Goal: Task Accomplishment & Management: Complete application form

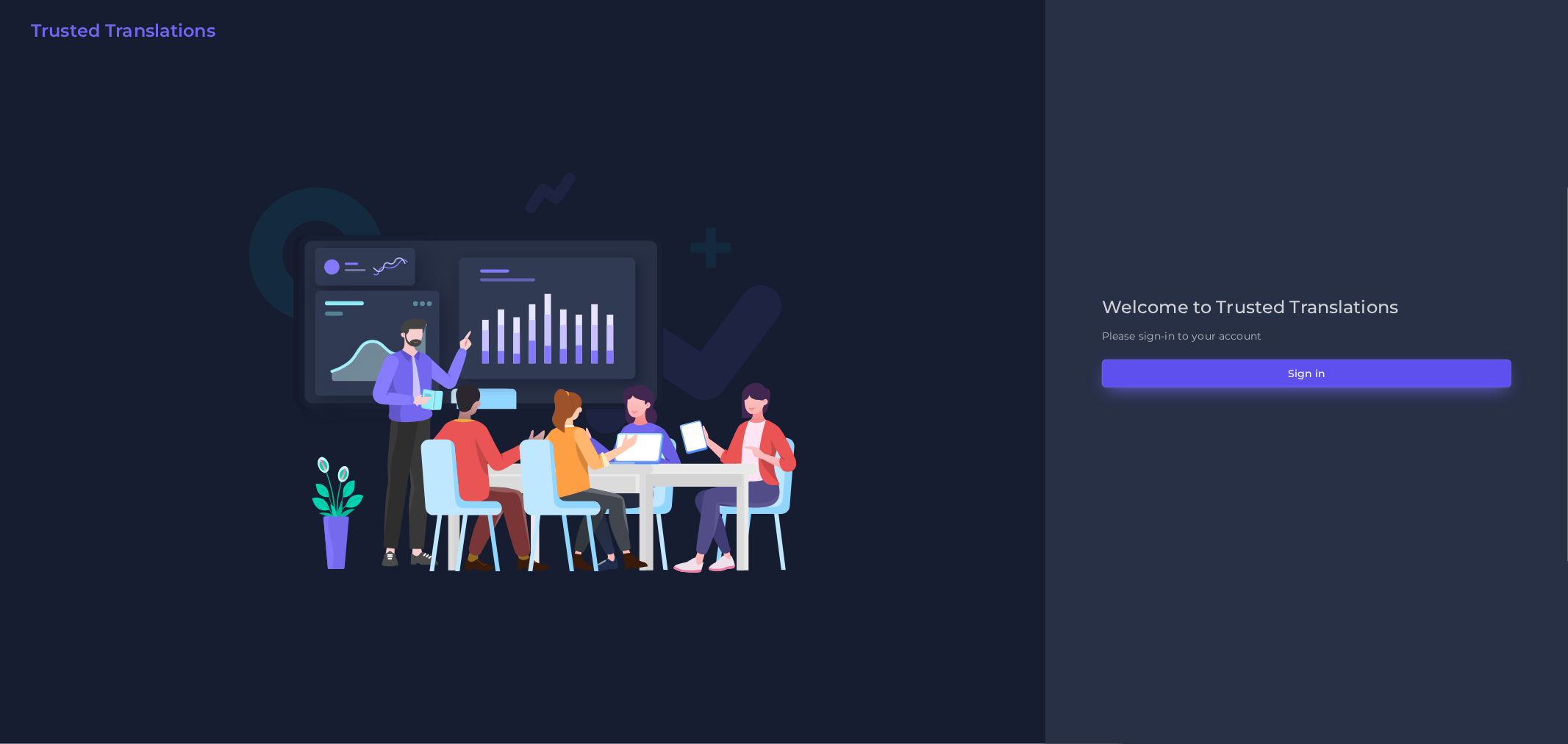
click at [1202, 365] on button "Sign in" at bounding box center [1307, 373] width 410 height 28
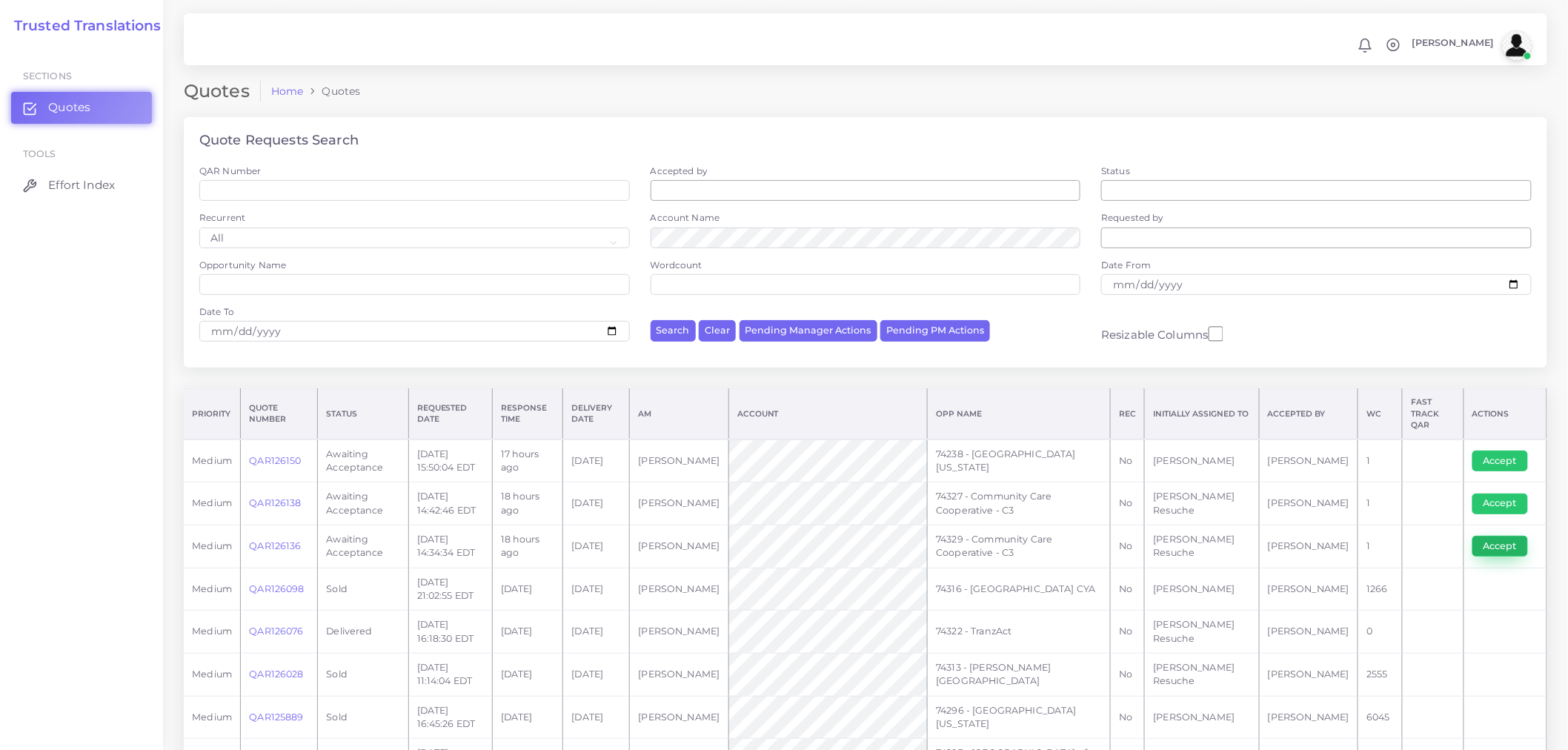
click at [1505, 536] on button "Accept" at bounding box center [1501, 546] width 56 height 21
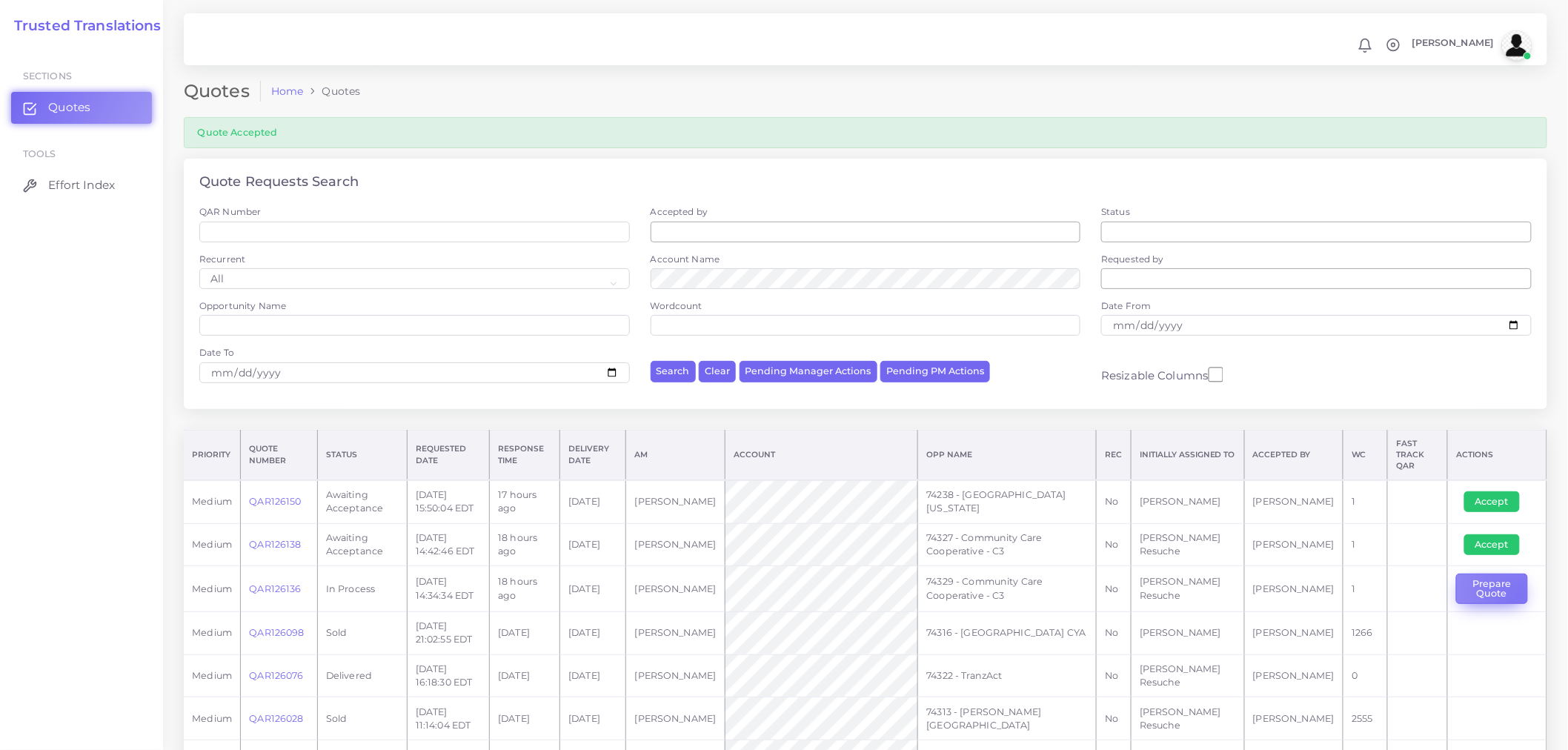
click at [1515, 587] on button "Prepare Quote" at bounding box center [1492, 588] width 72 height 30
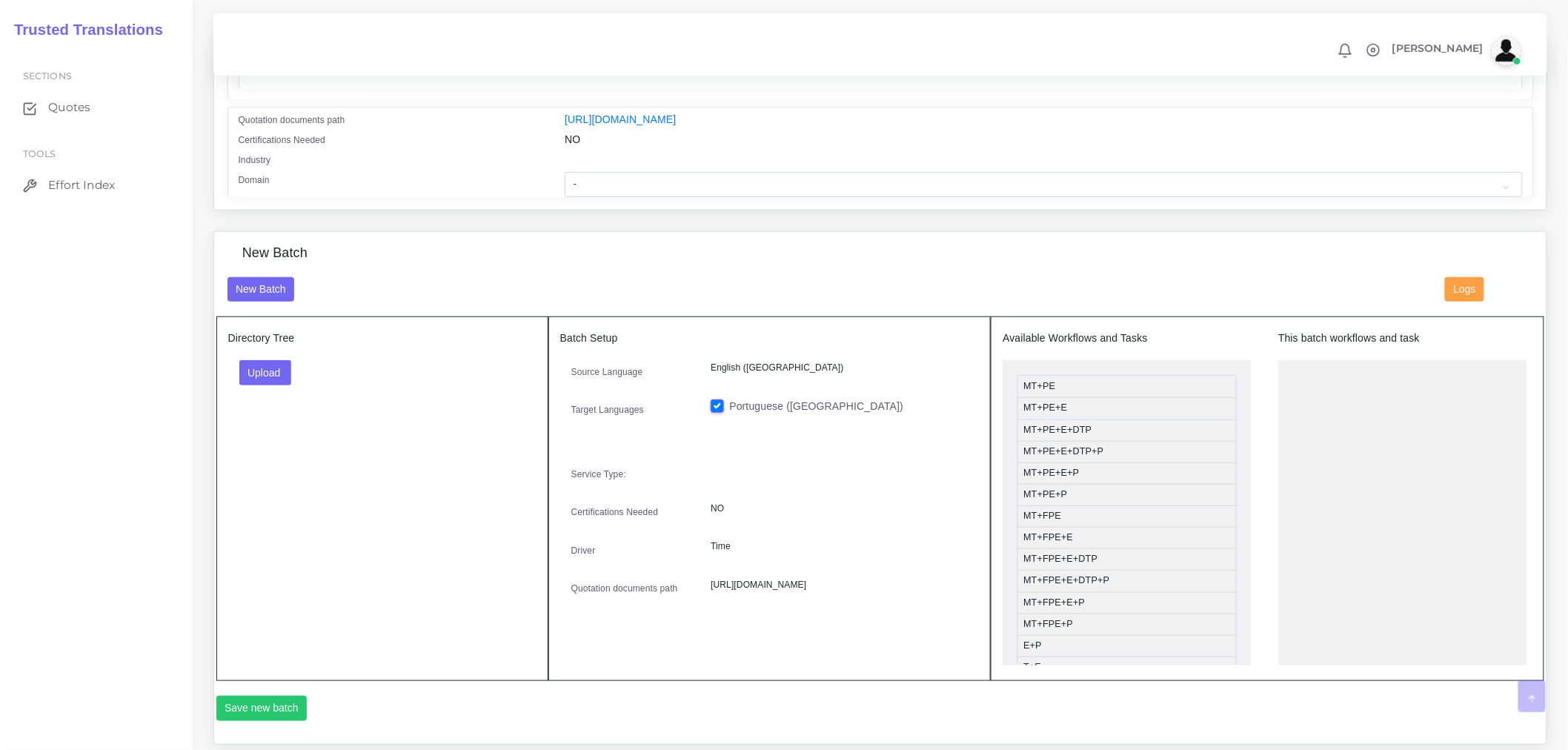
scroll to position [82, 0]
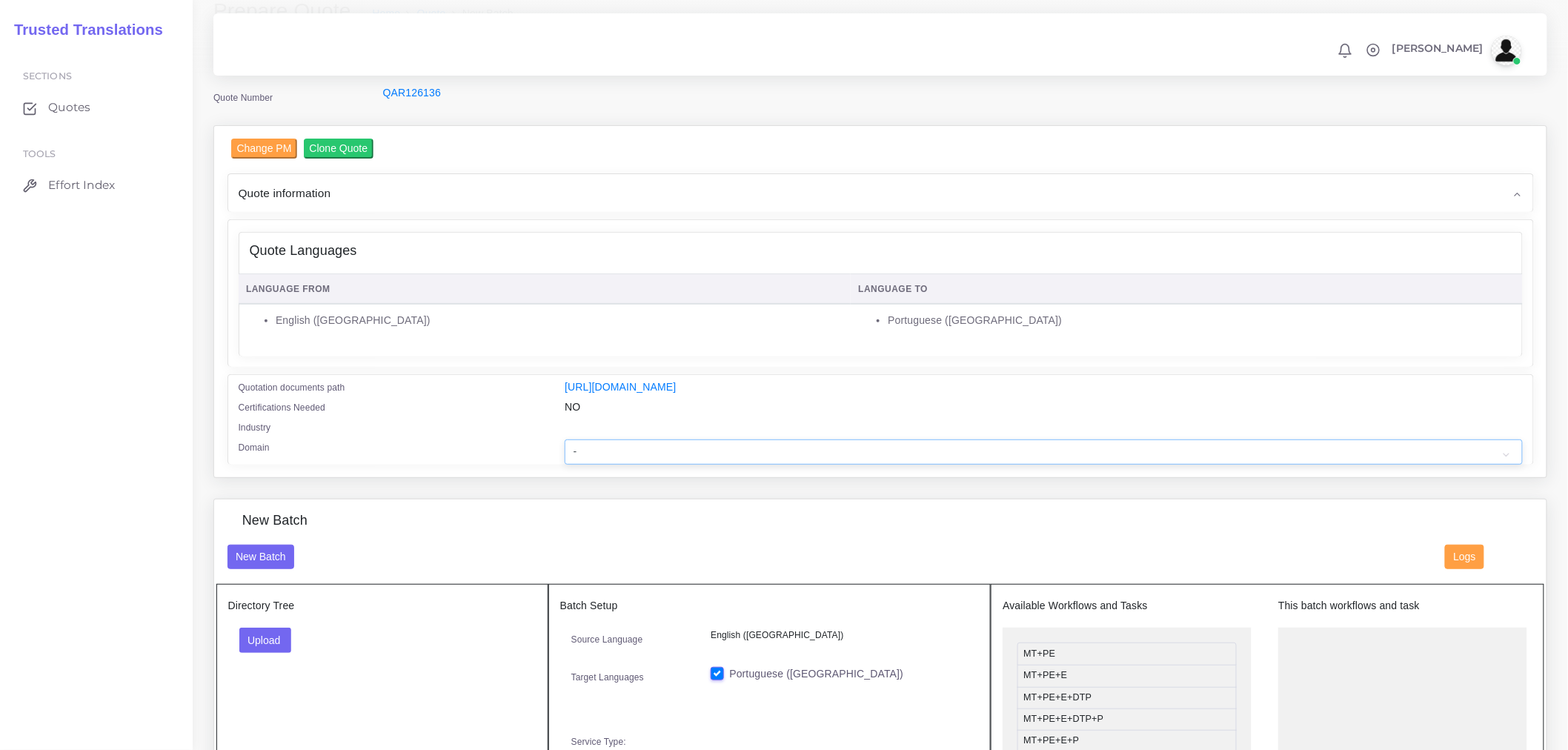
click at [661, 465] on select "- Advertising and Media Agriculture, Forestry and Fishing Architecture, Buildin…" at bounding box center [1043, 452] width 958 height 25
select select "Healthcare and Health Sciences"
click at [565, 449] on select "- Advertising and Media Agriculture, Forestry and Fishing Architecture, Buildin…" at bounding box center [1043, 452] width 958 height 25
click at [418, 544] on div "New Batch" at bounding box center [881, 529] width 1329 height 32
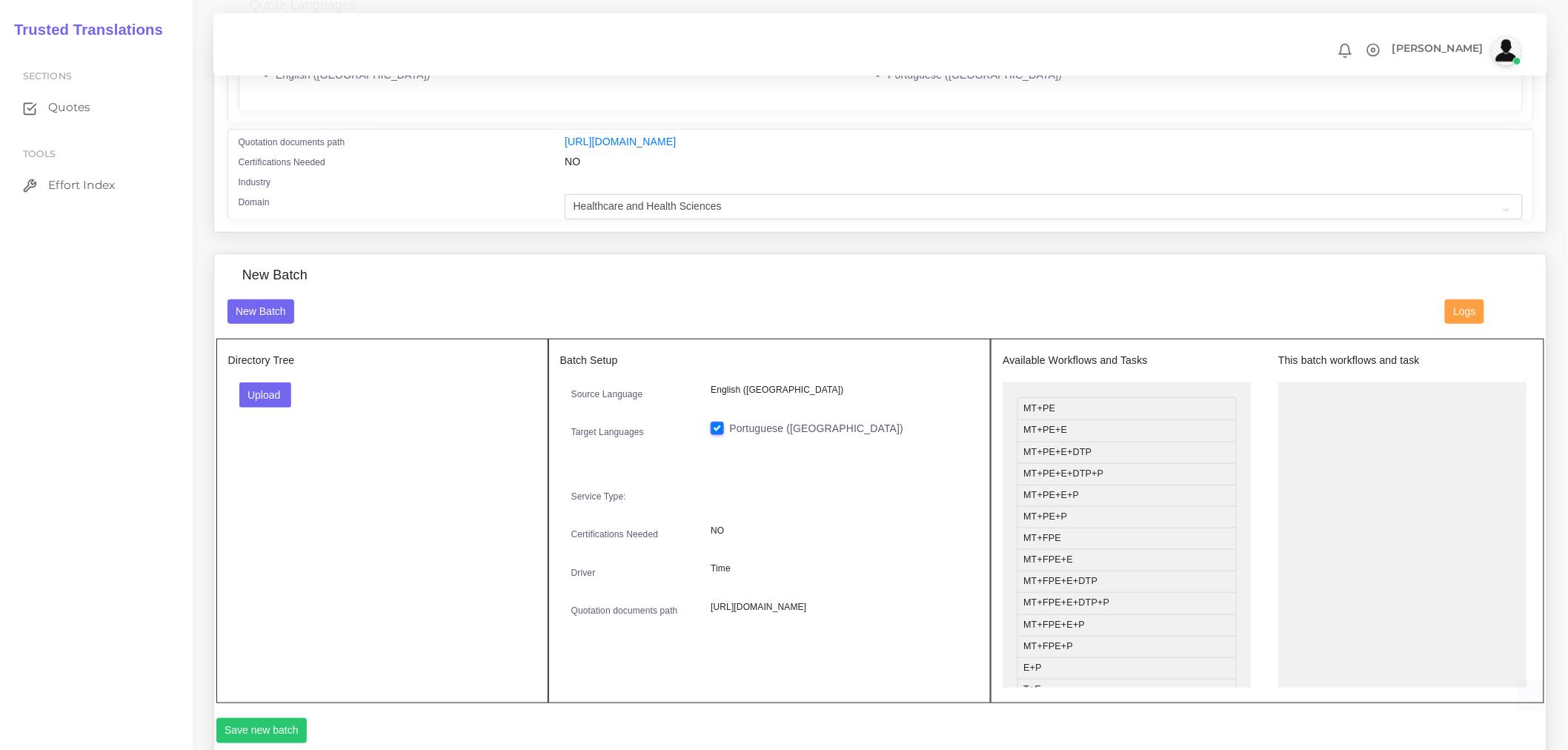
scroll to position [329, 0]
click at [263, 405] on button "Upload" at bounding box center [265, 393] width 53 height 25
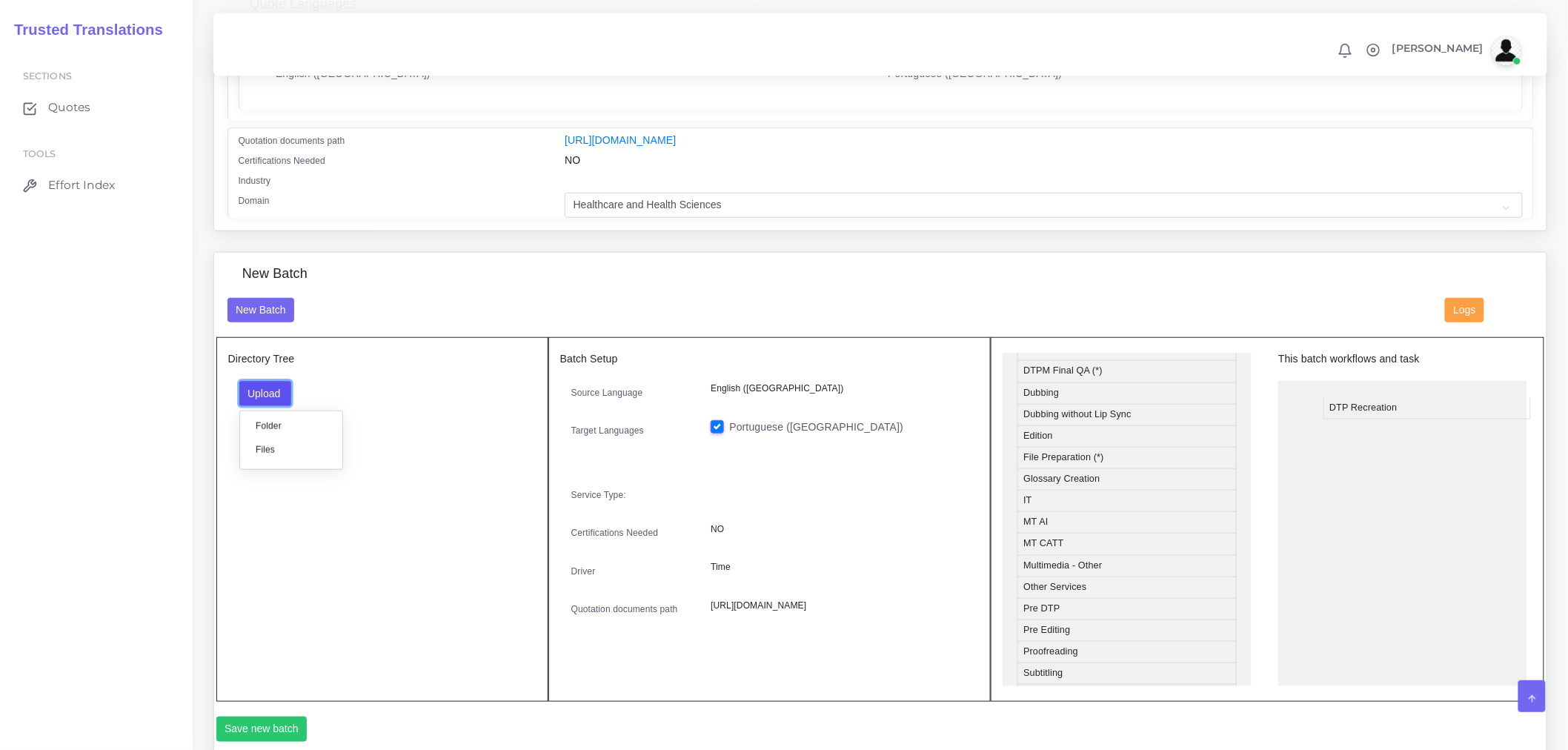
drag, startPoint x: 1098, startPoint y: 382, endPoint x: 1404, endPoint y: 417, distance: 308.0
drag, startPoint x: 1107, startPoint y: 480, endPoint x: 1368, endPoint y: 450, distance: 262.7
drag, startPoint x: 1083, startPoint y: 483, endPoint x: 1425, endPoint y: 492, distance: 342.1
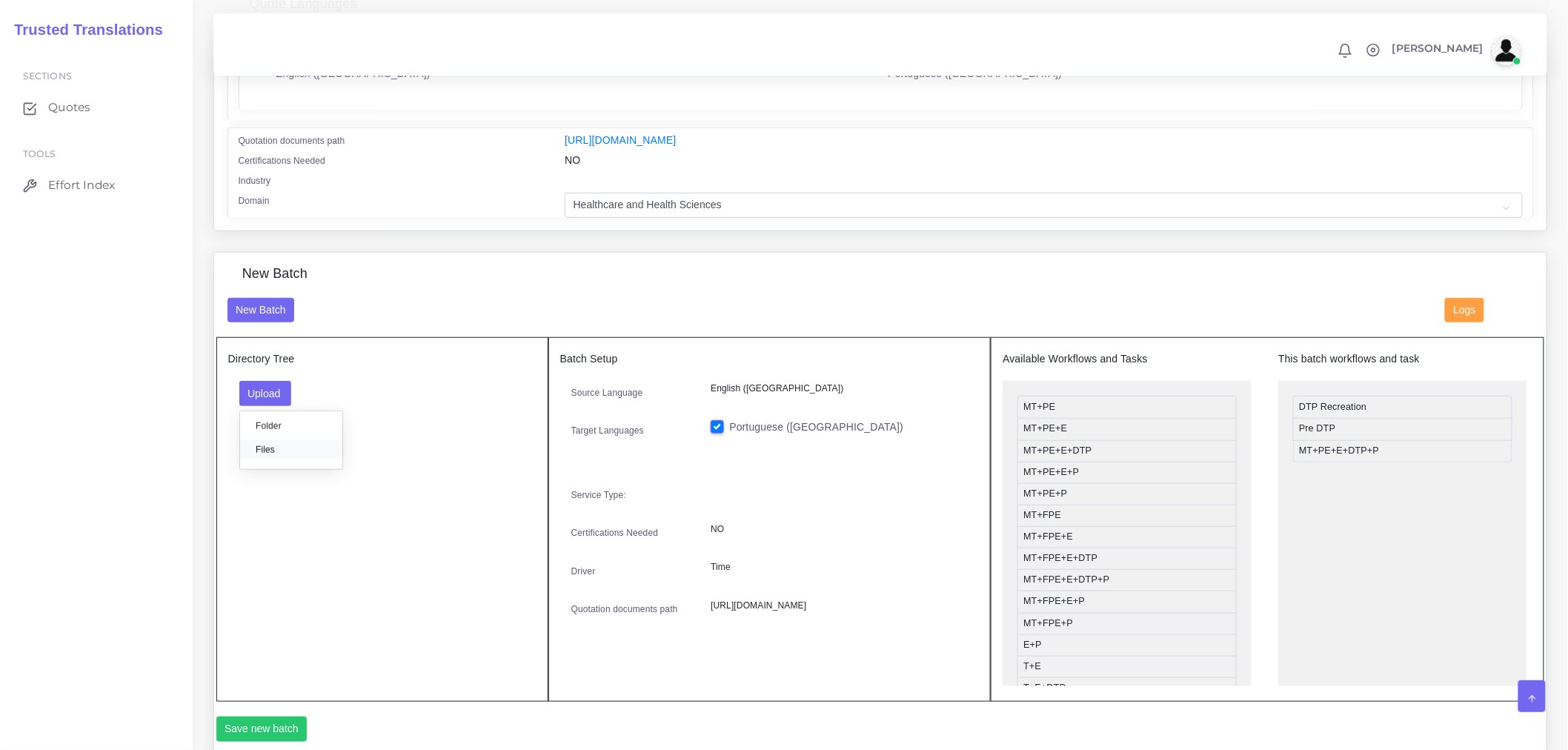
click at [287, 456] on label "Files" at bounding box center [291, 449] width 103 height 19
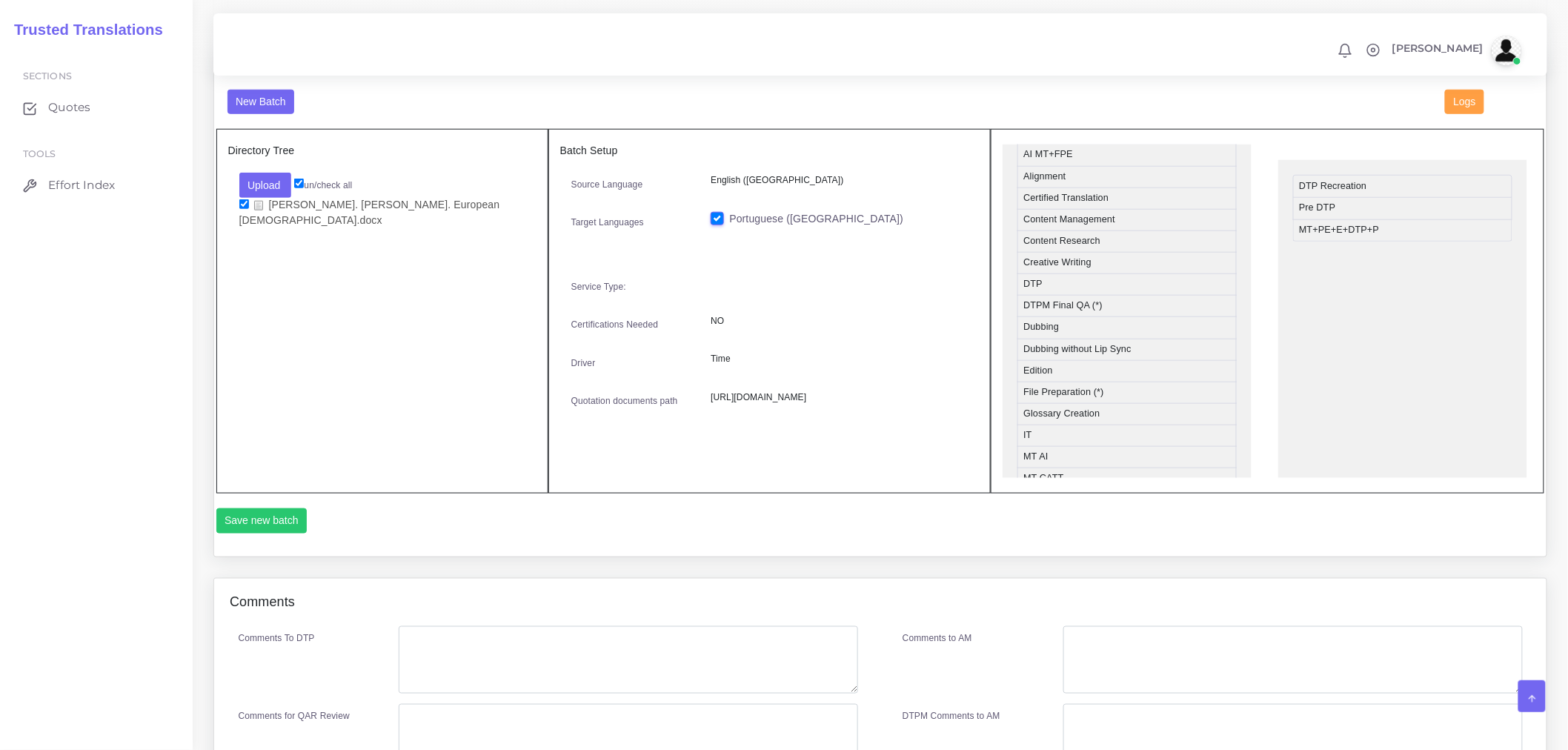
scroll to position [708, 0]
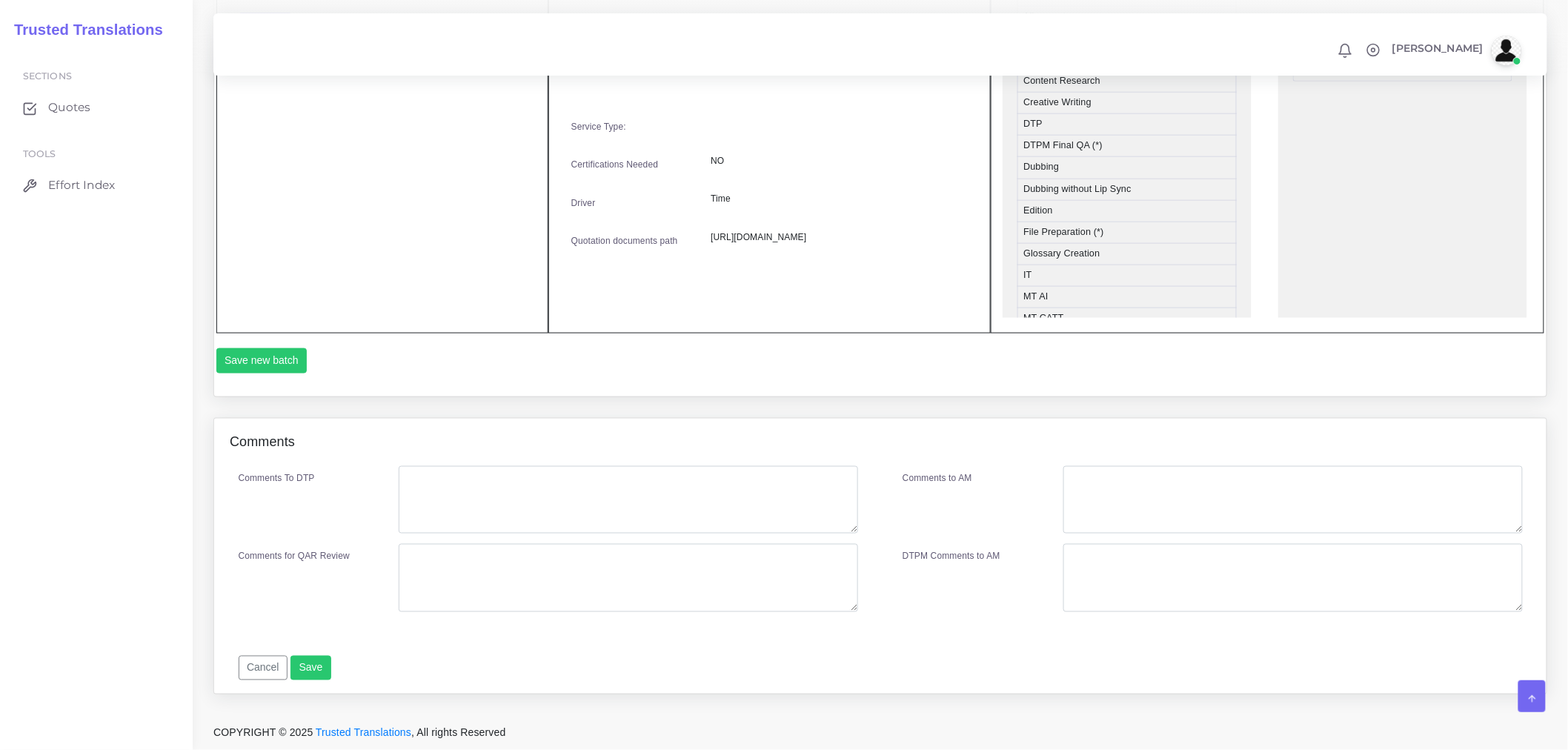
click at [306, 362] on div "Save new batch" at bounding box center [881, 360] width 1329 height 25
click at [298, 349] on button "Save new batch" at bounding box center [261, 360] width 91 height 25
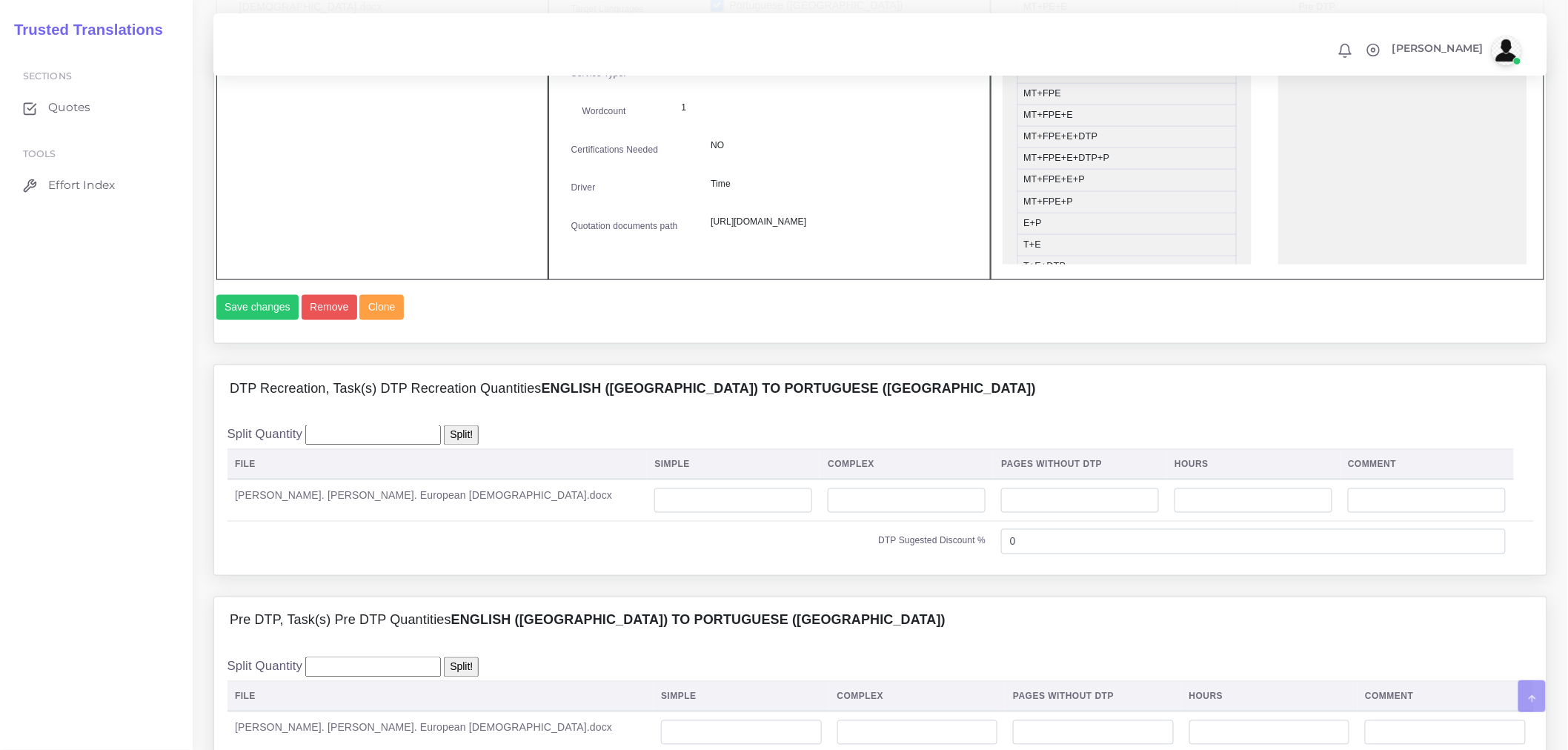
scroll to position [824, 0]
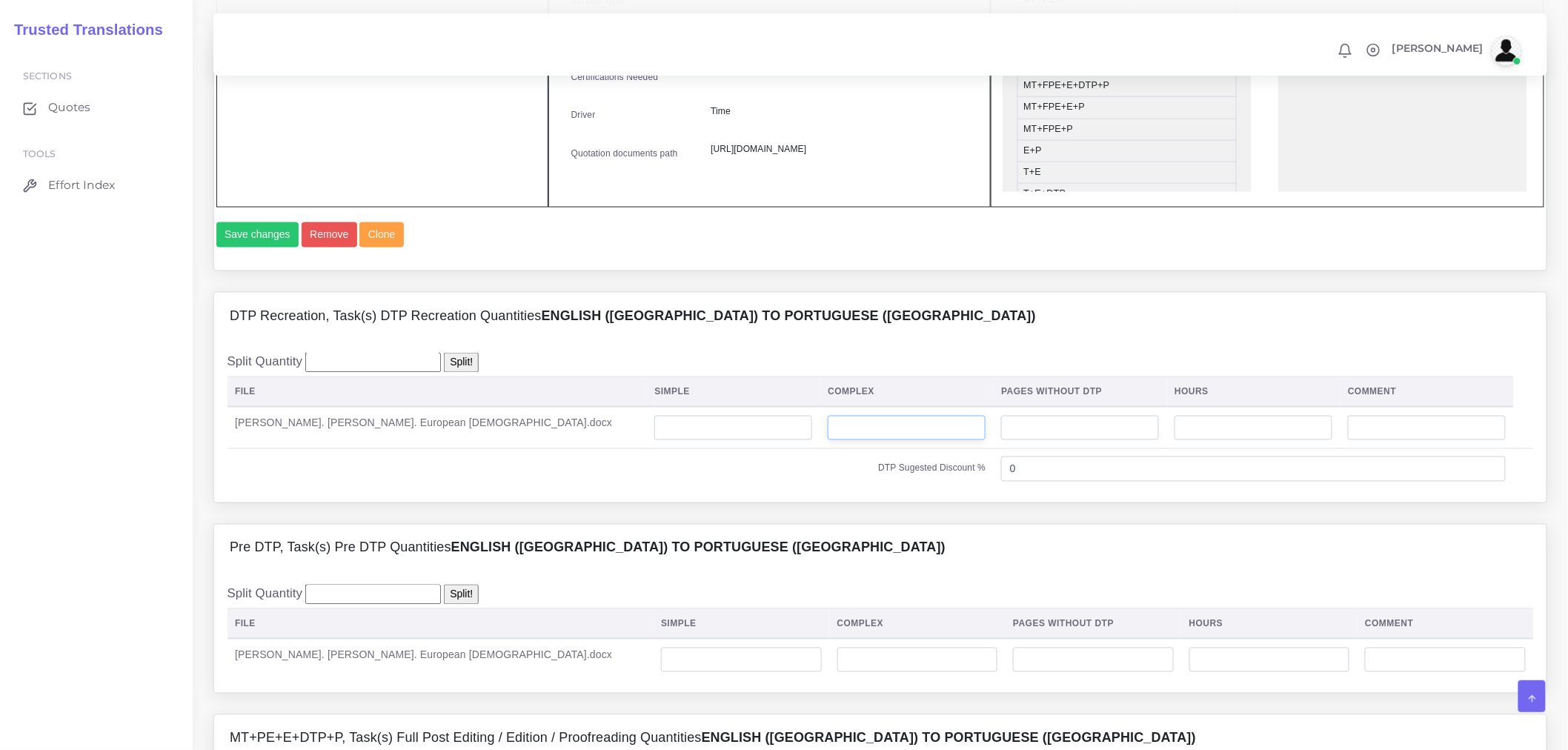
click at [828, 441] on input "number" at bounding box center [907, 428] width 158 height 25
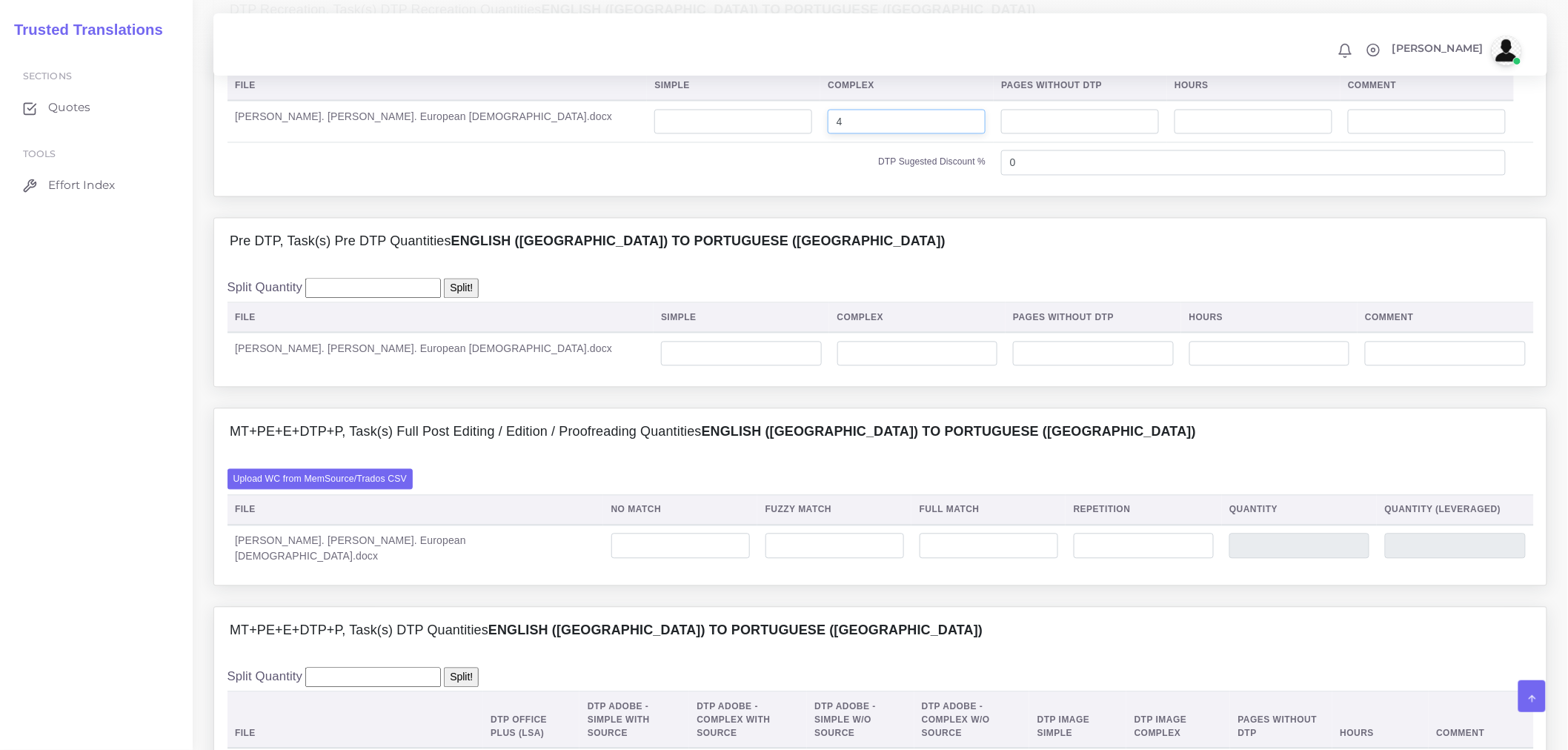
scroll to position [1153, 0]
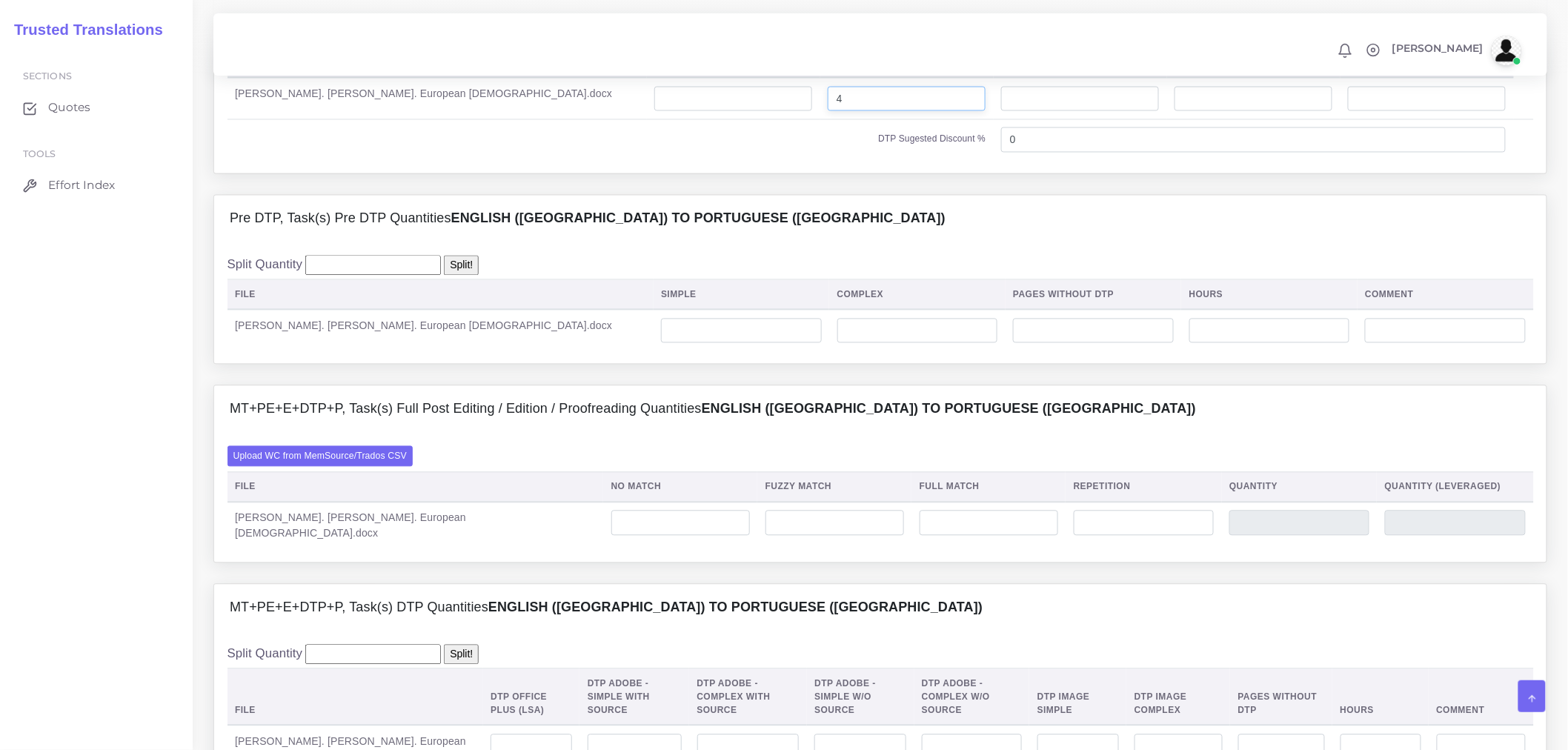
type input "4"
click at [737, 344] on input "number" at bounding box center [741, 331] width 161 height 25
type input "4"
click at [483, 418] on h4 "MT+PE+E+DTP+P, Task(s) Full Post Editing / Edition / Proofreading Quantities En…" at bounding box center [712, 410] width 967 height 16
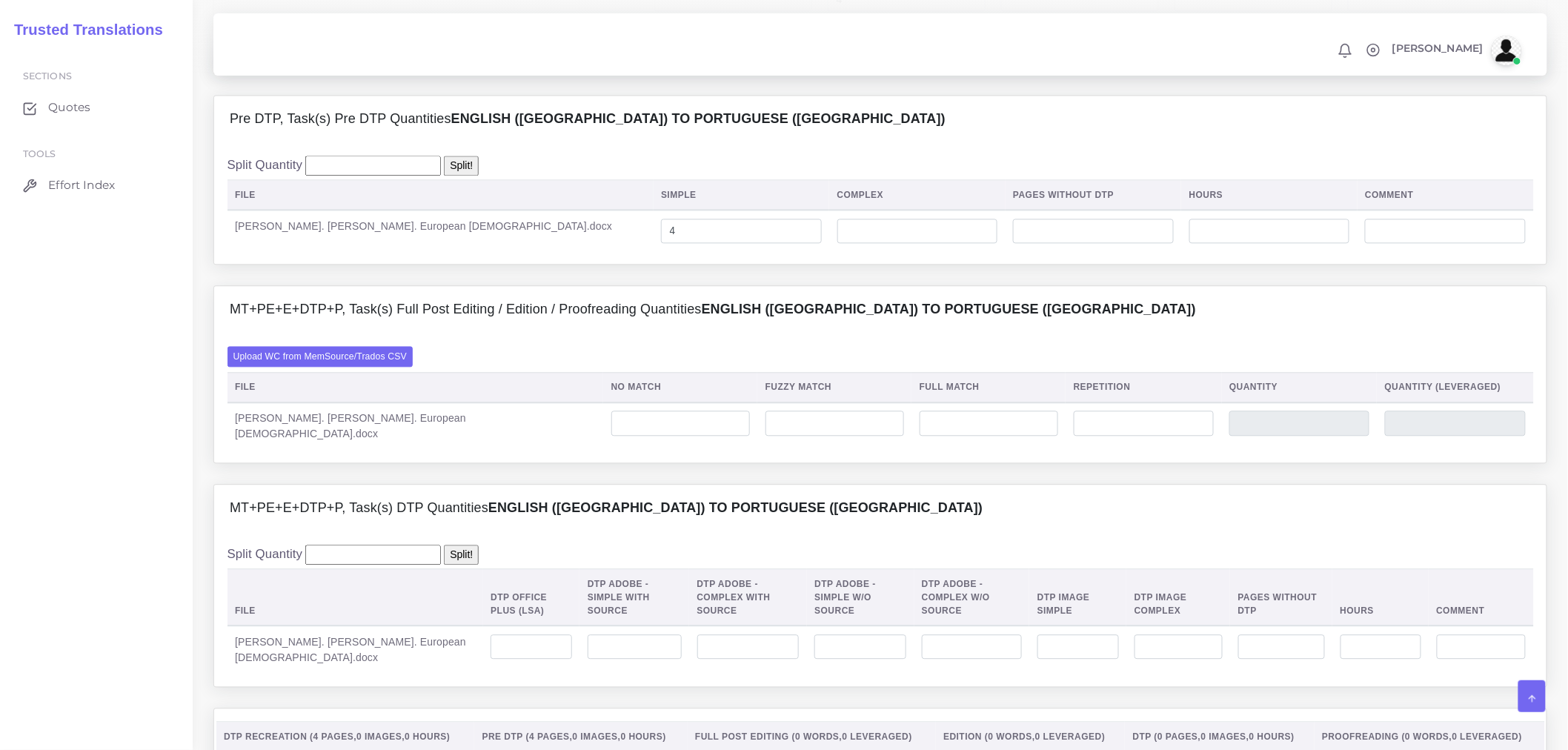
scroll to position [1399, 0]
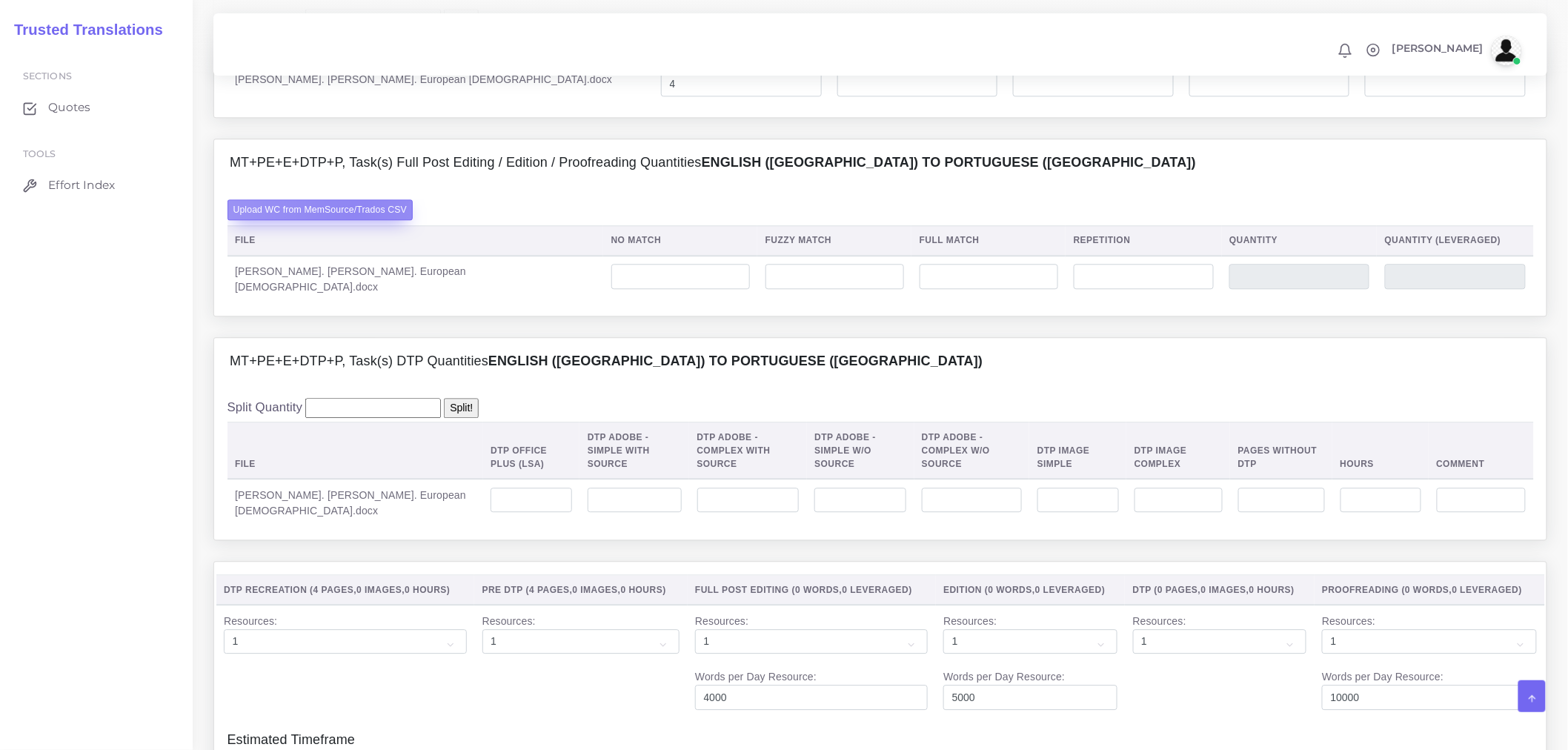
click at [356, 219] on label "Upload WC from MemSource/Trados CSV" at bounding box center [320, 209] width 187 height 20
click at [0, 0] on input "Upload WC from MemSource/Trados CSV" at bounding box center [0, 0] width 0 height 0
click at [491, 509] on input "number" at bounding box center [532, 500] width 82 height 25
type input "4"
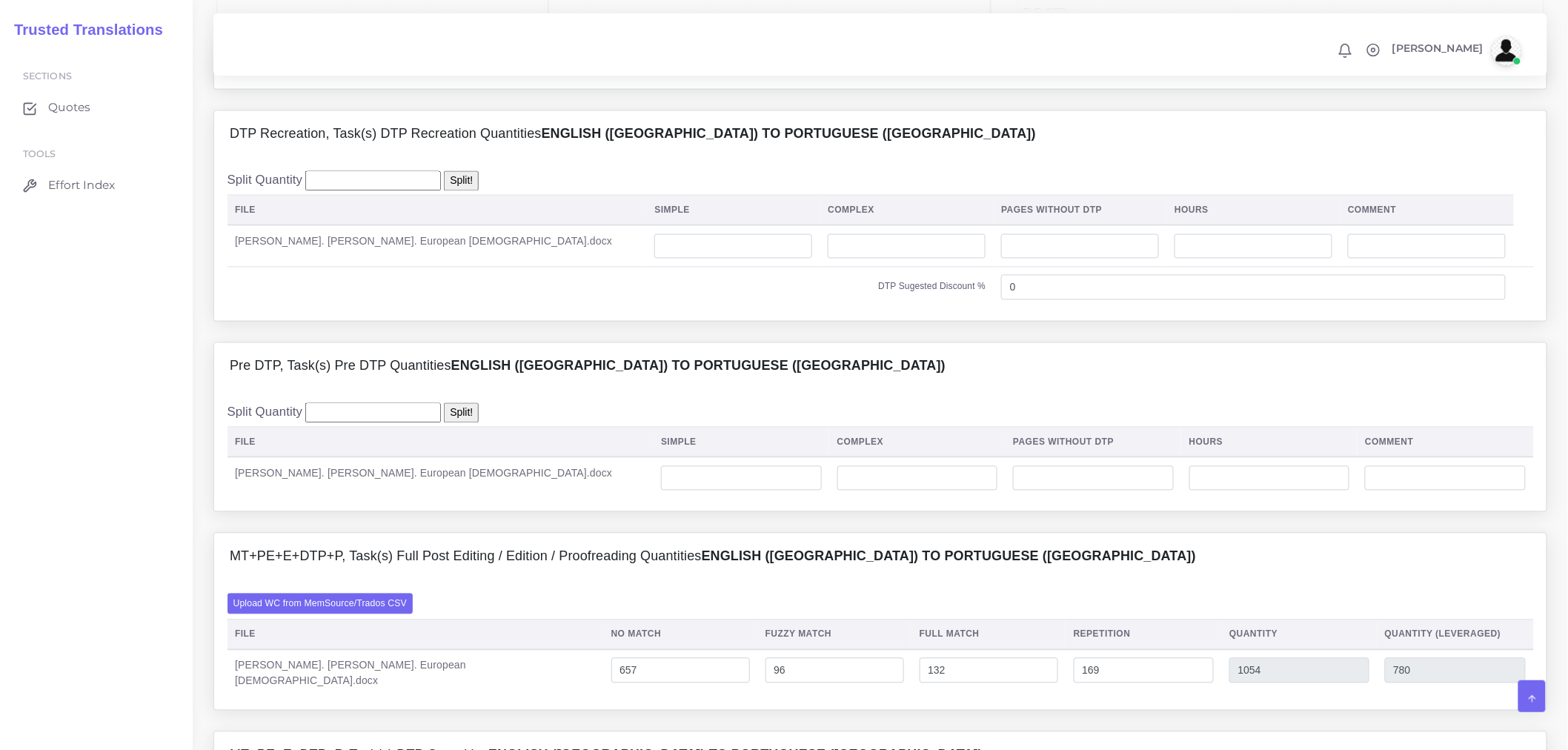
scroll to position [988, 0]
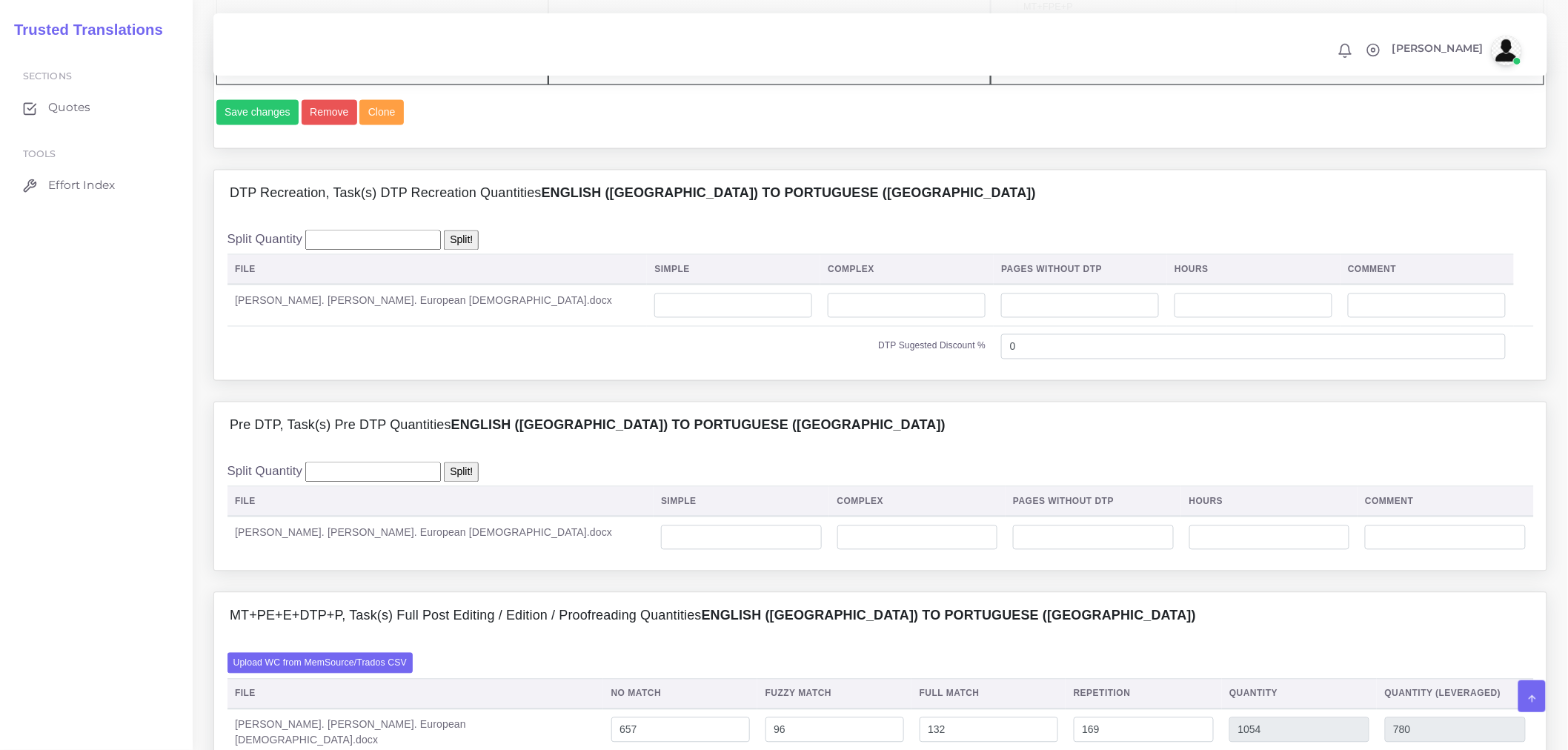
click at [872, 326] on td at bounding box center [908, 305] width 174 height 42
click at [871, 319] on input "number" at bounding box center [907, 305] width 158 height 25
type input "4"
click at [668, 551] on input "number" at bounding box center [741, 538] width 161 height 25
type input "4"
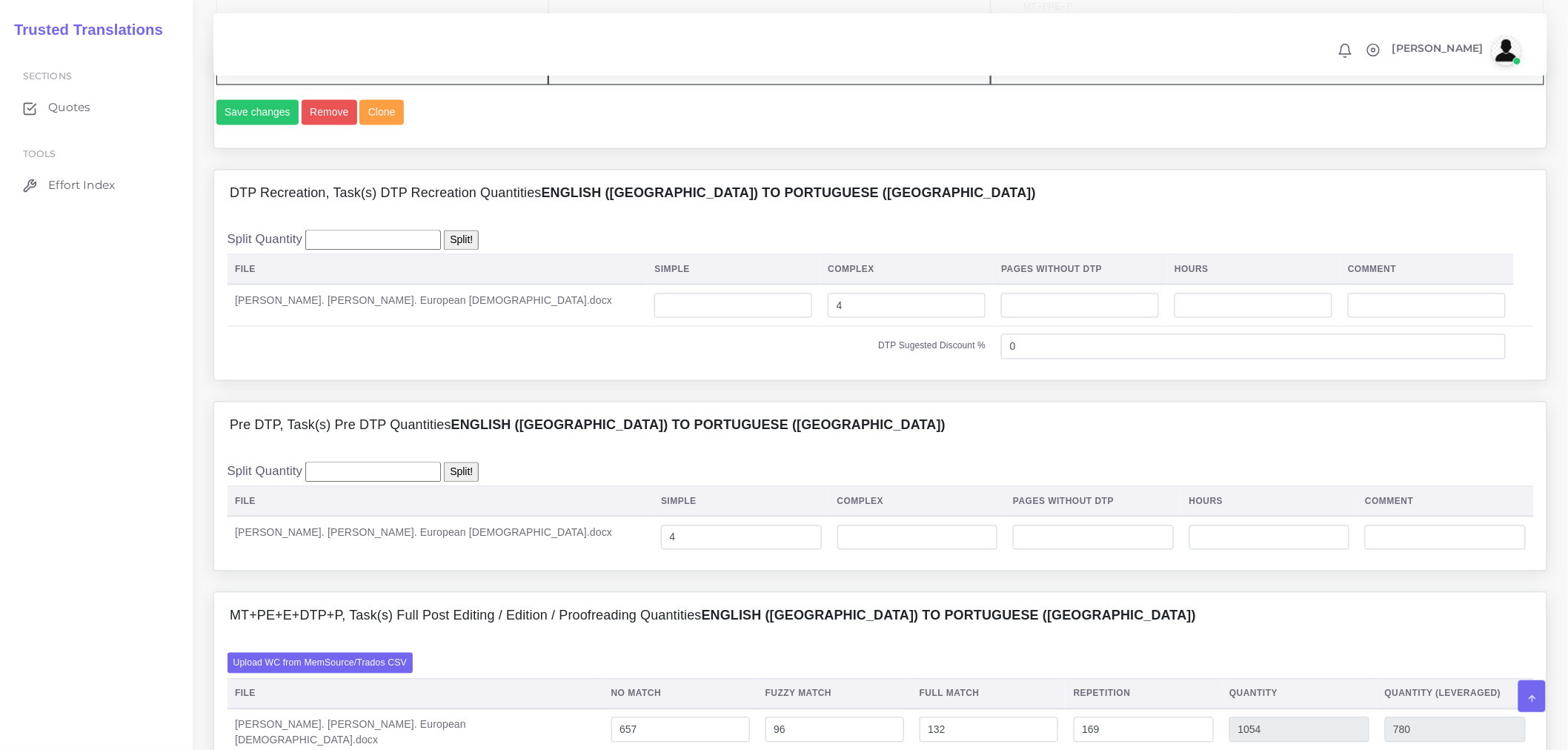
click at [682, 495] on div "Split Quantity Split! File Simple Complex Pages Without DTP Hours Comment 4" at bounding box center [881, 510] width 1333 height 122
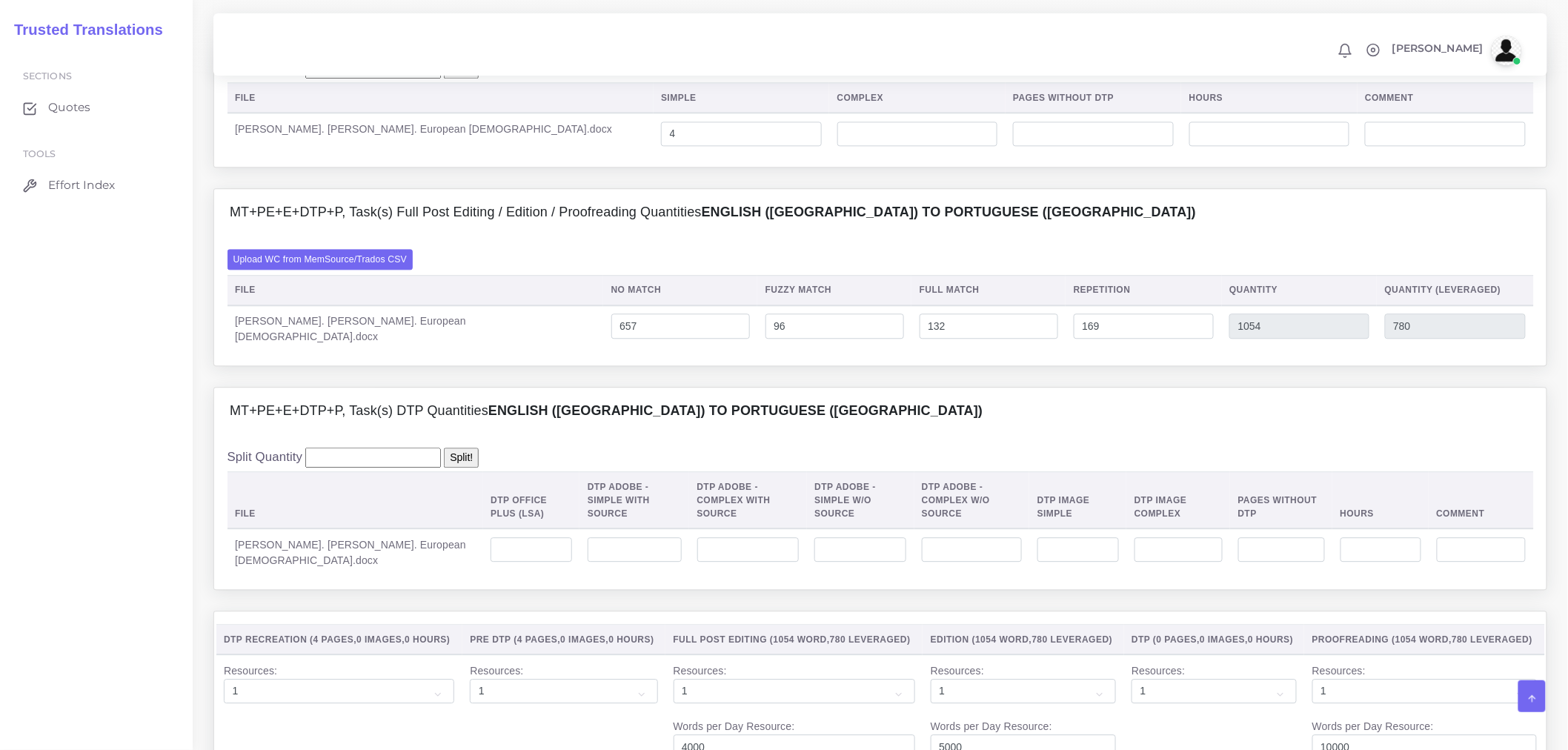
scroll to position [1565, 0]
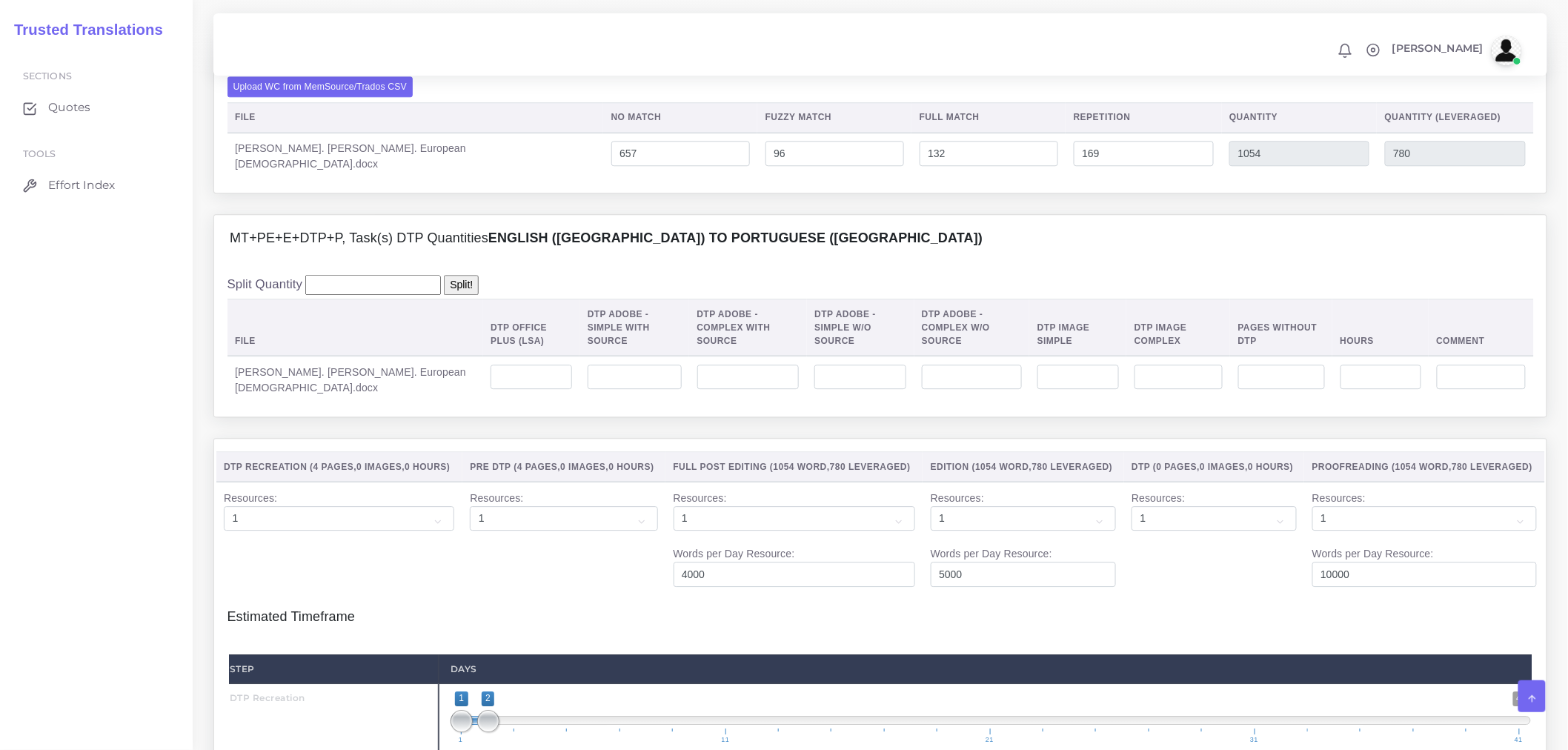
click at [484, 385] on td at bounding box center [532, 380] width 97 height 48
click at [491, 390] on input "number" at bounding box center [532, 377] width 82 height 25
type input "4"
click at [538, 438] on div "MT+PE+E+DTP+P, Task(s) DTP Quantities English (US) TO Portuguese (Europe) Split…" at bounding box center [881, 326] width 1357 height 223
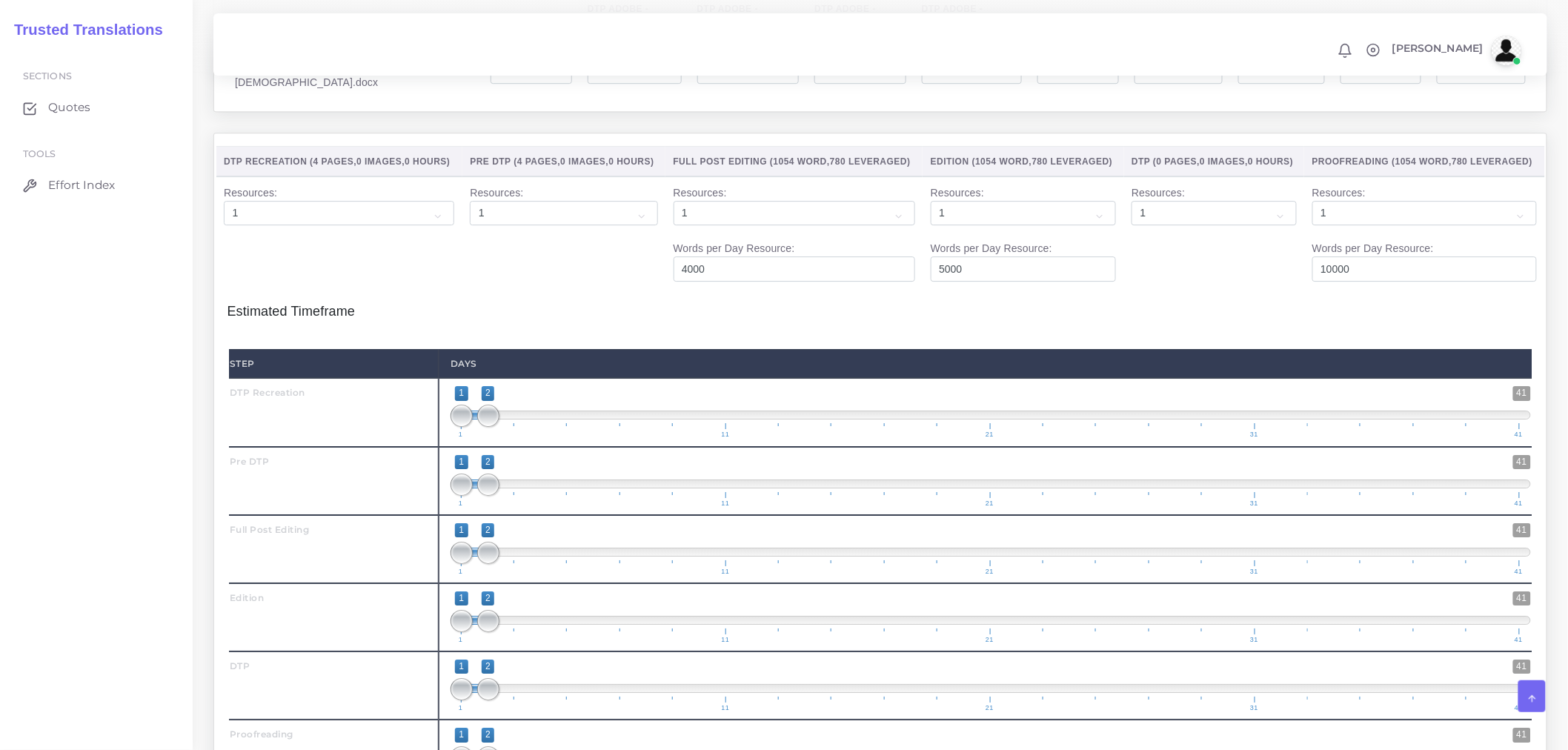
scroll to position [1894, 0]
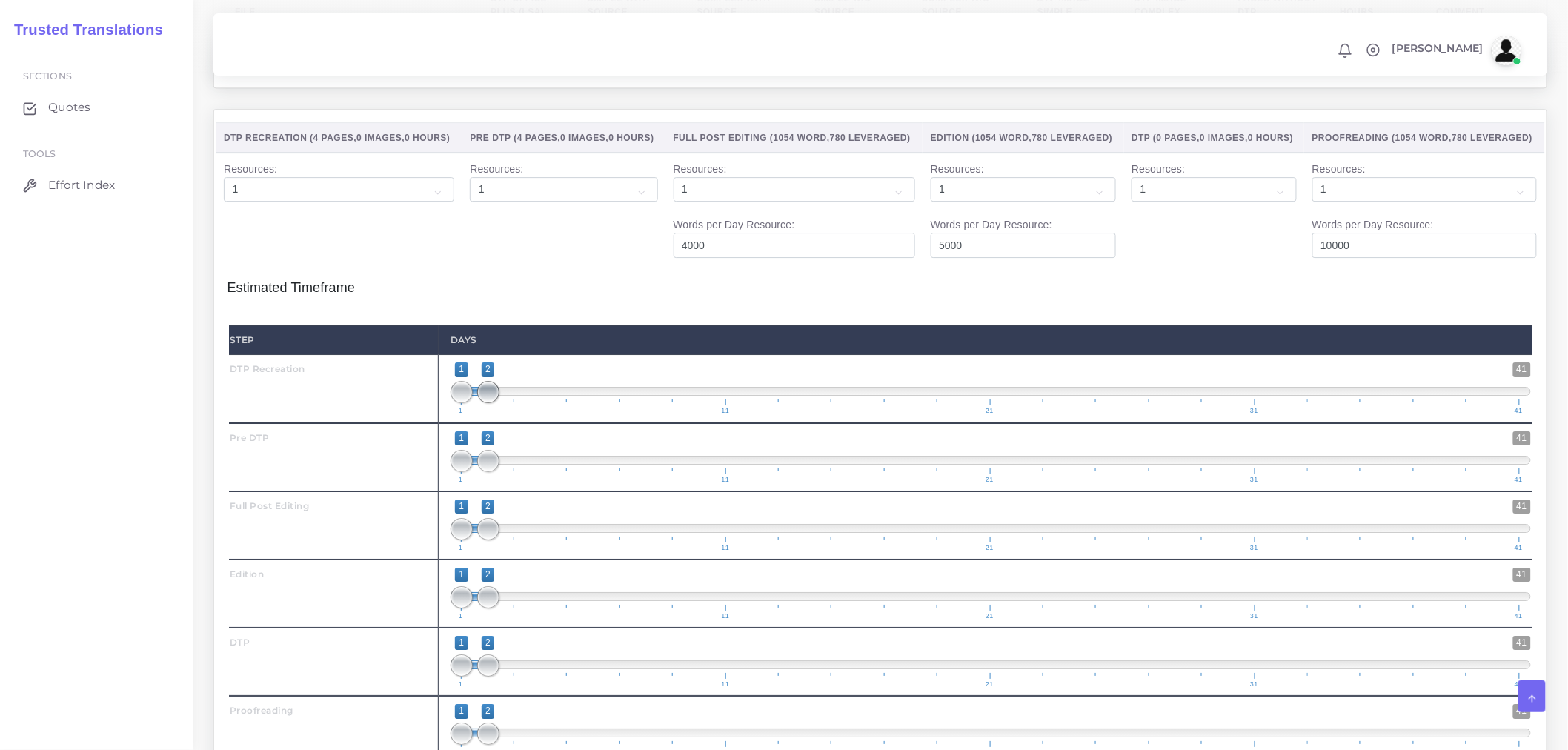
type input "1;1"
drag, startPoint x: 484, startPoint y: 411, endPoint x: 462, endPoint y: 410, distance: 22.0
click at [462, 403] on span at bounding box center [462, 392] width 22 height 22
type input "1;1"
drag, startPoint x: 486, startPoint y: 479, endPoint x: 463, endPoint y: 481, distance: 23.1
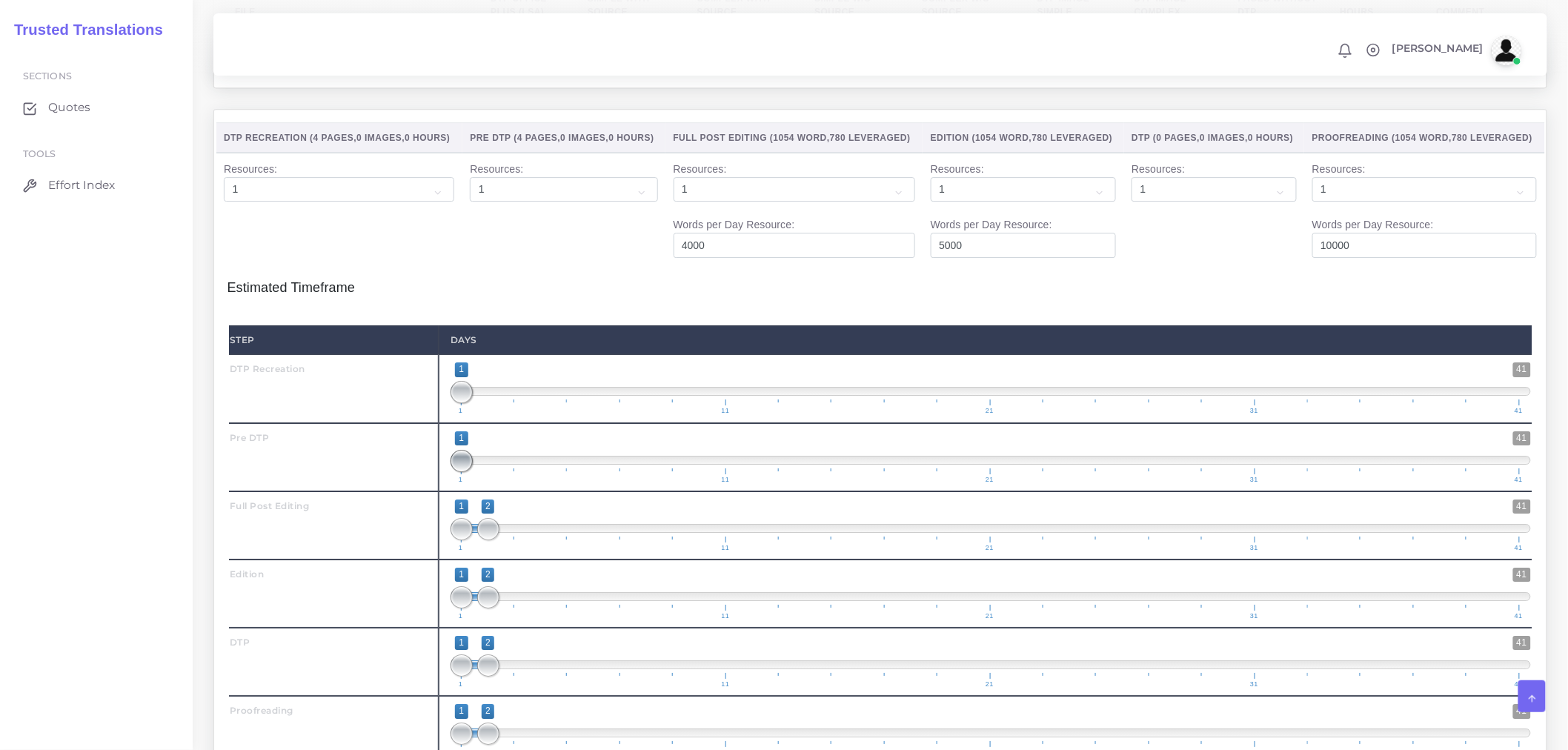
click at [463, 472] on span at bounding box center [462, 461] width 22 height 22
drag, startPoint x: 488, startPoint y: 617, endPoint x: 508, endPoint y: 622, distance: 20.6
click at [508, 608] on span at bounding box center [515, 597] width 22 height 22
type input "2;3"
drag, startPoint x: 465, startPoint y: 621, endPoint x: 494, endPoint y: 624, distance: 29.2
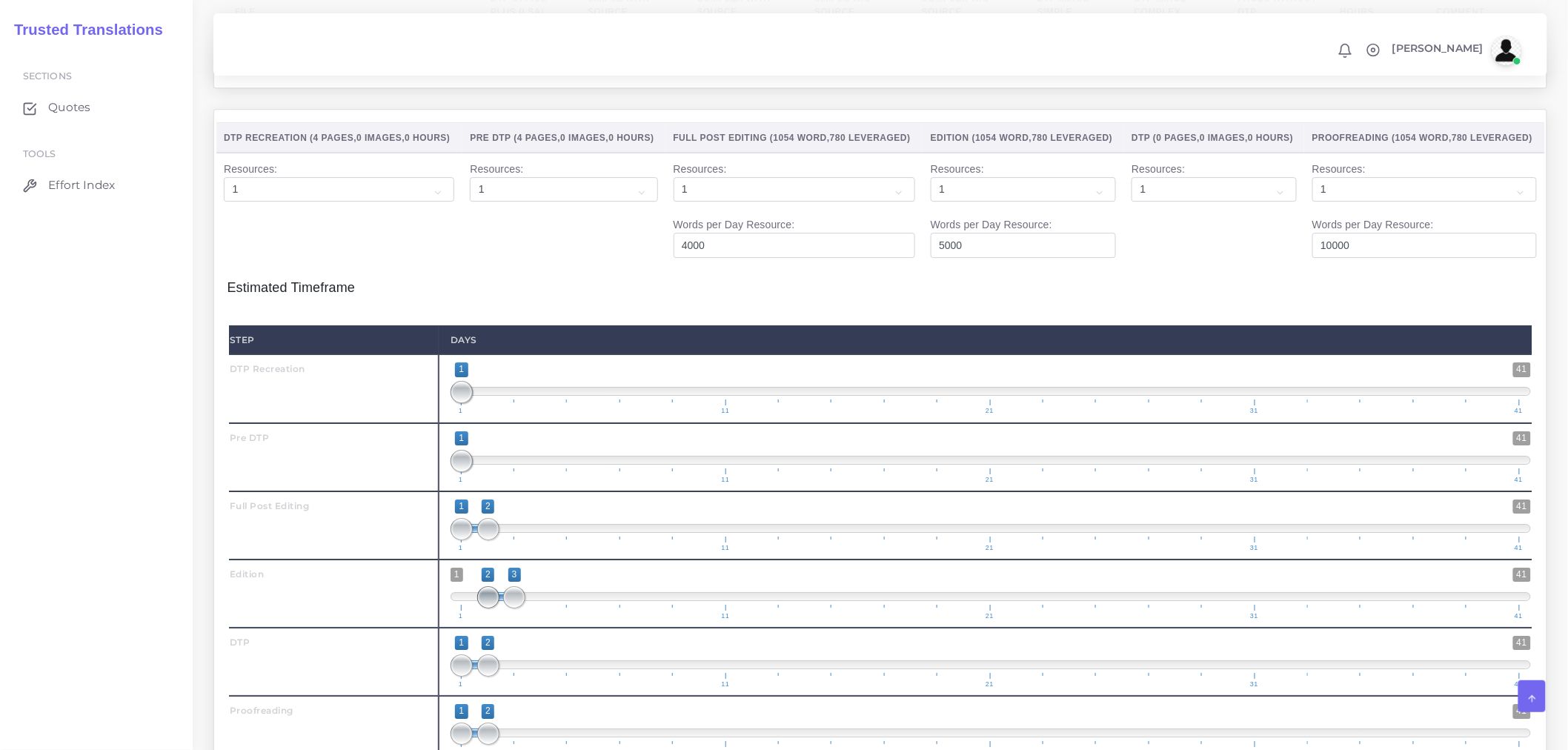
click at [494, 608] on span at bounding box center [489, 597] width 22 height 22
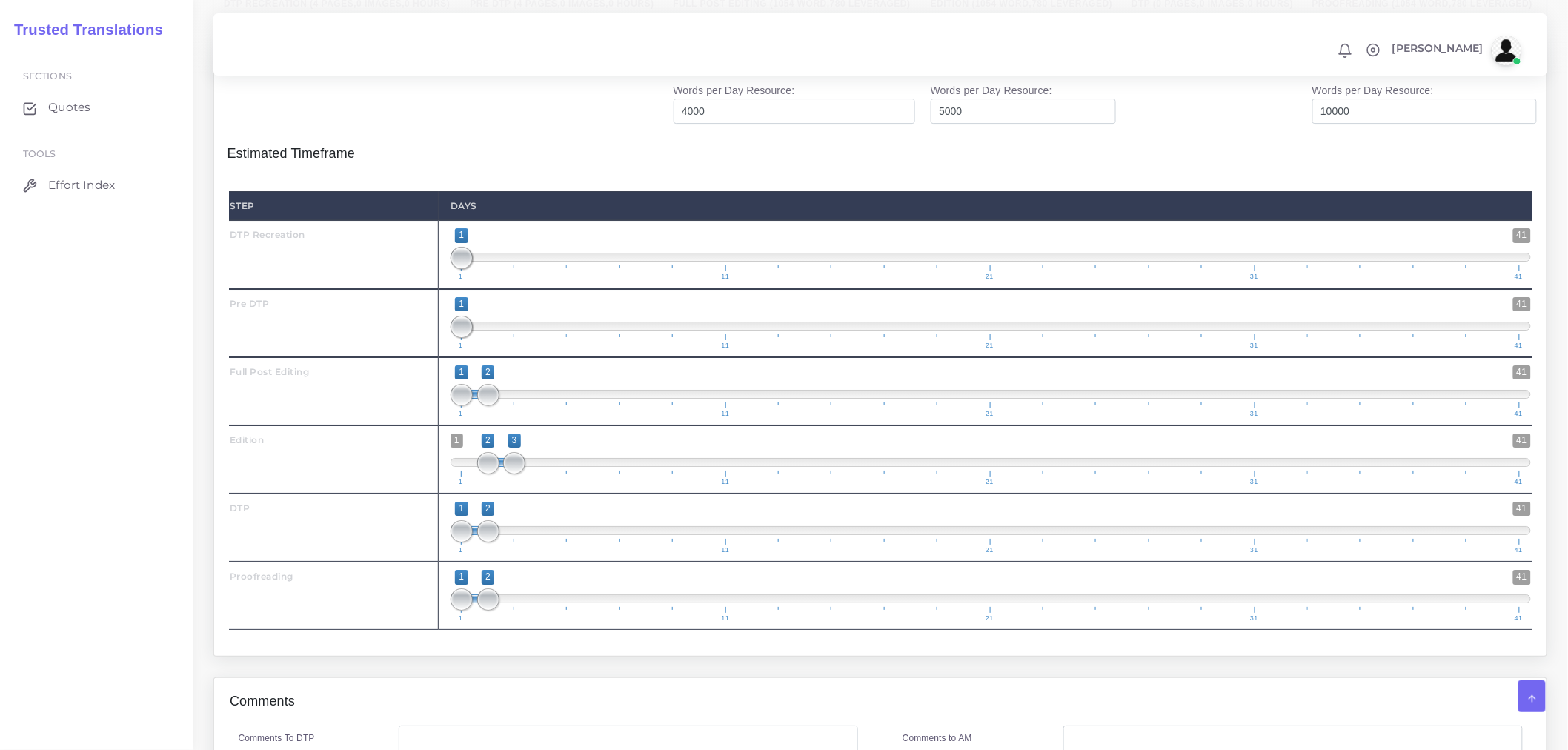
scroll to position [2059, 0]
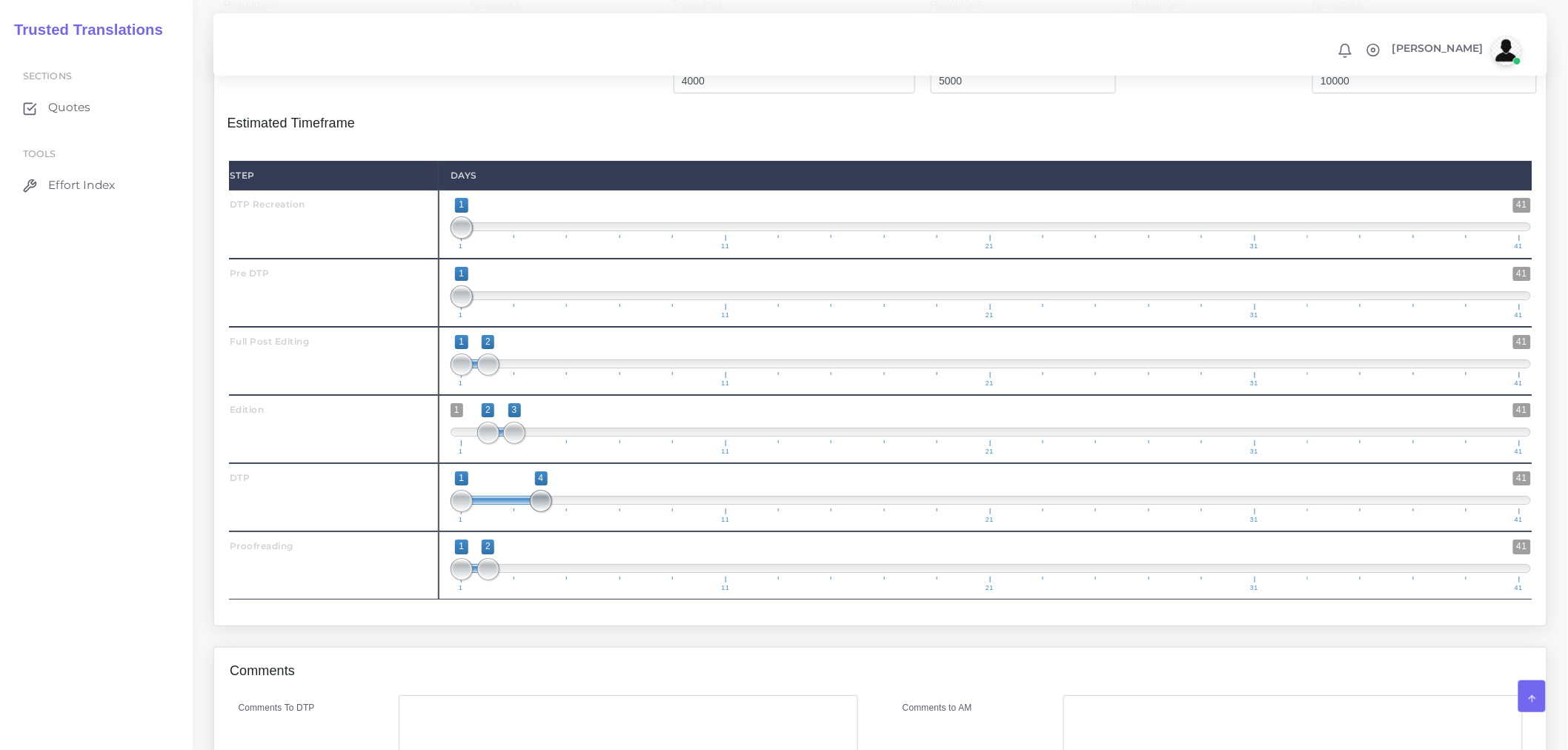
drag, startPoint x: 495, startPoint y: 524, endPoint x: 544, endPoint y: 525, distance: 49.0
click at [544, 512] on span at bounding box center [541, 501] width 22 height 22
type input "3;4"
drag, startPoint x: 471, startPoint y: 520, endPoint x: 522, endPoint y: 528, distance: 51.6
click at [522, 512] on span at bounding box center [515, 501] width 22 height 22
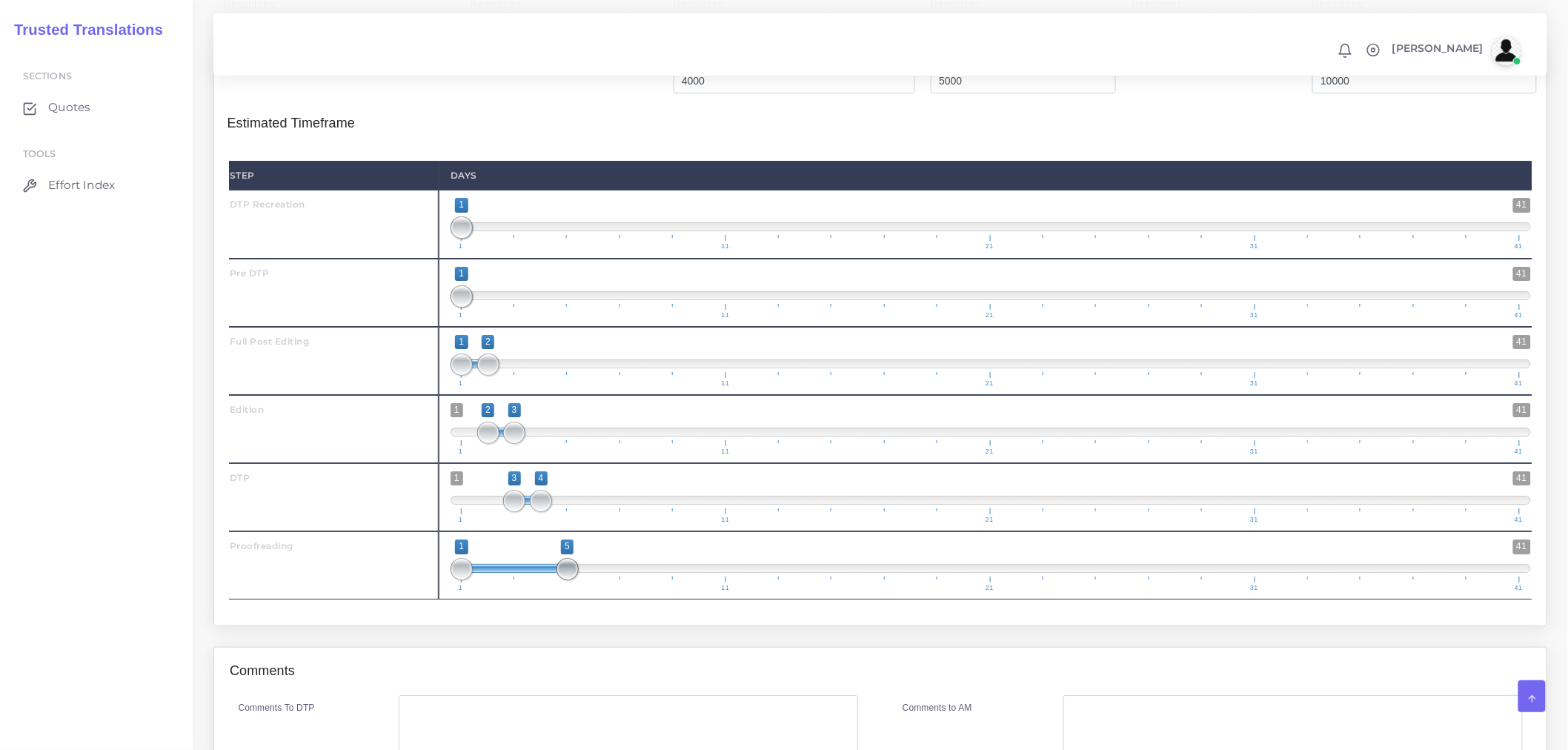
drag, startPoint x: 494, startPoint y: 595, endPoint x: 567, endPoint y: 589, distance: 73.2
click at [567, 580] on span at bounding box center [568, 569] width 22 height 22
type input "4;5"
drag, startPoint x: 462, startPoint y: 589, endPoint x: 544, endPoint y: 589, distance: 82.0
click at [544, 580] on span at bounding box center [541, 569] width 22 height 22
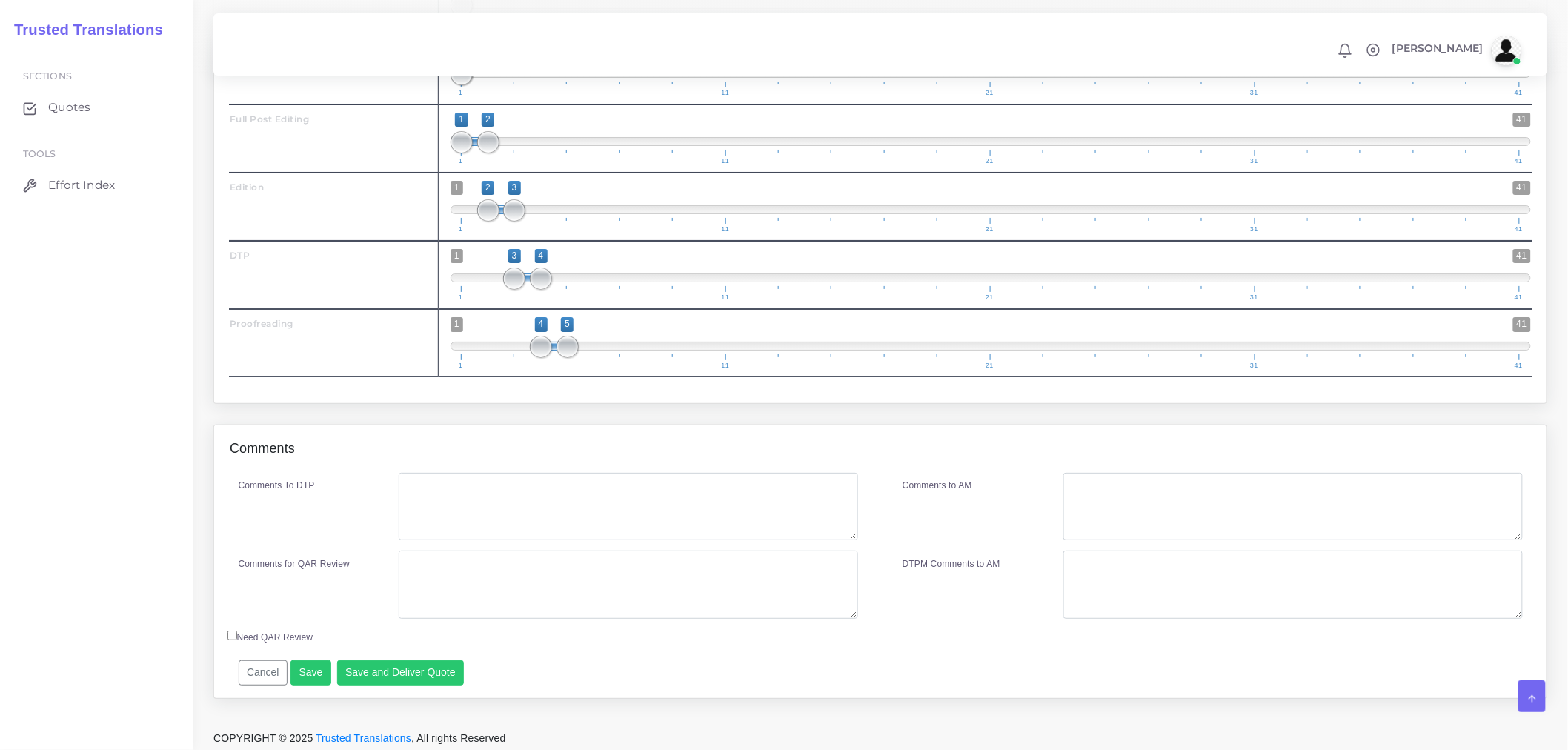
scroll to position [2306, 0]
click at [554, 505] on textarea "Comments To DTP" at bounding box center [628, 503] width 460 height 68
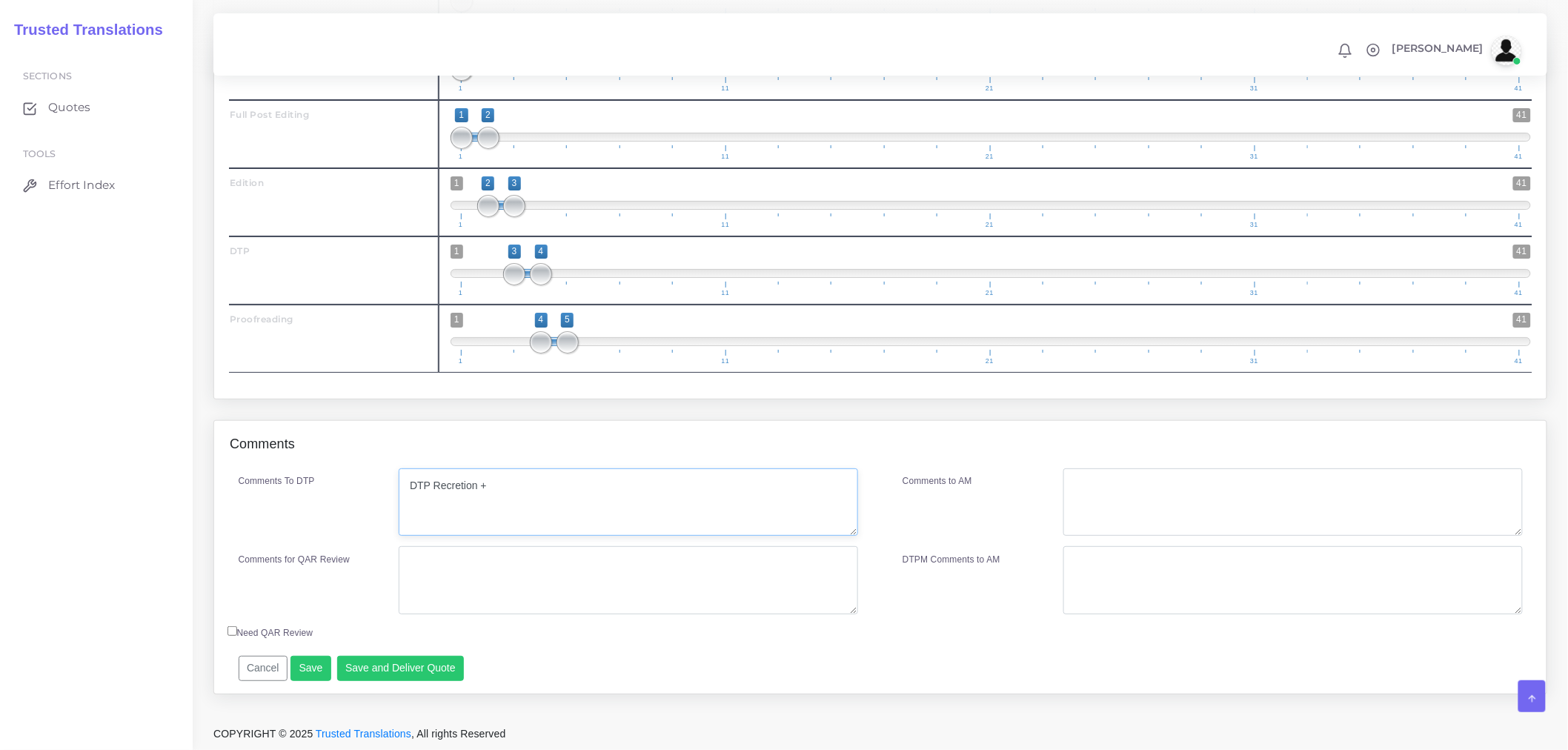
click at [455, 491] on textarea "DTP Recretion +" at bounding box center [628, 503] width 460 height 68
click at [457, 490] on textarea "DTP Recretion +" at bounding box center [628, 503] width 460 height 68
type textarea "DTP Recreation +"
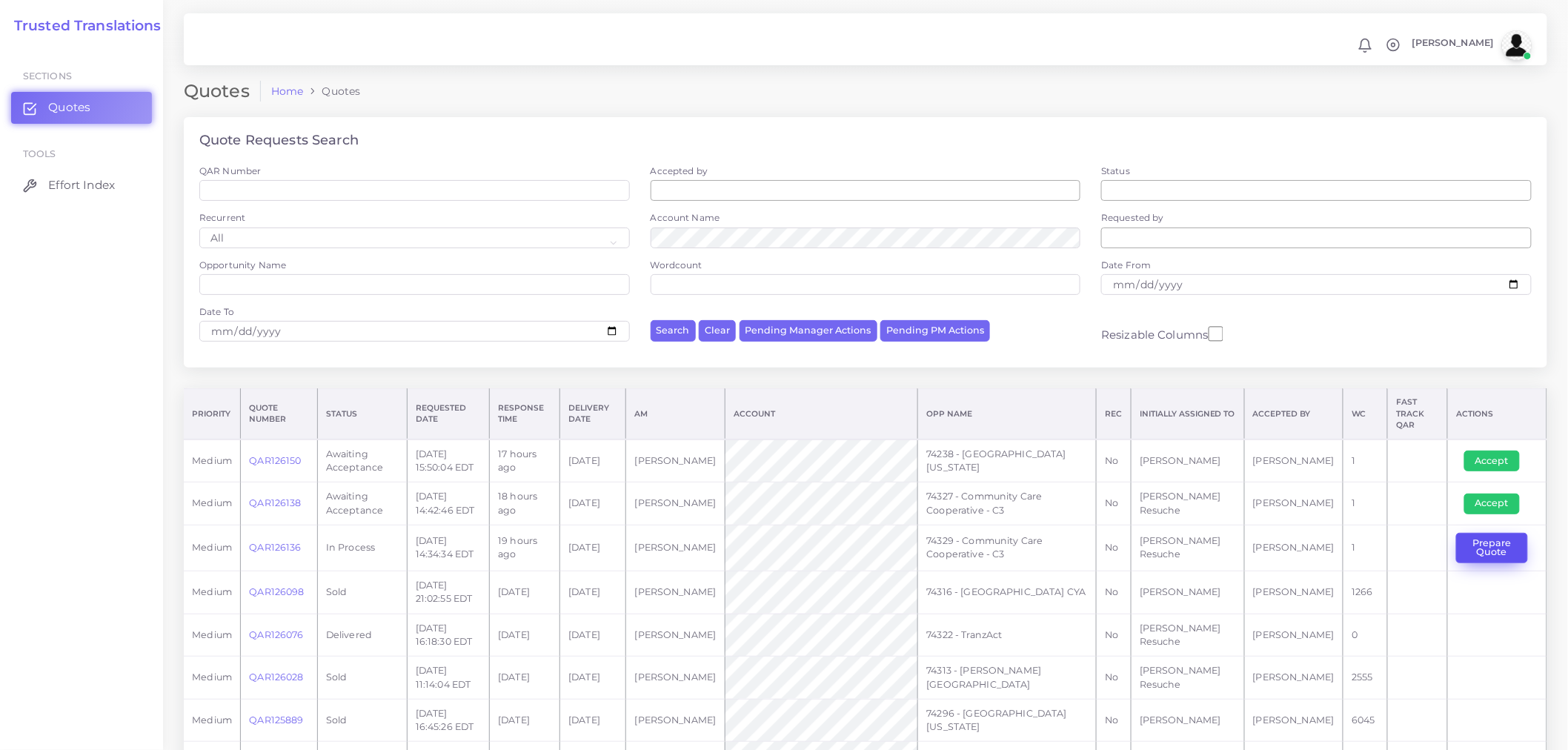
click at [1502, 544] on button "Prepare Quote" at bounding box center [1492, 548] width 72 height 30
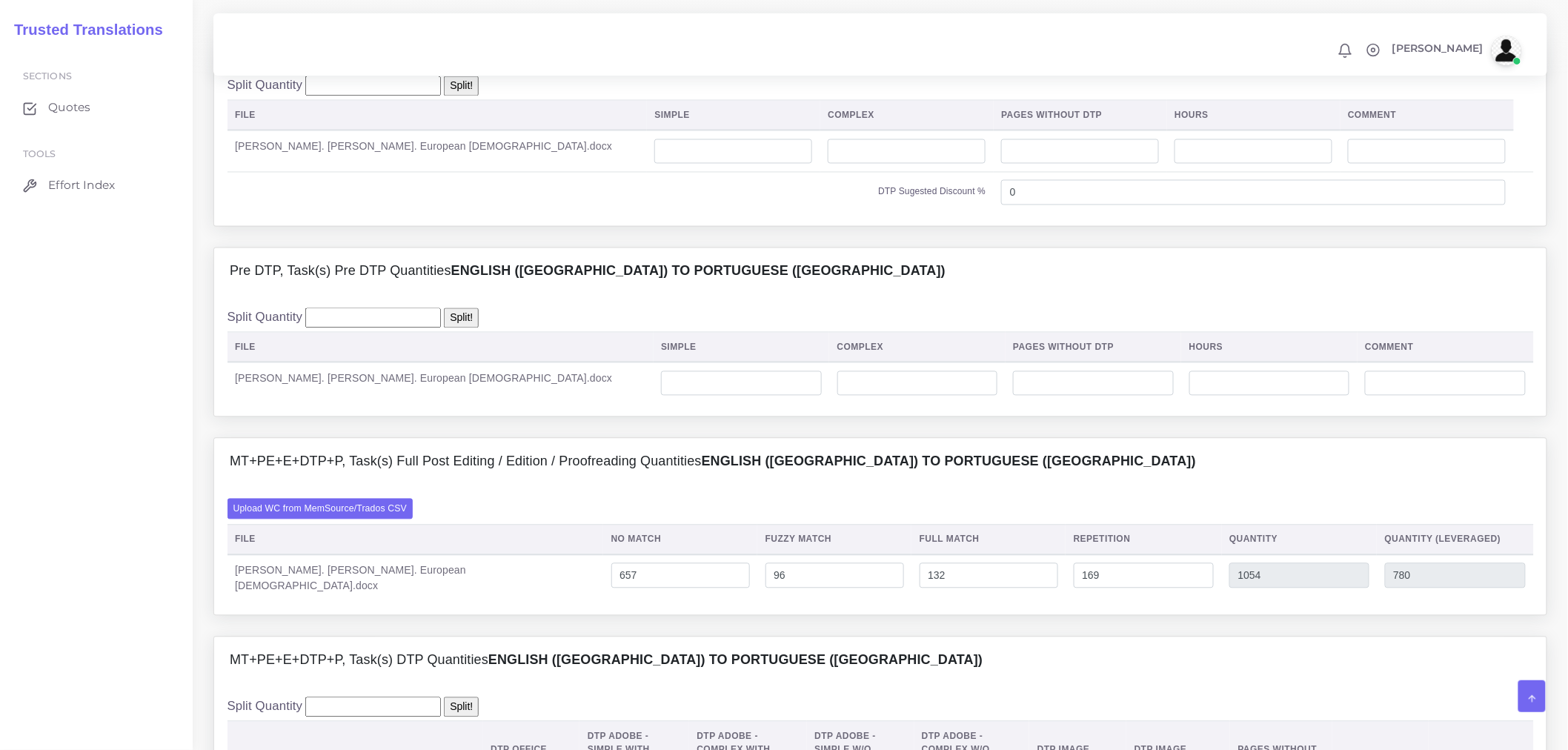
scroll to position [1070, 0]
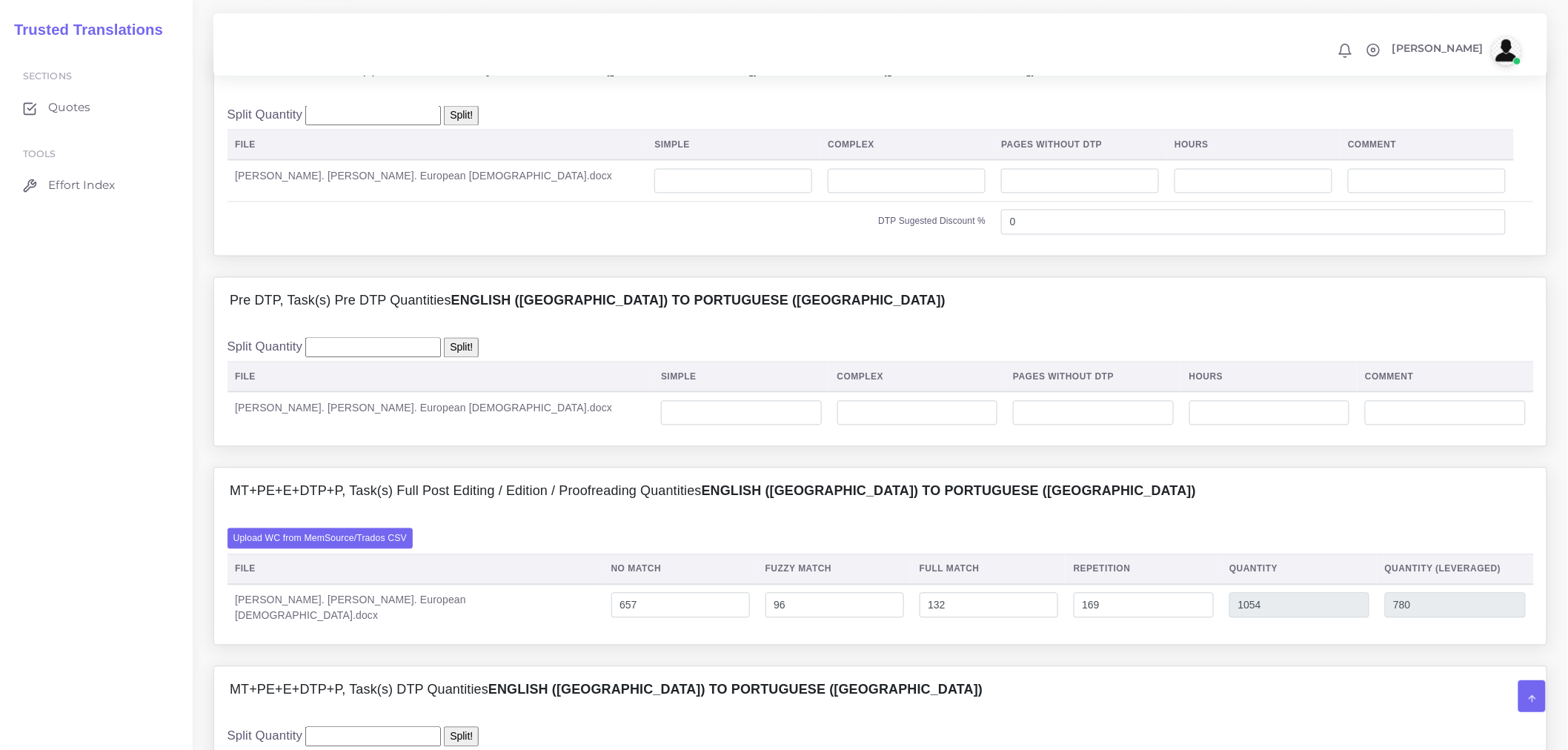
click at [872, 201] on td at bounding box center [908, 182] width 174 height 42
click at [866, 194] on input "number" at bounding box center [907, 181] width 158 height 25
type input "4"
click at [694, 426] on input "number" at bounding box center [741, 413] width 161 height 25
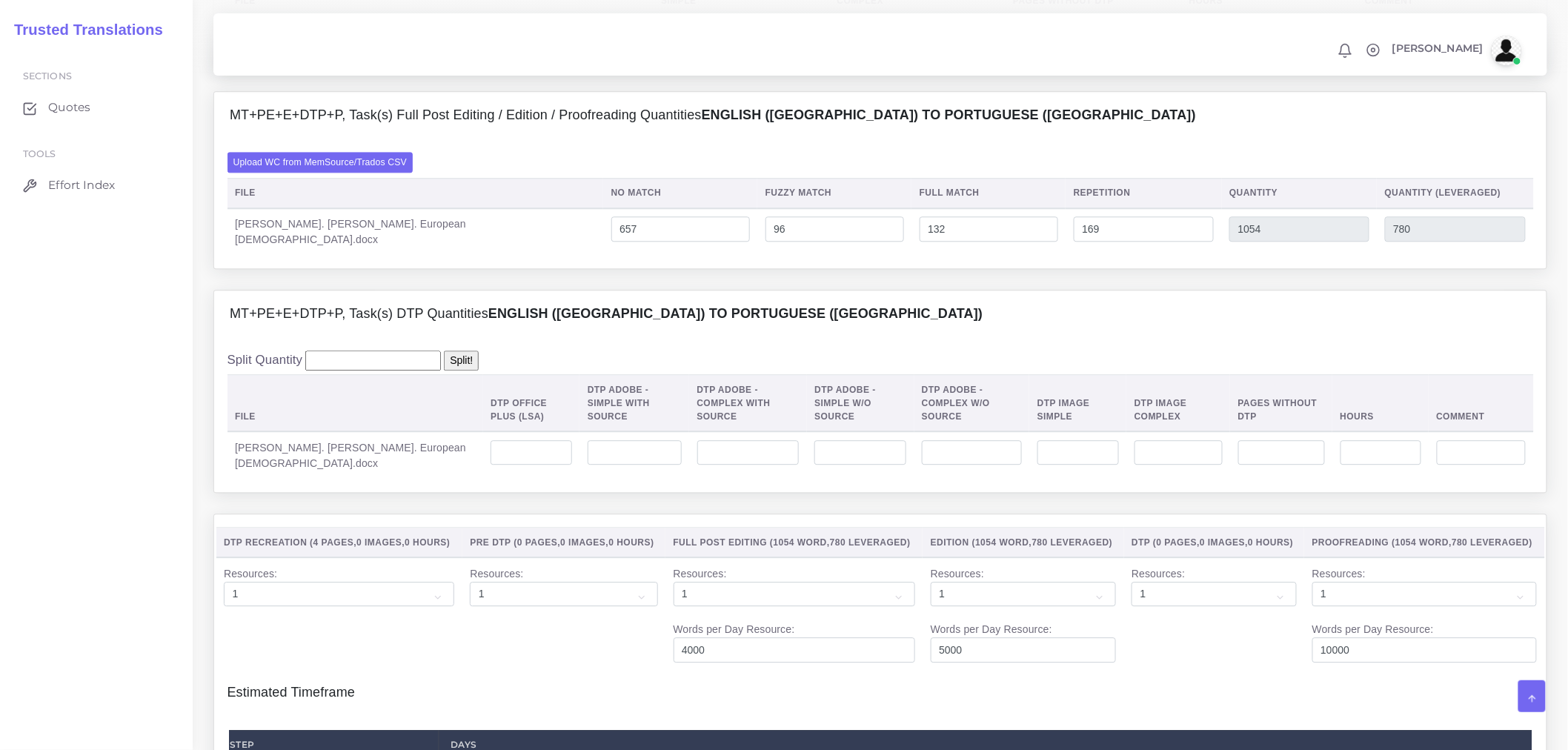
scroll to position [1482, 0]
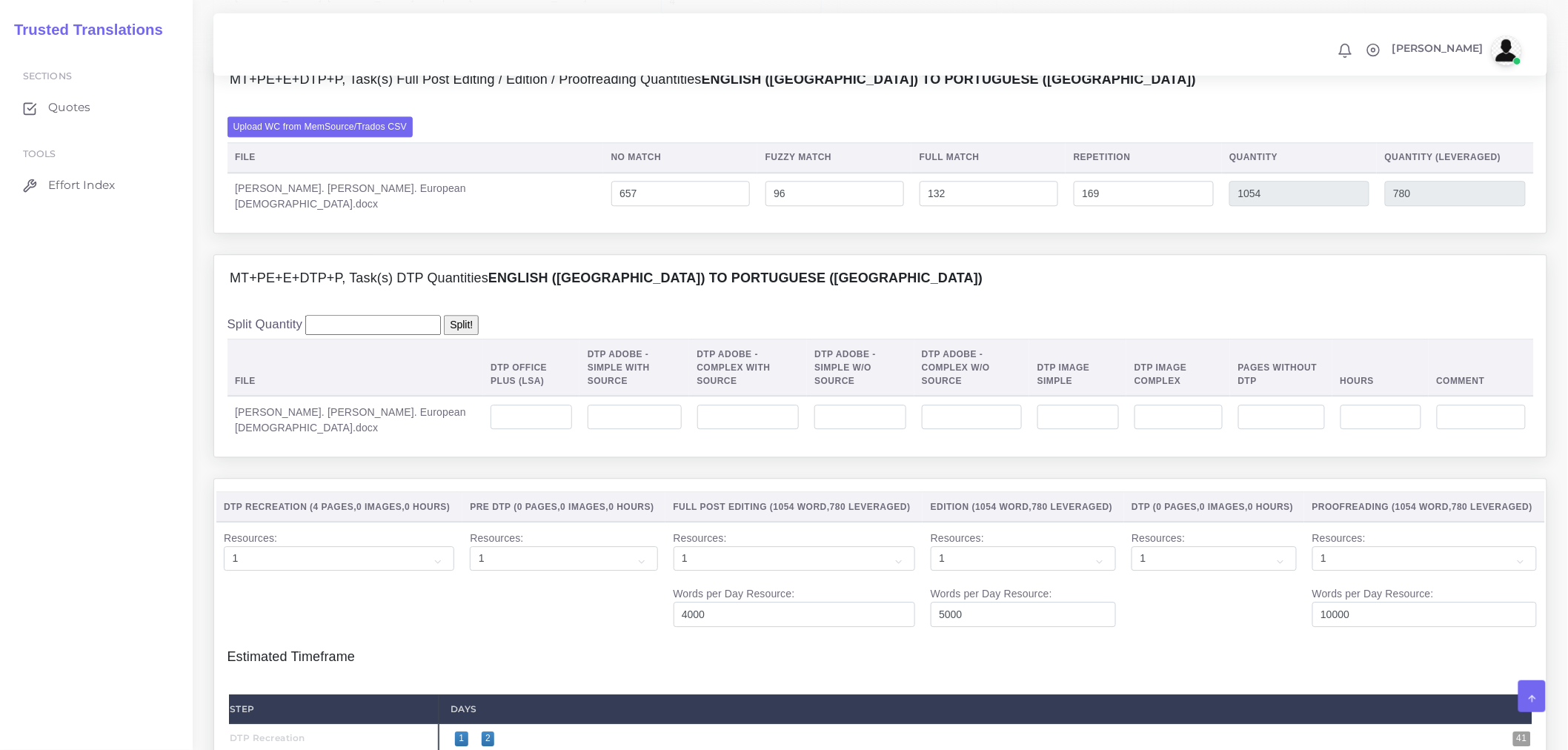
type input "4"
click at [491, 430] on input "number" at bounding box center [532, 417] width 82 height 25
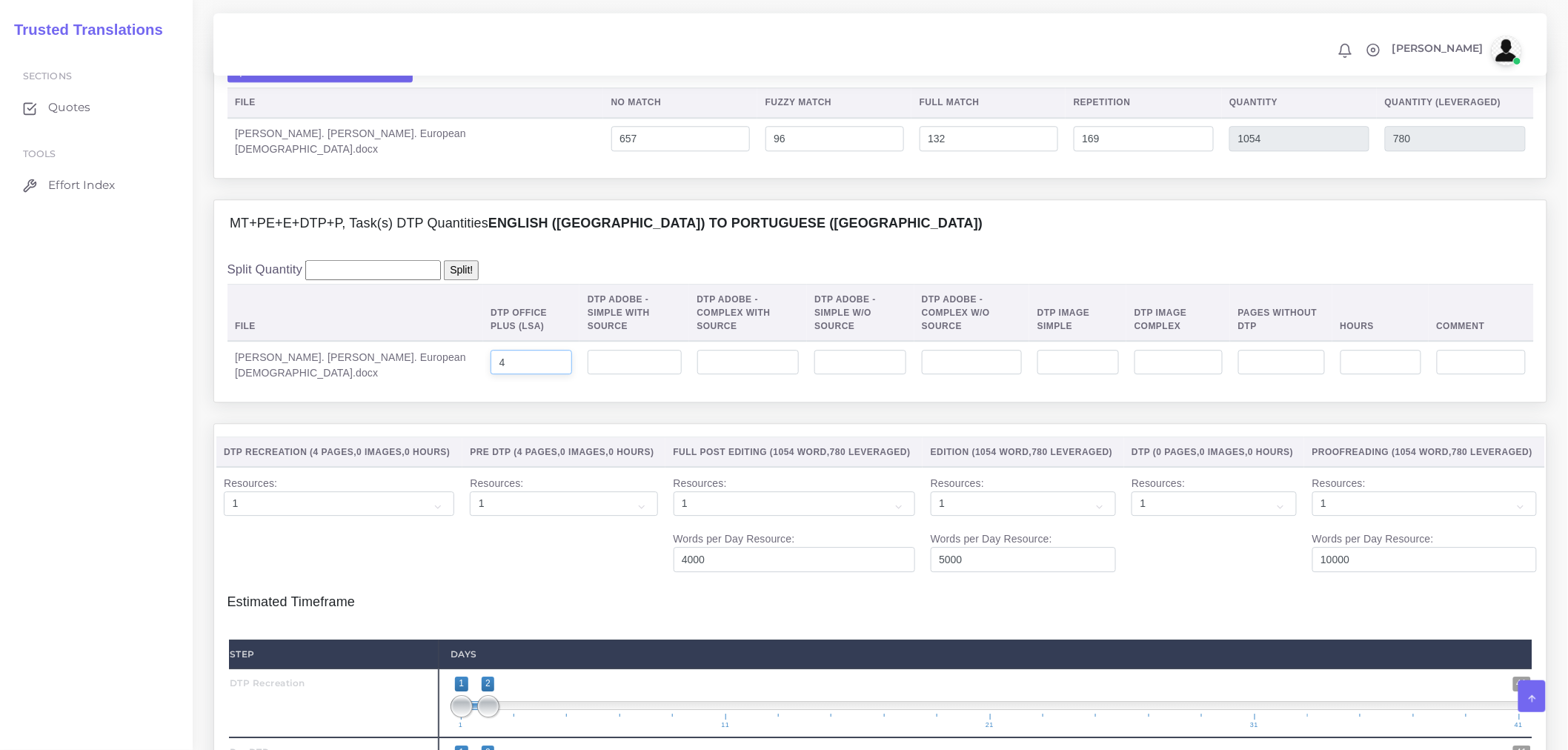
scroll to position [1894, 0]
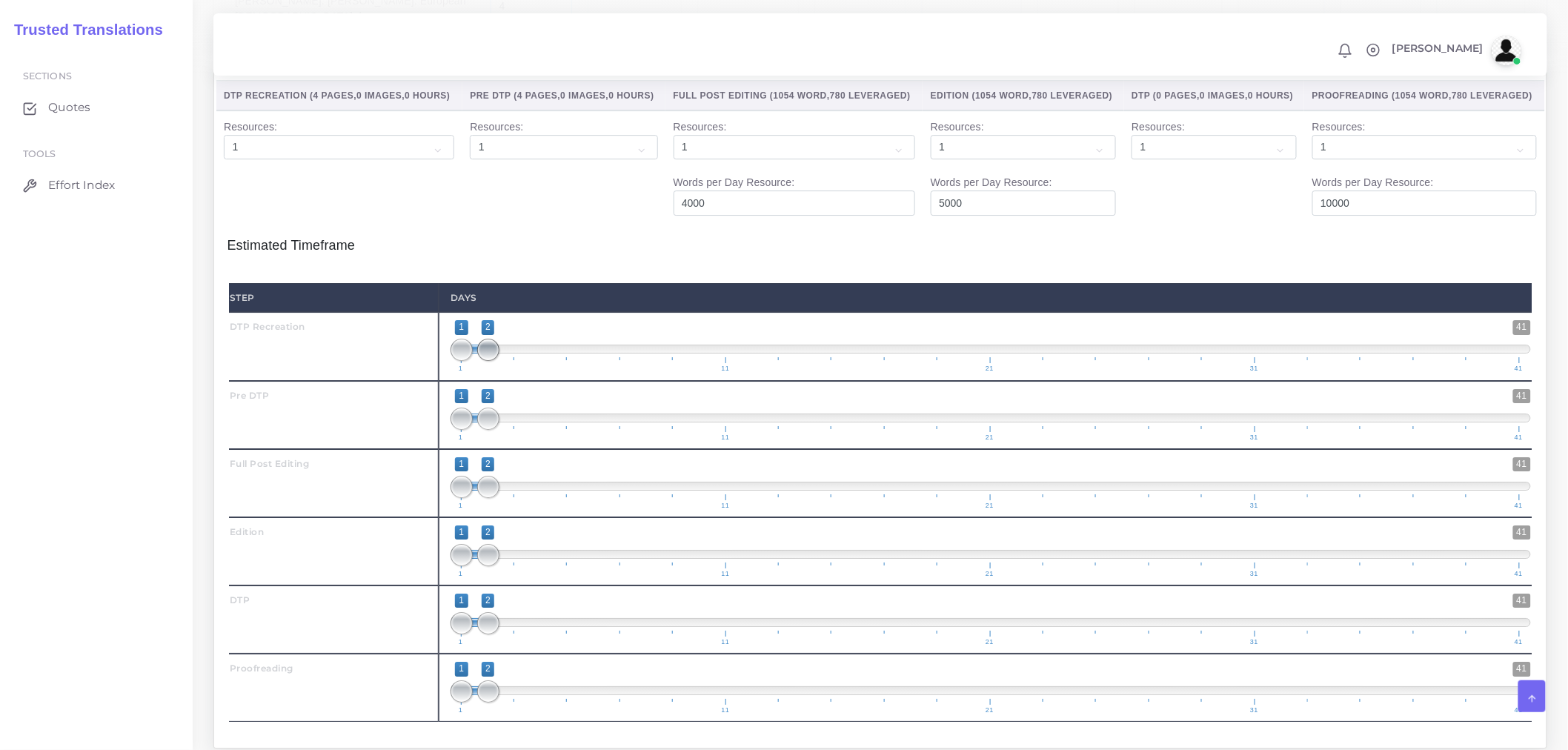
type input "4"
type input "1;1"
drag, startPoint x: 486, startPoint y: 369, endPoint x: 469, endPoint y: 372, distance: 17.3
click at [469, 361] on span at bounding box center [462, 350] width 22 height 22
drag, startPoint x: 478, startPoint y: 448, endPoint x: 467, endPoint y: 447, distance: 11.0
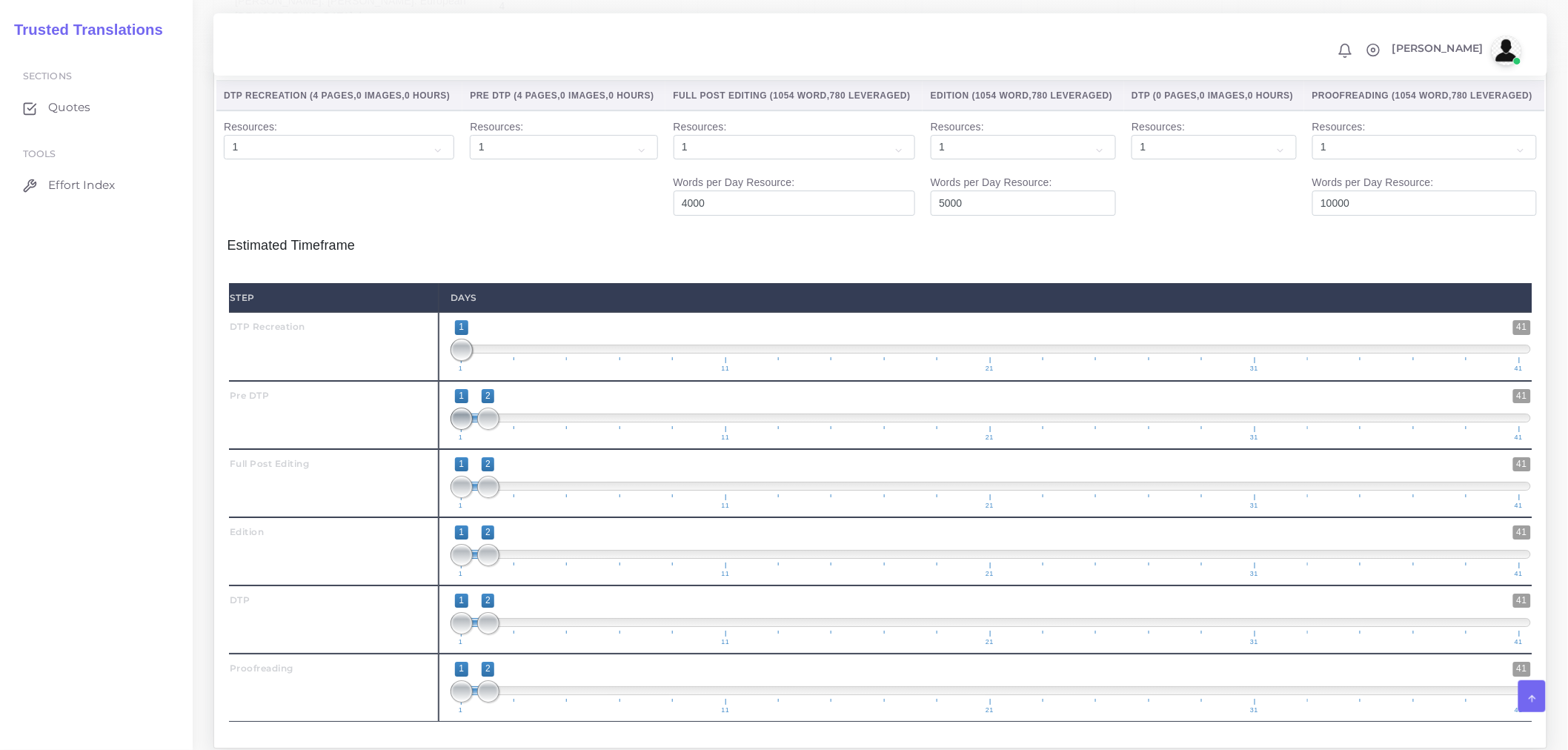
click at [467, 441] on span "1 41 1 2 1 — 2 1 11 21 31 41" at bounding box center [990, 415] width 1080 height 52
type input "1;1"
drag, startPoint x: 484, startPoint y: 443, endPoint x: 469, endPoint y: 443, distance: 15.0
click at [478, 430] on span at bounding box center [489, 419] width 22 height 22
click at [494, 498] on span at bounding box center [489, 487] width 22 height 22
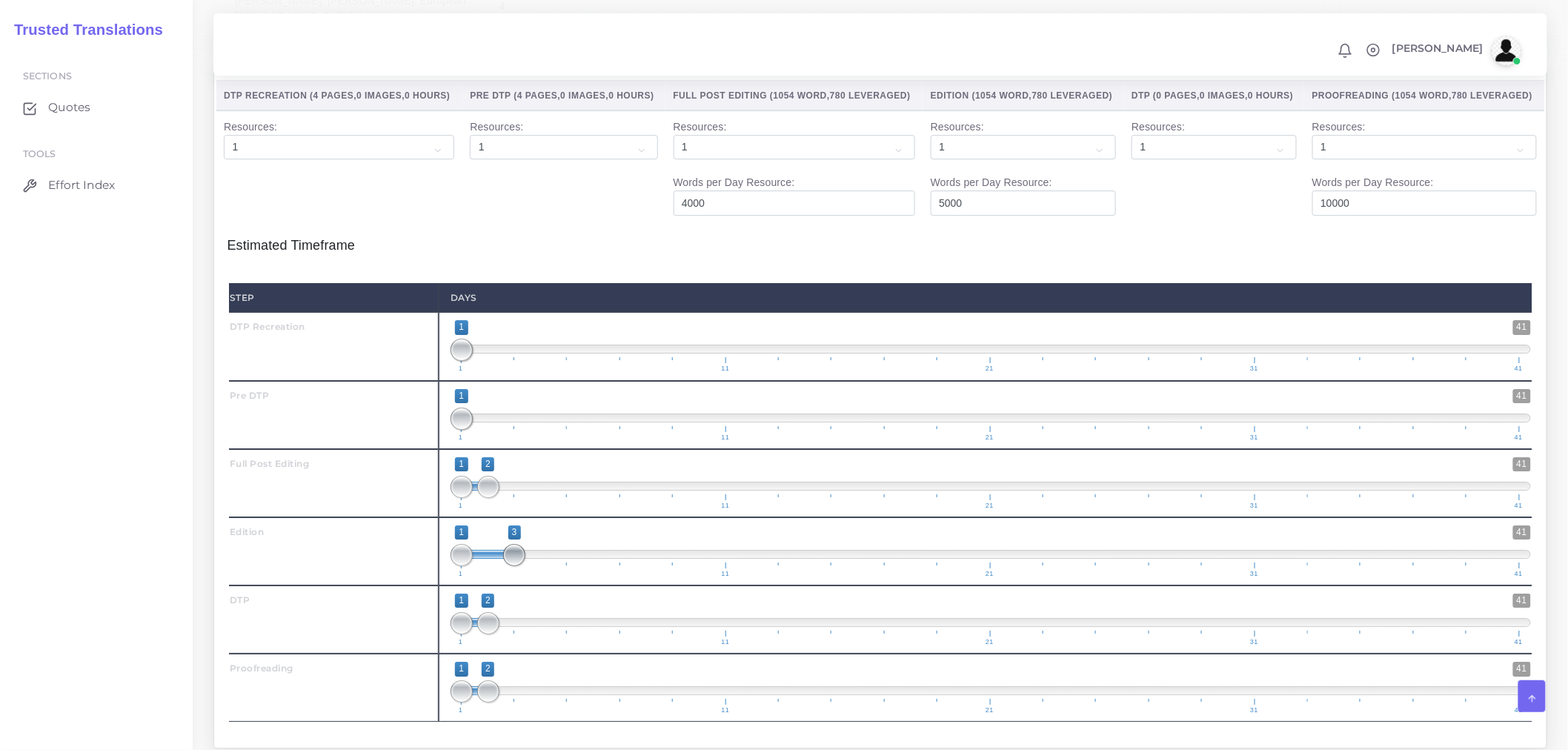
drag, startPoint x: 487, startPoint y: 578, endPoint x: 504, endPoint y: 578, distance: 17.0
click at [504, 566] on span at bounding box center [515, 555] width 22 height 22
type input "2;3"
drag, startPoint x: 462, startPoint y: 572, endPoint x: 487, endPoint y: 572, distance: 25.0
click at [487, 566] on span at bounding box center [489, 555] width 22 height 22
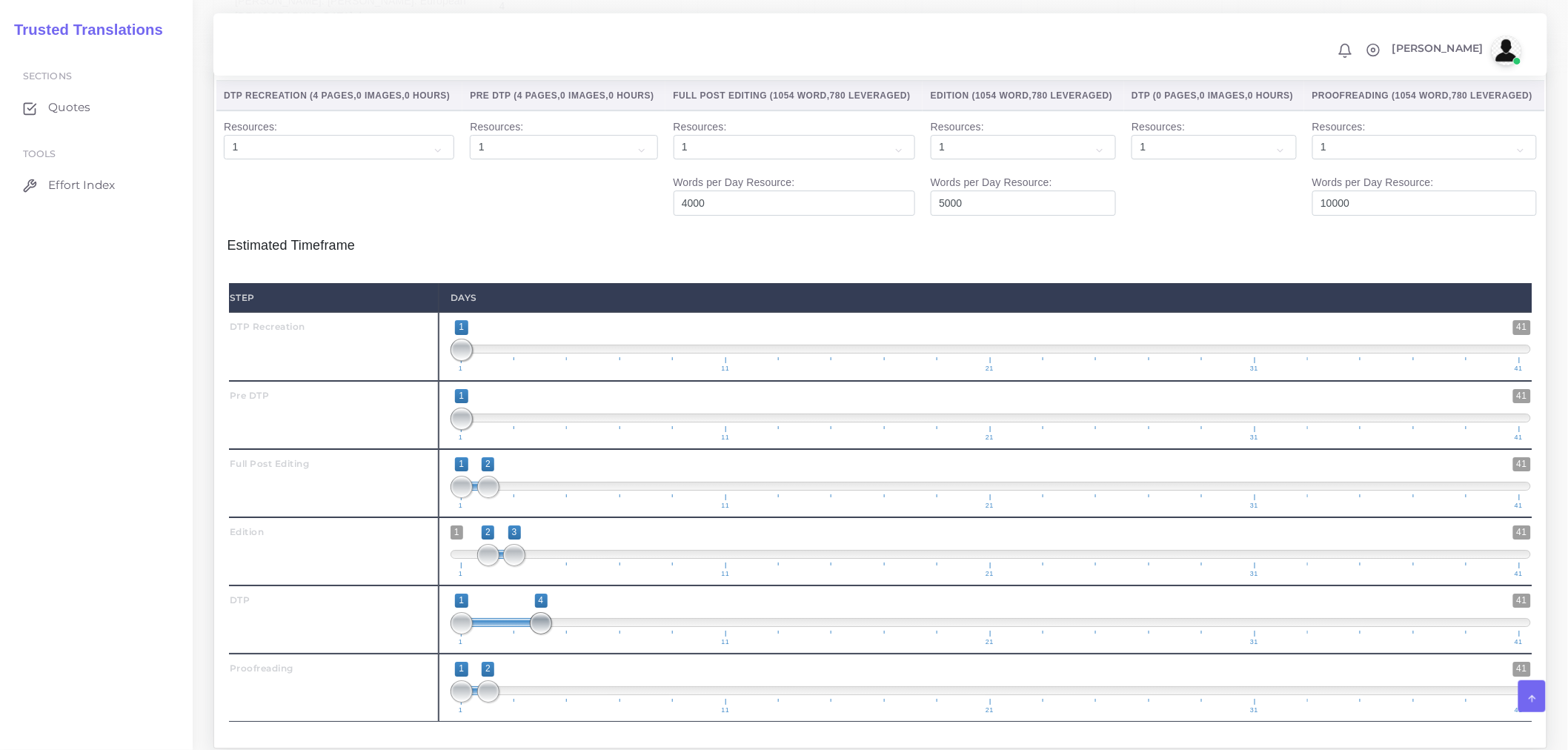
drag, startPoint x: 515, startPoint y: 636, endPoint x: 542, endPoint y: 636, distance: 27.0
click at [542, 634] on span at bounding box center [541, 623] width 22 height 22
type input "3;4"
drag, startPoint x: 455, startPoint y: 645, endPoint x: 508, endPoint y: 647, distance: 53.0
click at [508, 634] on span at bounding box center [515, 623] width 22 height 22
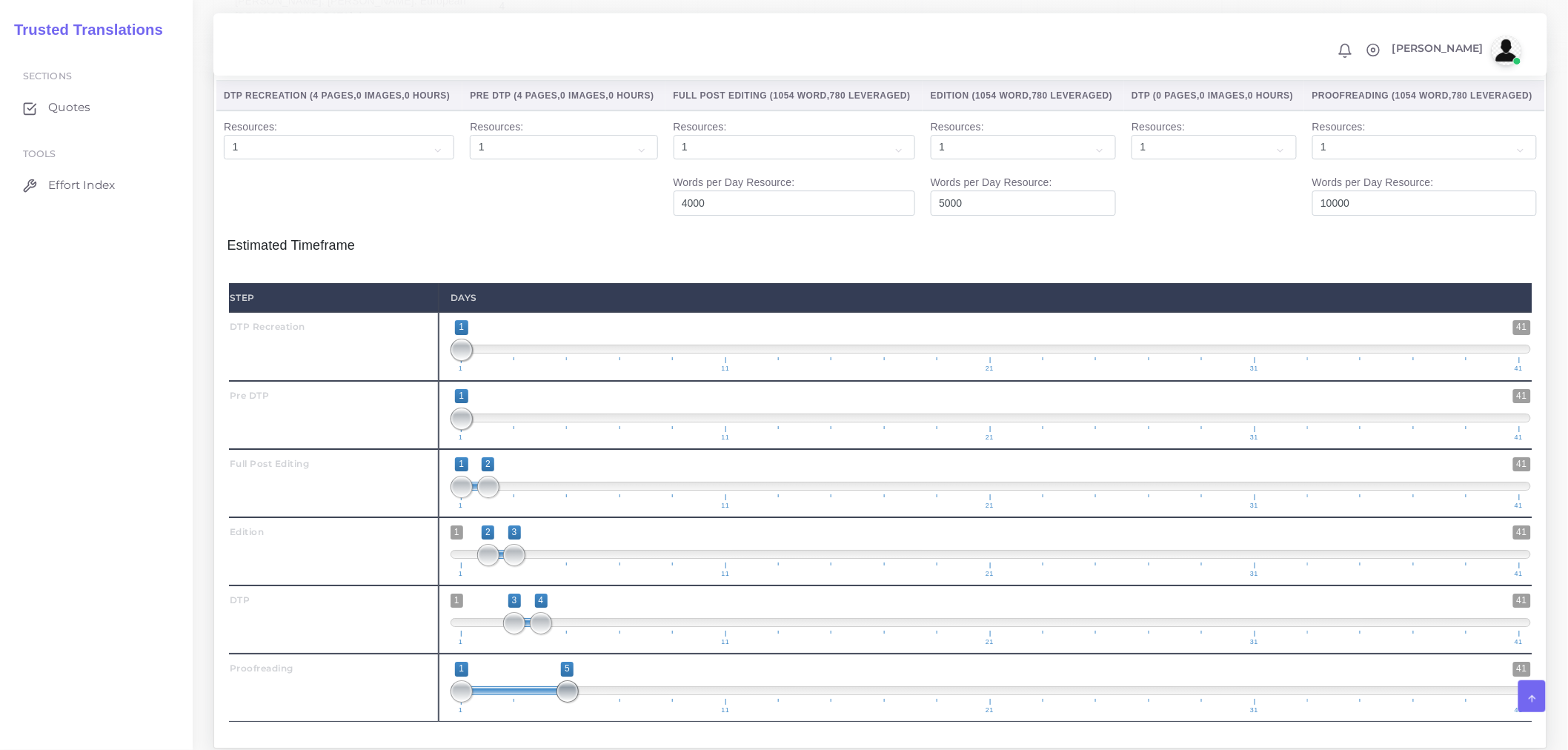
drag, startPoint x: 490, startPoint y: 714, endPoint x: 572, endPoint y: 711, distance: 82.1
click at [573, 702] on span at bounding box center [568, 691] width 22 height 22
type input "4;5"
drag, startPoint x: 463, startPoint y: 713, endPoint x: 544, endPoint y: 710, distance: 81.1
click at [544, 702] on span at bounding box center [541, 691] width 22 height 22
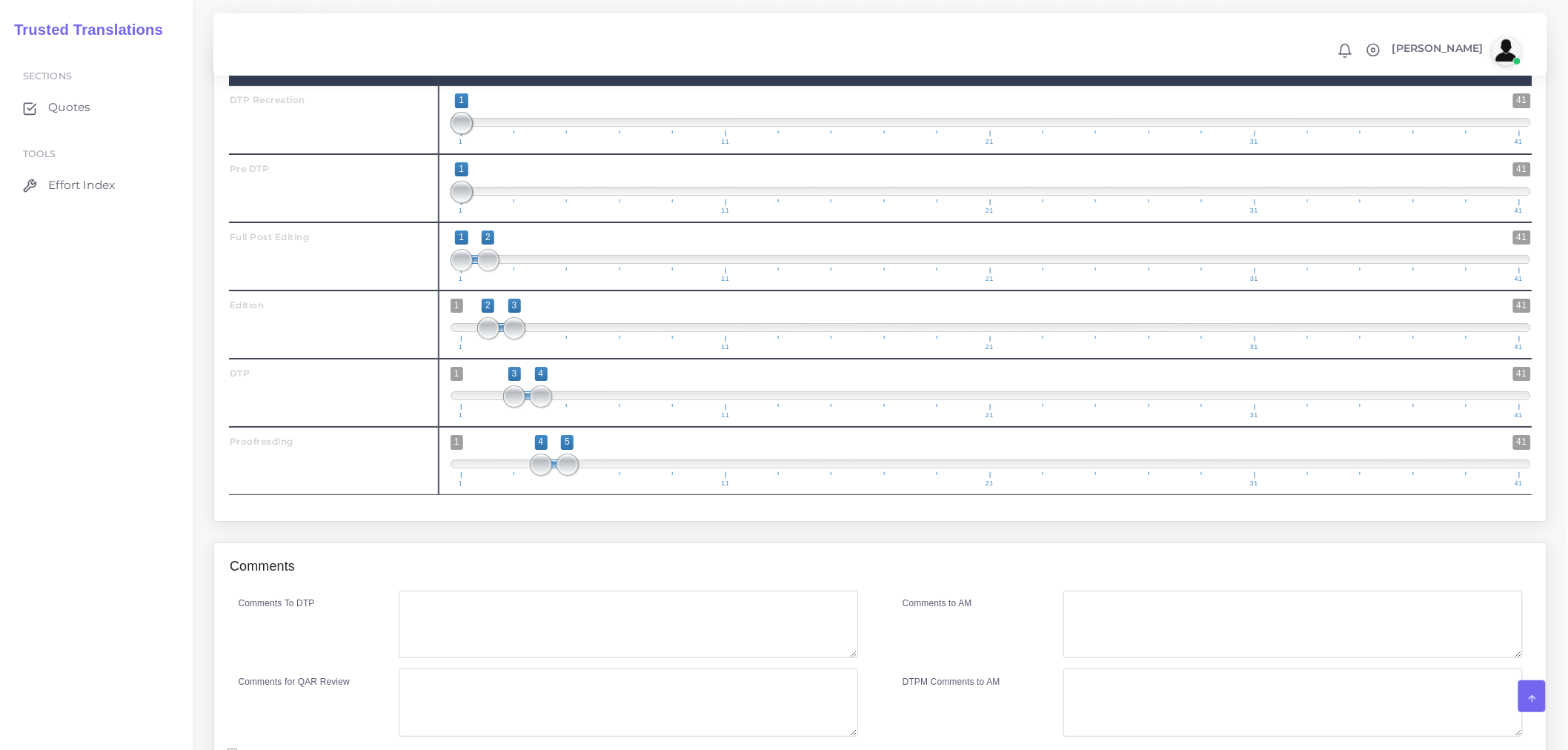
scroll to position [2265, 0]
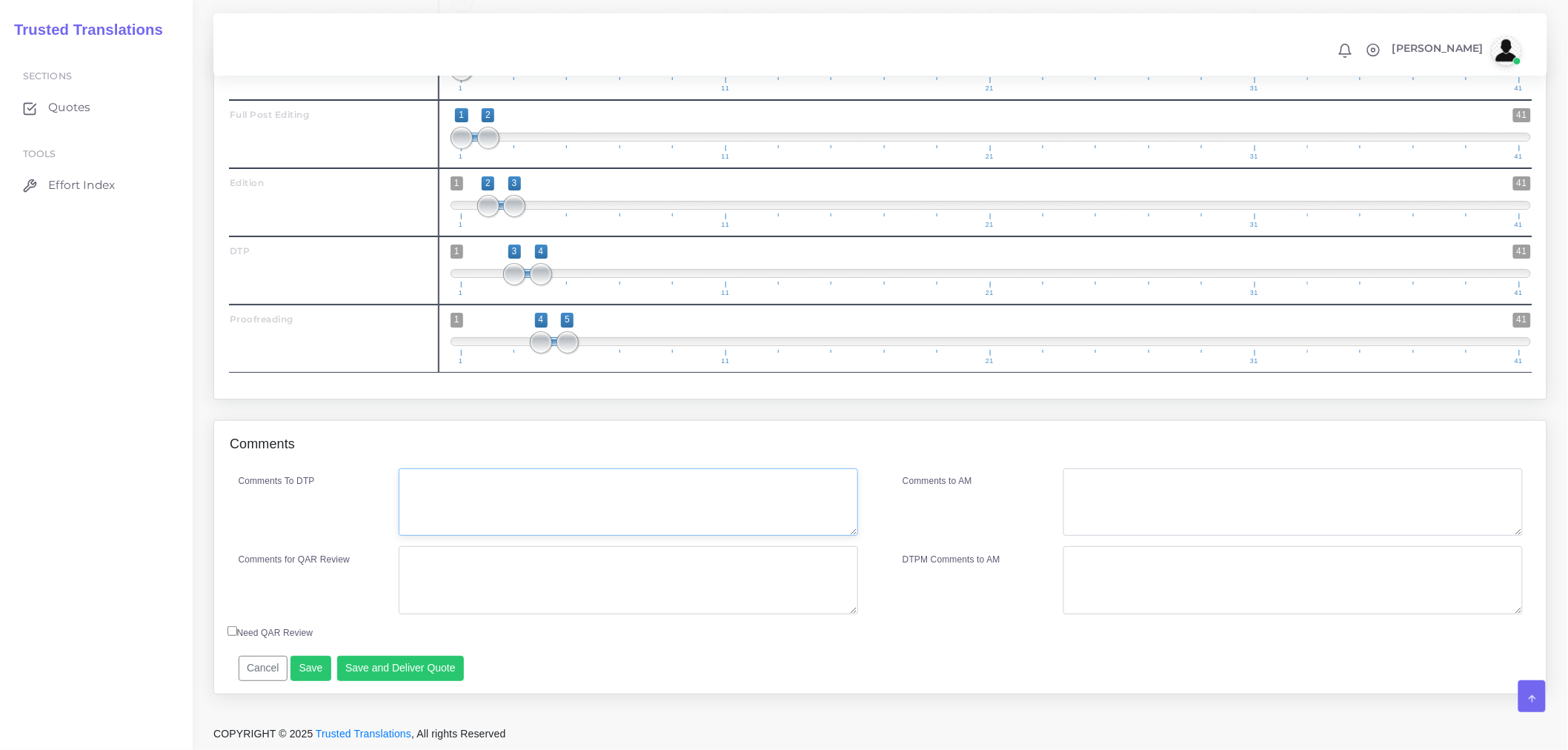
click at [589, 521] on textarea "Comments To DTP" at bounding box center [628, 503] width 460 height 68
paste textarea "Please avoid file prep errors, ok to quote pre-DTP"
type textarea "DTP recreation in Word + pre DTP. Client requested: "Please avoid file prep err…"
click at [582, 610] on textarea "Comments for QAR Review" at bounding box center [628, 580] width 460 height 68
drag, startPoint x: 607, startPoint y: 559, endPoint x: 275, endPoint y: 573, distance: 332.3
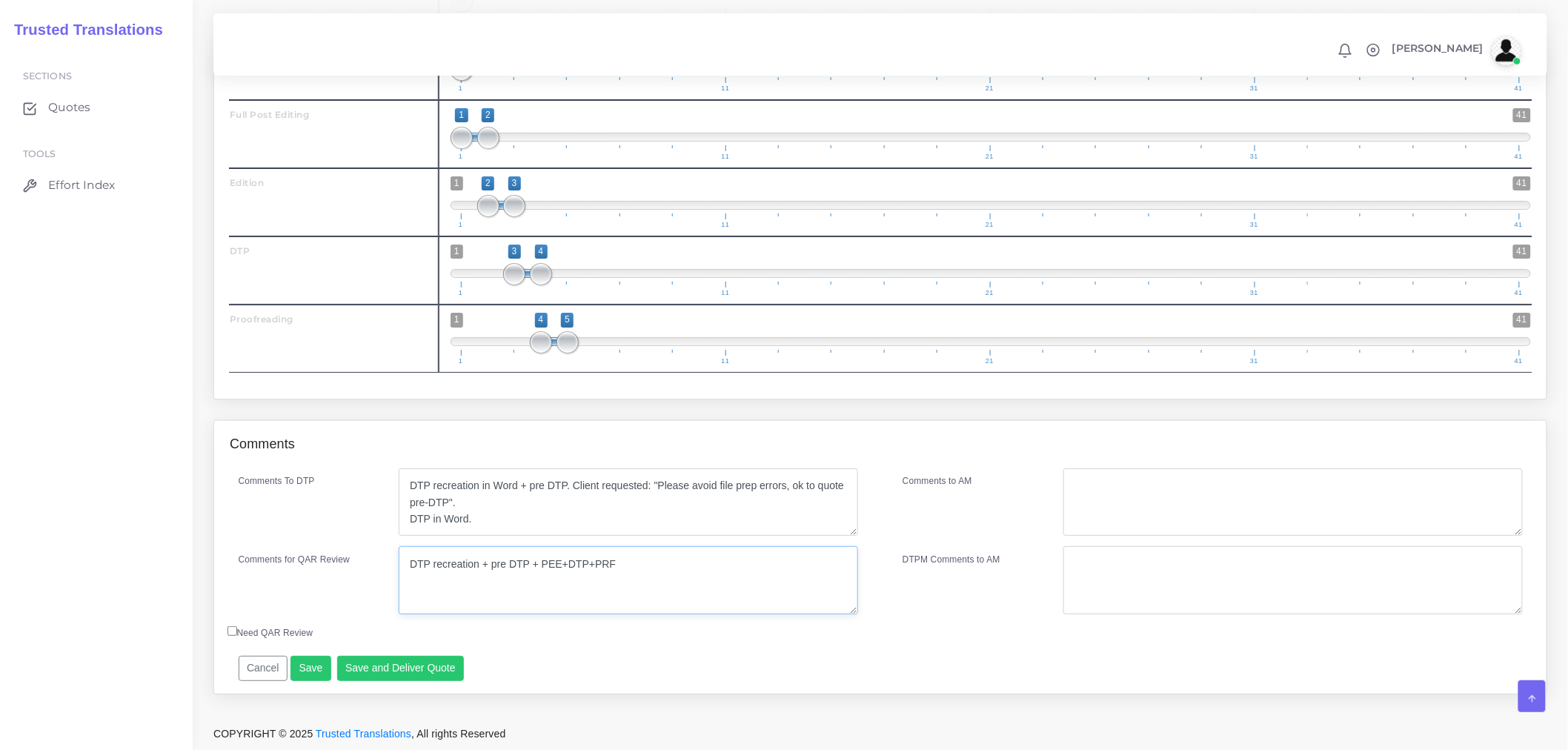
click at [275, 573] on div "Comments for QAR Review DTP recreation + pre DTP + PEE+DTP+PRF" at bounding box center [549, 580] width 642 height 68
type textarea "DTP recreation + pre DTP + PEE+DTP+PRF"
click at [1098, 503] on textarea "Comments to AM" at bounding box center [1293, 503] width 460 height 68
paste textarea "DTP recreation + pre DTP + PEE+DTP+PRF"
type textarea "DTP recreation + pre DTP + PEE+DTP+PRF"
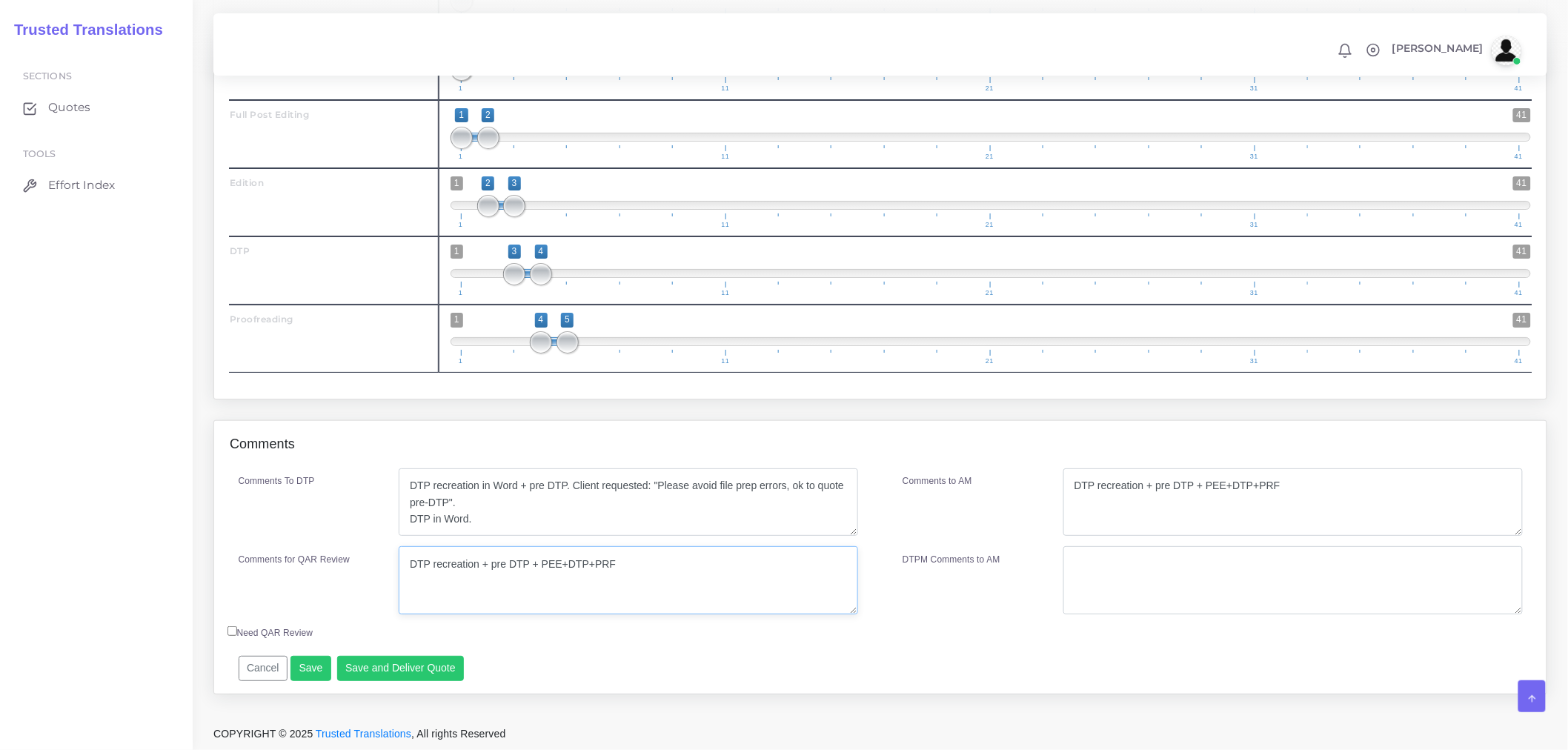
click at [693, 573] on textarea "DTP recreation + pre DTP + PEE+DTP+PRF" at bounding box center [628, 580] width 460 height 68
click at [408, 671] on button "Save and Deliver Quote" at bounding box center [401, 668] width 128 height 25
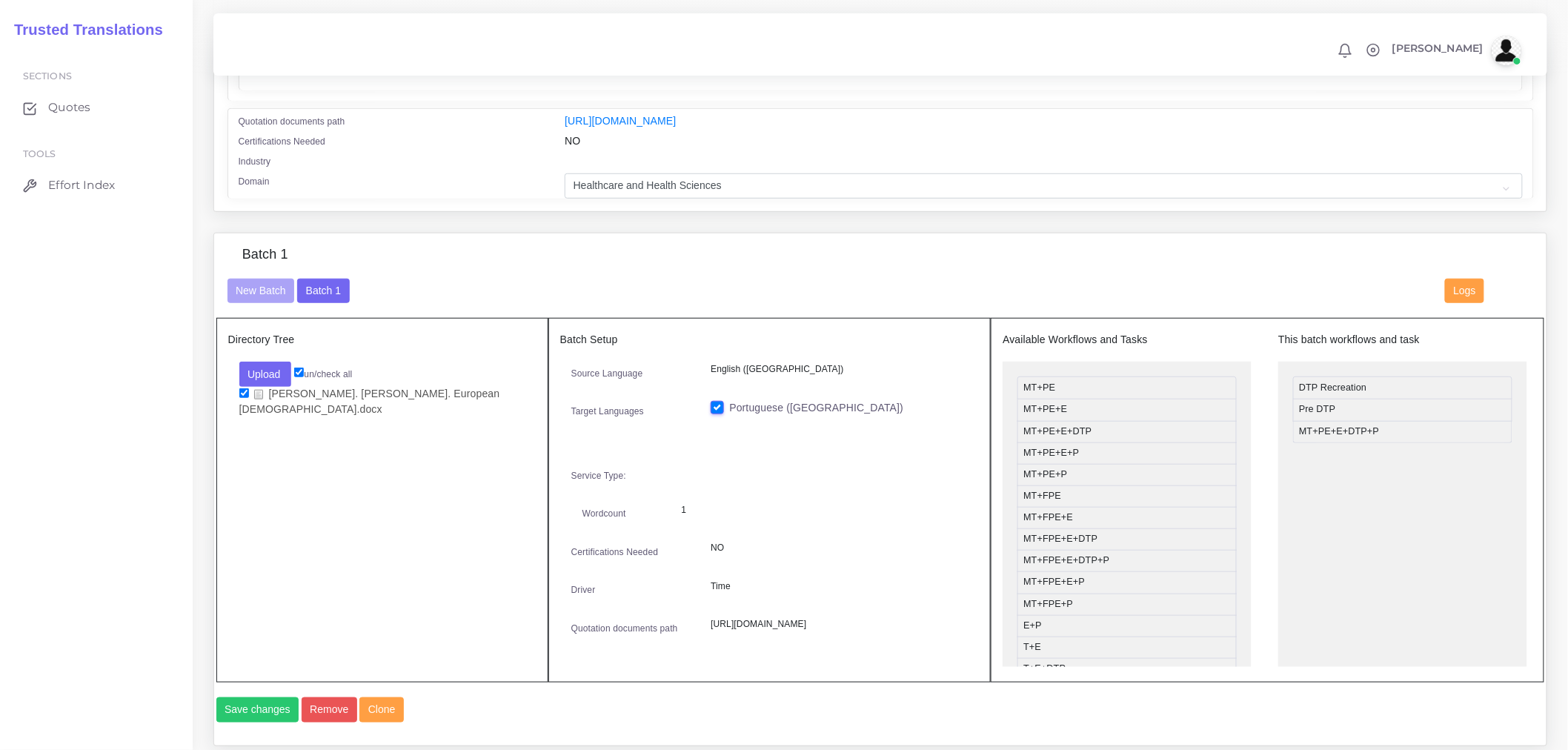
scroll to position [494, 0]
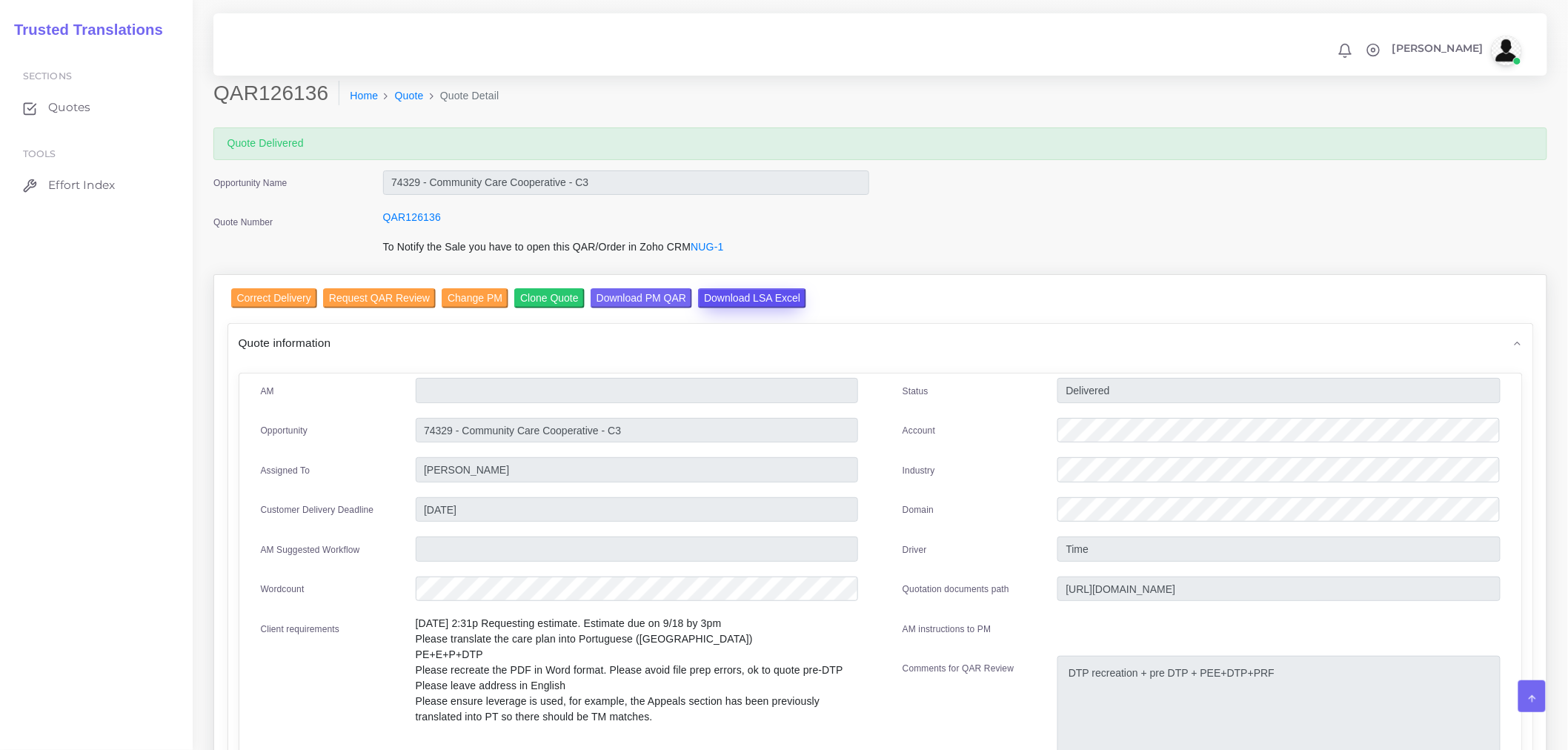
click at [731, 293] on input "Download LSA Excel" at bounding box center [752, 298] width 108 height 20
click at [413, 94] on link "Quote" at bounding box center [409, 96] width 29 height 16
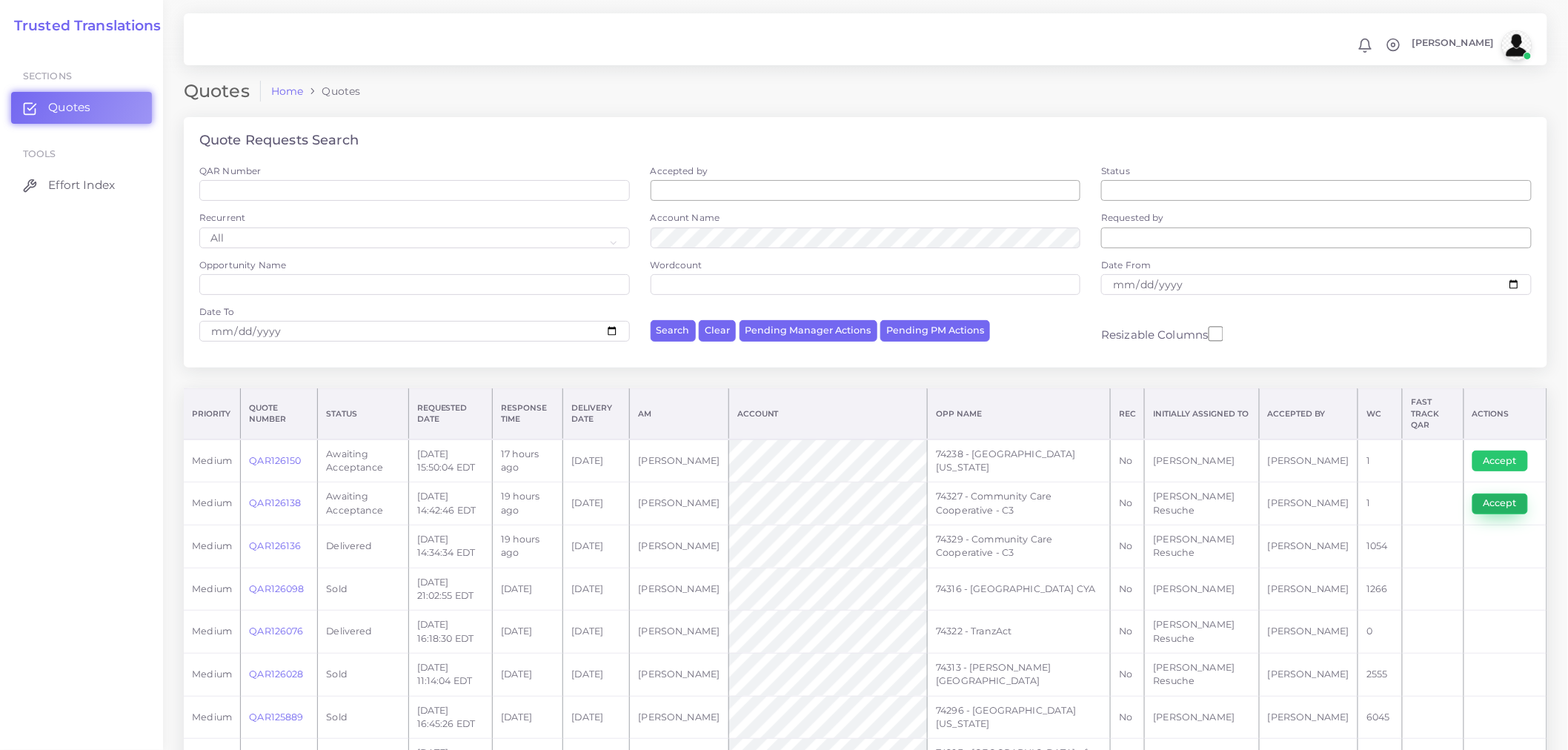
click at [1505, 494] on button "Accept" at bounding box center [1501, 504] width 56 height 21
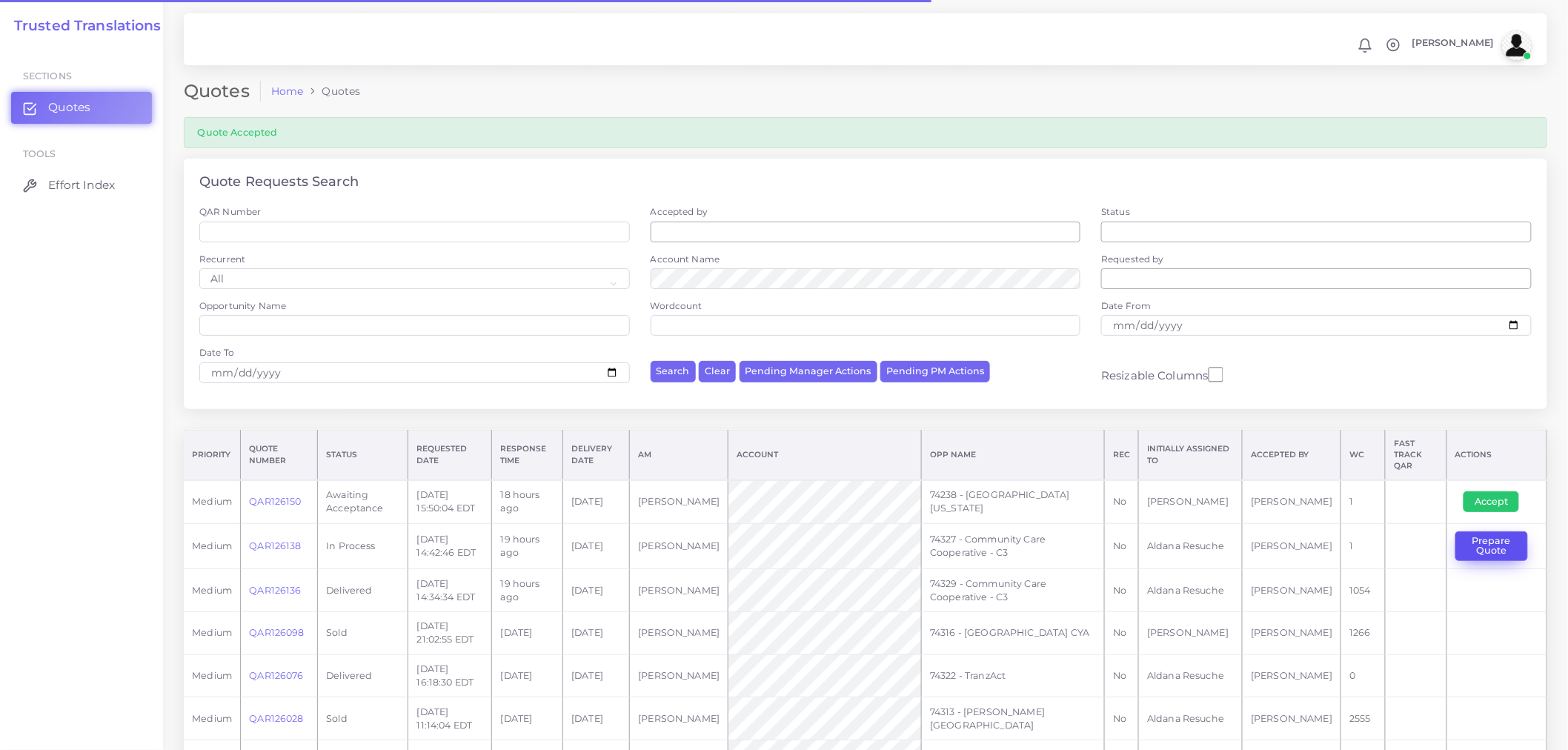
click at [1491, 536] on button "Prepare Quote" at bounding box center [1491, 547] width 73 height 30
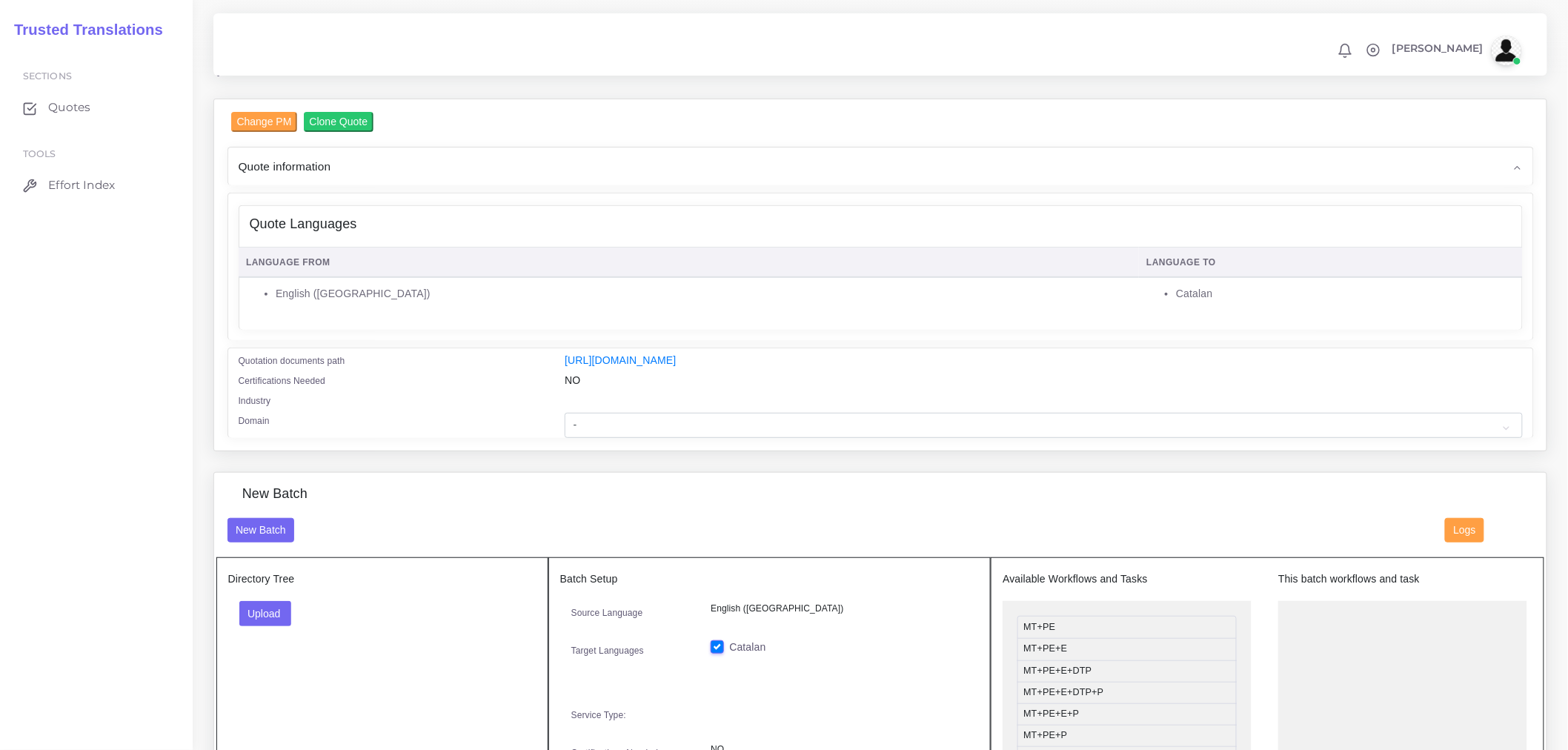
scroll to position [82, 0]
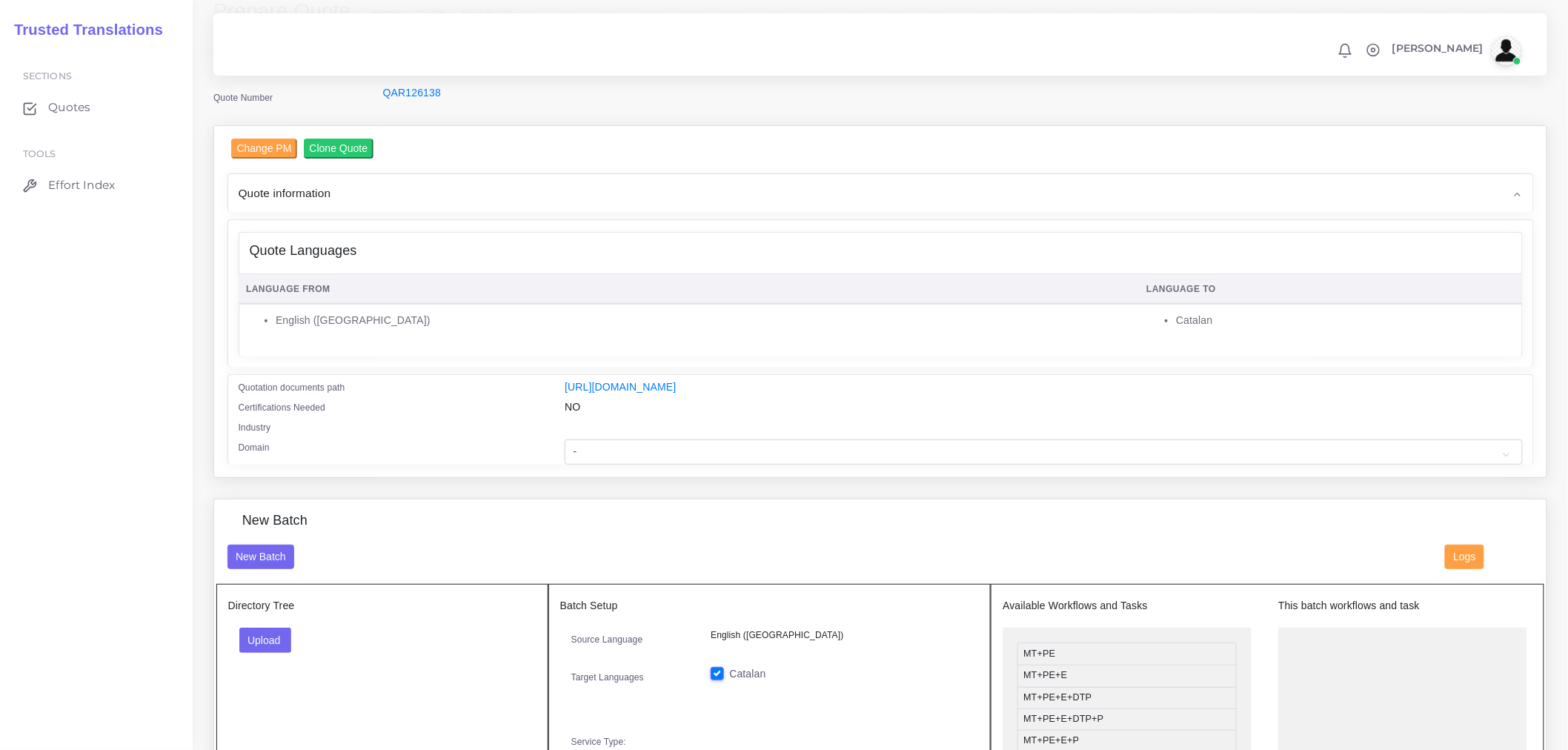
click at [429, 264] on div "Quote Languages" at bounding box center [881, 250] width 1283 height 37
click at [324, 278] on th "Language From" at bounding box center [688, 289] width 901 height 30
click at [342, 253] on h4 "Quote Languages" at bounding box center [303, 251] width 108 height 16
click at [386, 194] on div "Quote information" at bounding box center [881, 193] width 1306 height 38
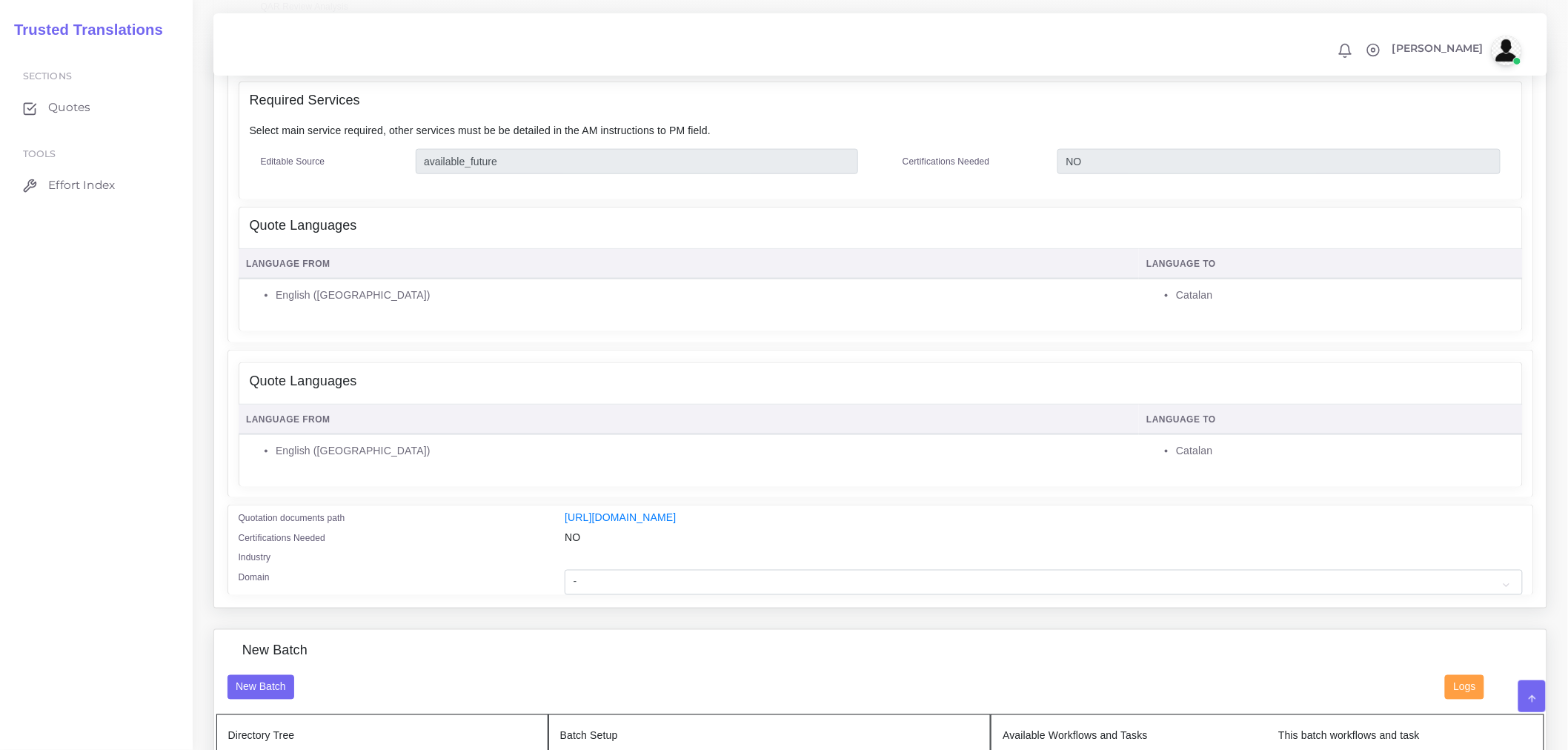
scroll to position [658, 0]
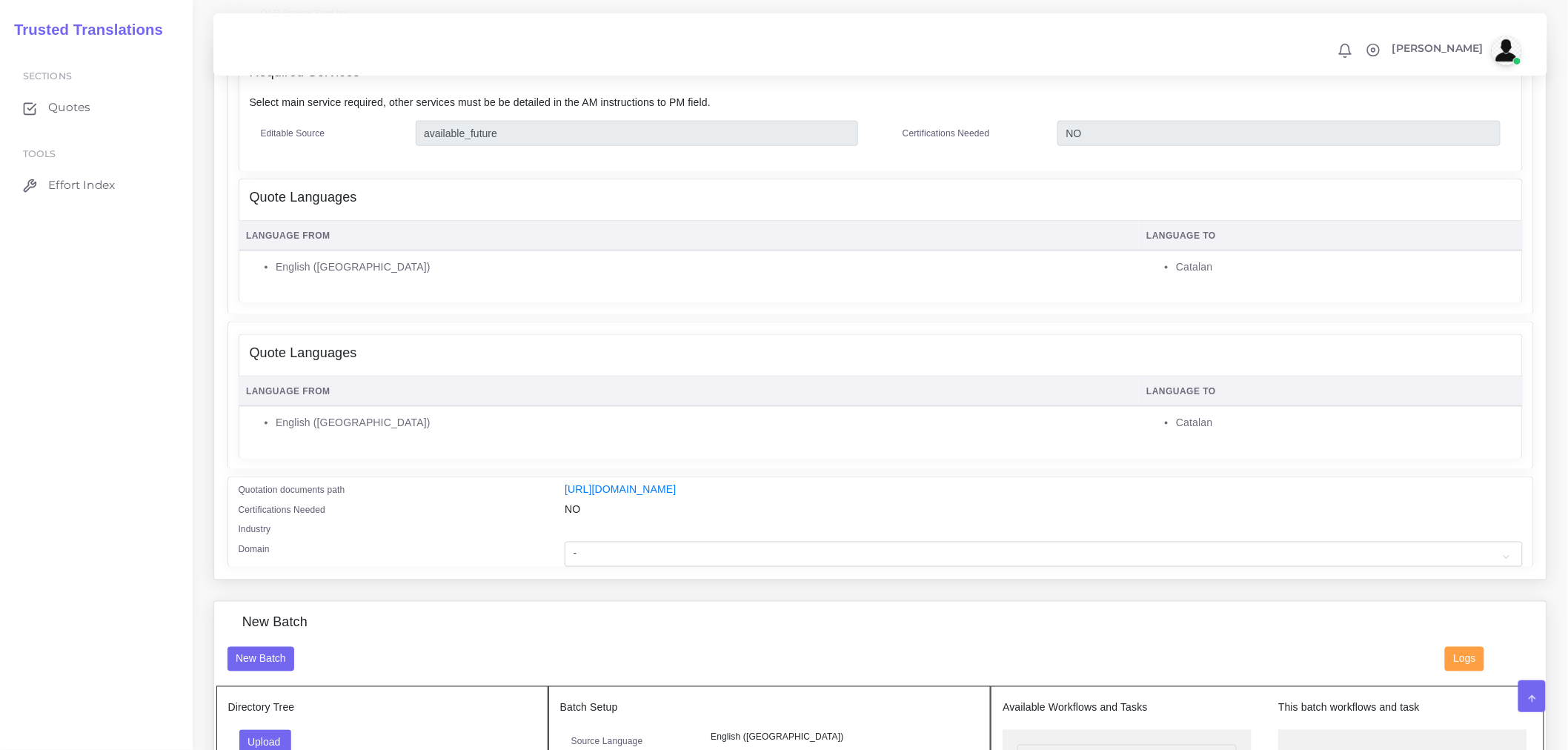
drag, startPoint x: 1032, startPoint y: 423, endPoint x: 847, endPoint y: 408, distance: 185.6
click at [847, 408] on tr "English (US) Catalan" at bounding box center [881, 427] width 1285 height 42
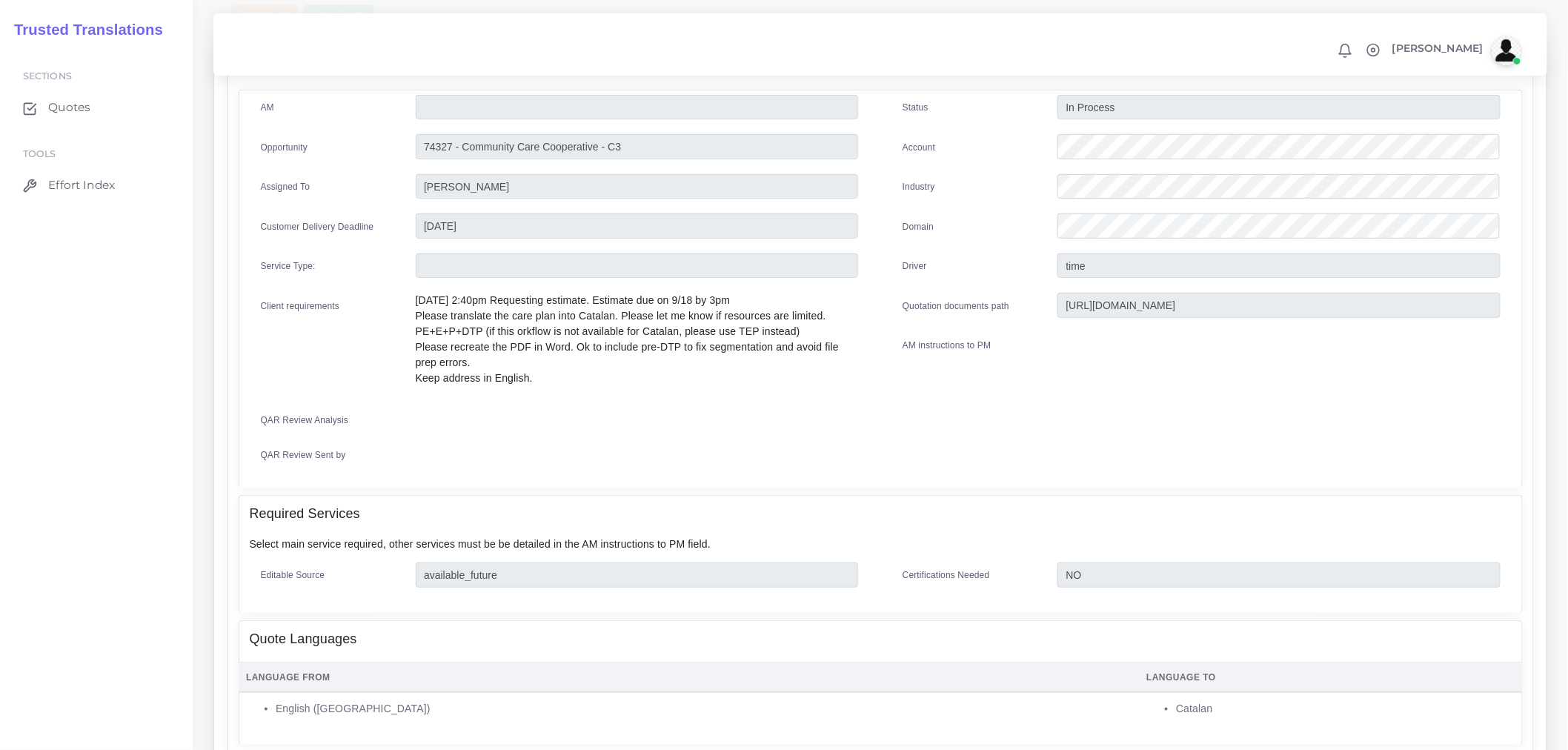
scroll to position [165, 0]
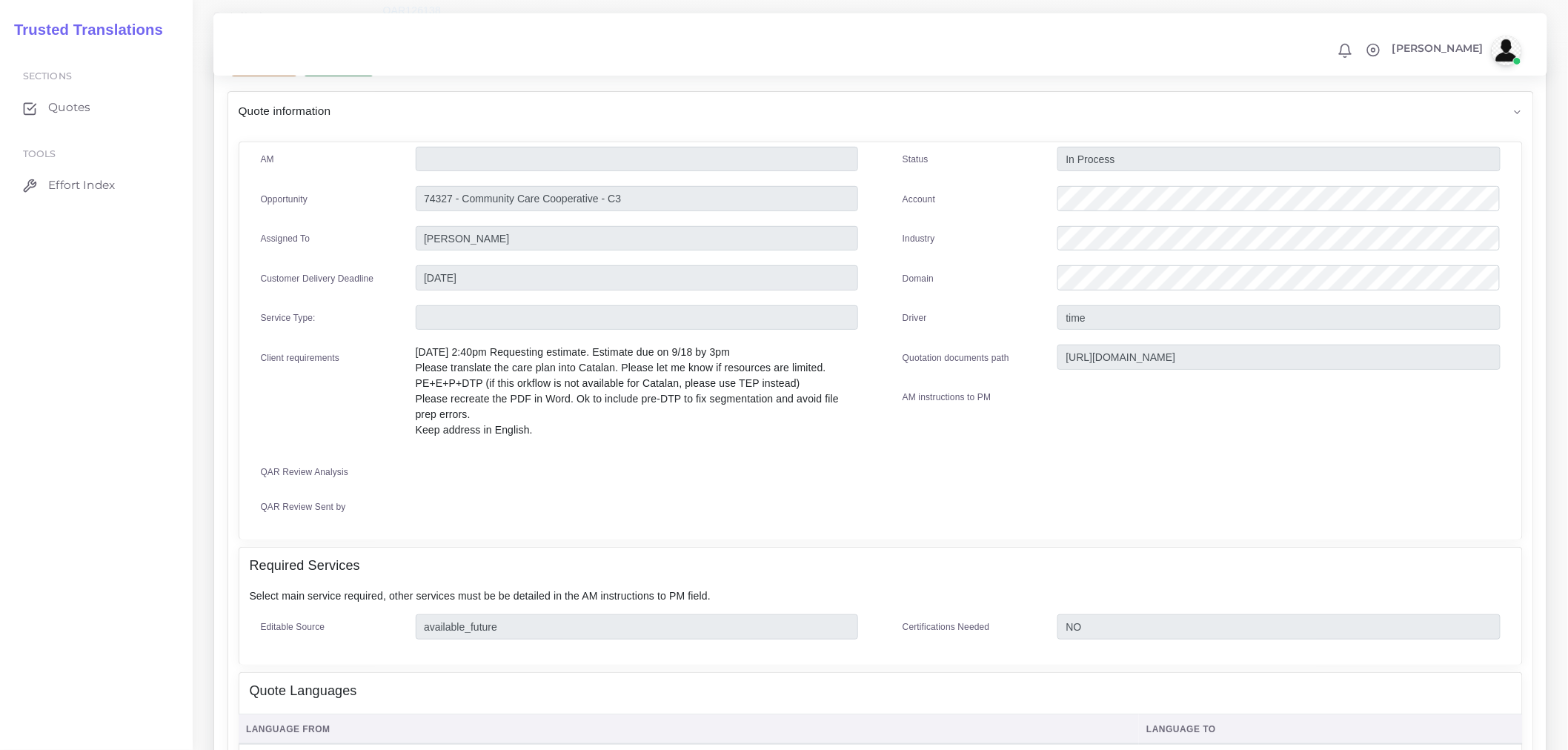
click at [344, 564] on h4 "Required Services" at bounding box center [304, 566] width 111 height 16
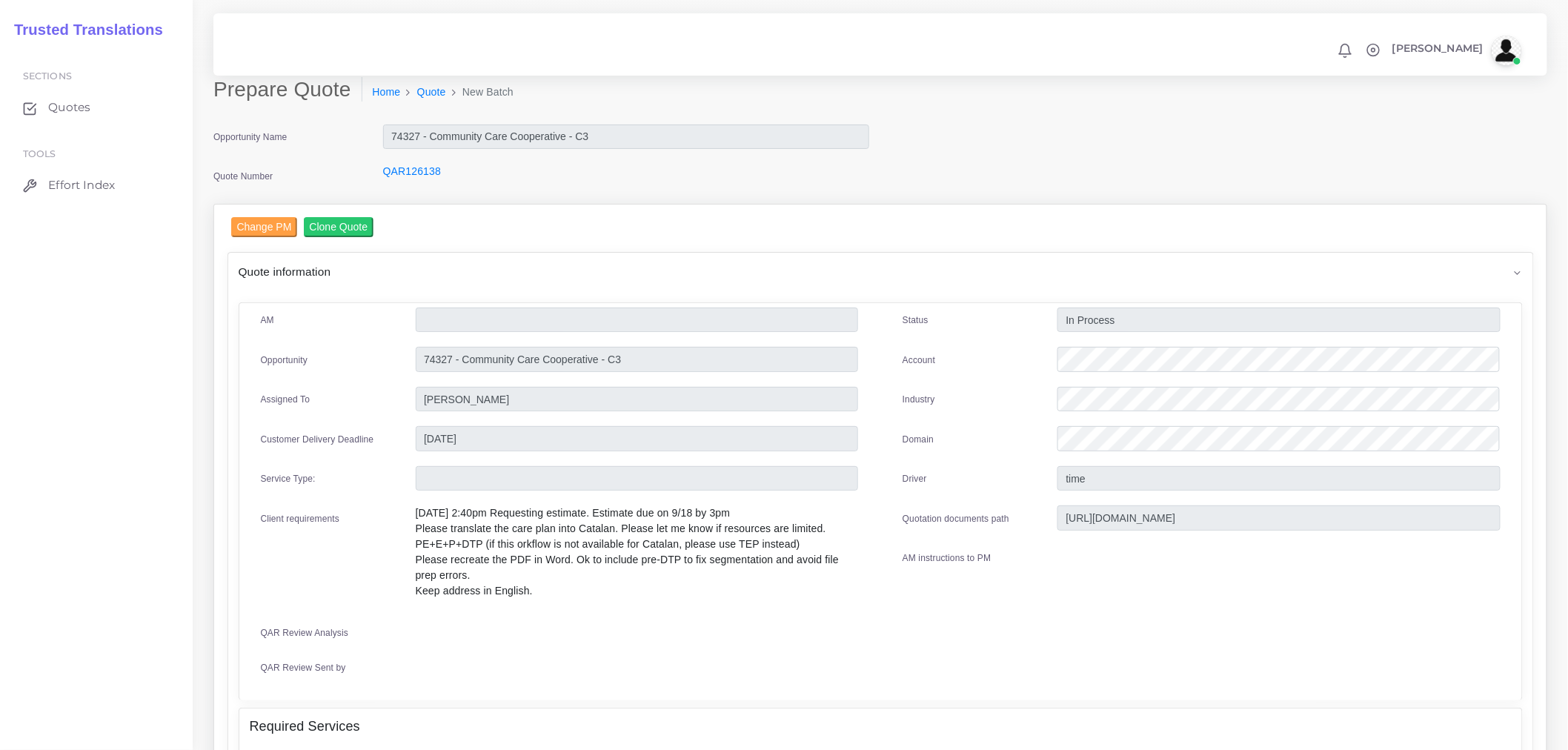
scroll to position [0, 0]
click at [425, 172] on link "QAR126138" at bounding box center [412, 175] width 58 height 12
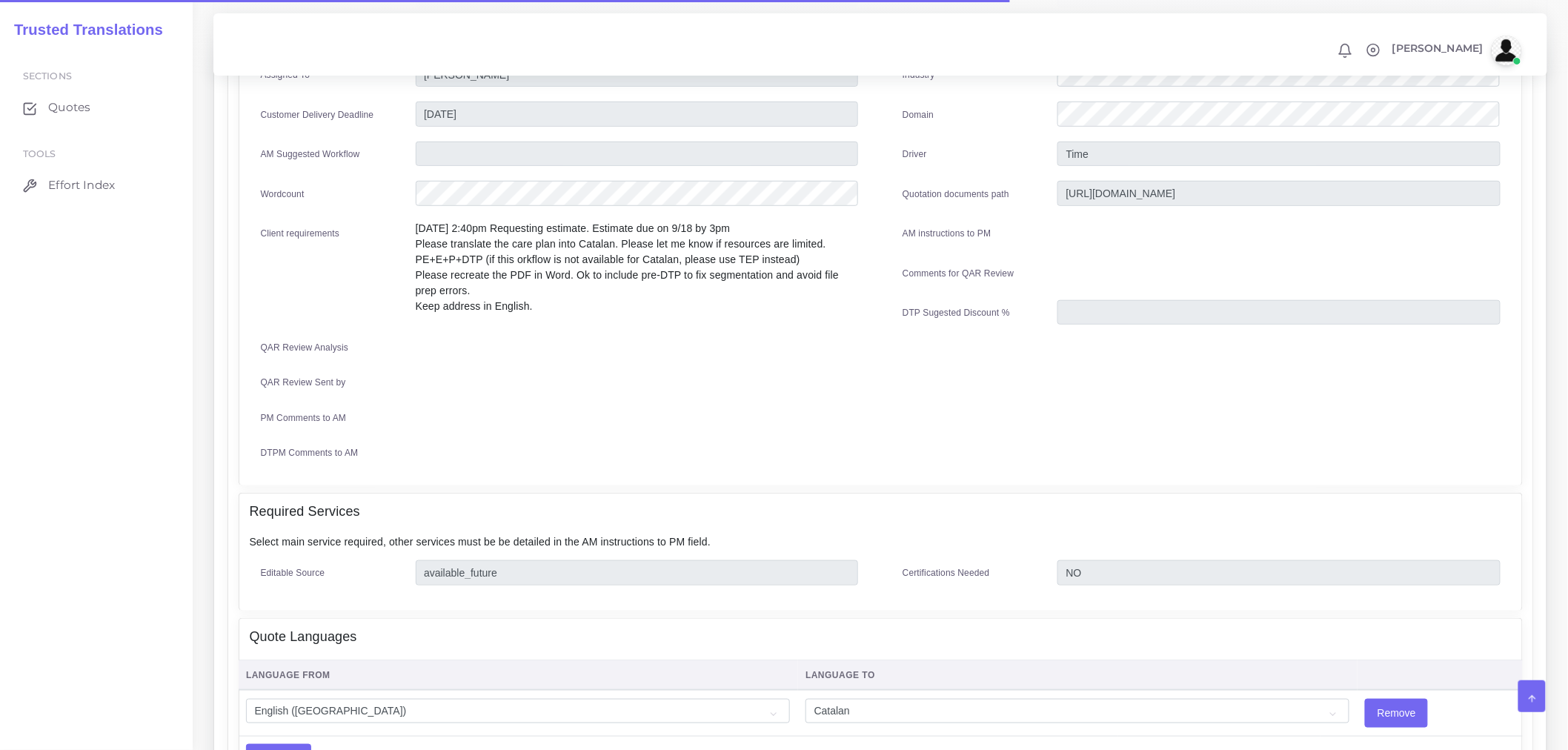
scroll to position [658, 0]
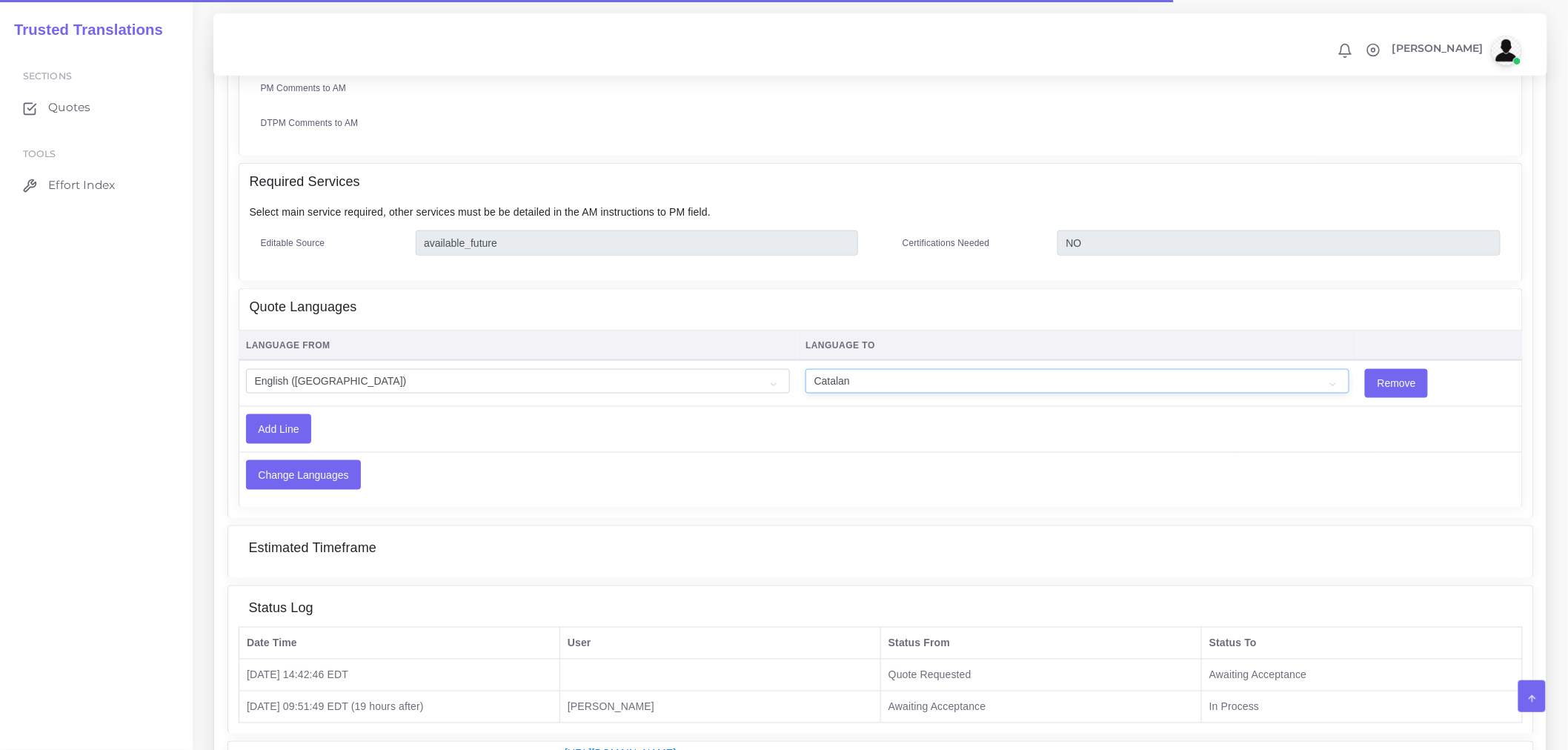
click at [866, 375] on select "Acoli Afar Afrikaans Akan Akateko Albanian American Sign Language (ASL) Amharic…" at bounding box center [1077, 381] width 544 height 25
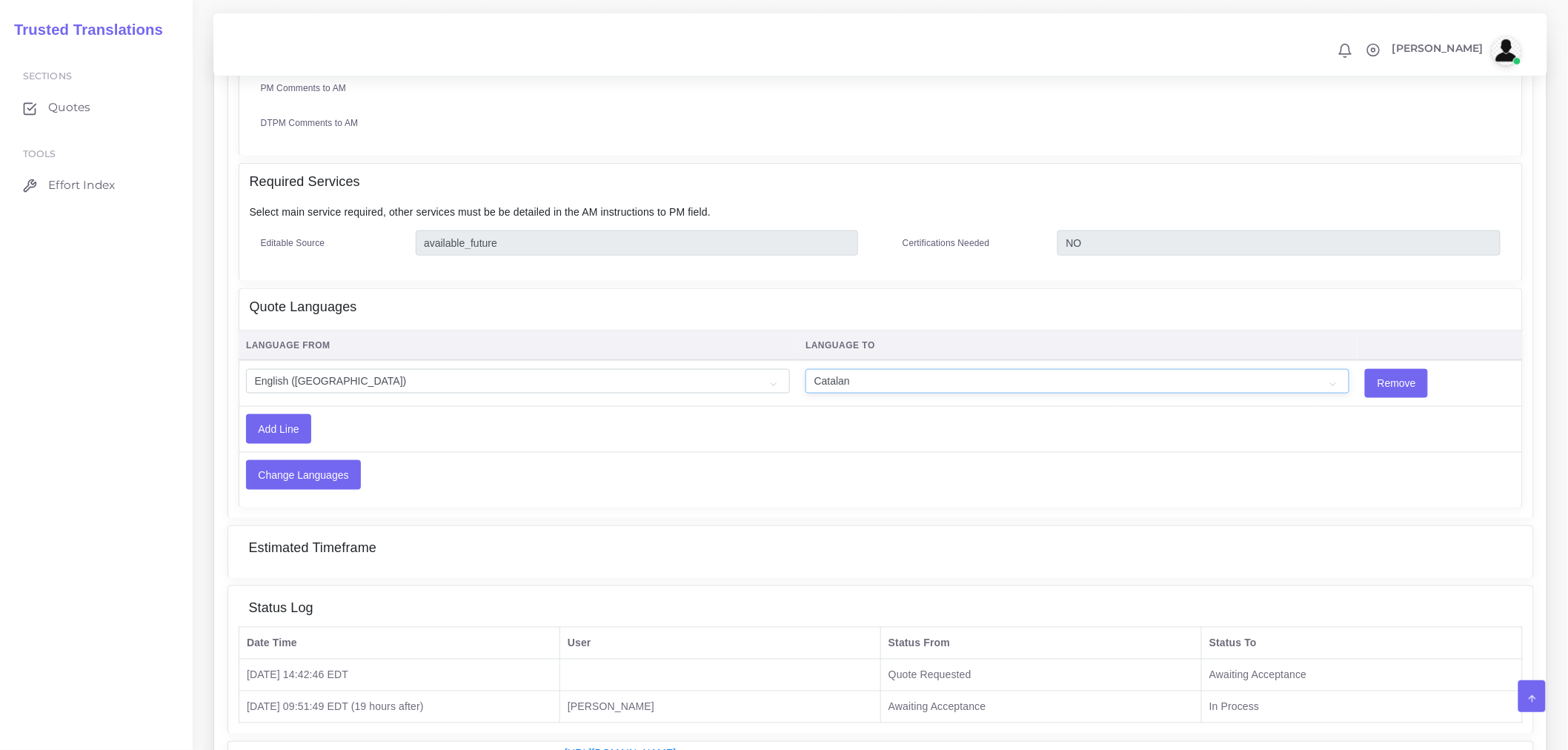
select select "15009"
click at [806, 369] on select "Acoli Afar Afrikaans Akan Akateko Albanian American Sign Language (ASL) Amharic…" at bounding box center [1077, 381] width 544 height 25
click at [562, 430] on td "Add Line" at bounding box center [678, 428] width 881 height 45
click at [317, 485] on input "Change Languages" at bounding box center [303, 475] width 114 height 28
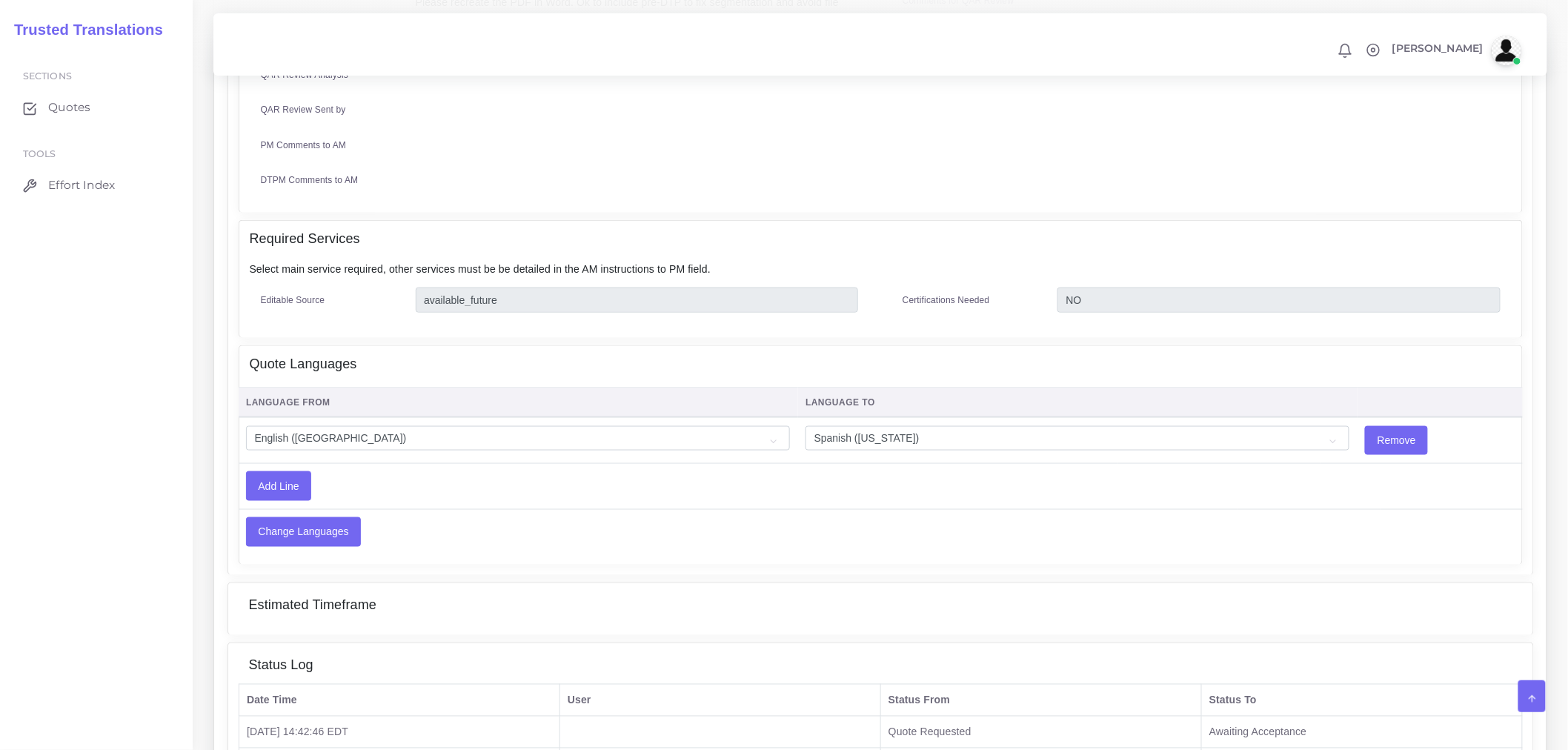
scroll to position [160, 0]
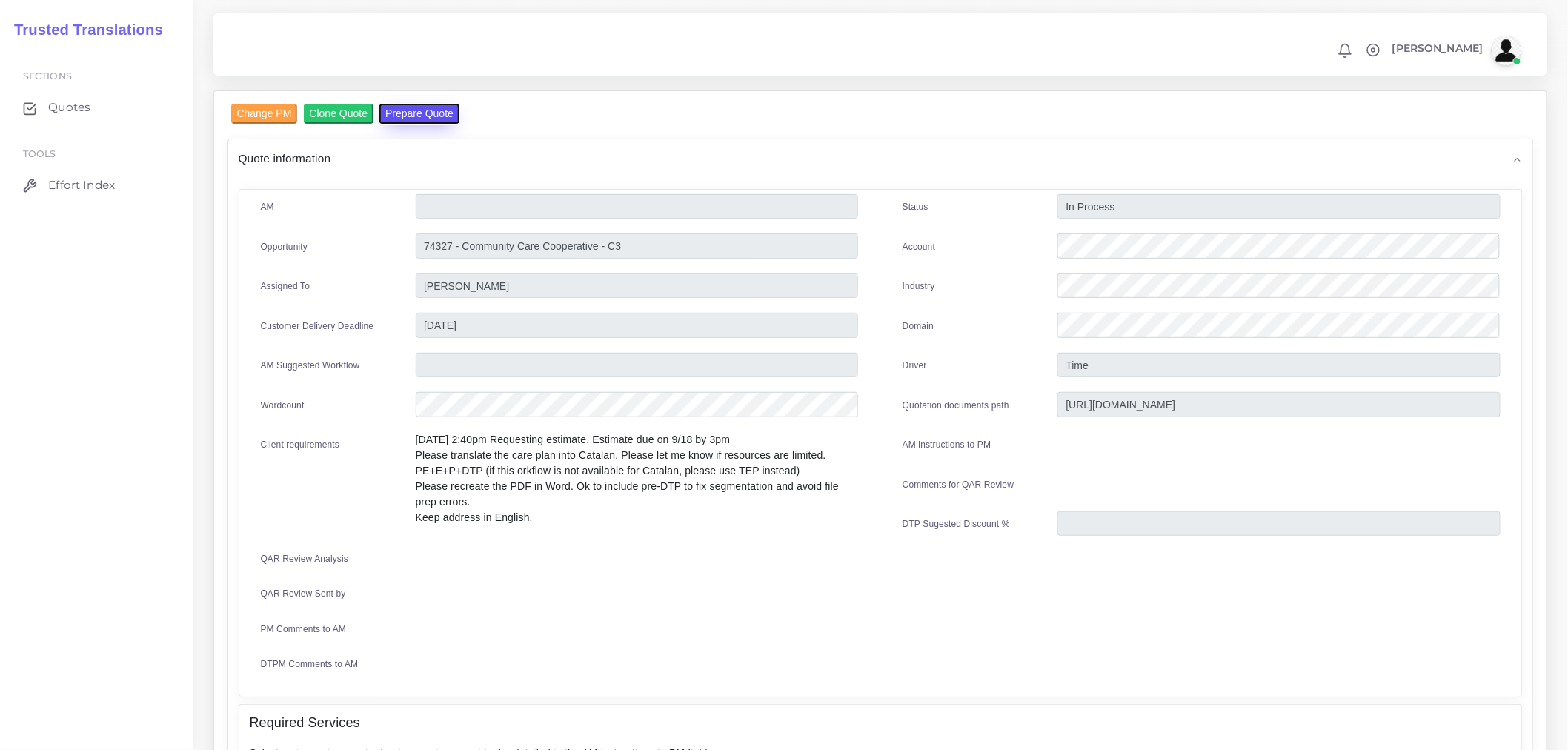
click at [408, 120] on button "Prepare Quote" at bounding box center [419, 114] width 80 height 20
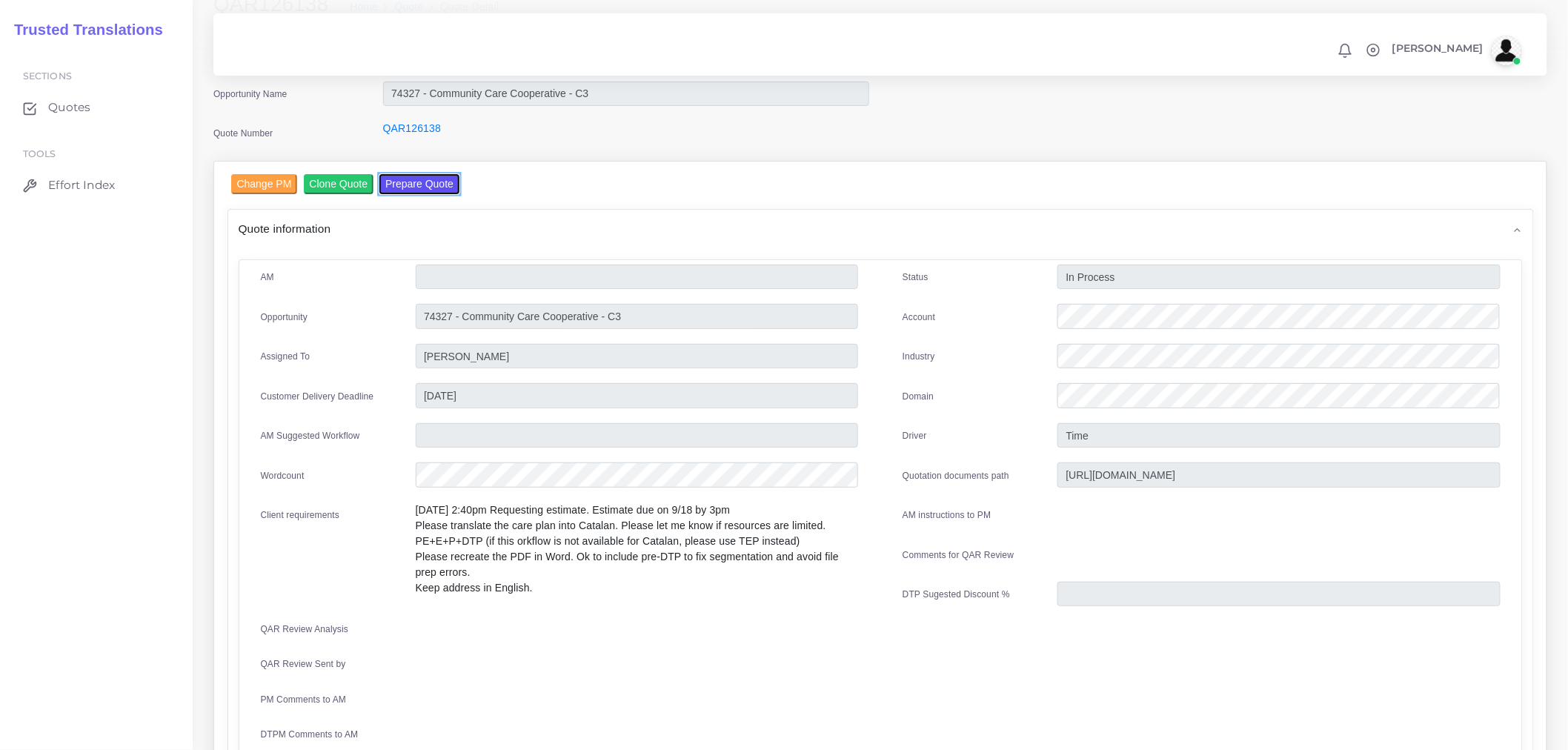
scroll to position [0, 0]
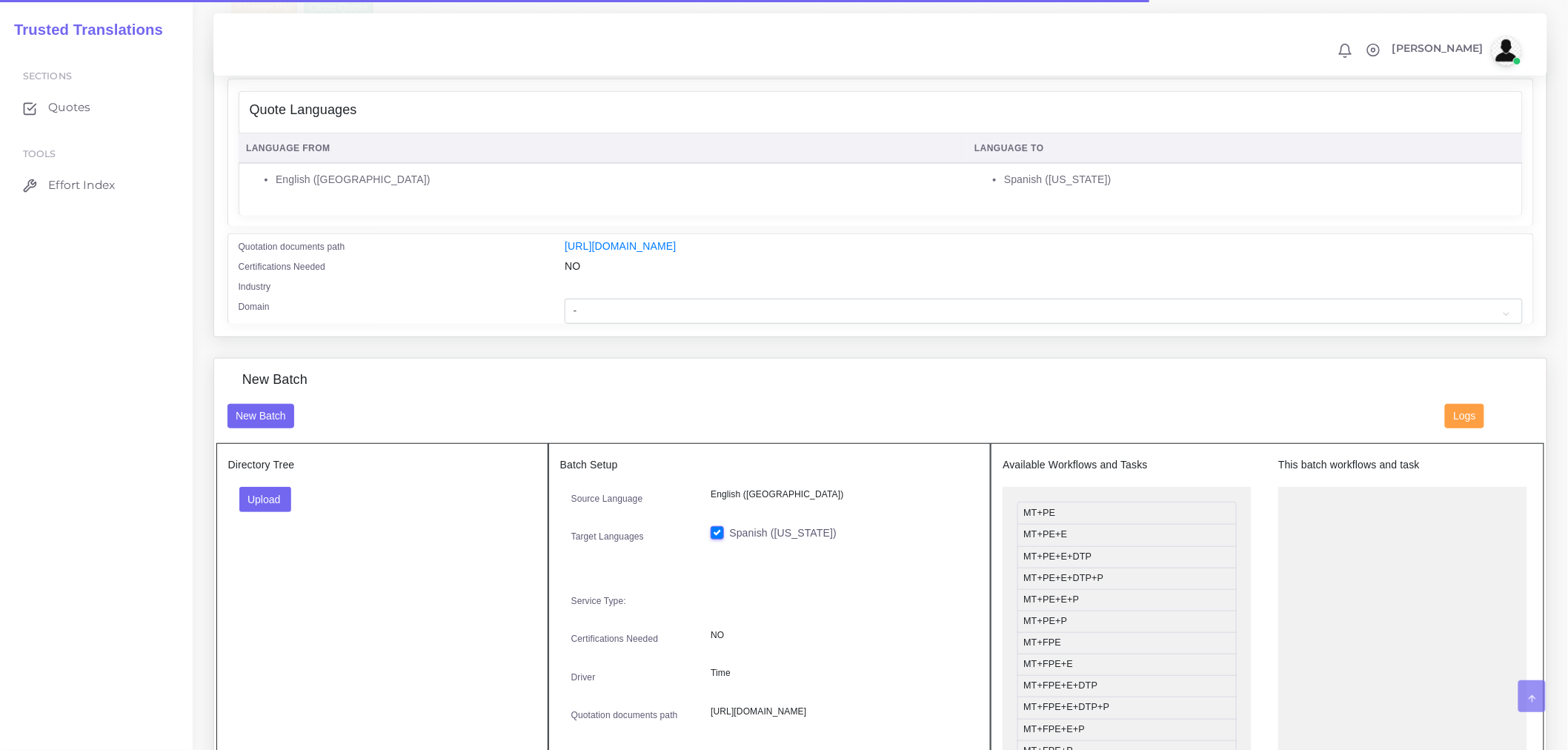
scroll to position [246, 0]
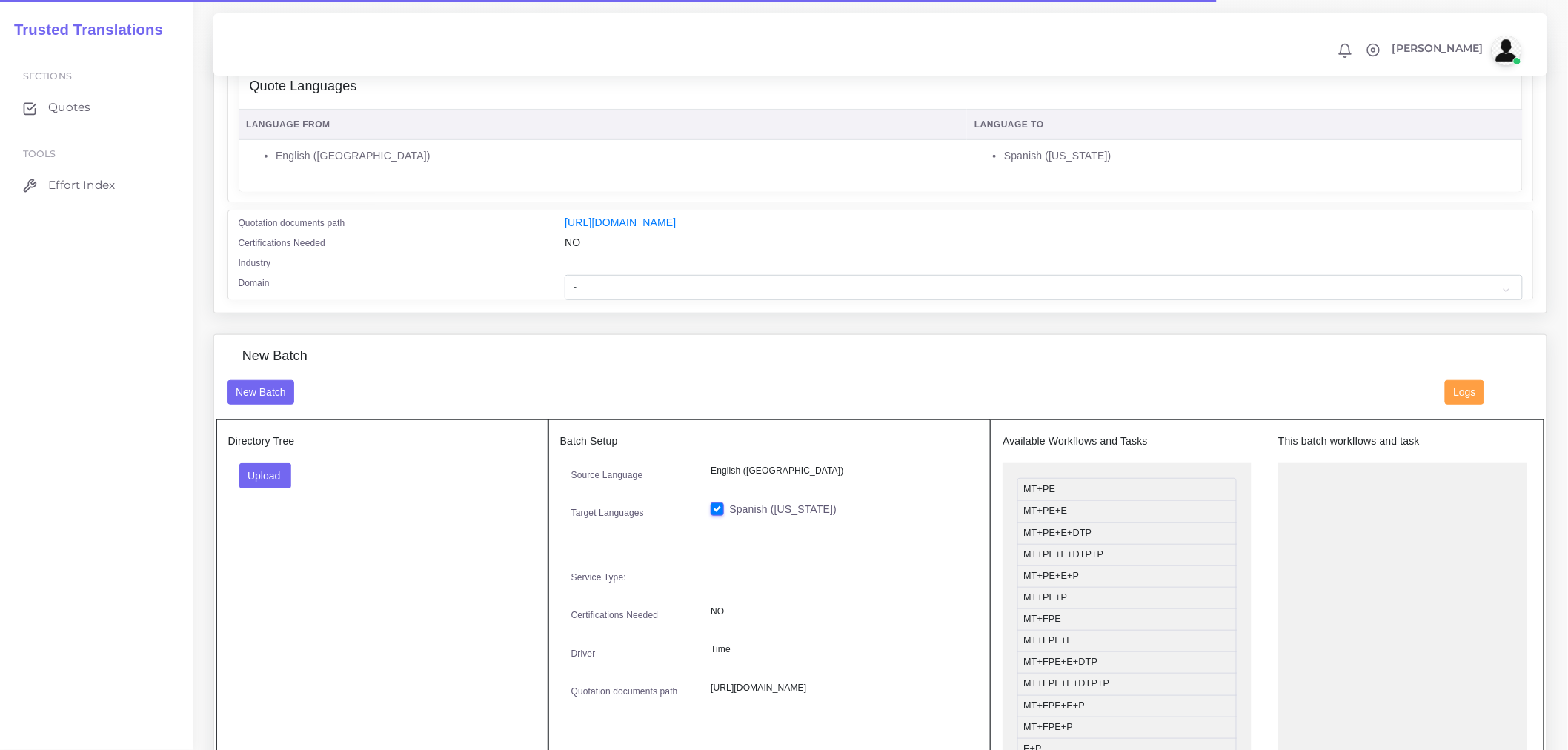
click at [671, 312] on div "Change PM Clone Quote Quote information AM time" at bounding box center [881, 137] width 1333 height 352
click at [672, 300] on select "- Advertising and Media Agriculture, Forestry and Fishing Architecture, Buildin…" at bounding box center [1043, 287] width 958 height 25
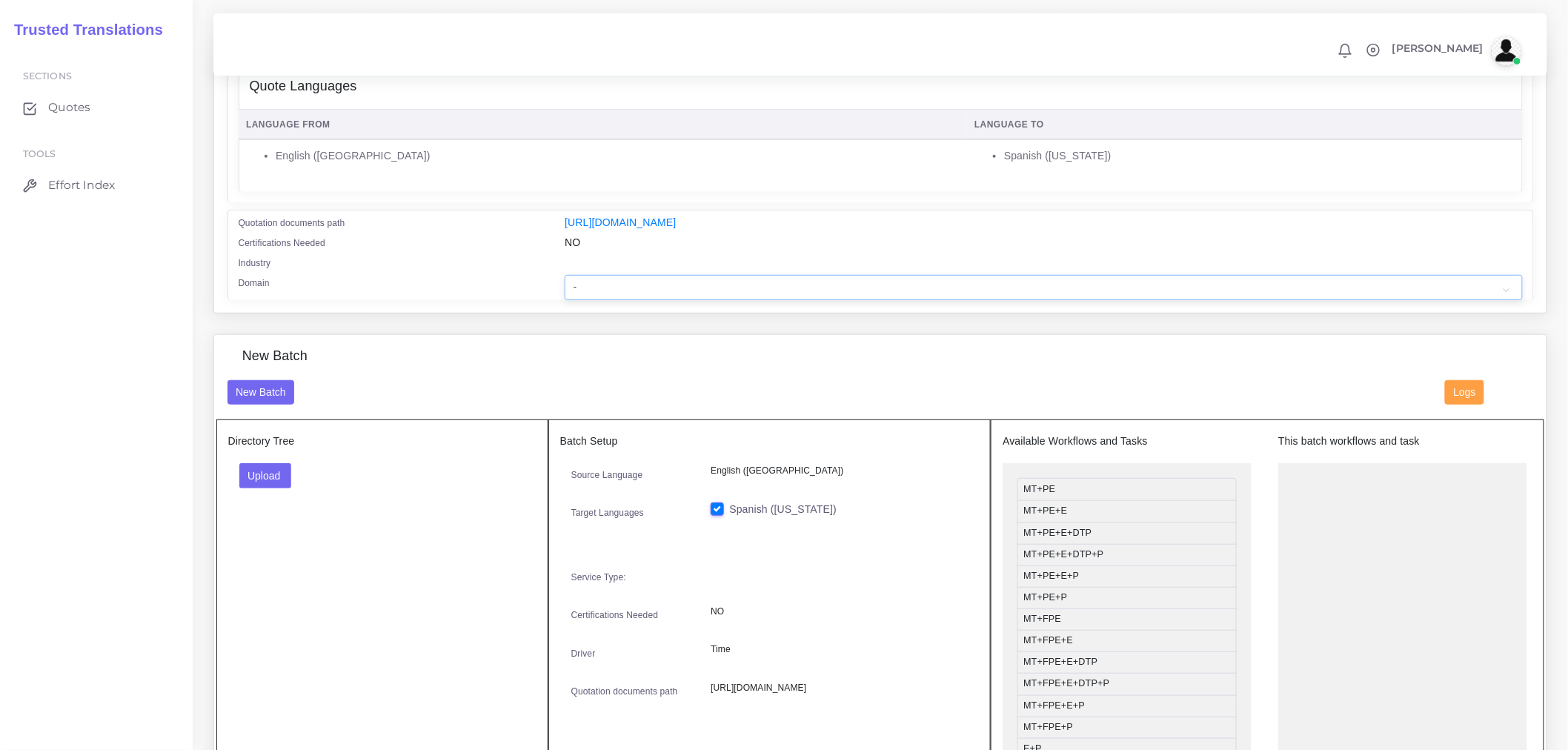
select select "Healthcare and Health Sciences"
click at [565, 284] on select "- Advertising and Media Agriculture, Forestry and Fishing Architecture, Buildin…" at bounding box center [1043, 287] width 958 height 25
click at [254, 475] on button "Upload" at bounding box center [265, 475] width 53 height 25
click at [276, 537] on label "Files" at bounding box center [291, 532] width 103 height 19
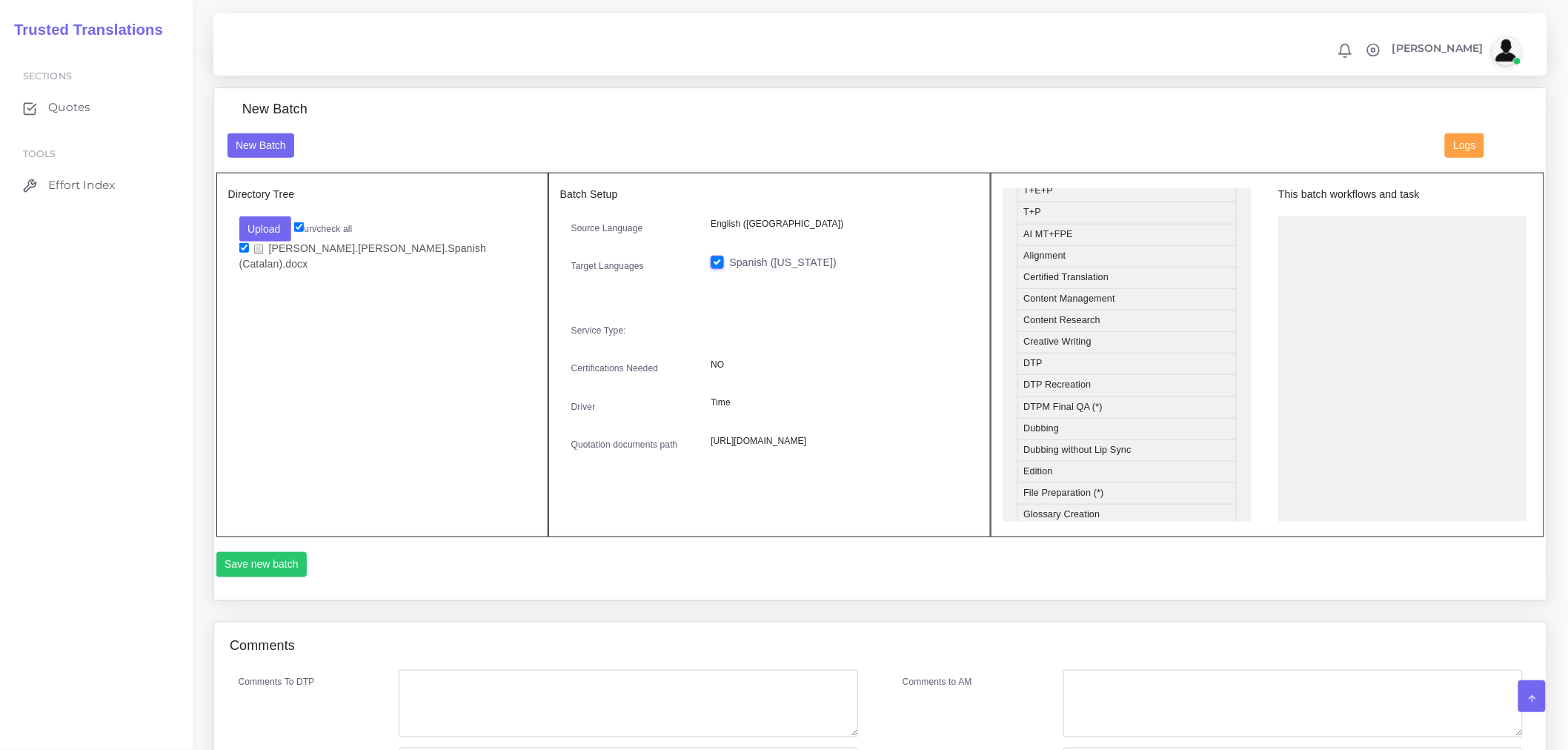
scroll to position [411, 0]
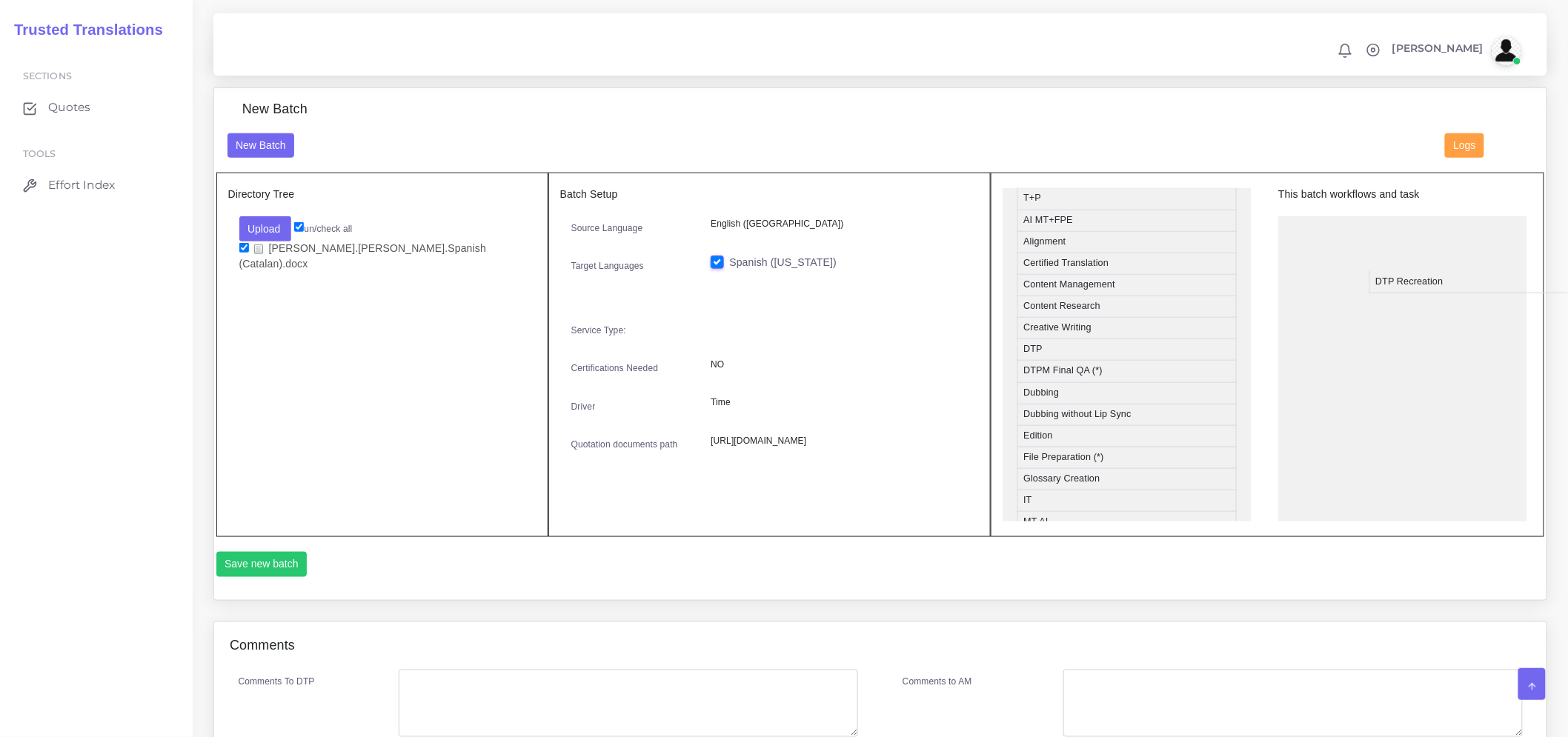
drag, startPoint x: 1054, startPoint y: 388, endPoint x: 1406, endPoint y: 297, distance: 363.6
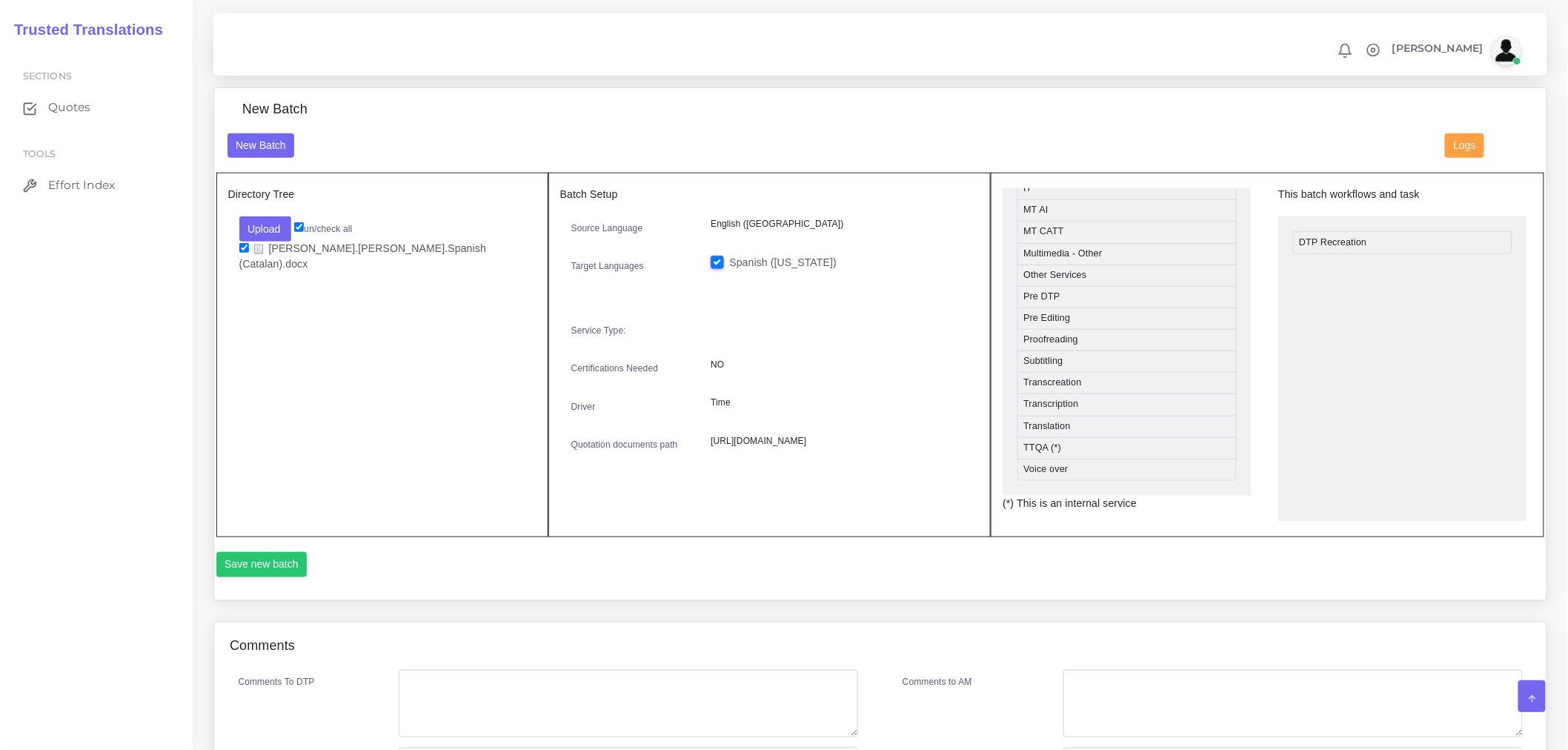
scroll to position [705, 0]
drag, startPoint x: 1057, startPoint y: 304, endPoint x: 1362, endPoint y: 262, distance: 307.9
click at [1344, 322] on ul "DTP Recreation Pre DTP" at bounding box center [1403, 376] width 249 height 319
drag, startPoint x: 1066, startPoint y: 315, endPoint x: 1405, endPoint y: 305, distance: 339.1
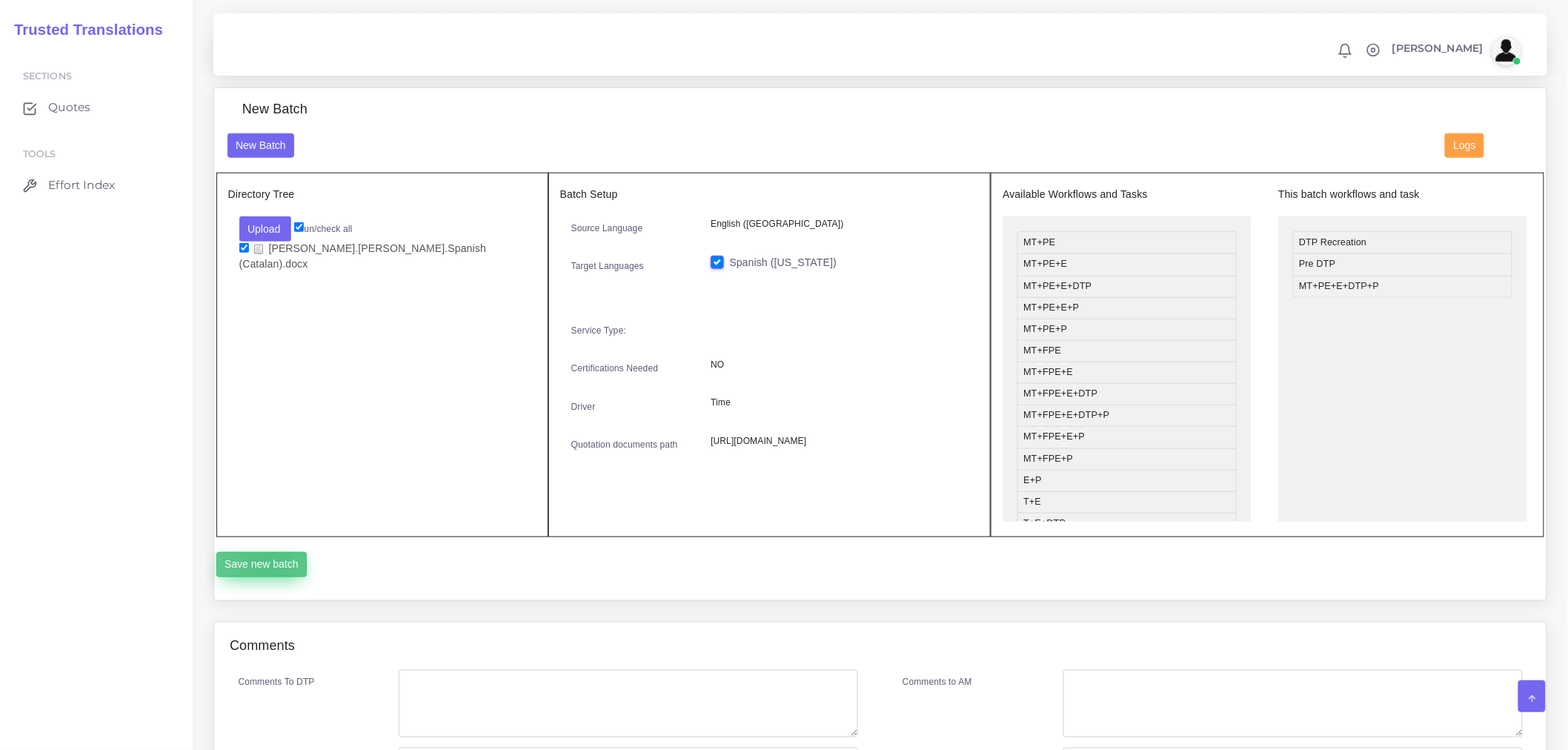
click at [268, 568] on button "Save new batch" at bounding box center [261, 564] width 91 height 25
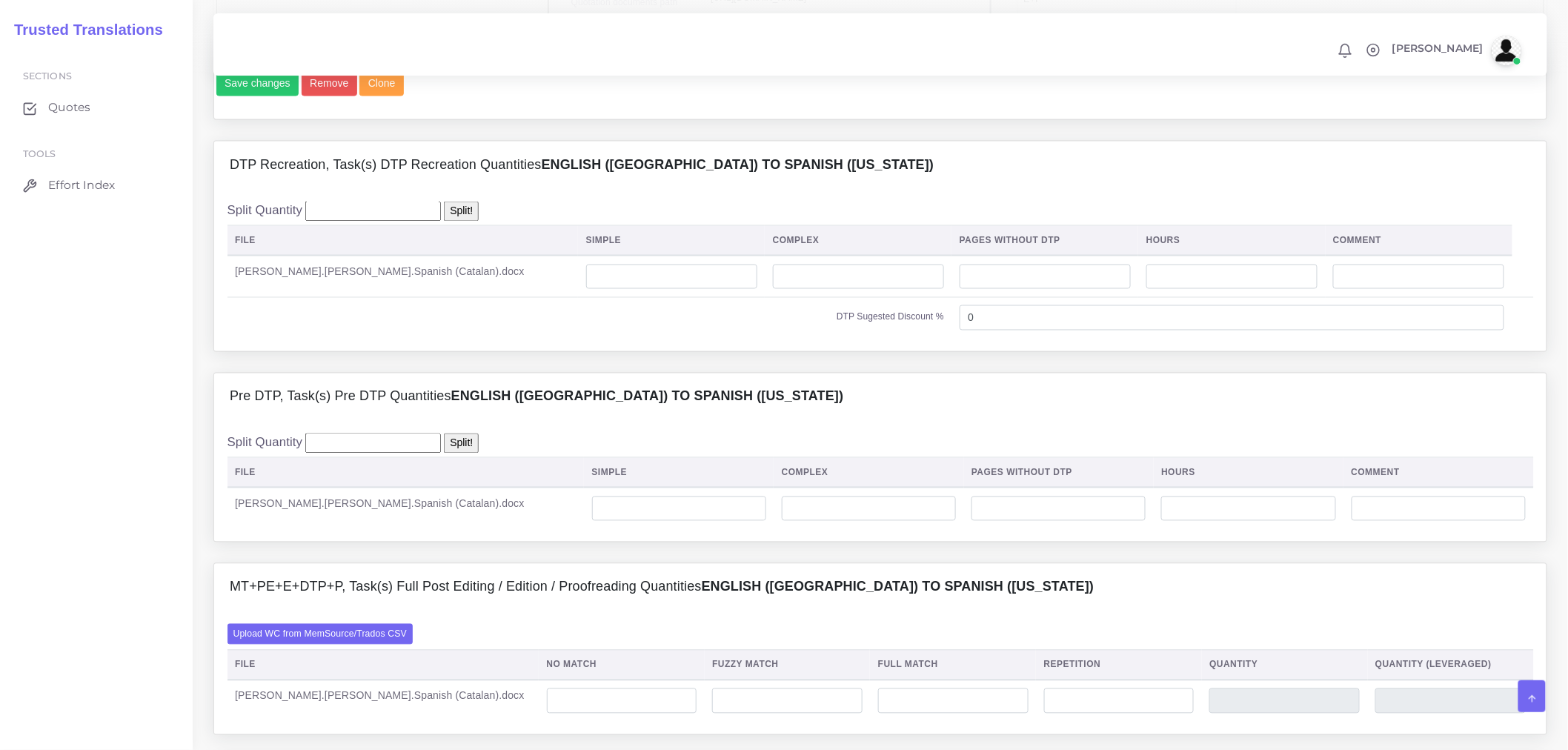
scroll to position [906, 0]
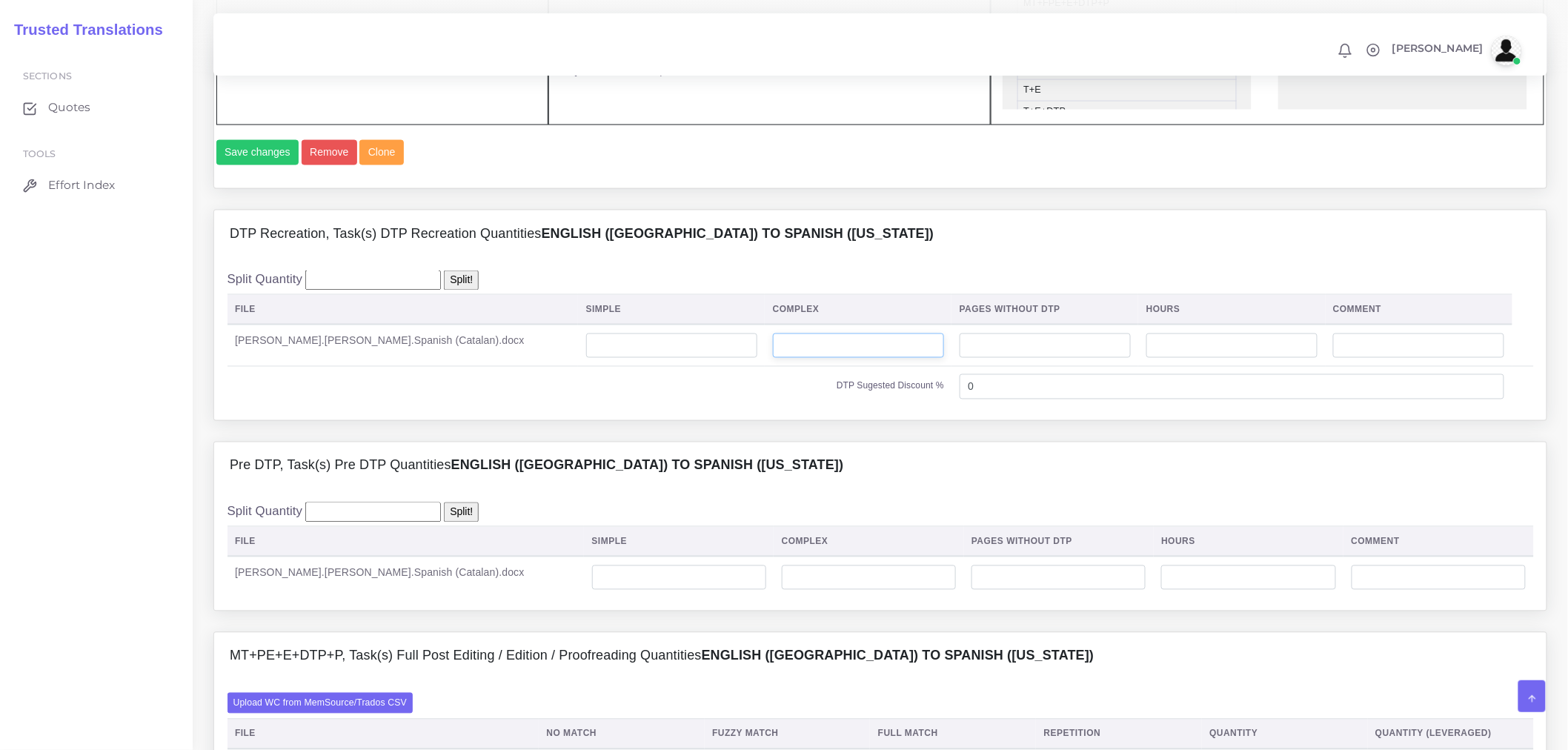
click at [773, 359] on input "number" at bounding box center [859, 345] width 172 height 25
type input "8"
click at [592, 590] on input "number" at bounding box center [679, 577] width 175 height 25
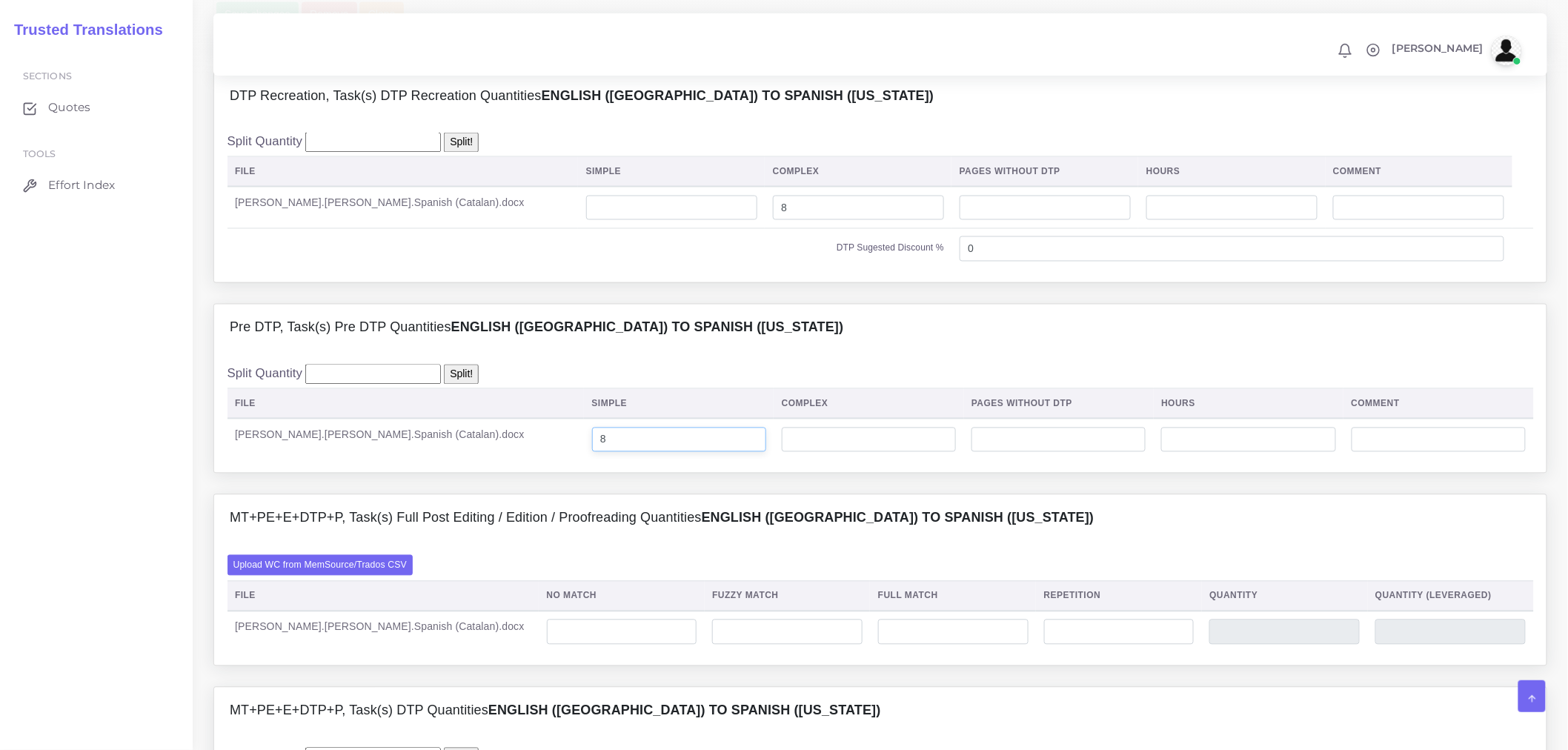
scroll to position [1317, 0]
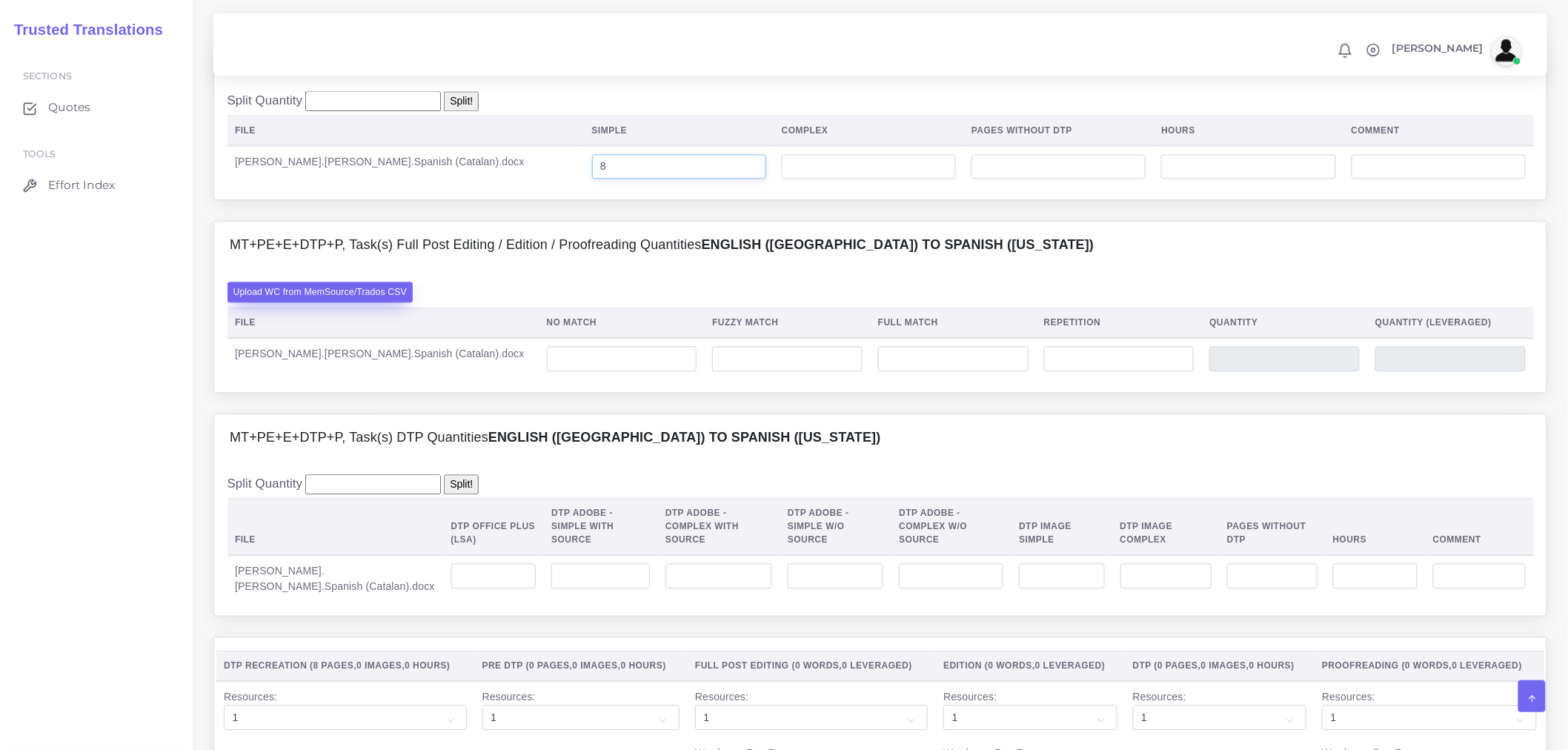
type input "8"
click at [385, 301] on label "Upload WC from MemSource/Trados CSV" at bounding box center [320, 291] width 187 height 20
click at [0, 0] on input "Upload WC from MemSource/Trados CSV" at bounding box center [0, 0] width 0 height 0
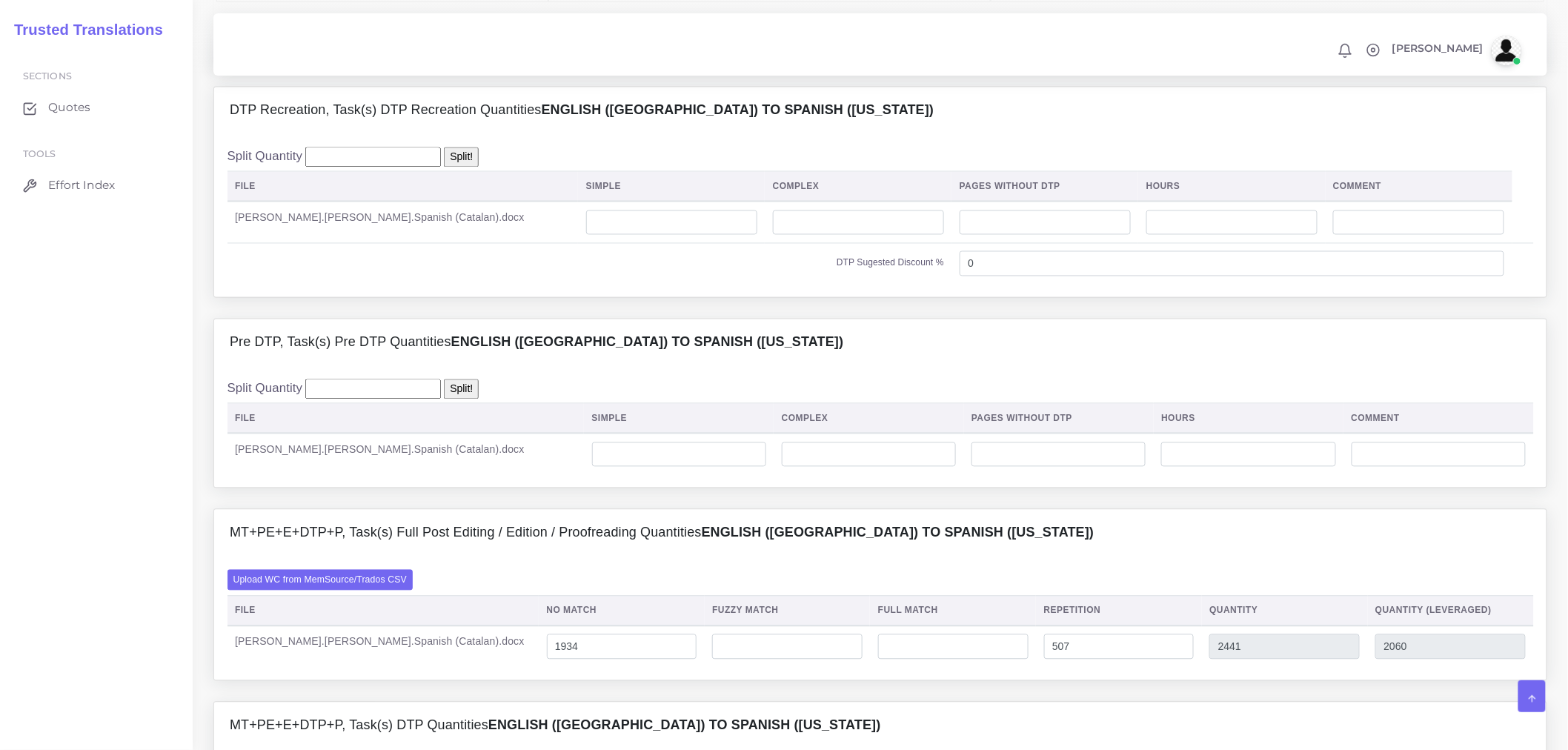
scroll to position [1070, 0]
click at [773, 236] on input "number" at bounding box center [859, 223] width 172 height 25
type input "8"
click at [592, 469] on input "number" at bounding box center [679, 455] width 175 height 25
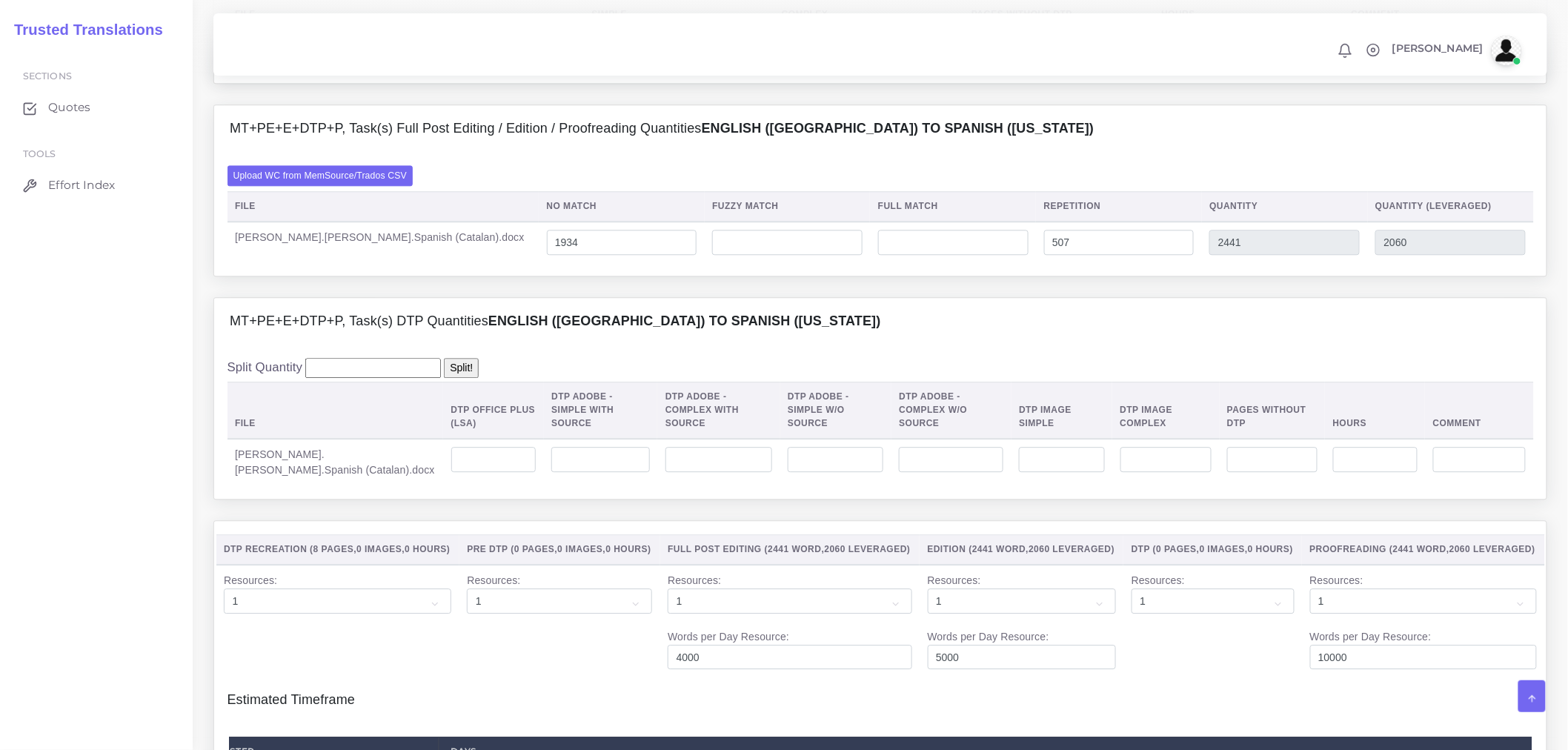
scroll to position [1482, 0]
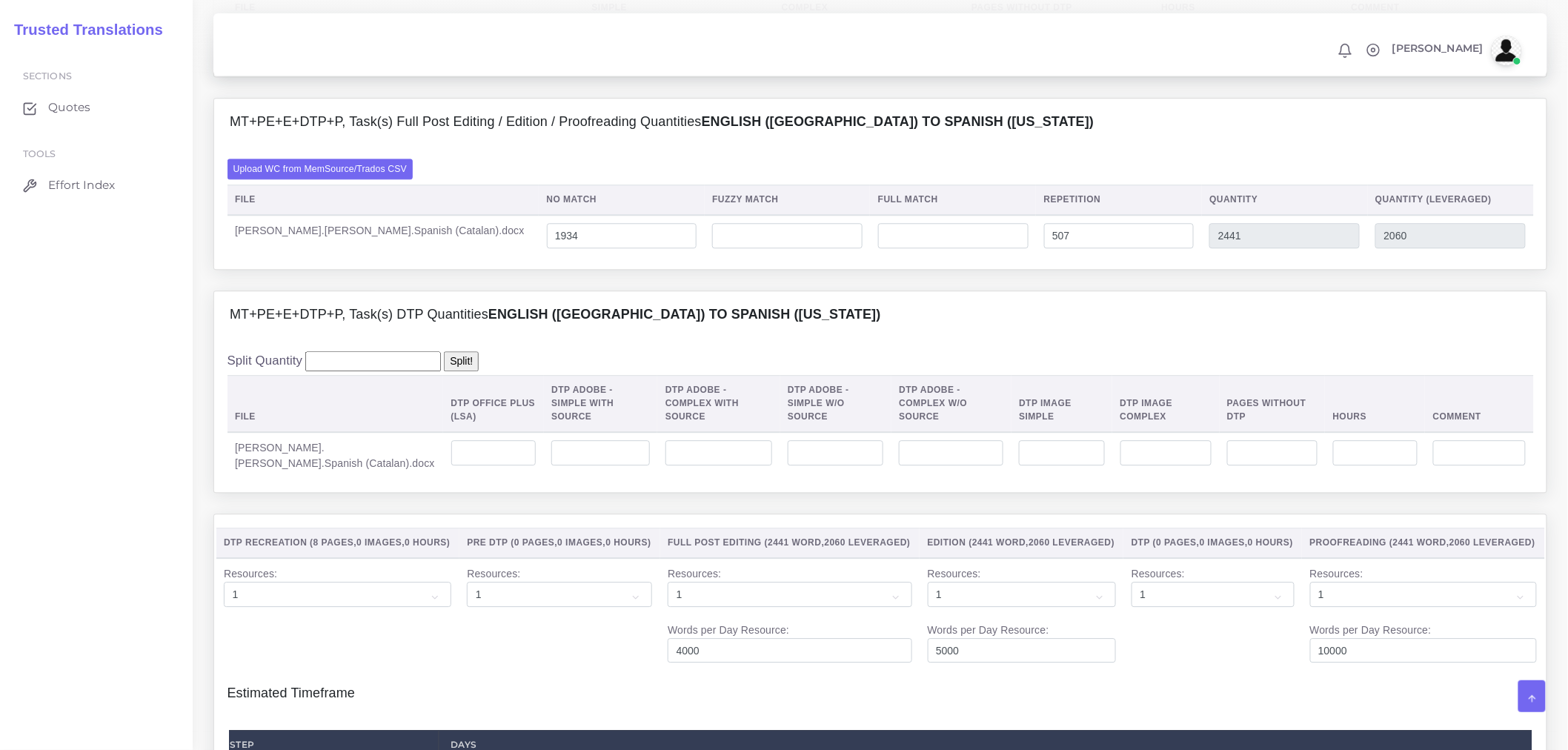
type input "8"
click at [461, 462] on td at bounding box center [493, 456] width 101 height 48
click at [457, 466] on input "number" at bounding box center [494, 452] width 85 height 25
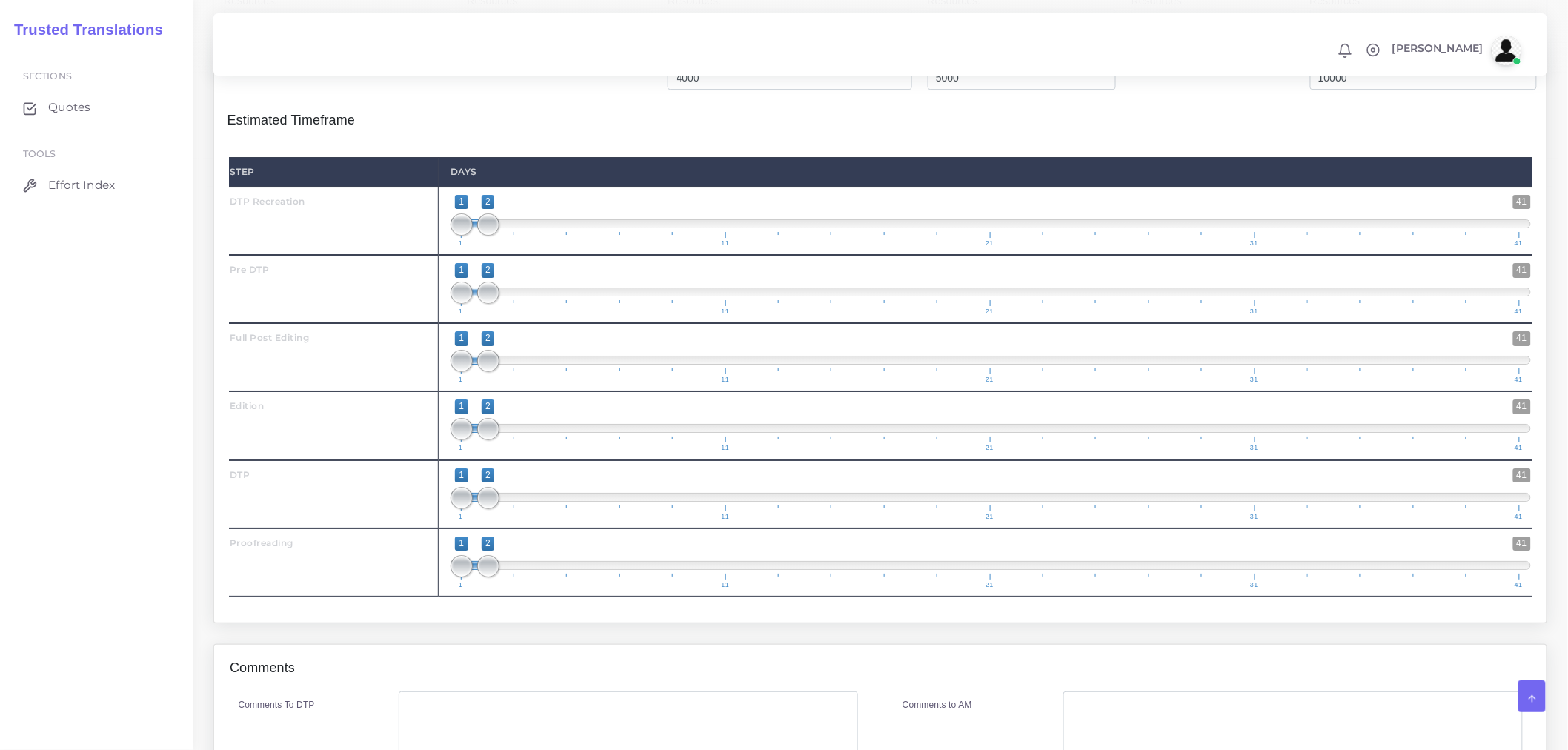
scroll to position [2059, 0]
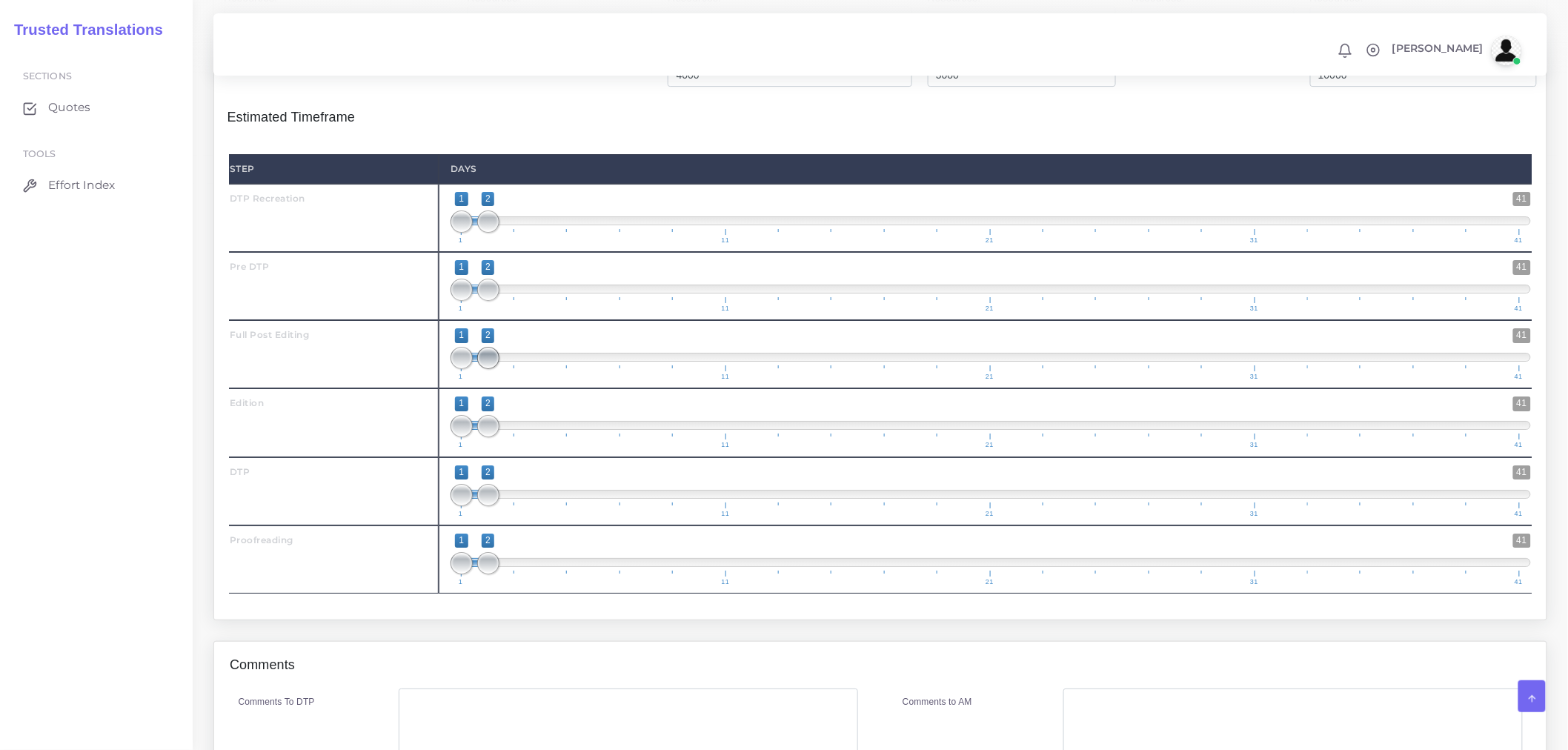
type input "8"
drag, startPoint x: 488, startPoint y: 378, endPoint x: 505, endPoint y: 383, distance: 17.7
click at [505, 369] on span at bounding box center [515, 358] width 22 height 22
type input "2;3"
drag, startPoint x: 467, startPoint y: 385, endPoint x: 484, endPoint y: 385, distance: 17.0
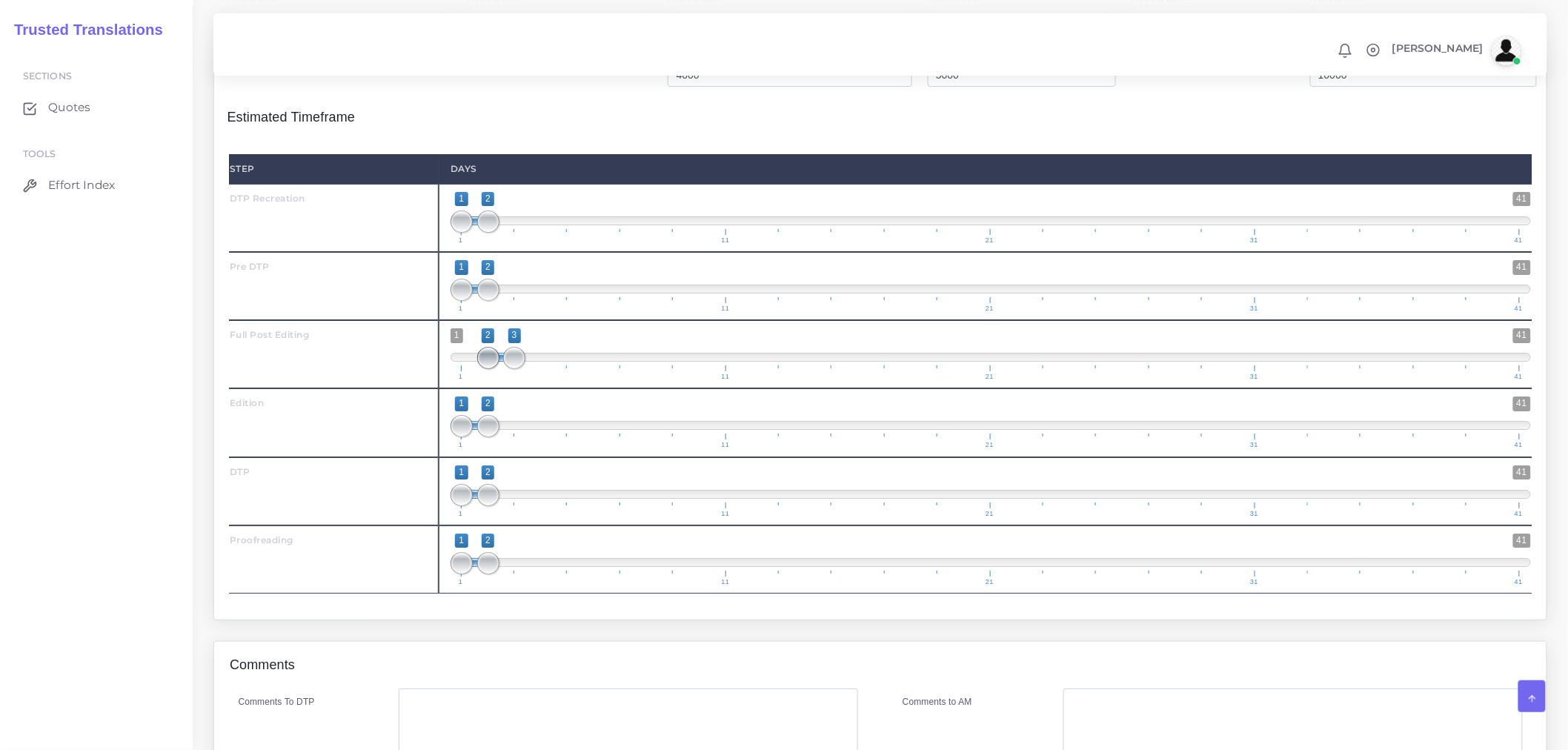
click at [484, 369] on span at bounding box center [489, 358] width 22 height 22
drag, startPoint x: 490, startPoint y: 456, endPoint x: 522, endPoint y: 451, distance: 32.4
click at [549, 437] on span at bounding box center [541, 426] width 22 height 22
type input "3;4"
drag, startPoint x: 471, startPoint y: 456, endPoint x: 515, endPoint y: 455, distance: 44.0
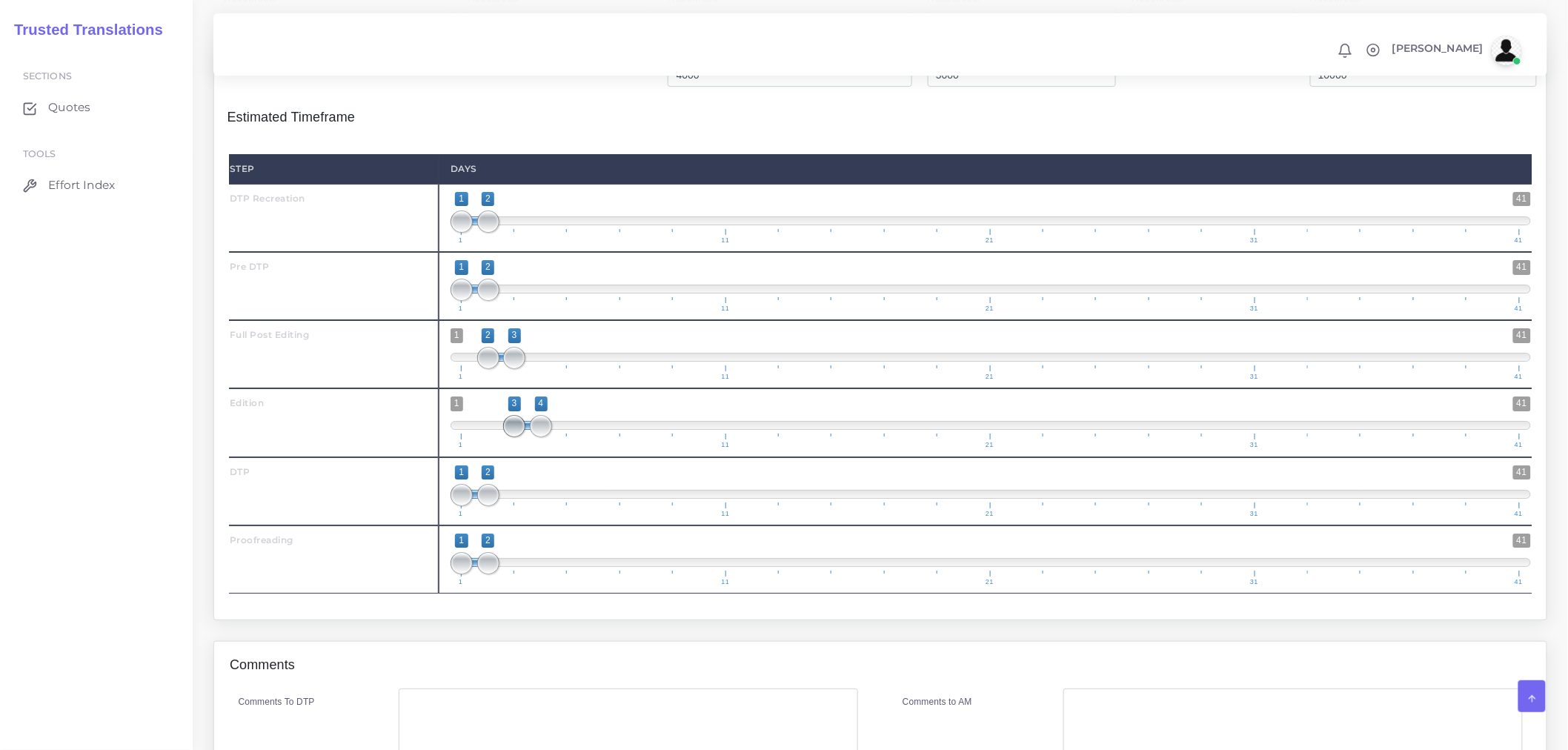
click at [515, 437] on span at bounding box center [515, 426] width 22 height 22
drag, startPoint x: 490, startPoint y: 516, endPoint x: 579, endPoint y: 520, distance: 89.1
click at [579, 507] on span at bounding box center [568, 495] width 22 height 22
type input "4;5"
drag, startPoint x: 471, startPoint y: 527, endPoint x: 538, endPoint y: 530, distance: 67.1
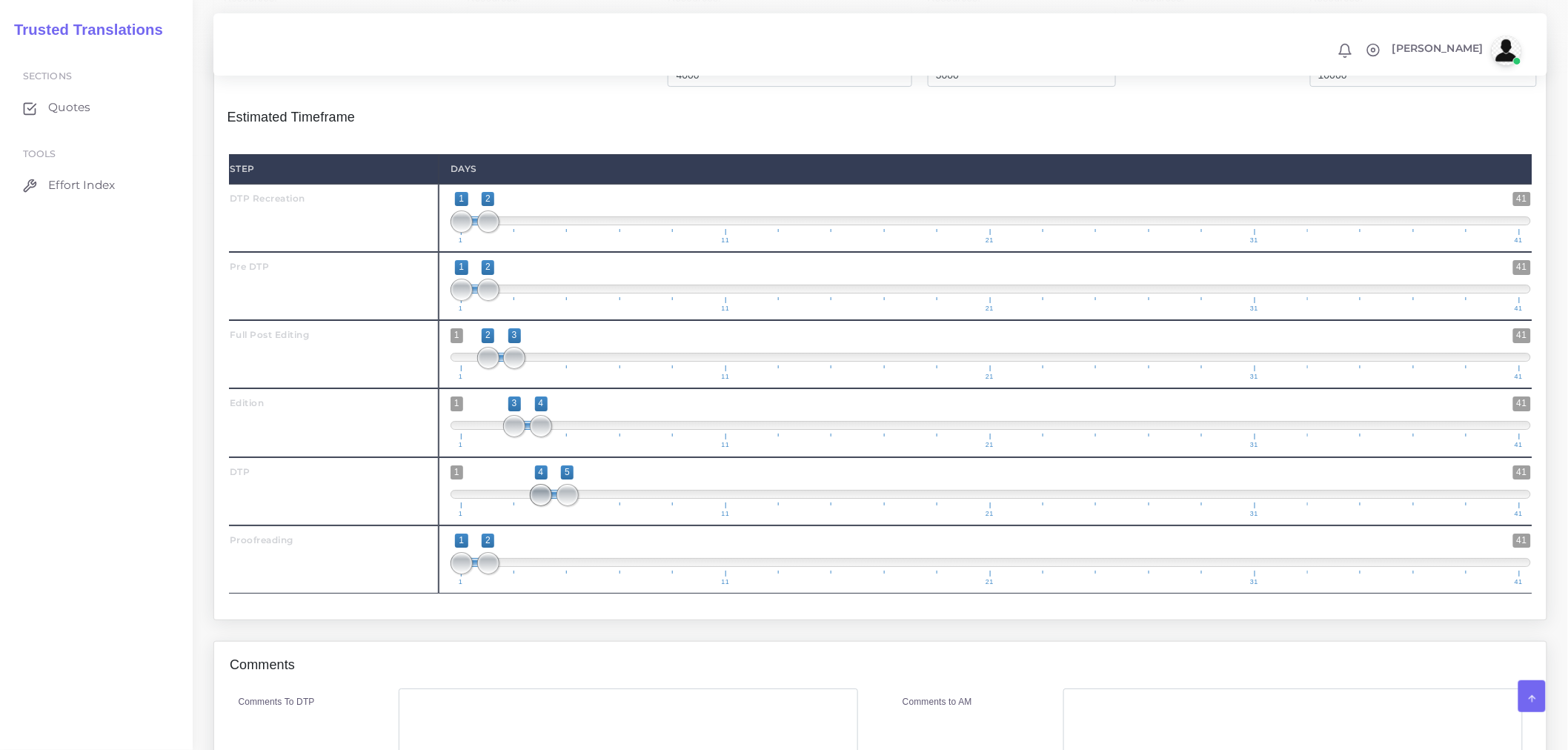
click at [538, 507] on span at bounding box center [541, 495] width 22 height 22
drag, startPoint x: 489, startPoint y: 587, endPoint x: 607, endPoint y: 586, distance: 118.0
click at [607, 585] on span "1 41 1 6 1 — 6 1 11 21 31 41" at bounding box center [990, 560] width 1080 height 52
type input "5;6"
drag, startPoint x: 469, startPoint y: 586, endPoint x: 580, endPoint y: 586, distance: 111.0
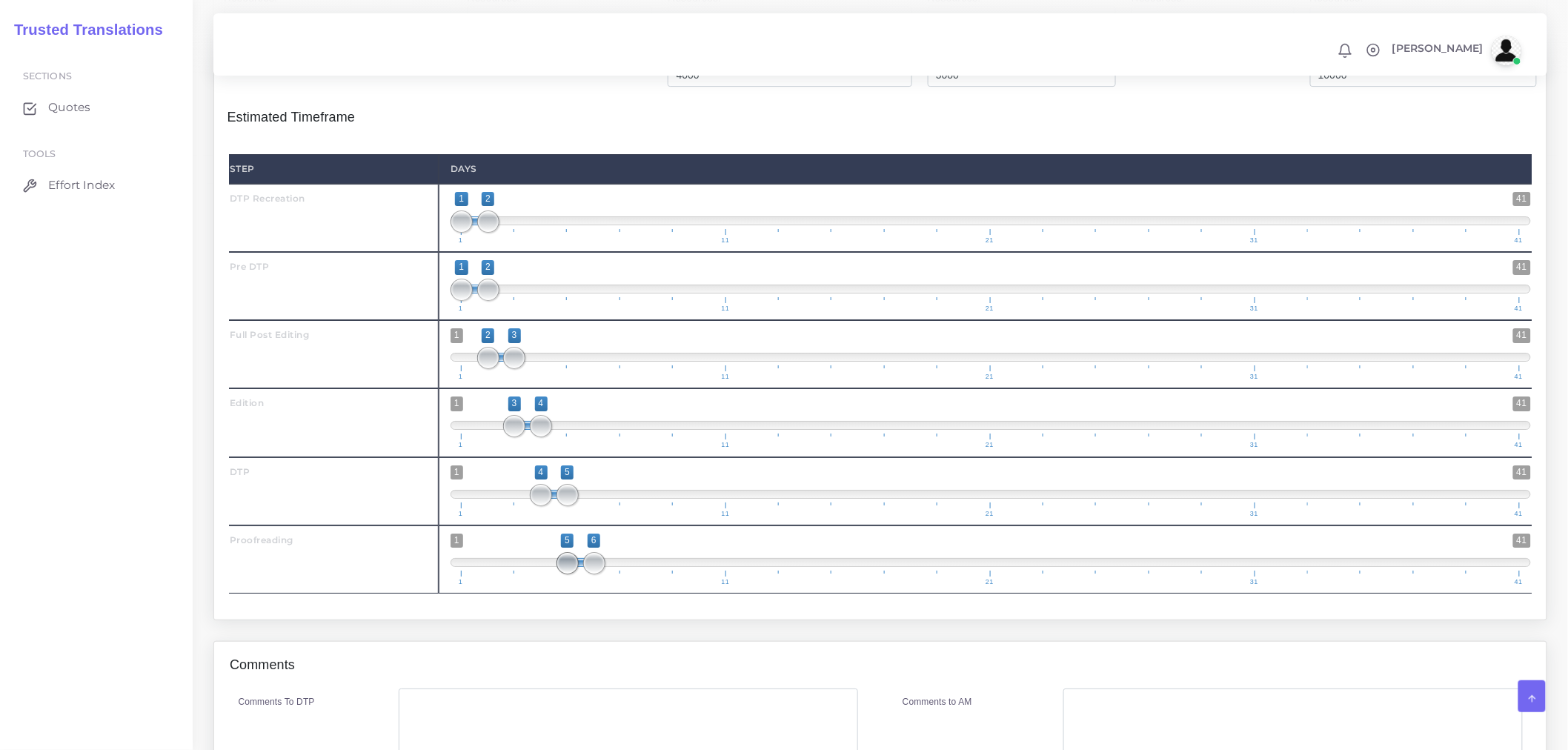
click at [580, 585] on span "1 41 5 6 5 — 6 1 11 21 31 41" at bounding box center [990, 560] width 1080 height 52
click at [598, 574] on span at bounding box center [594, 563] width 22 height 22
type input "2;4"
drag, startPoint x: 518, startPoint y: 386, endPoint x: 536, endPoint y: 386, distance: 18.0
click at [536, 369] on span at bounding box center [541, 358] width 22 height 22
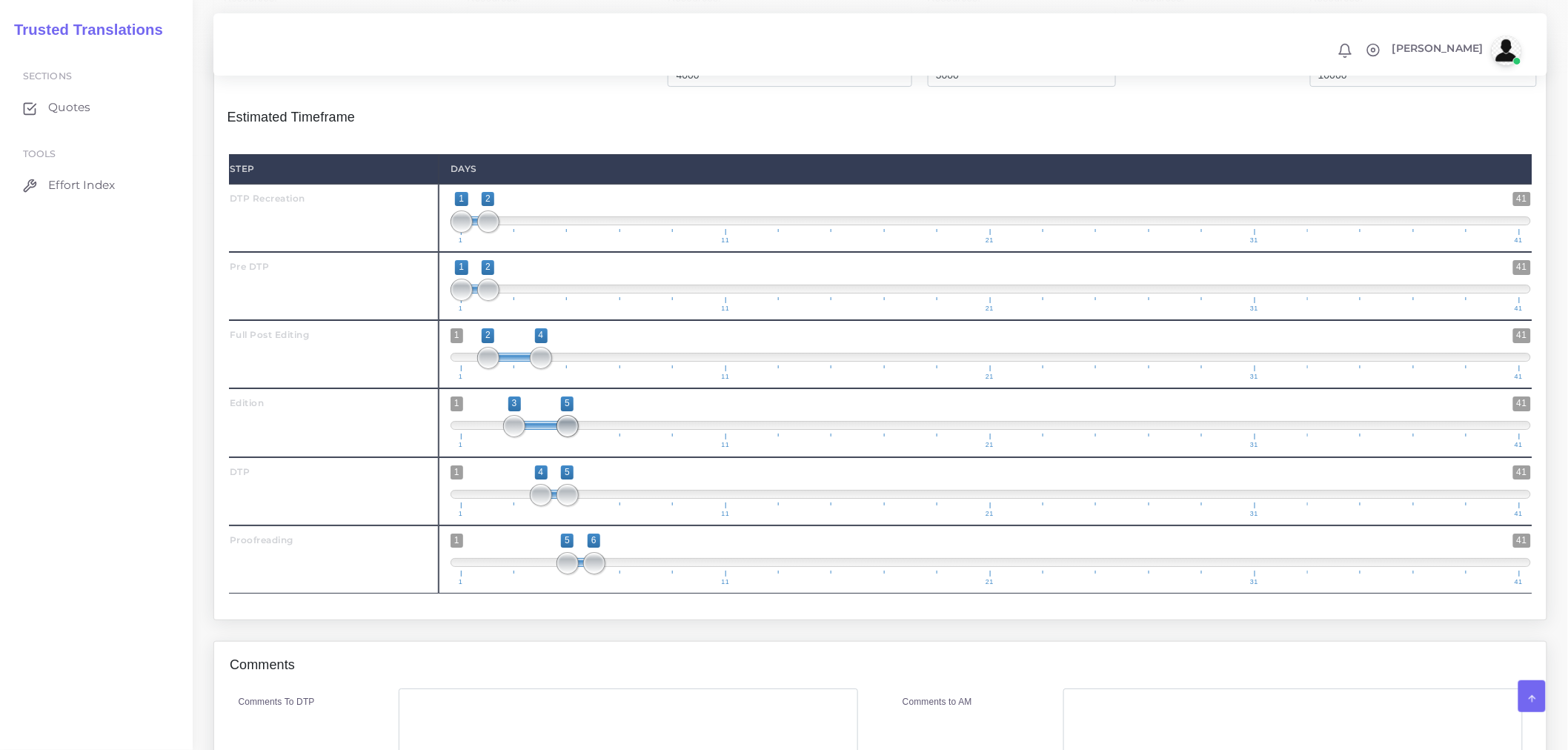
drag, startPoint x: 550, startPoint y: 452, endPoint x: 569, endPoint y: 454, distance: 19.1
click at [569, 437] on span at bounding box center [568, 426] width 22 height 22
type input "4;5"
drag, startPoint x: 508, startPoint y: 455, endPoint x: 536, endPoint y: 454, distance: 28.0
click at [536, 437] on span at bounding box center [541, 426] width 22 height 22
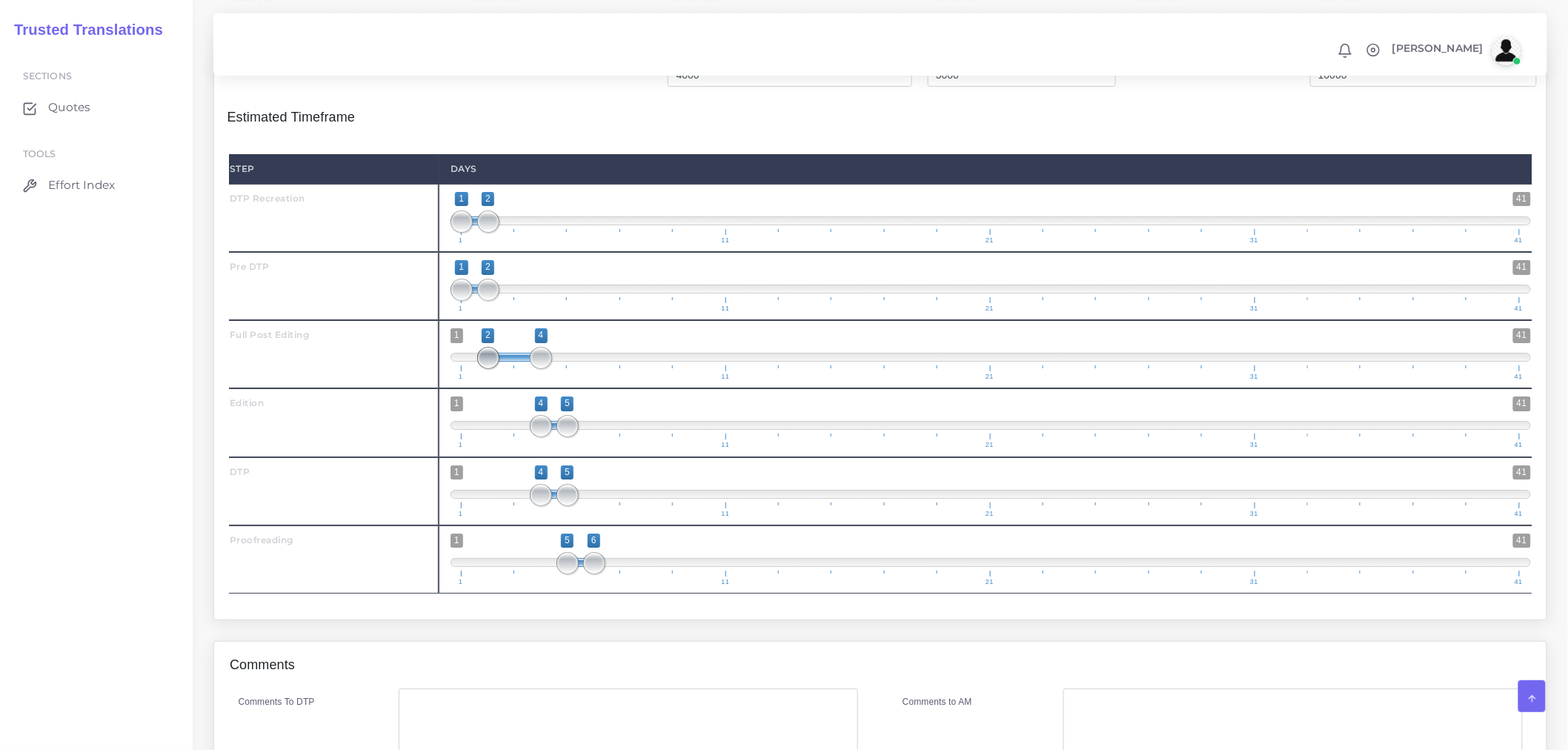
type input "3;4"
drag, startPoint x: 479, startPoint y: 385, endPoint x: 509, endPoint y: 385, distance: 30.0
click at [509, 369] on span at bounding box center [515, 358] width 22 height 22
drag, startPoint x: 485, startPoint y: 316, endPoint x: 502, endPoint y: 319, distance: 17.3
click at [502, 312] on span "1 41 1 3 1 — 3 1 11 21 31 41" at bounding box center [990, 286] width 1080 height 52
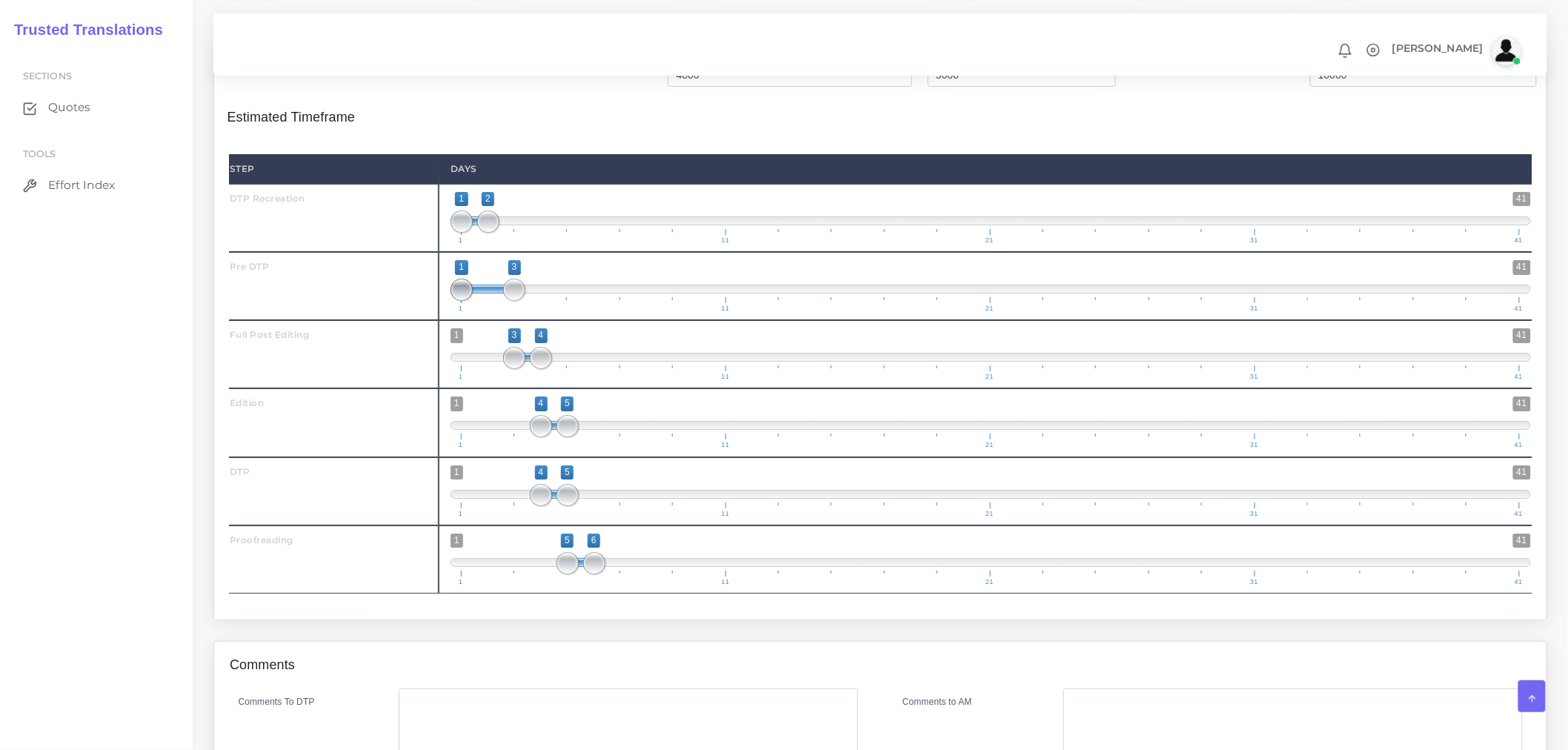
type input "2;3"
drag, startPoint x: 461, startPoint y: 315, endPoint x: 482, endPoint y: 316, distance: 21.0
click at [482, 301] on span at bounding box center [489, 289] width 22 height 22
drag, startPoint x: 569, startPoint y: 515, endPoint x: 586, endPoint y: 520, distance: 17.7
click at [586, 507] on span at bounding box center [594, 495] width 22 height 22
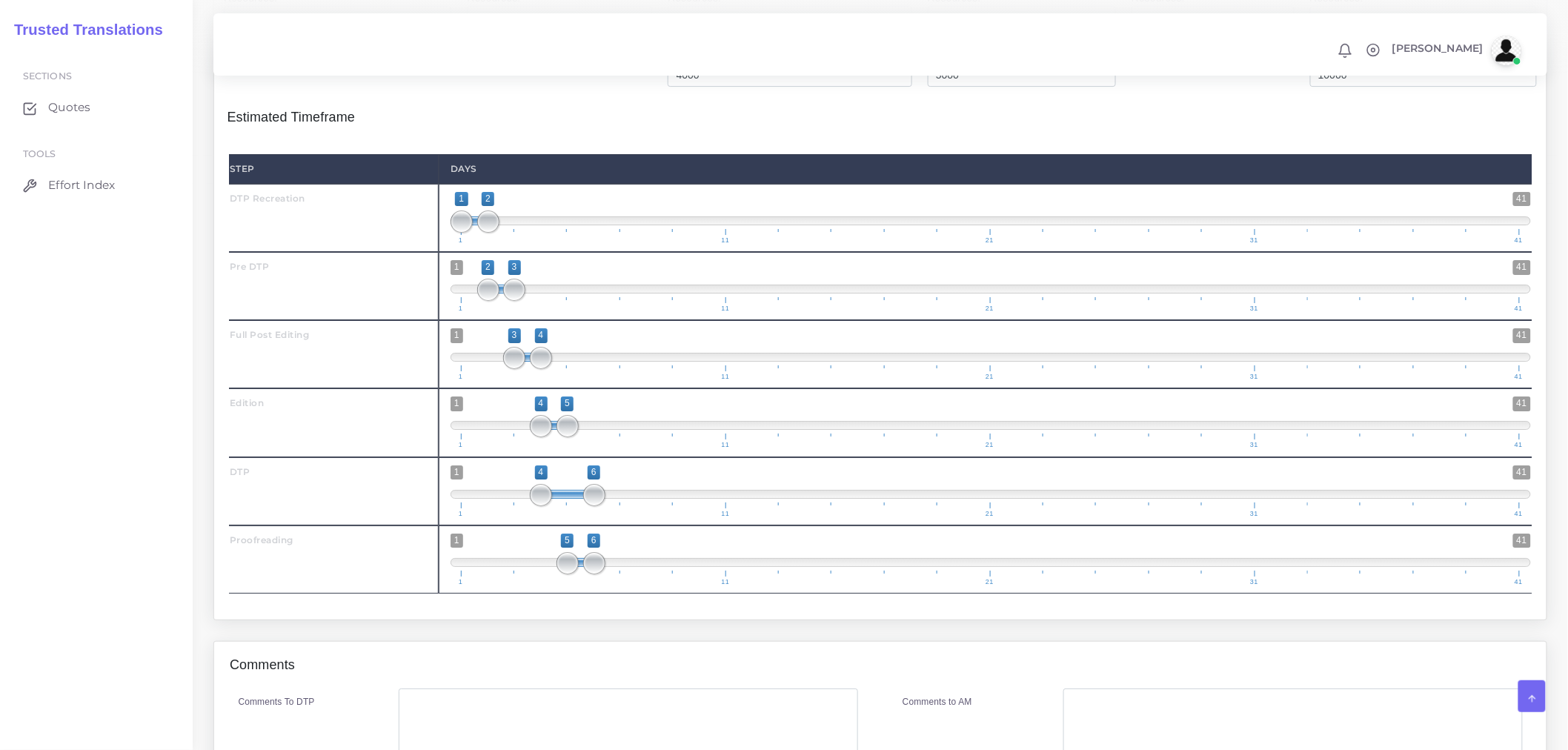
type input "5;6"
drag, startPoint x: 538, startPoint y: 520, endPoint x: 561, endPoint y: 520, distance: 23.0
click at [561, 507] on span at bounding box center [568, 495] width 22 height 22
drag, startPoint x: 594, startPoint y: 589, endPoint x: 613, endPoint y: 586, distance: 19.2
click at [613, 574] on span at bounding box center [620, 563] width 22 height 22
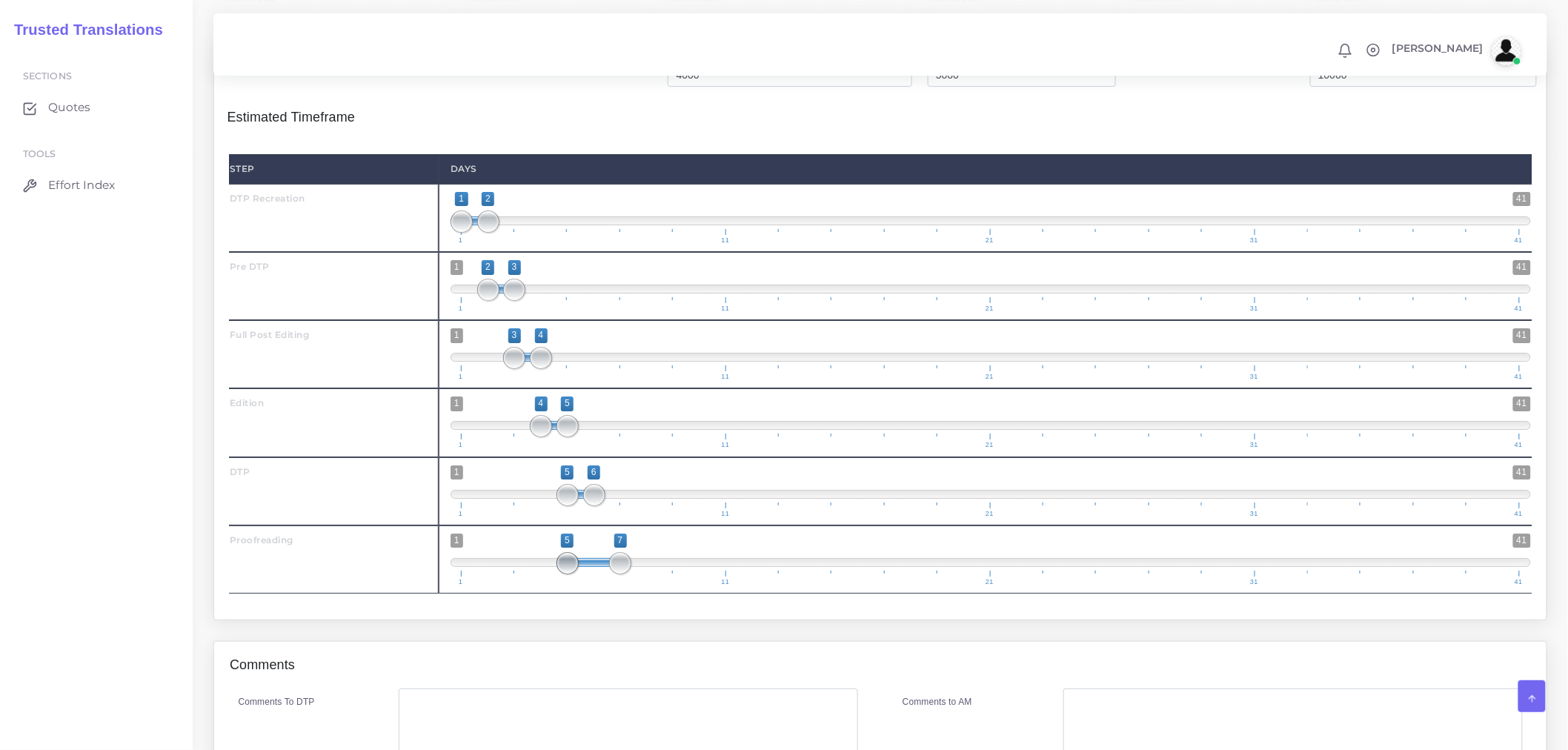
type input "6;7"
drag, startPoint x: 573, startPoint y: 585, endPoint x: 591, endPoint y: 586, distance: 18.0
click at [579, 574] on span at bounding box center [568, 563] width 22 height 22
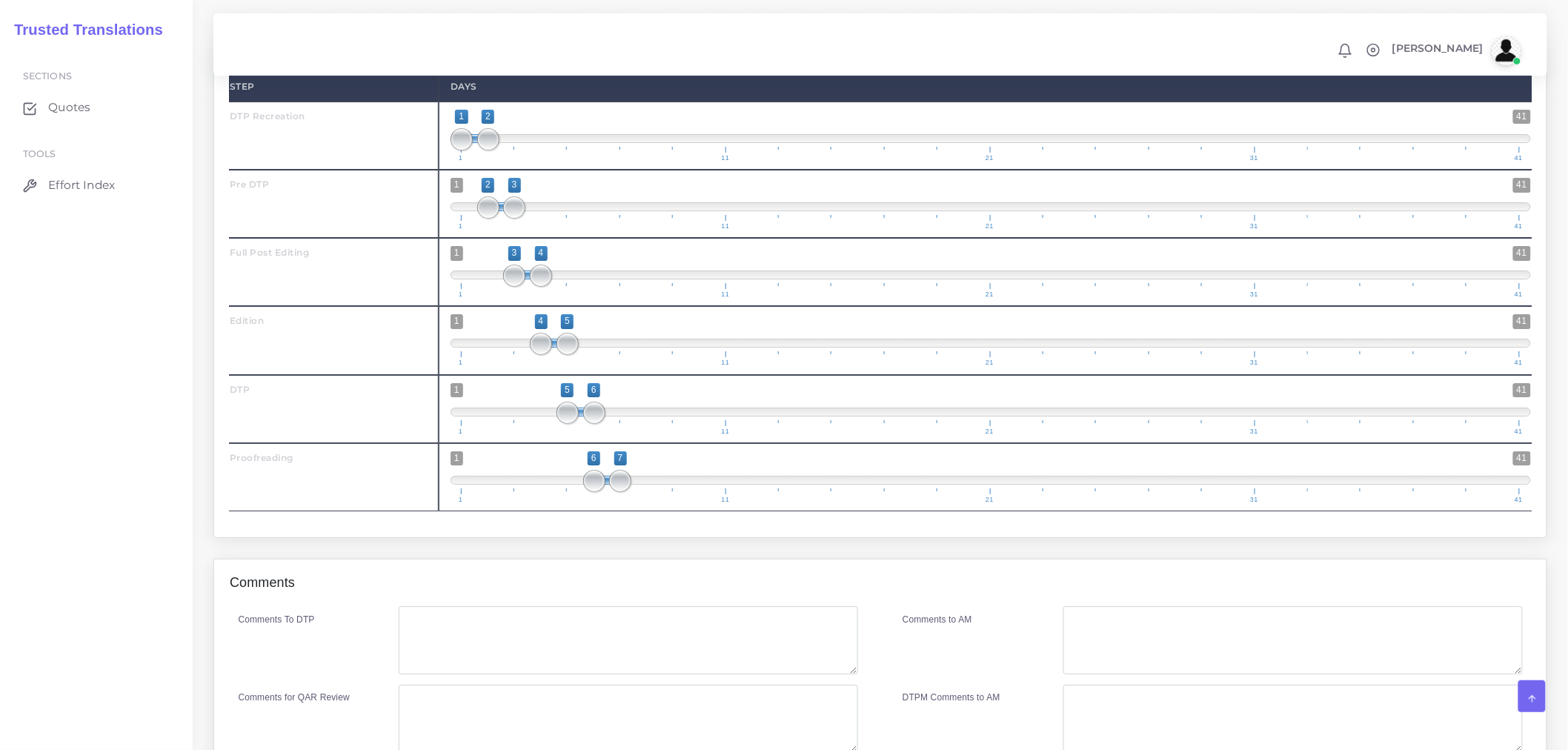
click at [565, 607] on div "Comments" at bounding box center [881, 583] width 1333 height 48
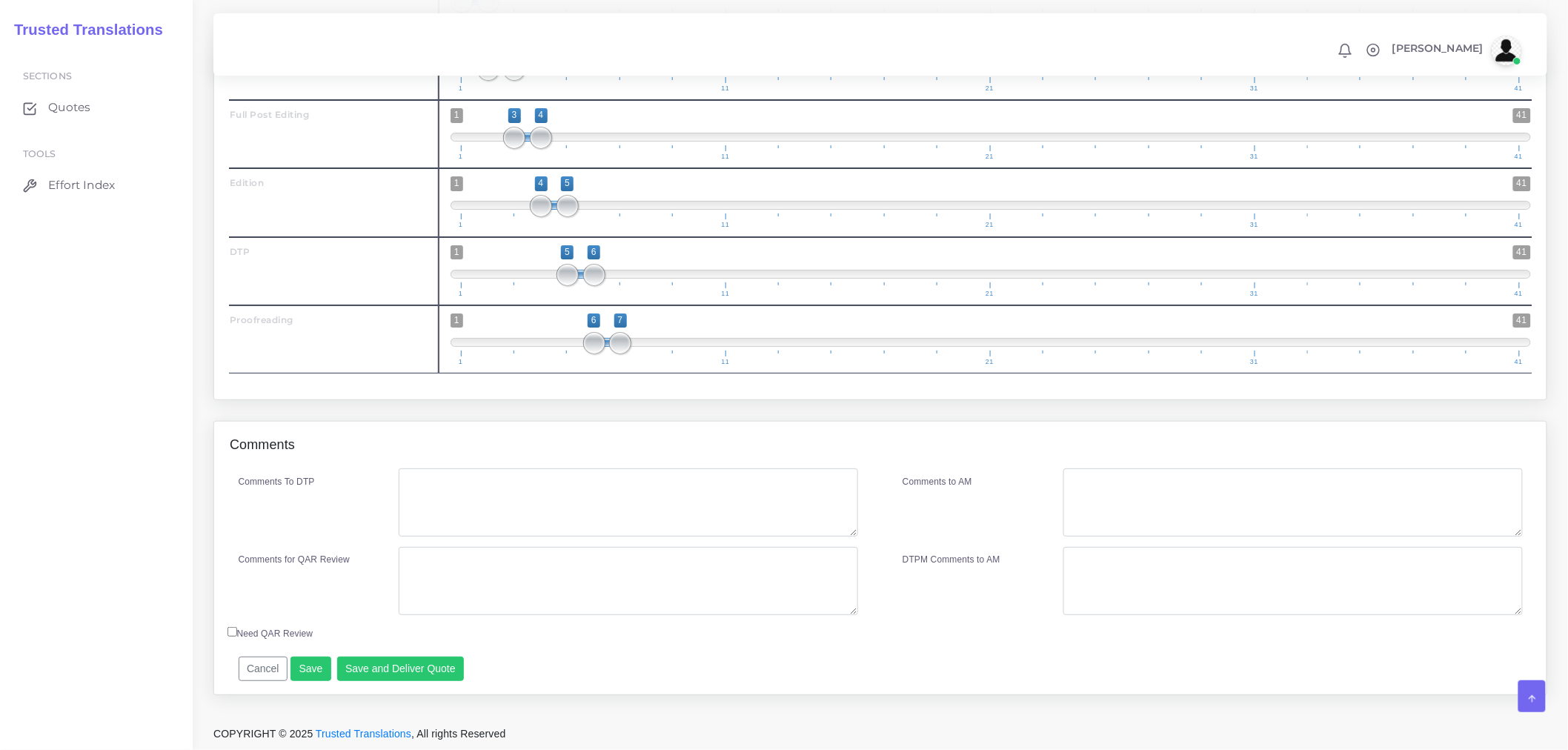
scroll to position [2308, 0]
click at [584, 475] on textarea "Comments To DTP" at bounding box center [628, 503] width 460 height 68
paste textarea "Please recreate the PDF in Word. Ok to include pre-DTP to fix segmentation and …"
drag, startPoint x: 562, startPoint y: 486, endPoint x: 628, endPoint y: 489, distance: 66.1
click at [628, 489] on textarea "Please recreate the PDF in Word. Ok to include pre-DTP to fix segmentation and …" at bounding box center [628, 503] width 460 height 68
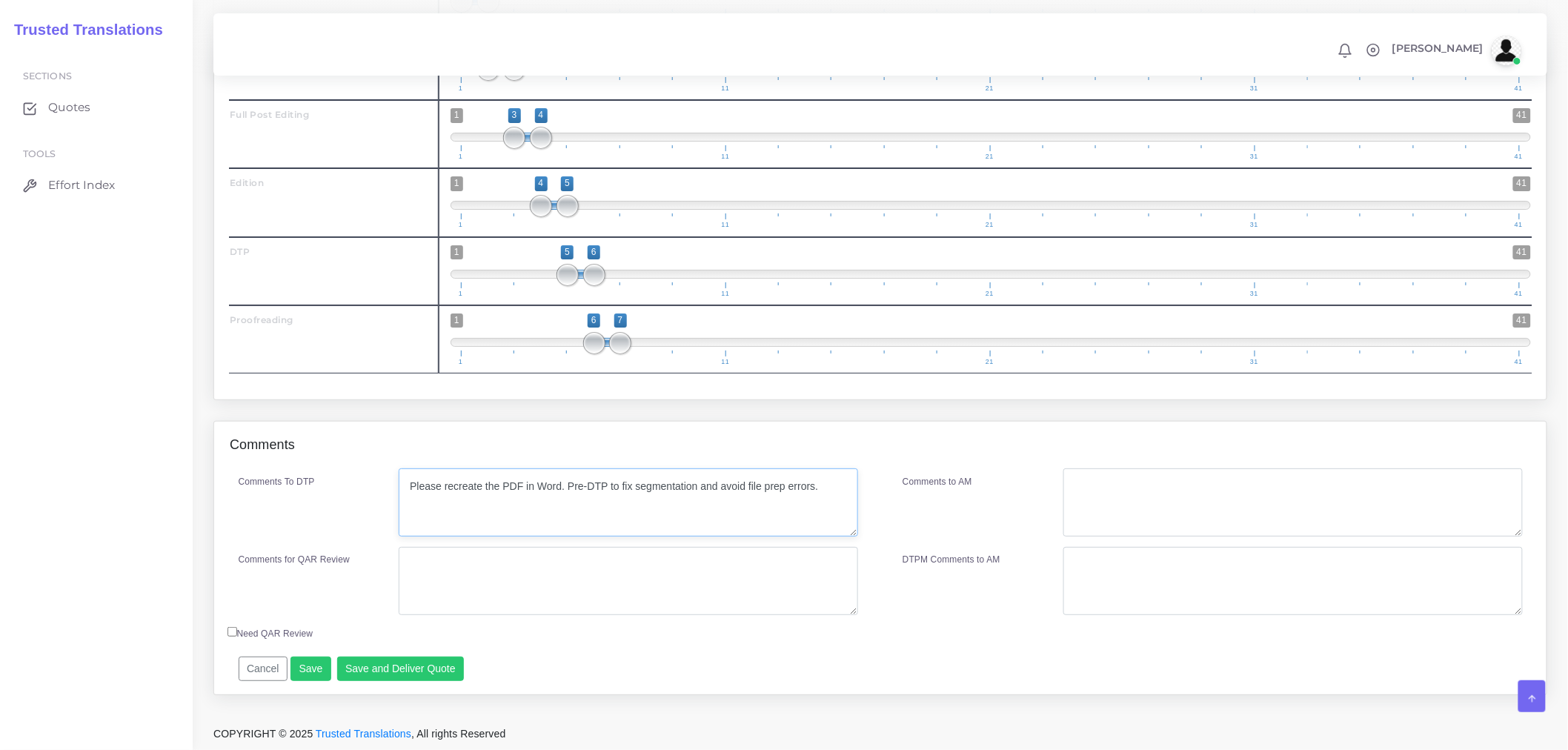
click at [823, 484] on textarea "Please recreate the PDF in Word. Pre-DTP to fix segmentation and avoid file pre…" at bounding box center [628, 503] width 460 height 68
type textarea "Please recreate the PDF in Word. Pre-DTP to fix segmentation and avoid file pre…"
click at [472, 578] on textarea "Comments for QAR Review" at bounding box center [628, 580] width 460 height 68
type textarea "F"
click at [224, 585] on div "Comments To DTP Please recreate the PDF in Word. Pre-DTP to fix segmentation an…" at bounding box center [549, 547] width 665 height 157
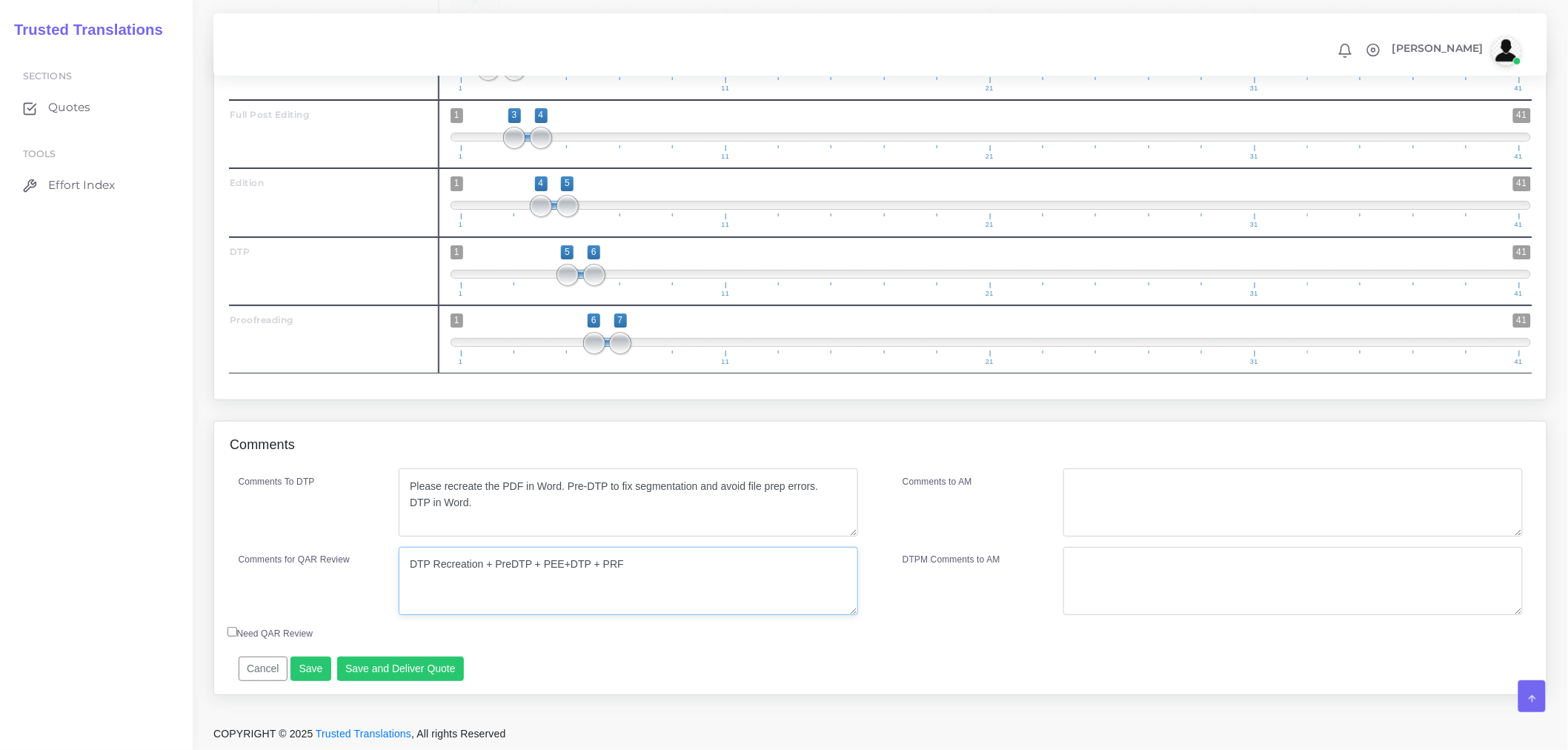
type textarea "DTP Recreation + PreDTP + PEE+DTP + PRF"
click at [1268, 531] on textarea "Comments to AM" at bounding box center [1293, 503] width 460 height 68
paste textarea "DTP Recreation + PreDTP + PEE+DTP + PRF"
type textarea "DTP Recreation + PreDTP + PEE+DTP + PRF"
click at [588, 743] on footer "COPYRIGHT © 2025 Trusted Translations , All rights Reserved" at bounding box center [880, 733] width 1375 height 35
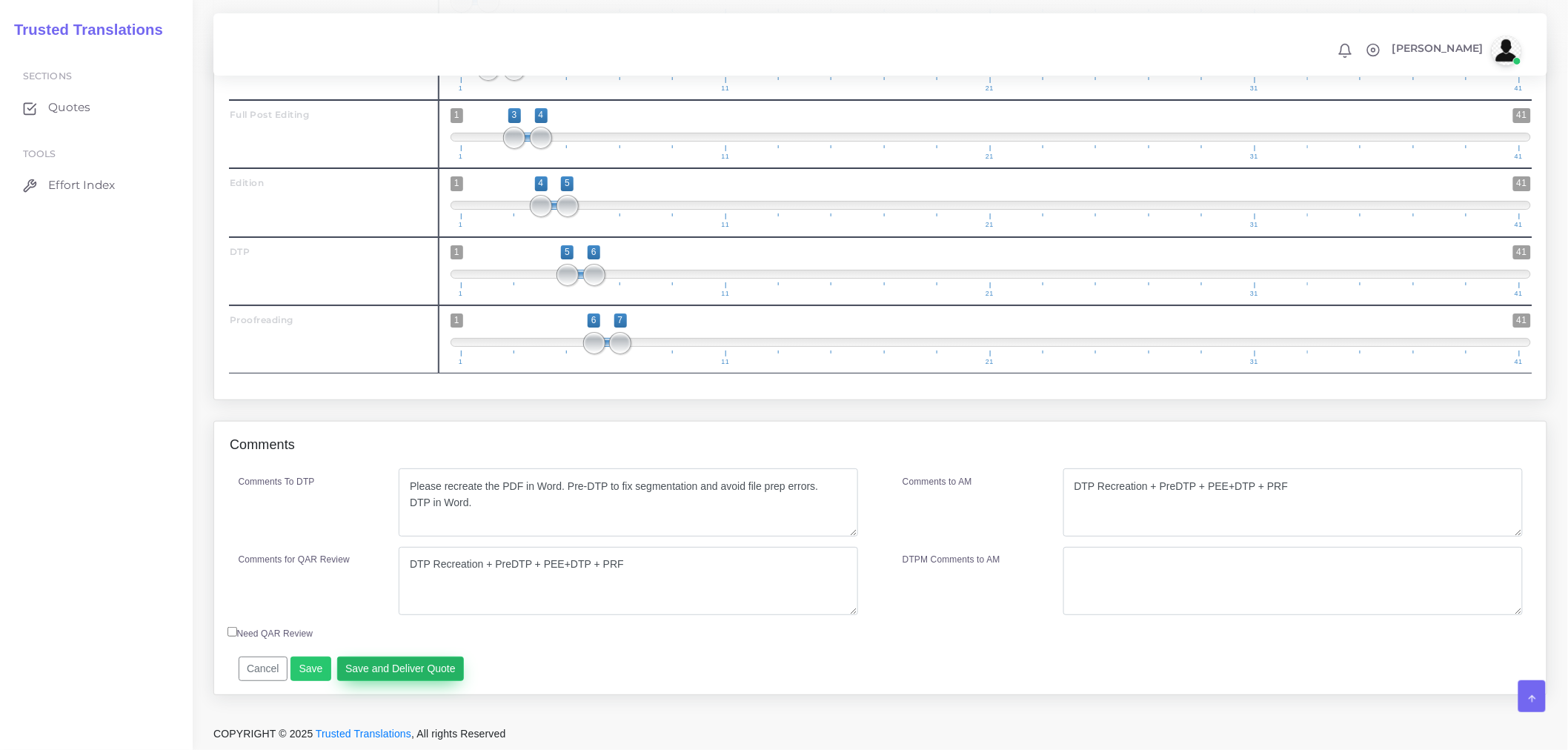
click at [357, 667] on button "Save and Deliver Quote" at bounding box center [401, 668] width 128 height 25
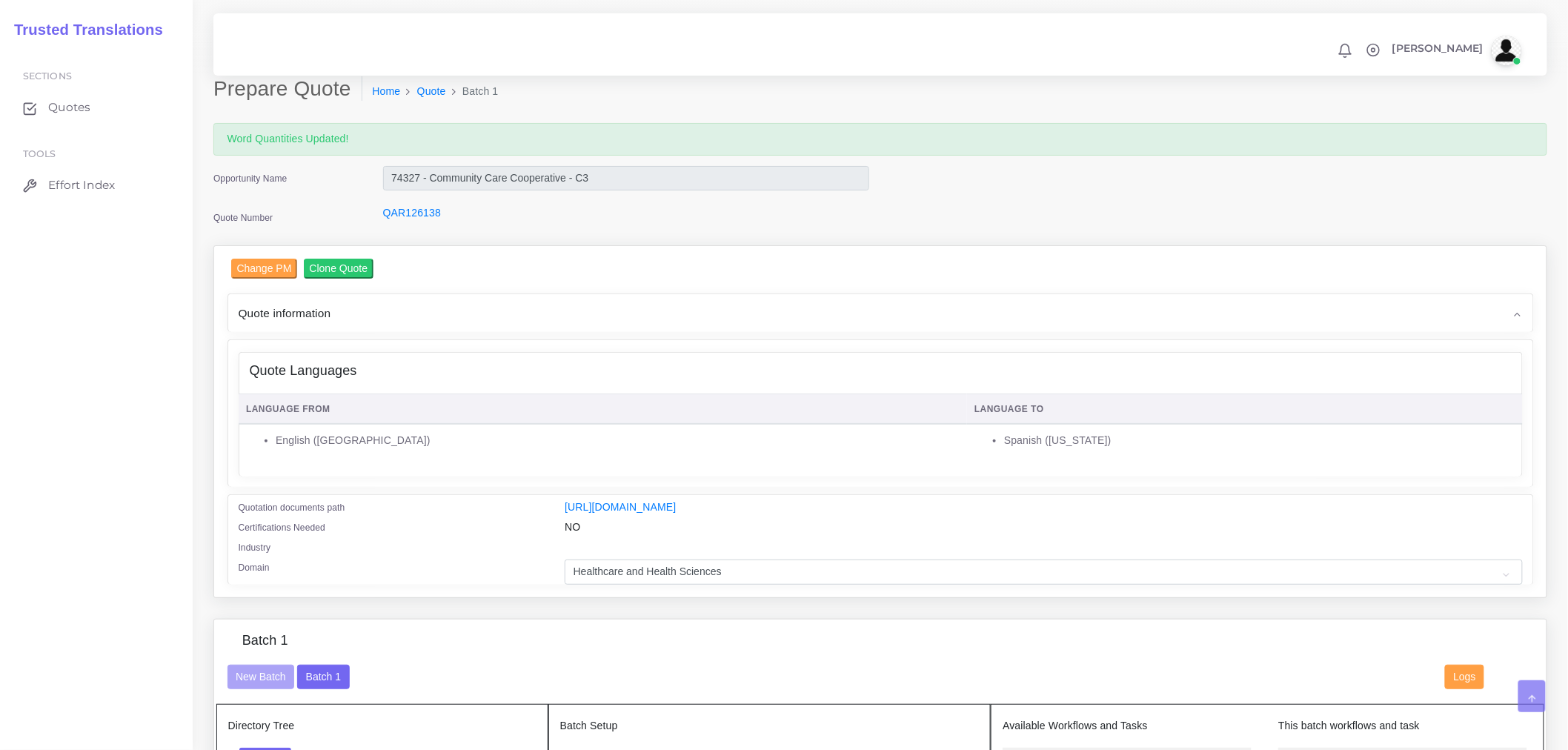
scroll to position [0, 0]
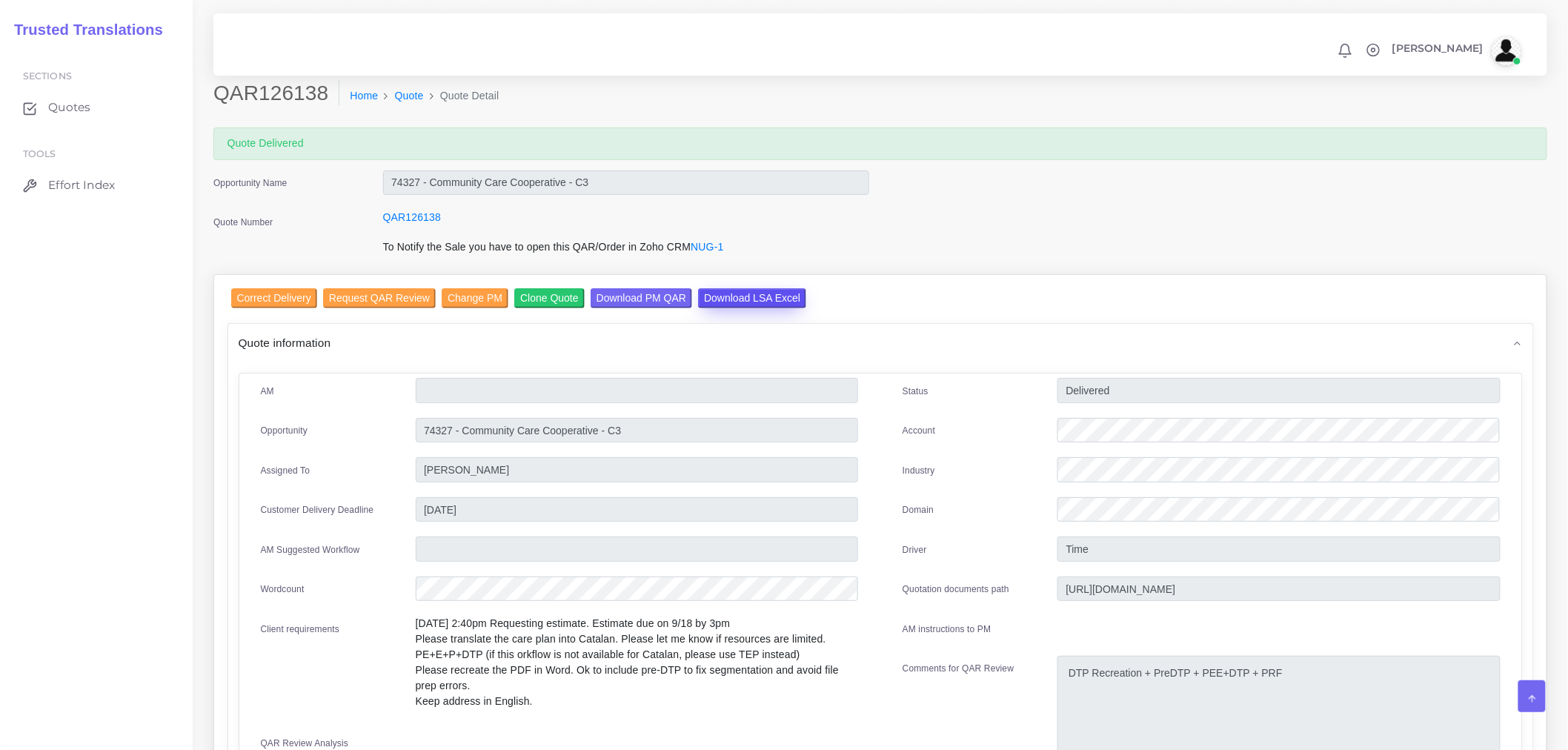
click at [752, 291] on input "Download LSA Excel" at bounding box center [752, 298] width 108 height 20
drag, startPoint x: 411, startPoint y: 98, endPoint x: 435, endPoint y: 40, distance: 62.8
click at [411, 98] on link "Quote" at bounding box center [409, 96] width 29 height 16
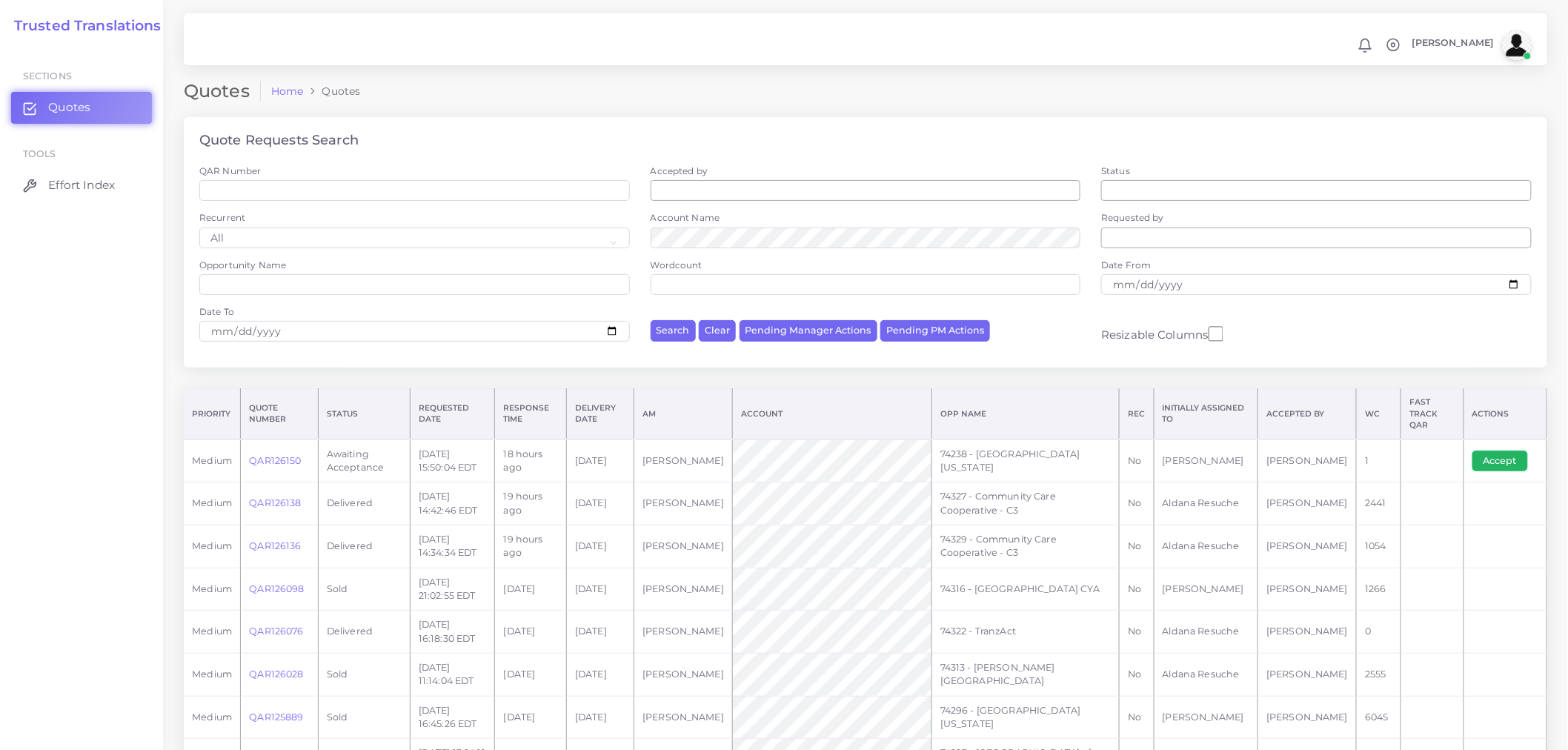
drag, startPoint x: 1475, startPoint y: 442, endPoint x: 1485, endPoint y: 440, distance: 10.2
click at [1476, 451] on button "Accept" at bounding box center [1501, 461] width 56 height 21
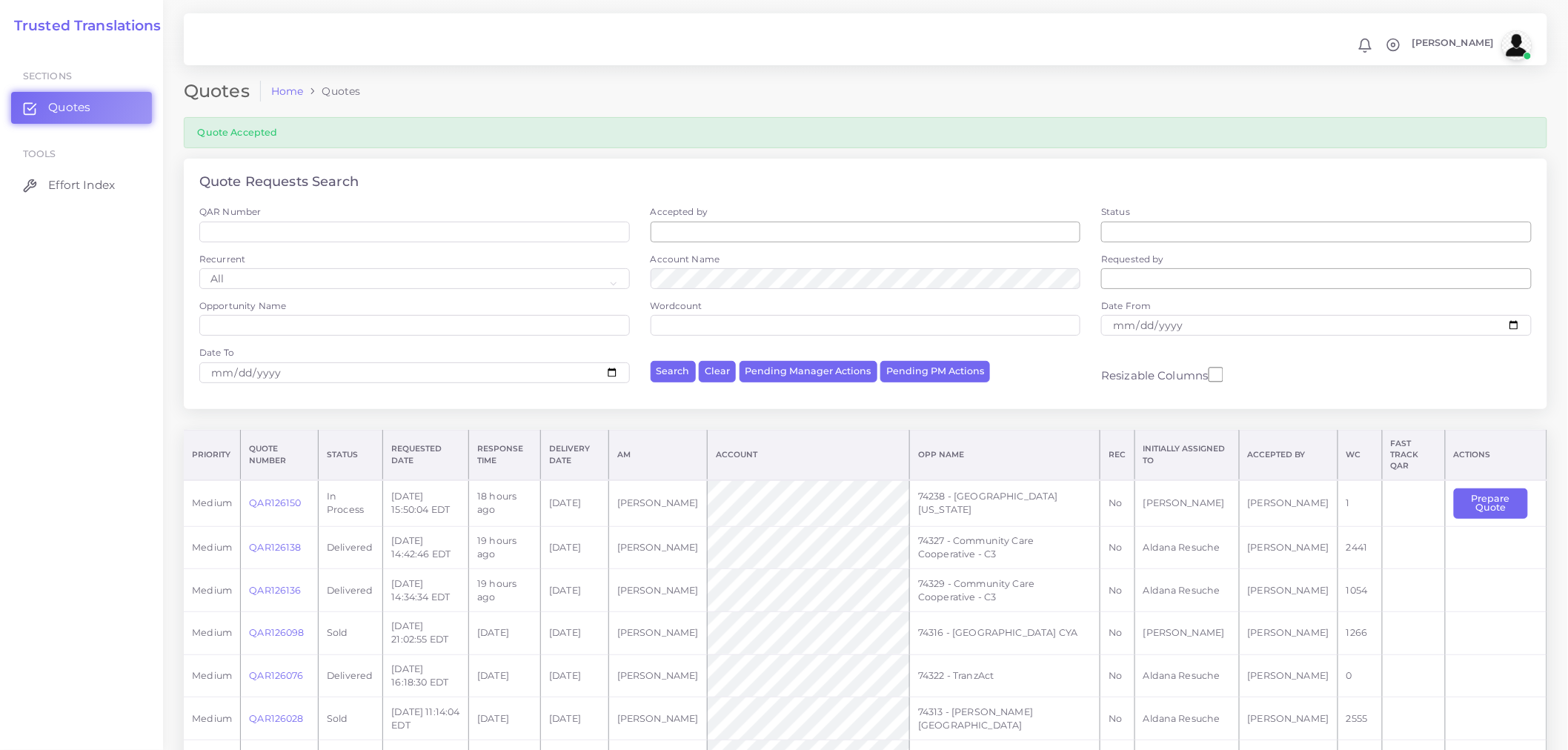
drag, startPoint x: 976, startPoint y: 503, endPoint x: 927, endPoint y: 484, distance: 52.6
click at [927, 484] on td "74238 - [GEOGRAPHIC_DATA] [US_STATE]" at bounding box center [1005, 504] width 191 height 46
copy td "74238 - [GEOGRAPHIC_DATA] [US_STATE]"
click at [1497, 491] on button "Prepare Quote" at bounding box center [1491, 504] width 74 height 30
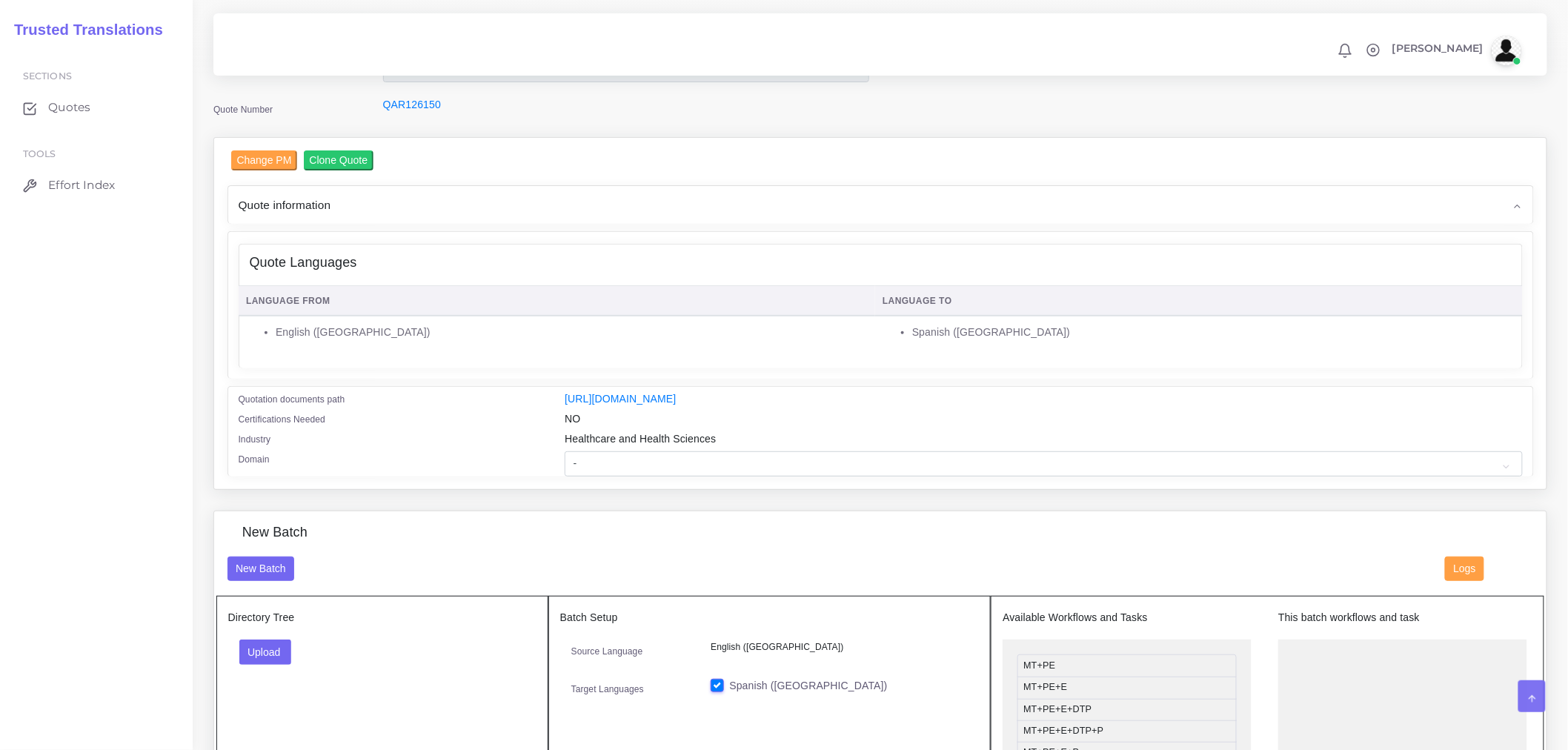
scroll to position [165, 0]
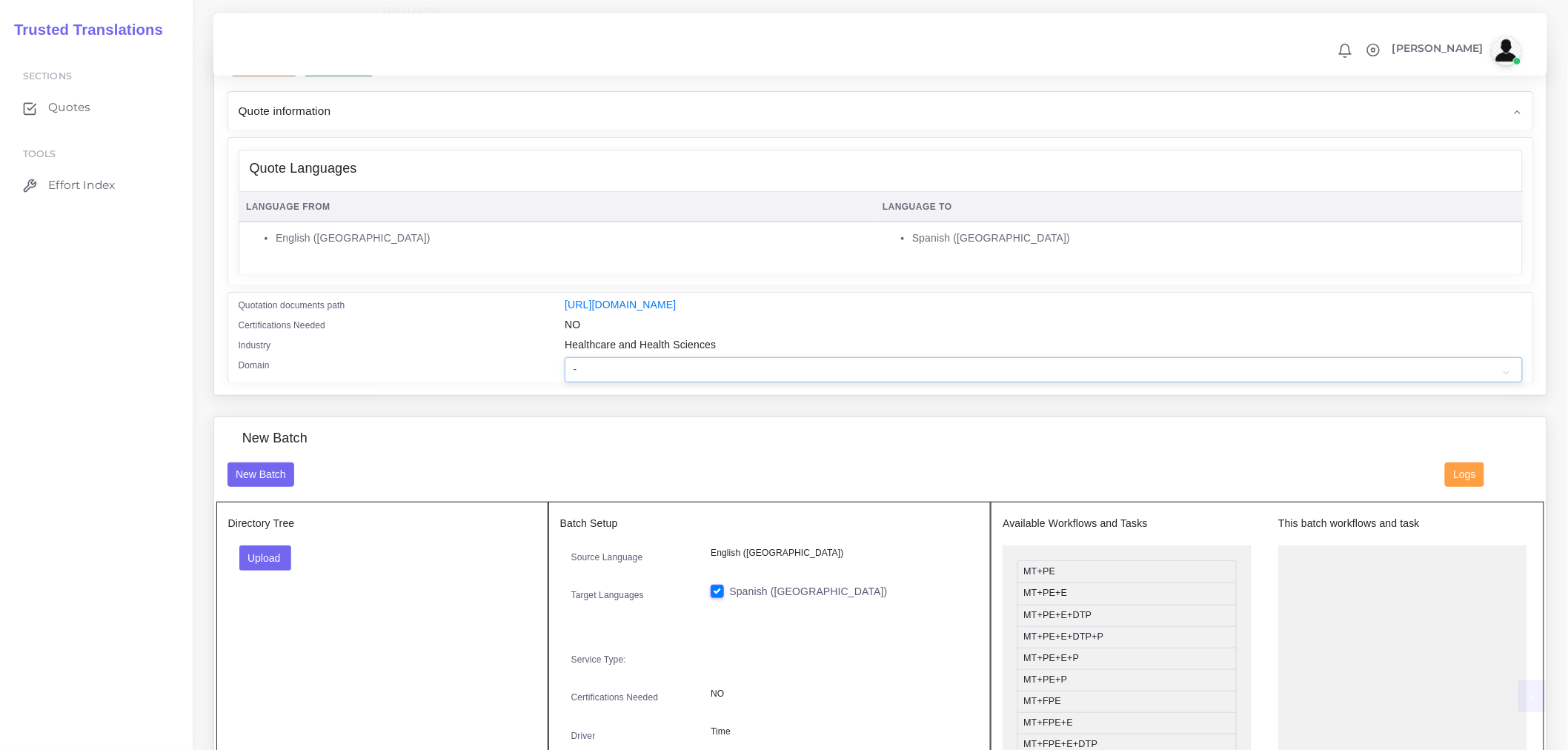
click at [728, 382] on select "- Advertising and Media Agriculture, Forestry and Fishing Architecture, Buildin…" at bounding box center [1043, 369] width 958 height 25
click at [705, 367] on select "- Advertising and Media Agriculture, Forestry and Fishing Architecture, Buildin…" at bounding box center [1043, 369] width 958 height 25
select select "Healthcare and Health Sciences"
click at [565, 367] on select "- Advertising and Media Agriculture, Forestry and Fishing Architecture, Buildin…" at bounding box center [1043, 369] width 958 height 25
click at [284, 563] on button "Upload" at bounding box center [265, 558] width 53 height 25
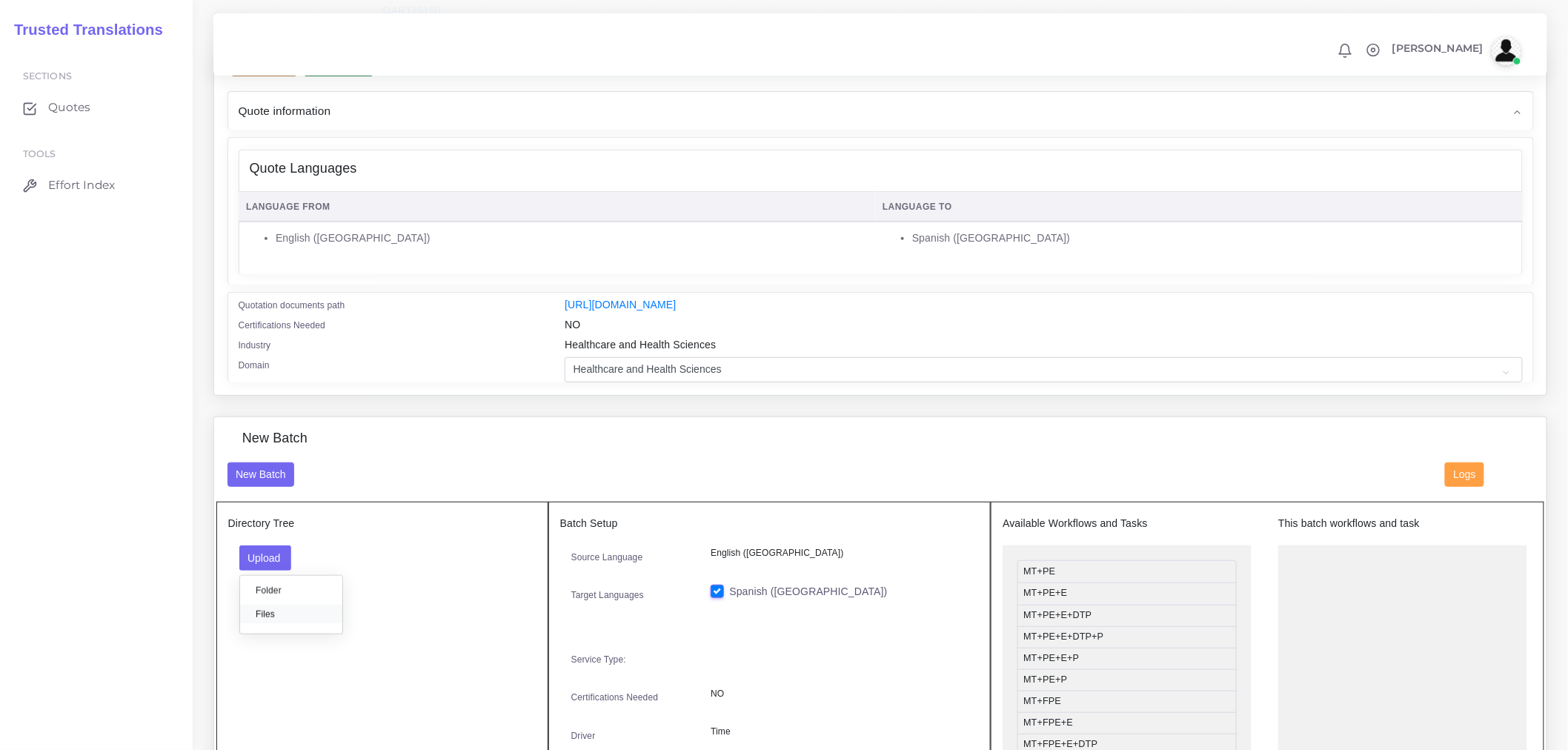
click at [306, 623] on label "Files" at bounding box center [291, 613] width 103 height 19
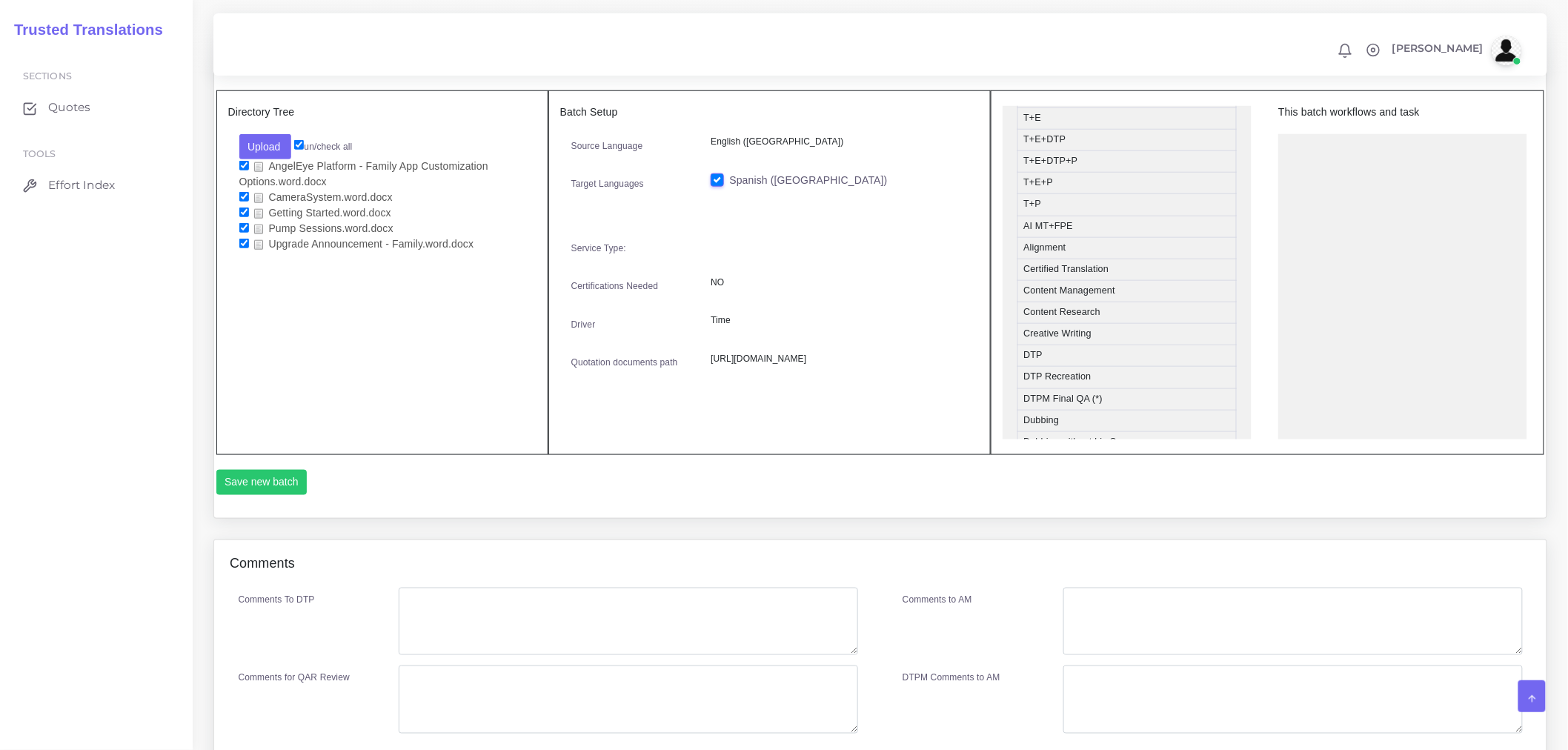
scroll to position [329, 0]
click at [1062, 382] on li "DTP Recreation" at bounding box center [1127, 371] width 219 height 22
drag, startPoint x: 1056, startPoint y: 397, endPoint x: 1372, endPoint y: 152, distance: 399.9
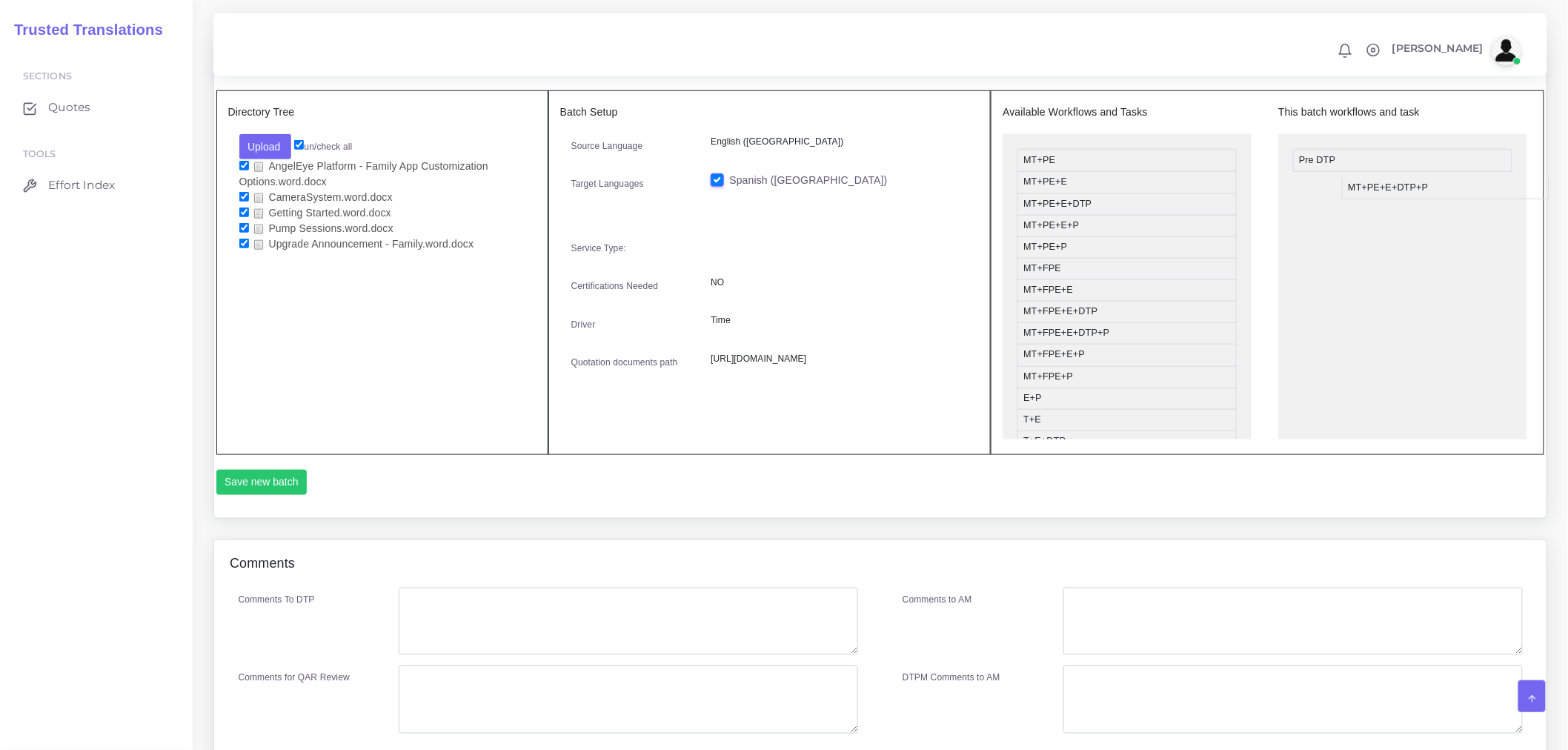
drag, startPoint x: 1067, startPoint y: 239, endPoint x: 1387, endPoint y: 211, distance: 321.2
click at [290, 493] on button "Save new batch" at bounding box center [261, 482] width 91 height 25
click at [460, 311] on div "Directory Tree Upload Folder Files un/check all AngelEye Platform - Family App …" at bounding box center [382, 273] width 332 height 365
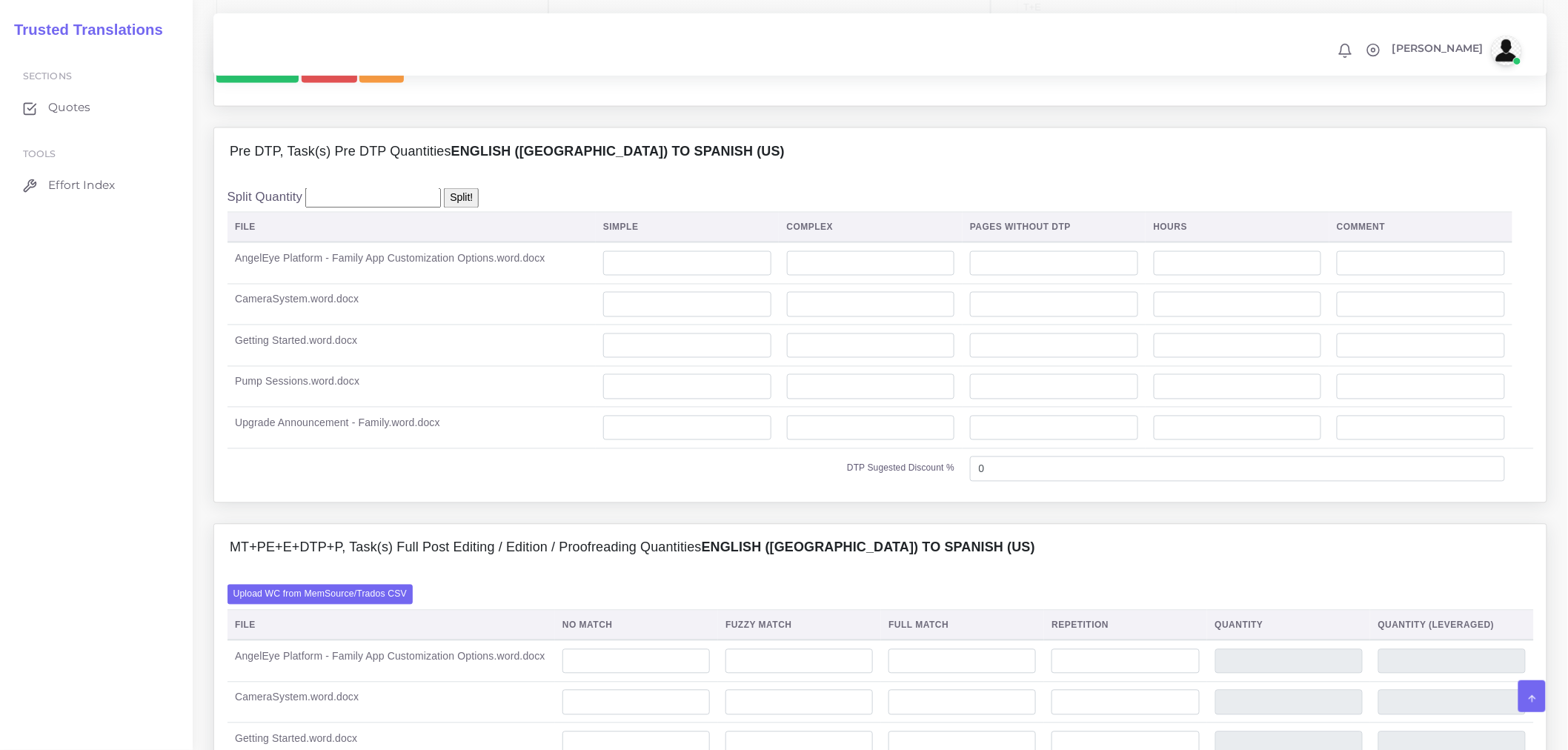
scroll to position [1317, 0]
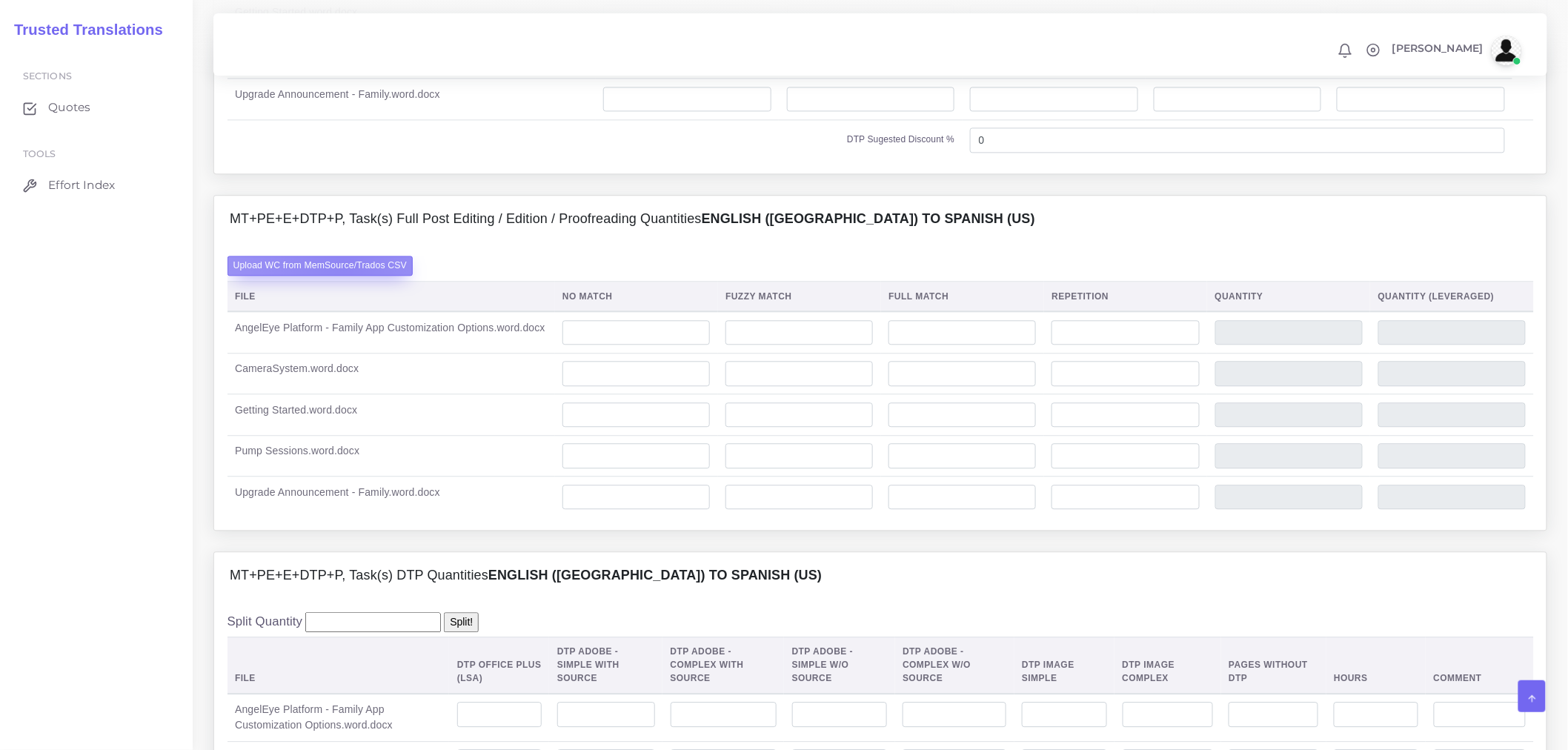
click at [343, 275] on label "Upload WC from MemSource/Trados CSV" at bounding box center [320, 265] width 187 height 20
click at [0, 0] on input "Upload WC from MemSource/Trados CSV" at bounding box center [0, 0] width 0 height 0
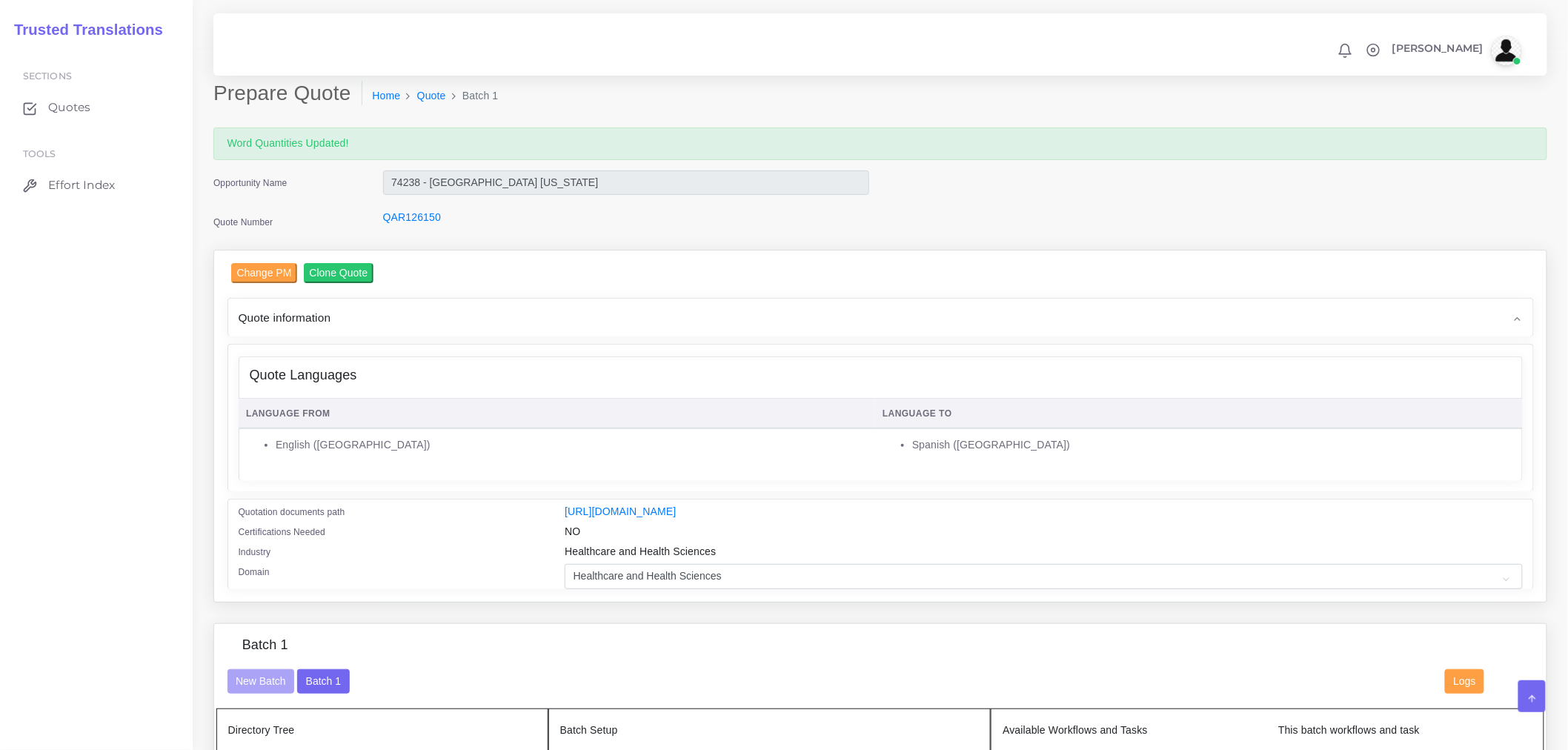
click at [566, 293] on div "Change PM Clone Quote Quote information AM Opportunity Assigned To NO" at bounding box center [881, 426] width 1307 height 326
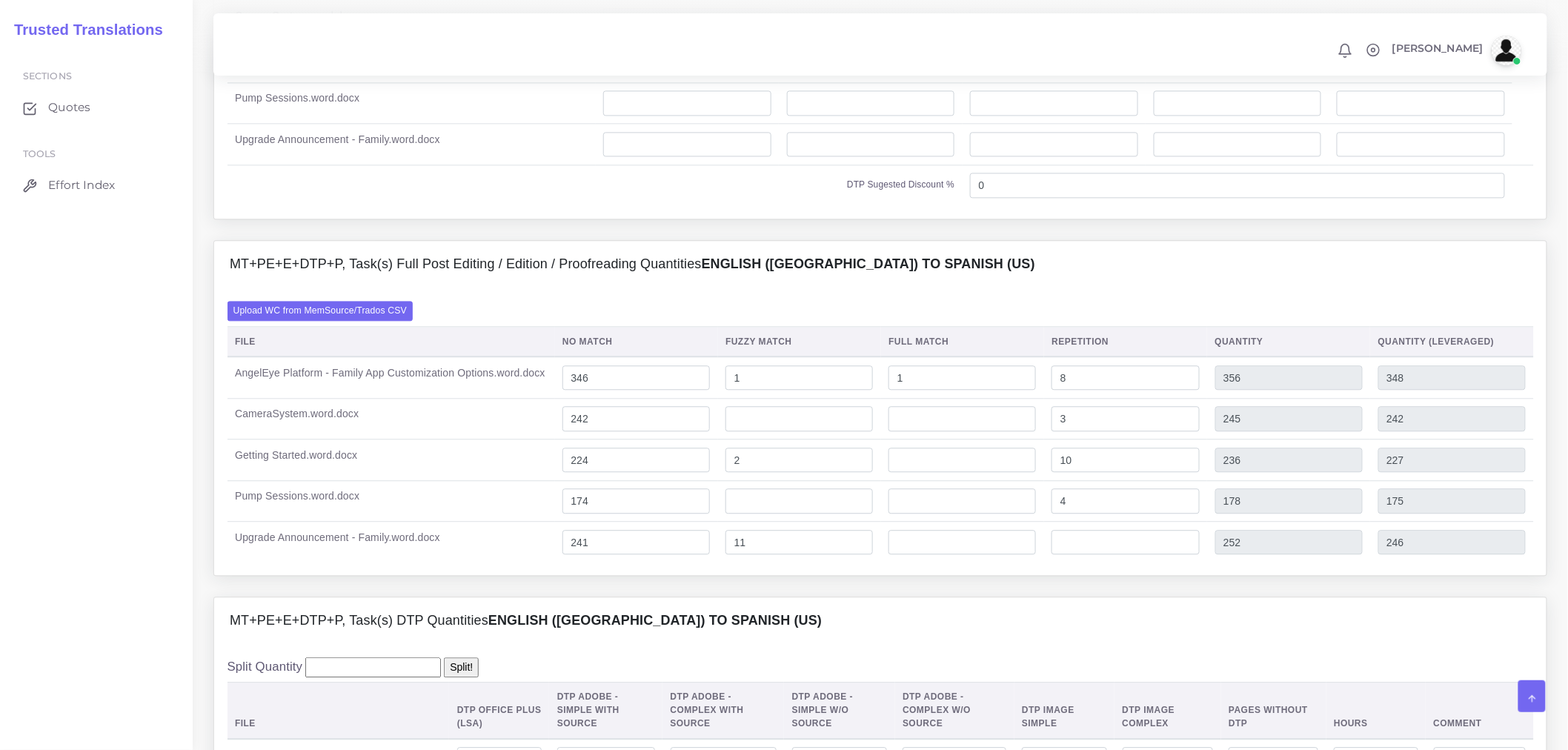
scroll to position [1317, 0]
drag, startPoint x: 672, startPoint y: 410, endPoint x: 521, endPoint y: 400, distance: 151.3
click at [521, 395] on tr "AngelEye Platform - Family App Customization Options.word.docx 346 1 1 8 356 348" at bounding box center [881, 374] width 1307 height 42
type input "526"
type input "536"
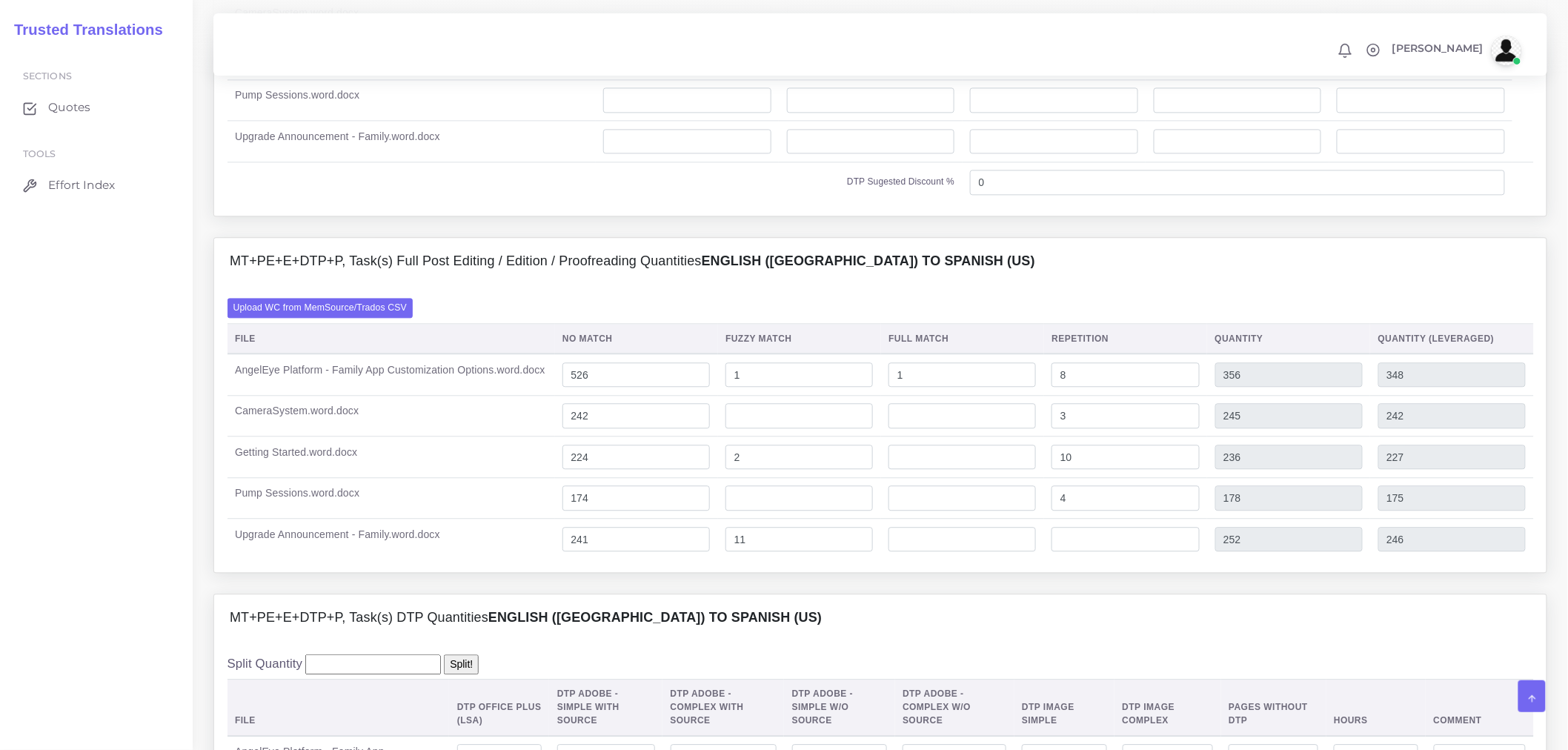
type input "528"
drag, startPoint x: 624, startPoint y: 453, endPoint x: 502, endPoint y: 468, distance: 122.9
click at [502, 437] on tr "CameraSystem.word.docx 242 3 245 242" at bounding box center [881, 416] width 1307 height 42
type input "277"
type input "280"
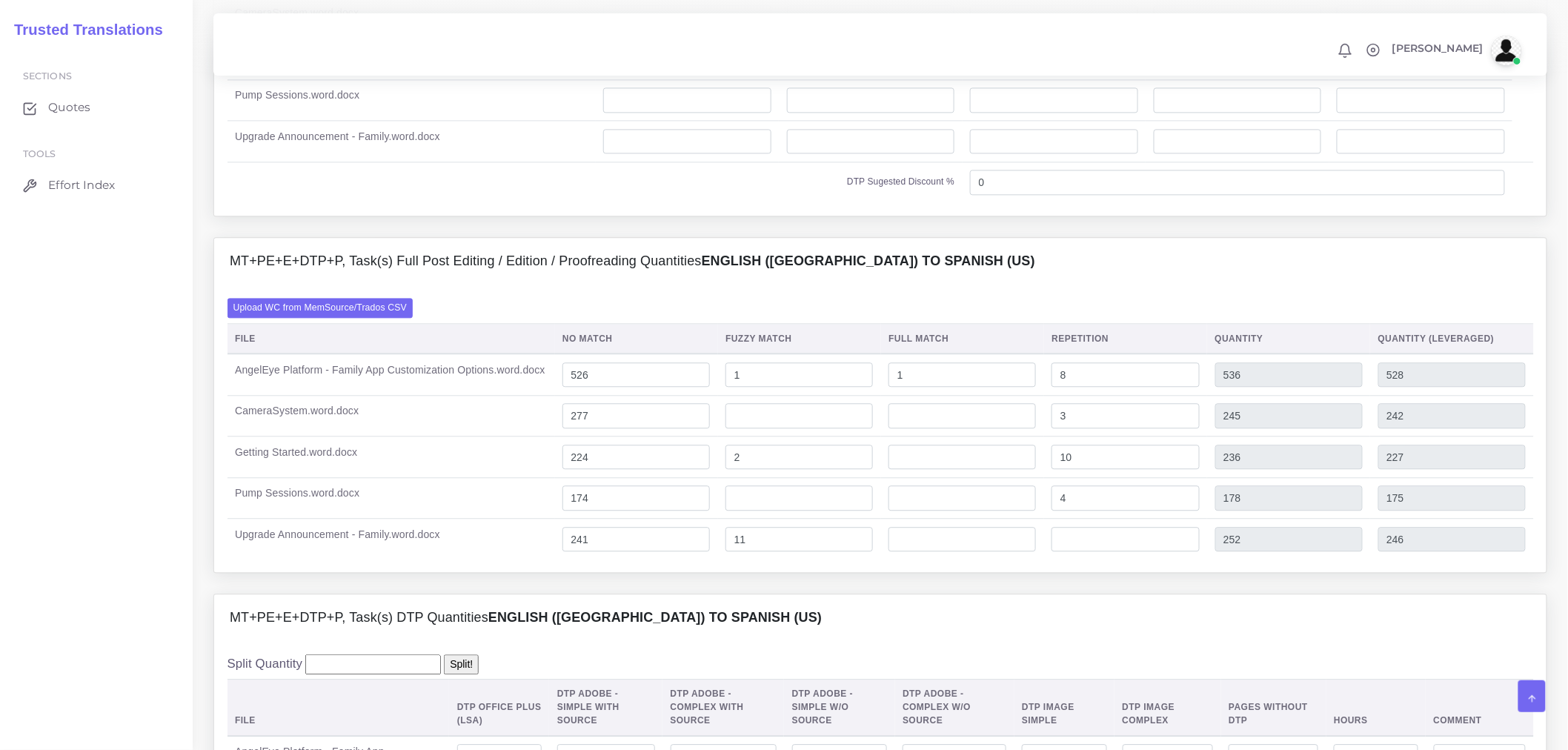
type input "277"
drag, startPoint x: 668, startPoint y: 507, endPoint x: 486, endPoint y: 510, distance: 182.0
click at [486, 478] on tr "Getting Started.word.docx 224 2 10 236 227" at bounding box center [881, 458] width 1307 height 42
type input "342"
type input "354"
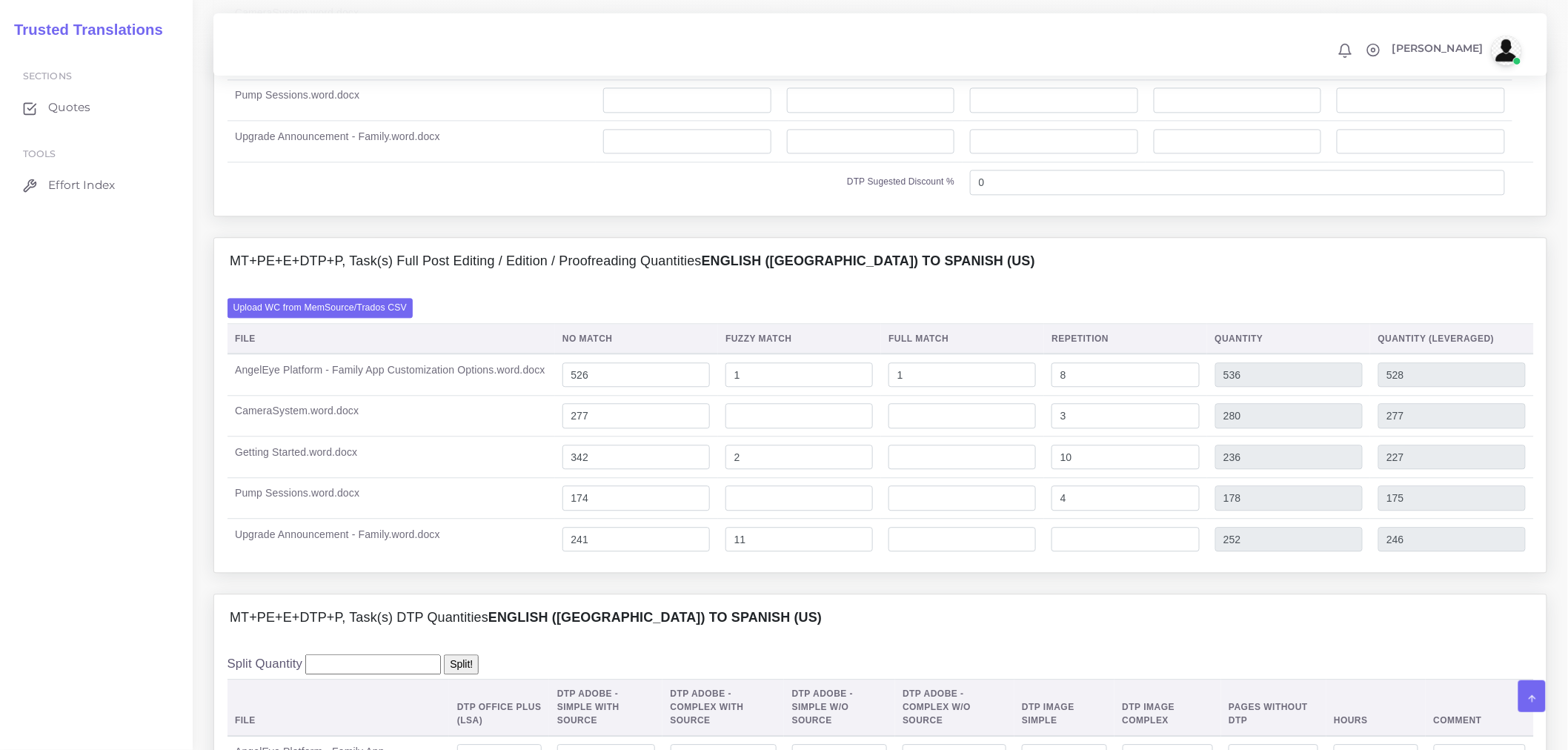
type input "345"
drag, startPoint x: 609, startPoint y: 538, endPoint x: 536, endPoint y: 536, distance: 73.0
click at [536, 519] on tr "Pump Sessions.word.docx 174 4 178 175" at bounding box center [881, 499] width 1307 height 42
type input "221"
type input "225"
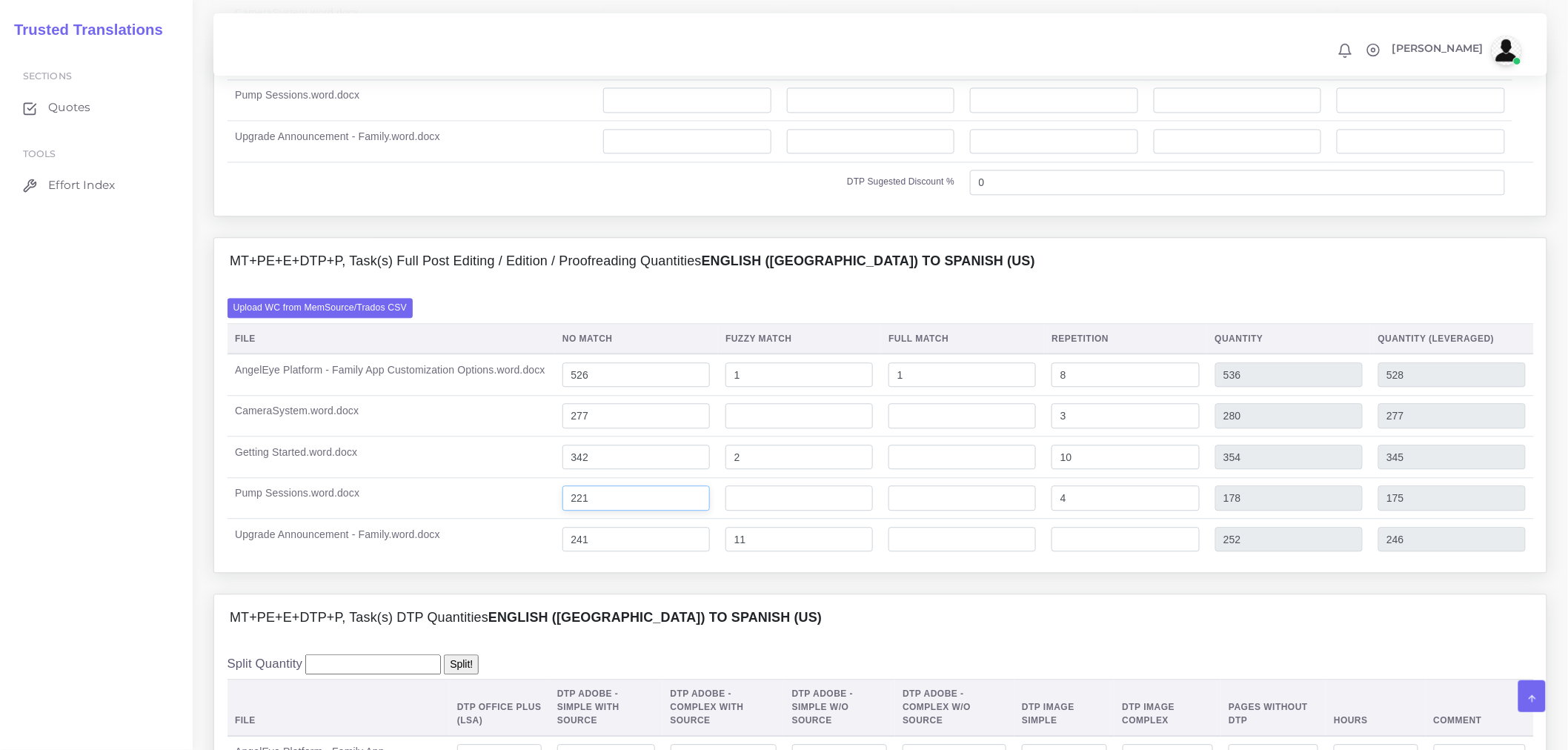
type input "222"
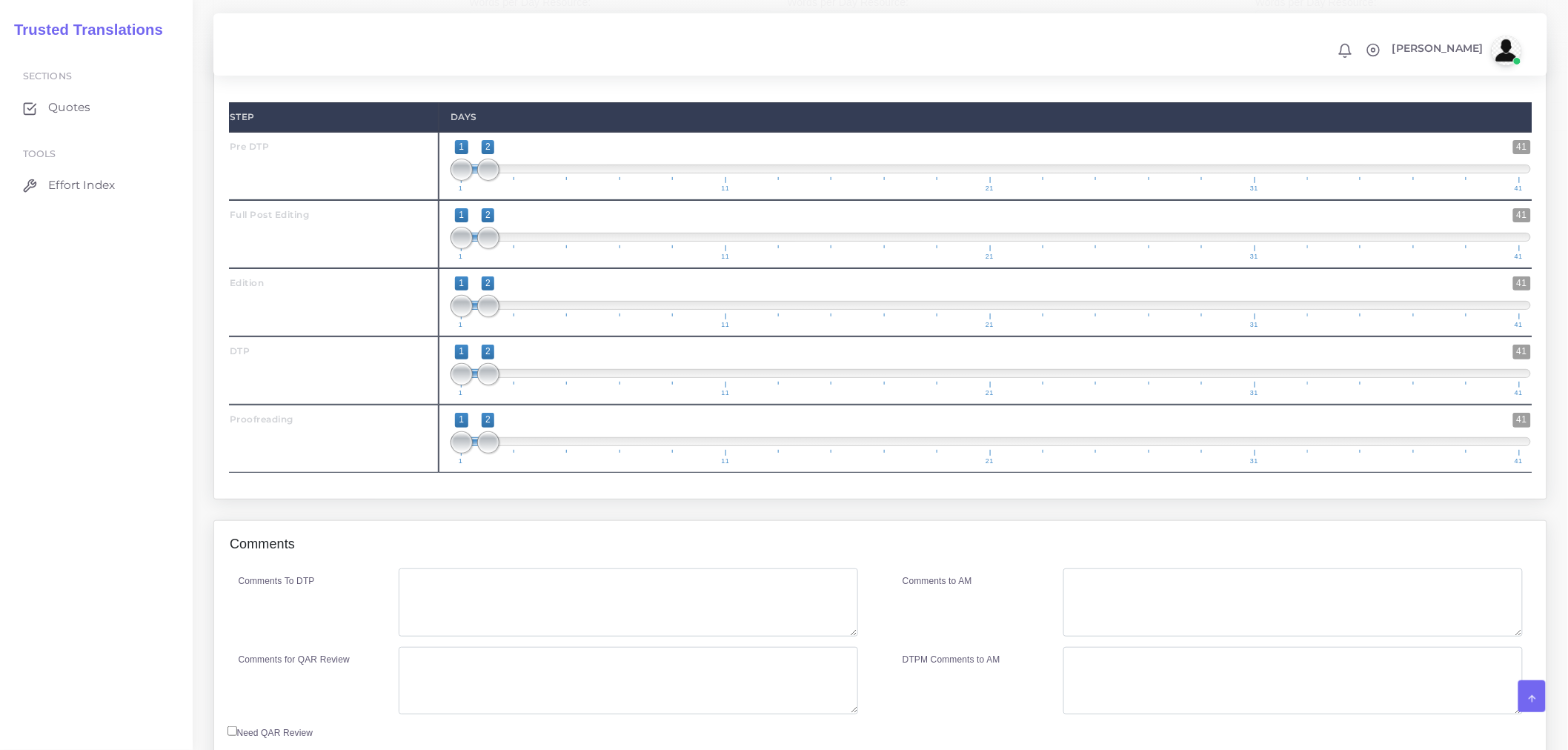
scroll to position [2557, 0]
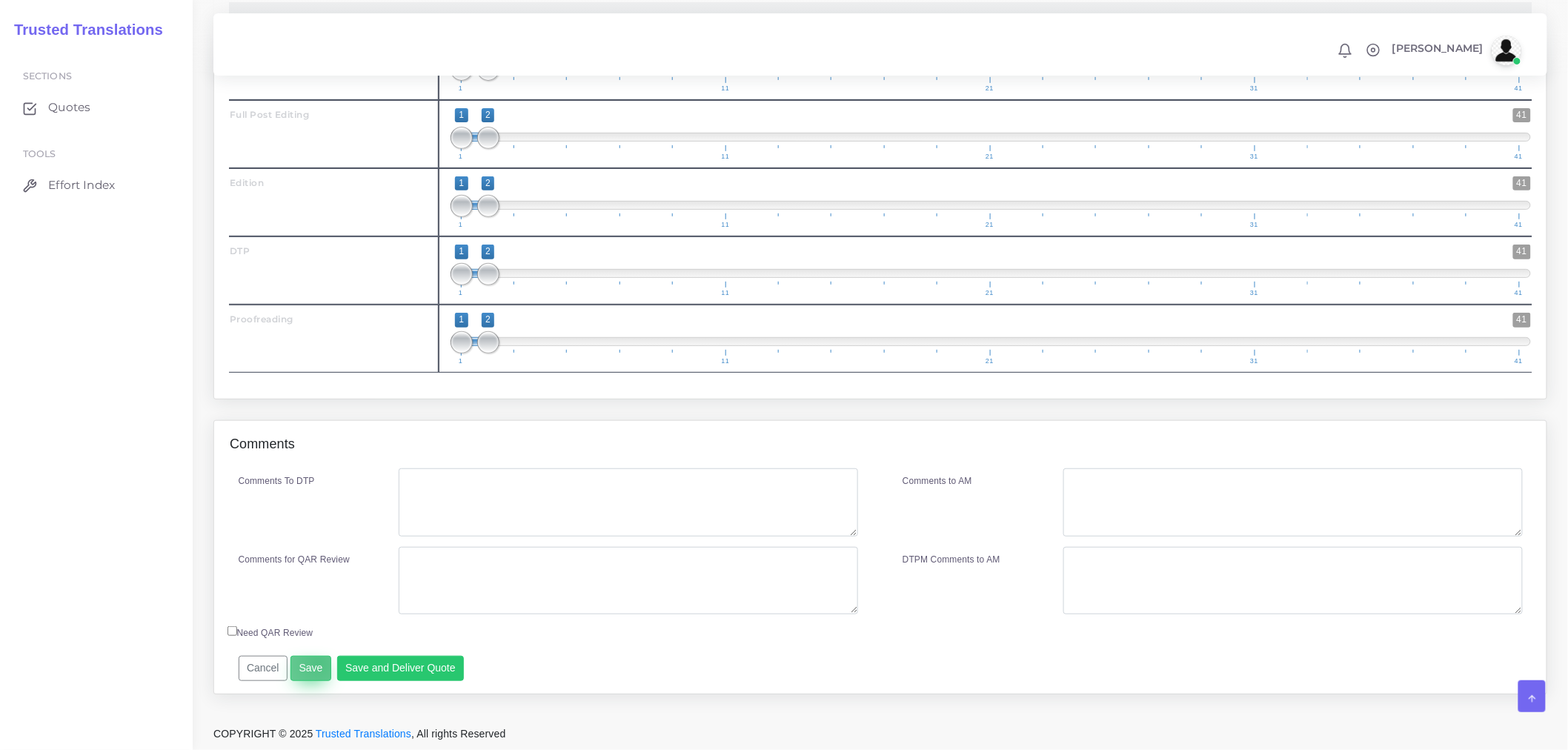
click at [316, 663] on button "Save" at bounding box center [310, 668] width 41 height 25
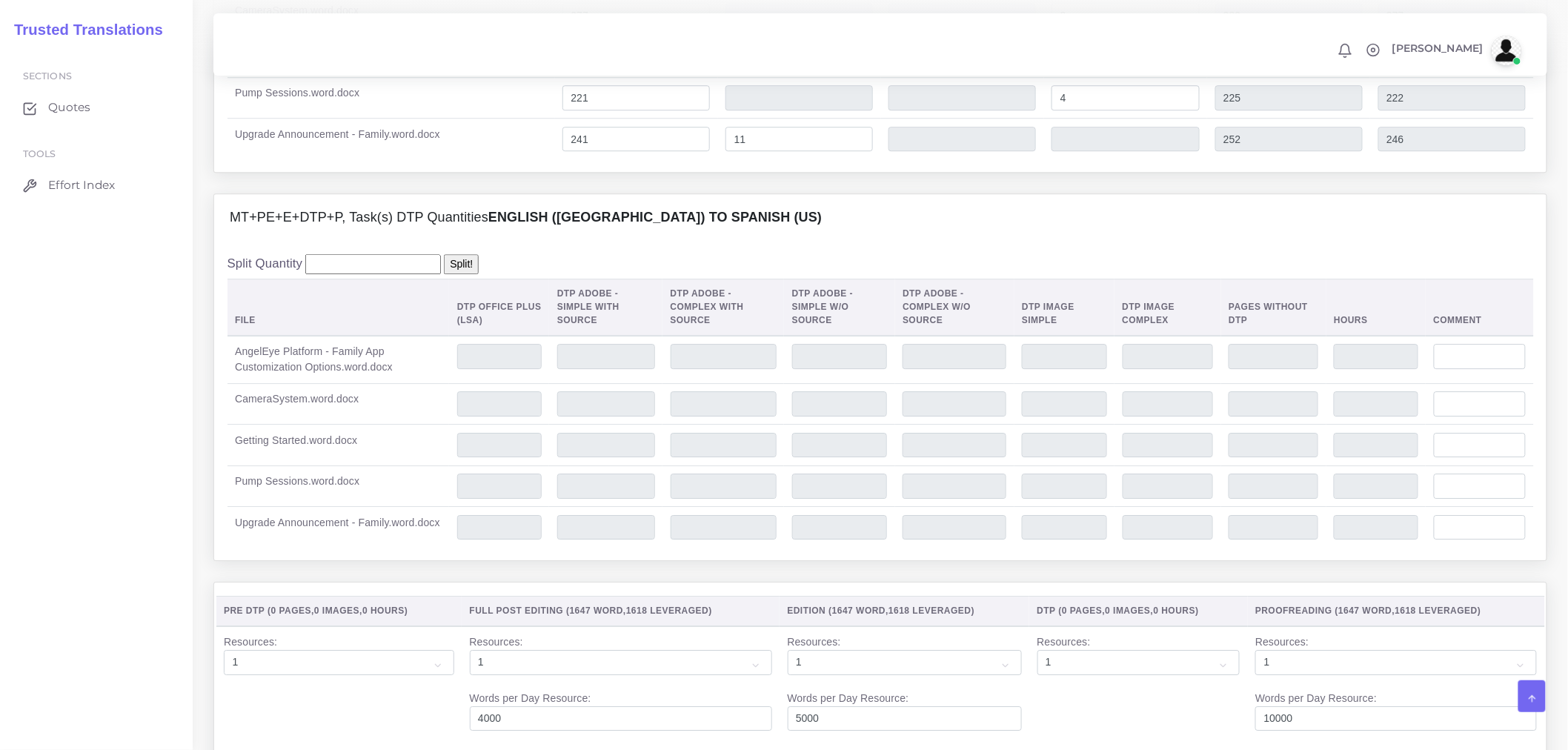
scroll to position [1651, 0]
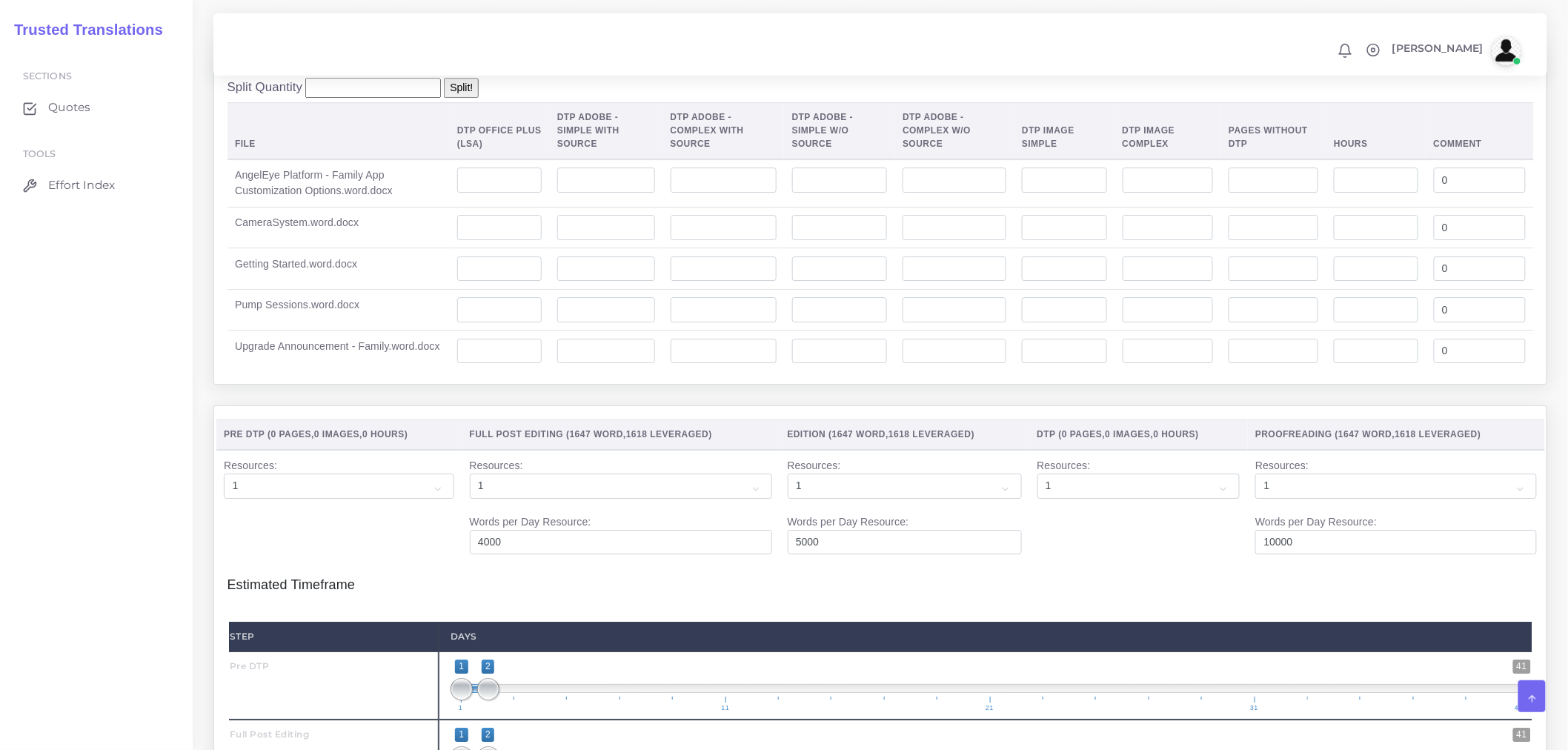
scroll to position [1811, 0]
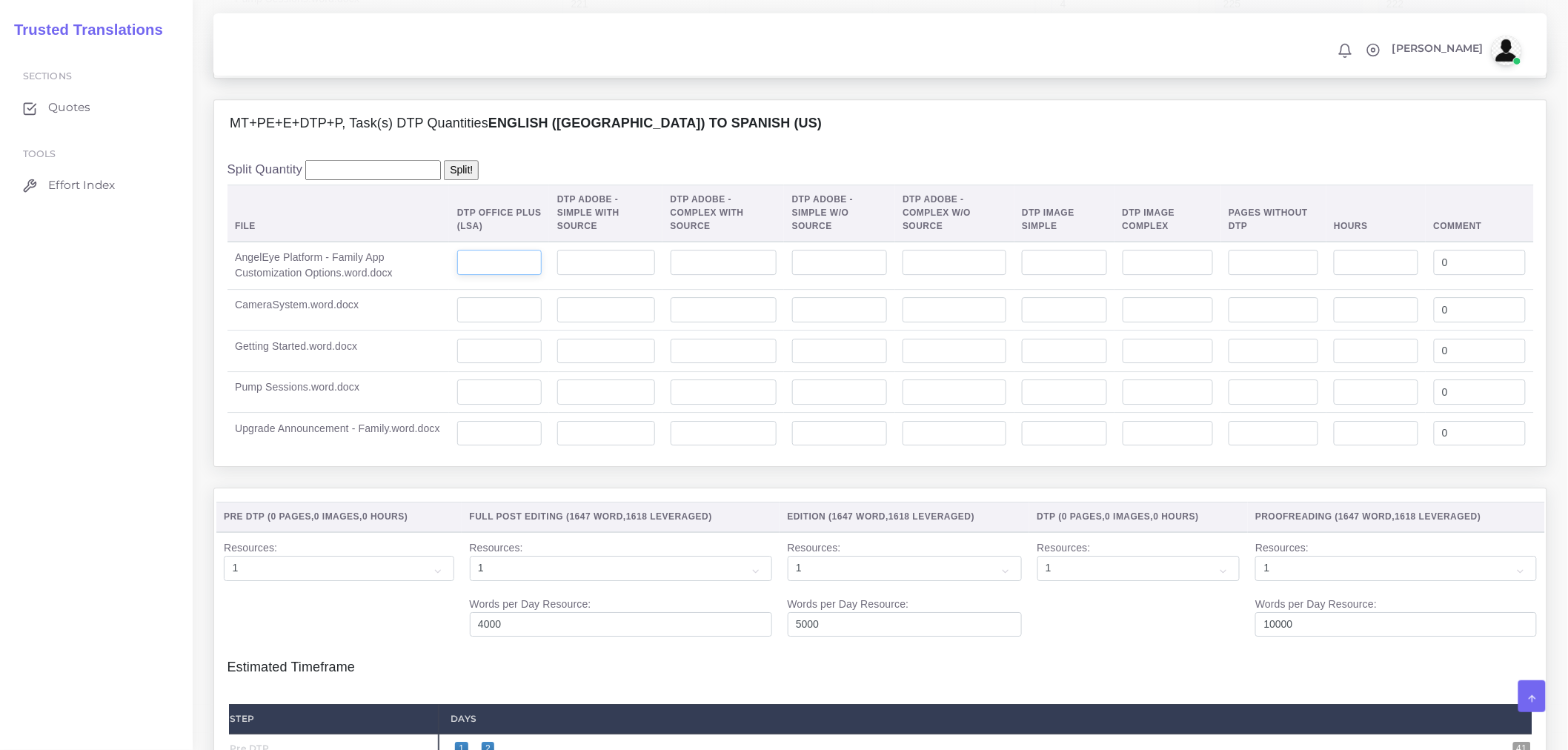
click at [498, 275] on input "number" at bounding box center [499, 261] width 85 height 25
type input "2"
click at [501, 322] on input "number" at bounding box center [499, 309] width 85 height 25
type input "1"
click at [504, 364] on input "number" at bounding box center [499, 351] width 85 height 25
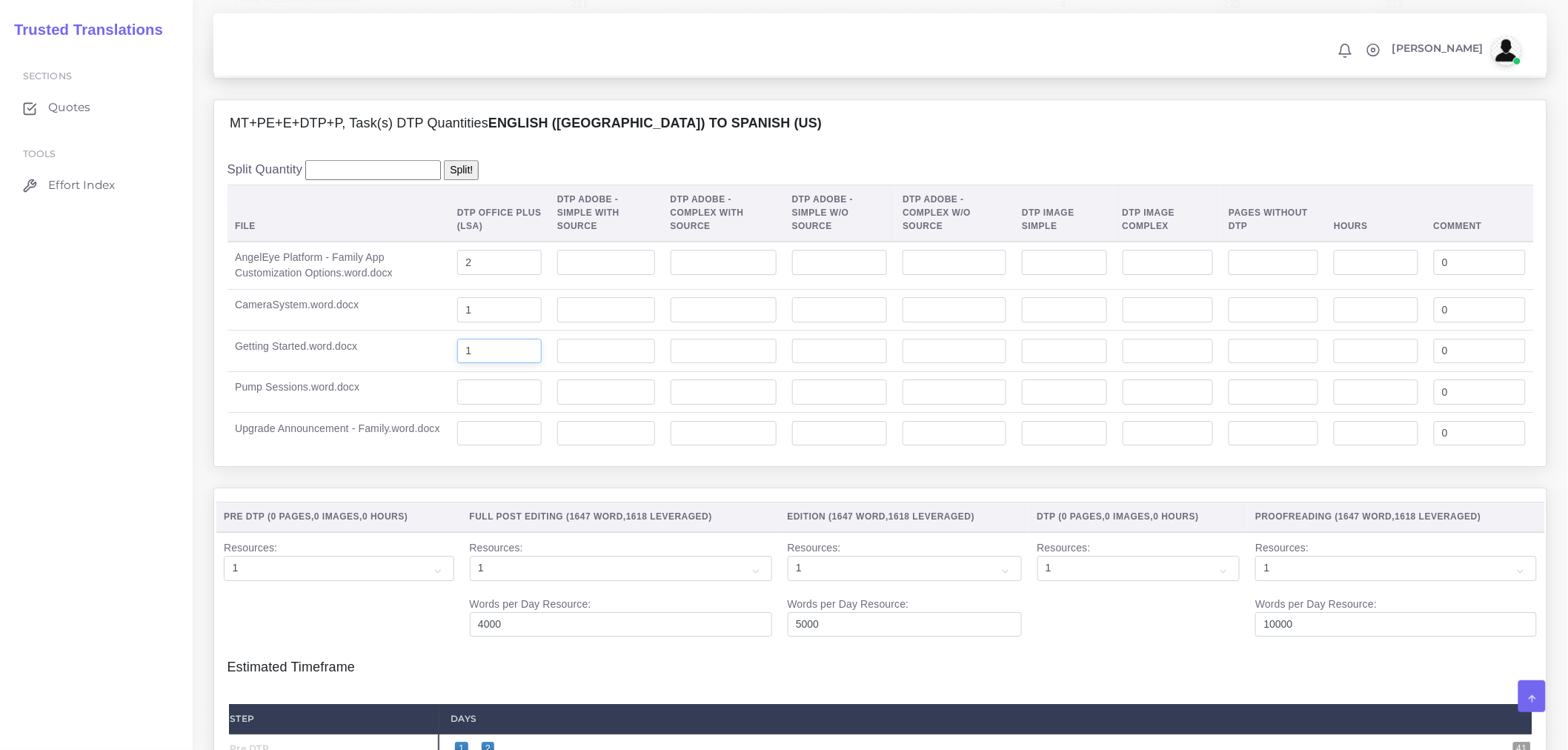
type input "1"
click at [501, 405] on input "number" at bounding box center [499, 391] width 85 height 25
type input "1"
click at [507, 446] on input "number" at bounding box center [499, 433] width 85 height 25
type input "1"
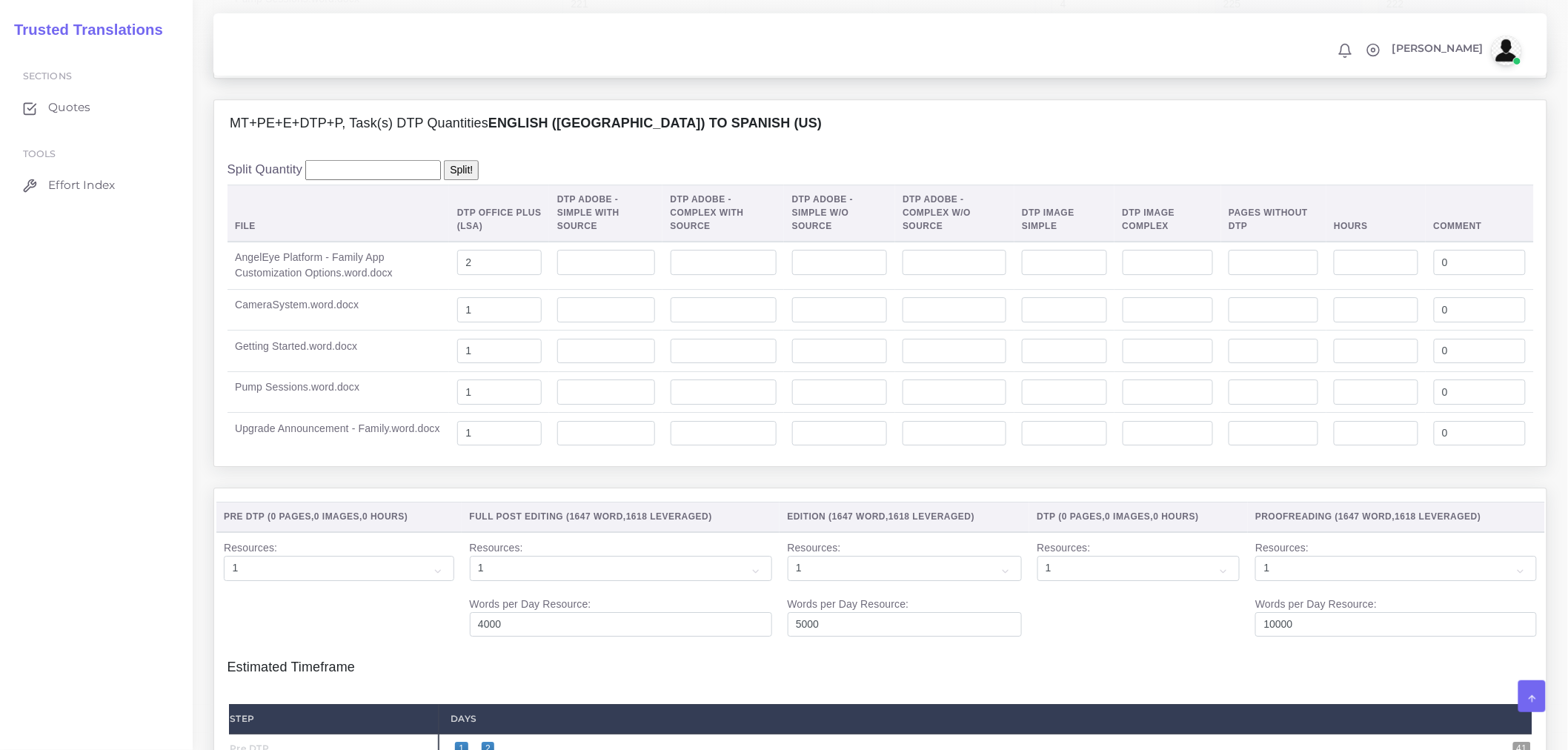
click at [550, 488] on div "MT+PE+E+DTP+P, Task(s) DTP Quantities English (US) TO Spanish ([GEOGRAPHIC_DATA…" at bounding box center [881, 293] width 1357 height 388
click at [1092, 405] on input "number" at bounding box center [1064, 391] width 85 height 25
click at [1161, 405] on input "number" at bounding box center [1168, 391] width 91 height 25
type input "2"
click at [1168, 364] on input "number" at bounding box center [1168, 351] width 91 height 25
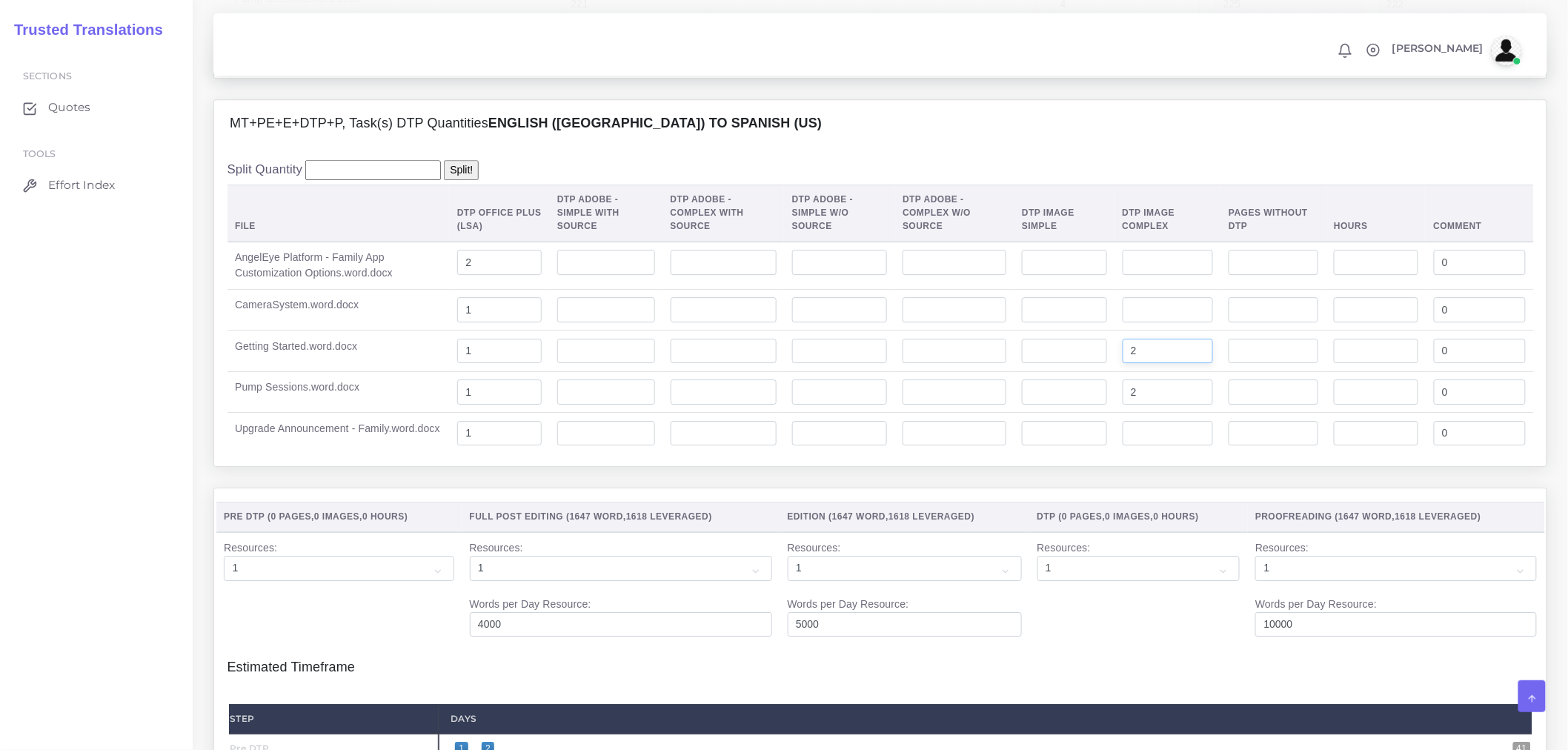
type input "2"
click at [1169, 322] on input "number" at bounding box center [1168, 309] width 91 height 25
type input "2"
click at [1170, 275] on input "number" at bounding box center [1168, 261] width 91 height 25
type input "3"
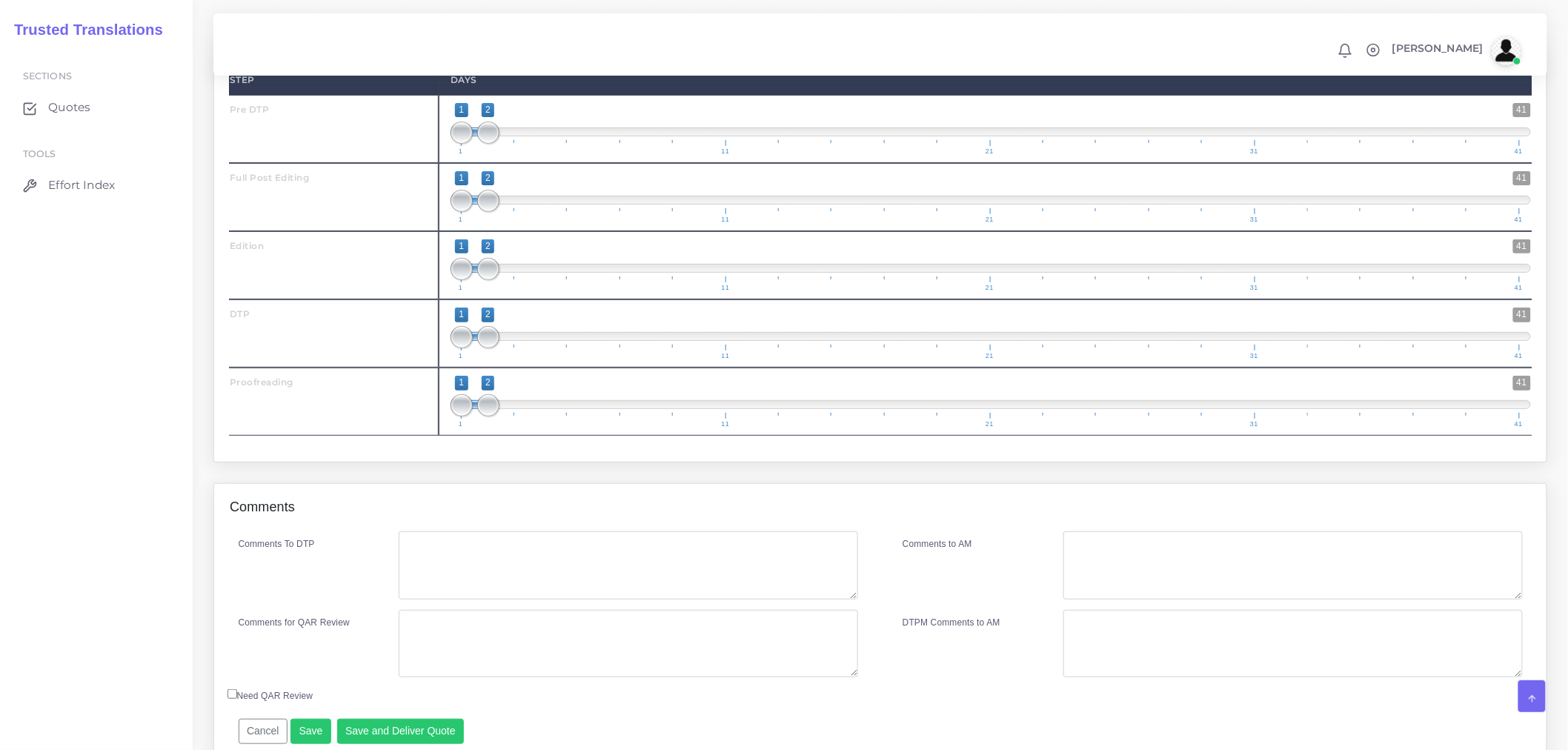
scroll to position [2557, 0]
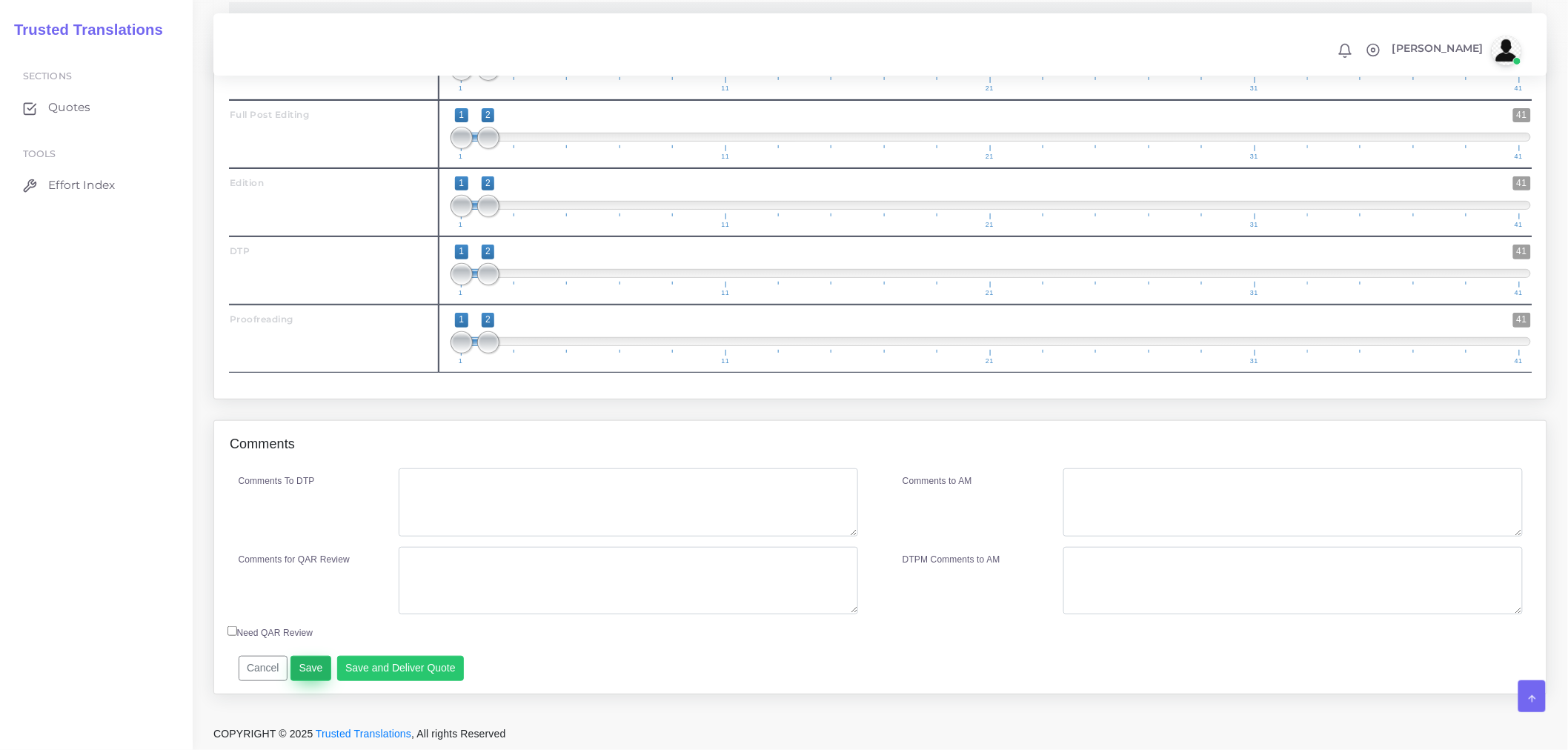
click at [309, 668] on button "Save" at bounding box center [310, 668] width 41 height 25
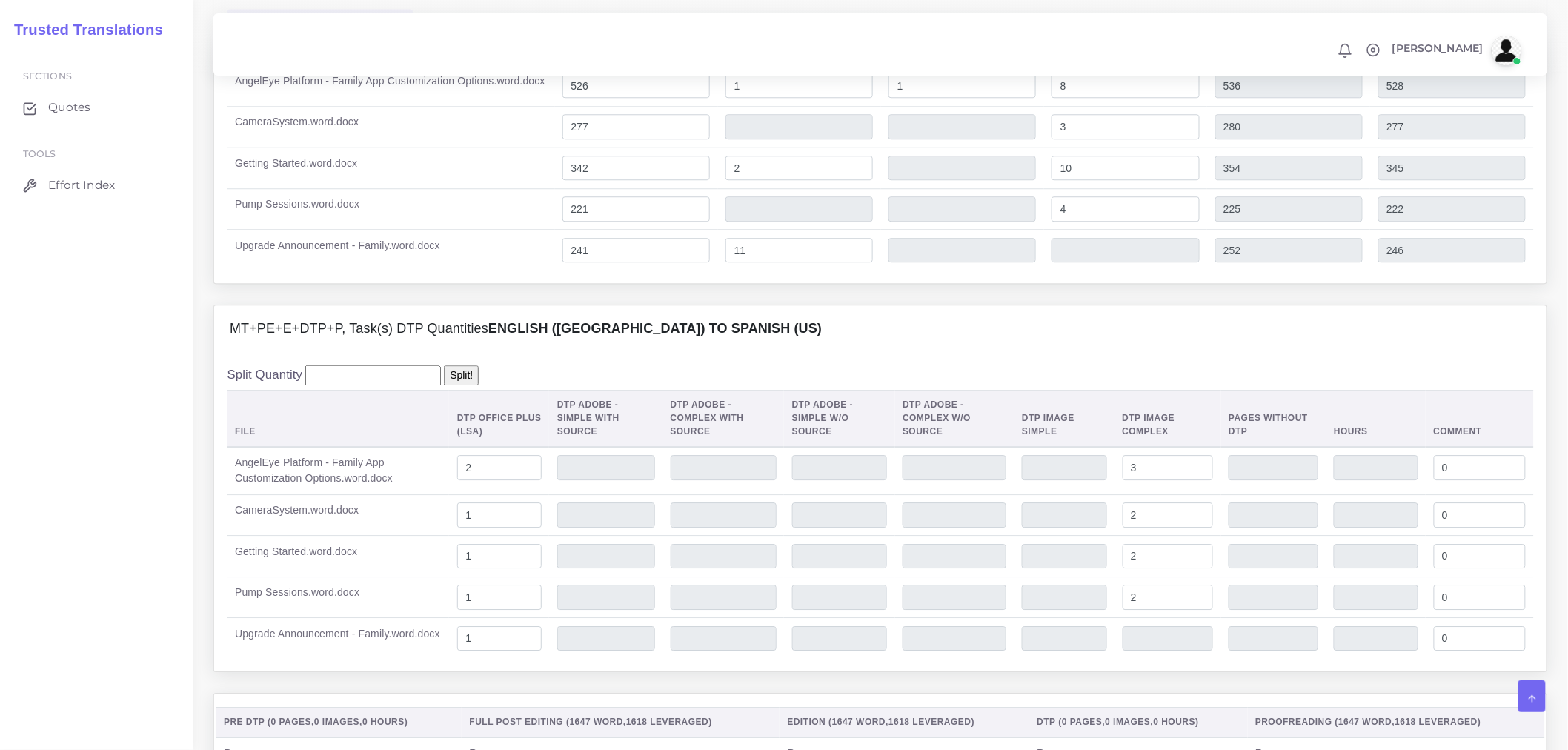
scroll to position [1816, 0]
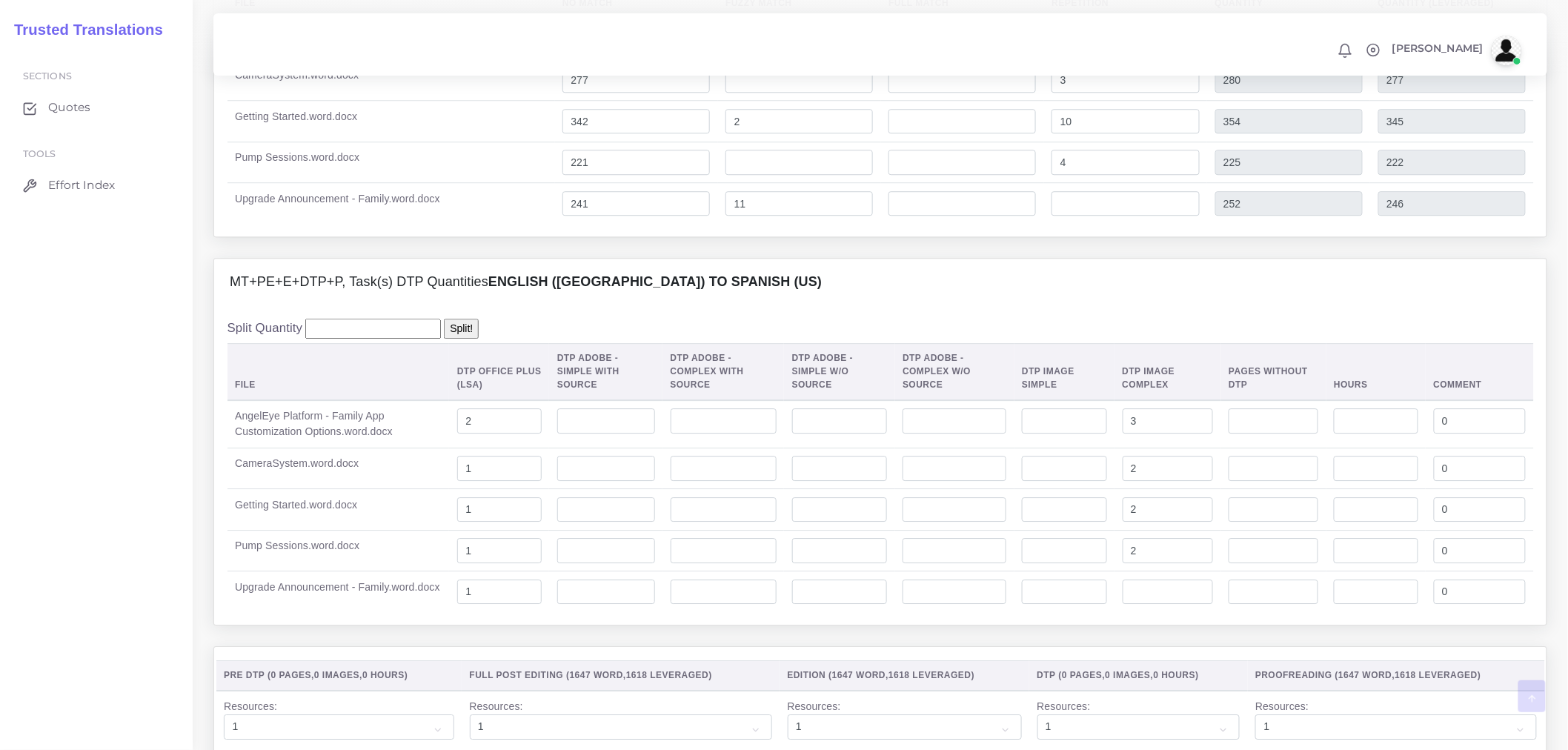
scroll to position [1811, 0]
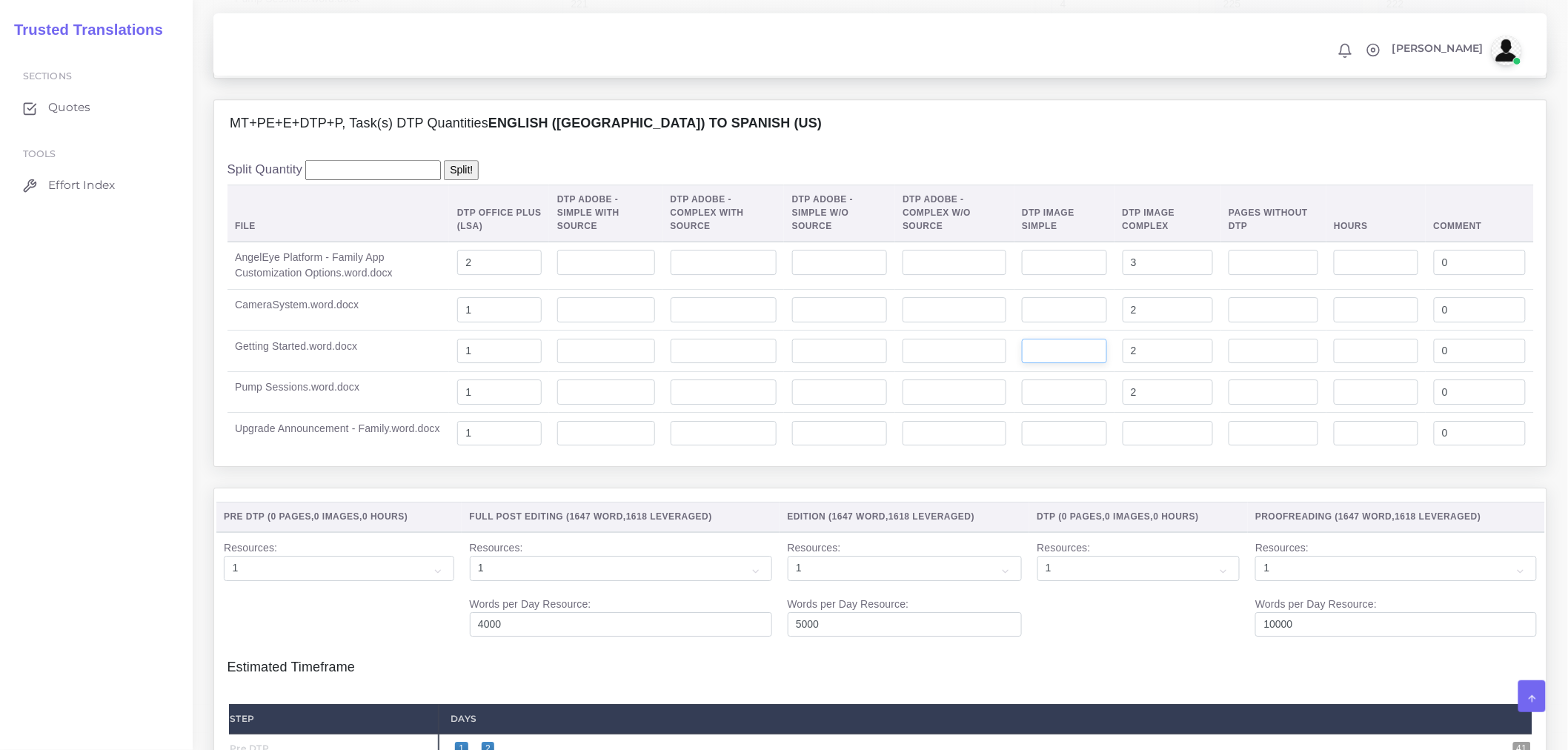
click at [1061, 364] on input "number" at bounding box center [1064, 351] width 85 height 25
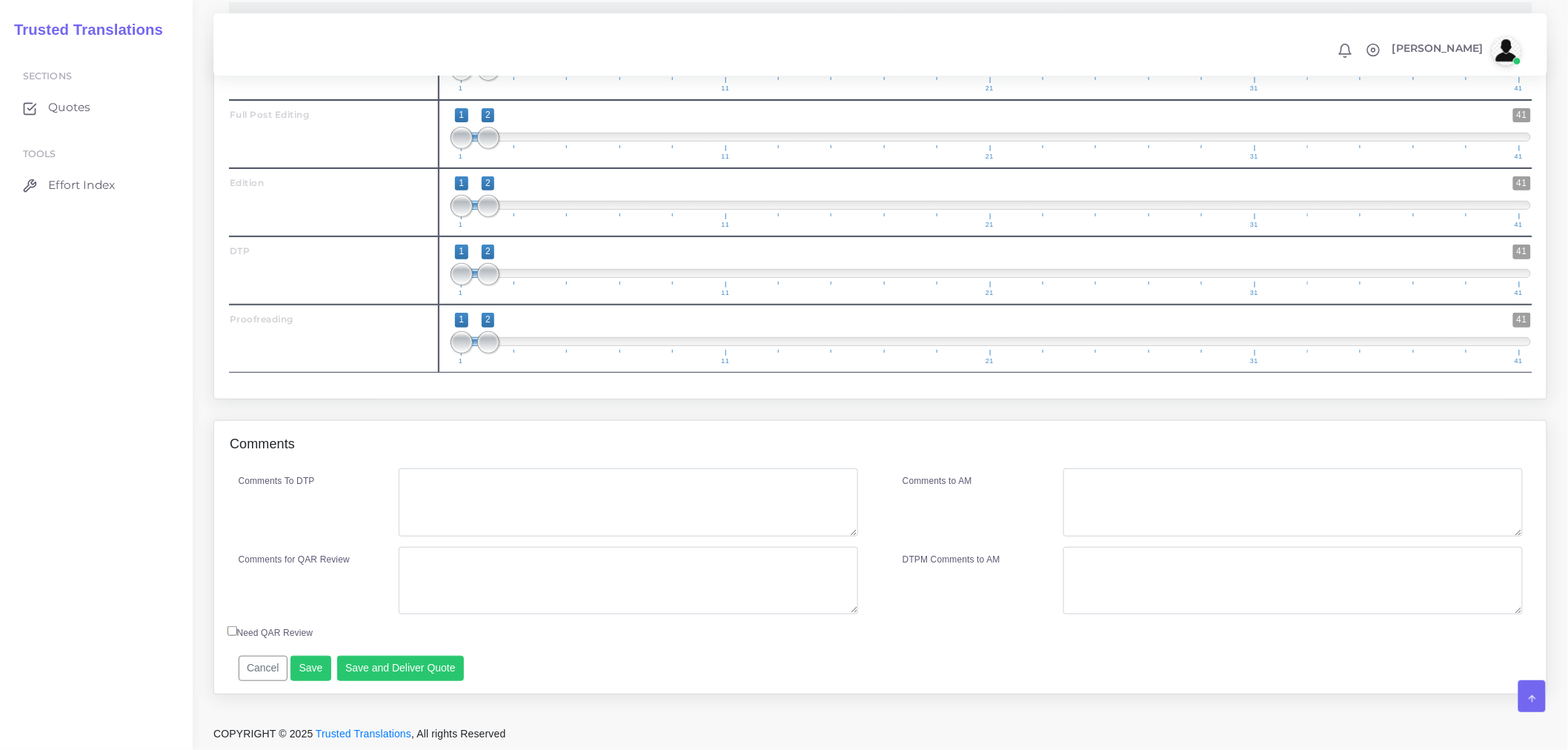
scroll to position [2557, 0]
type input "1"
click at [307, 662] on button "Save" at bounding box center [310, 668] width 41 height 25
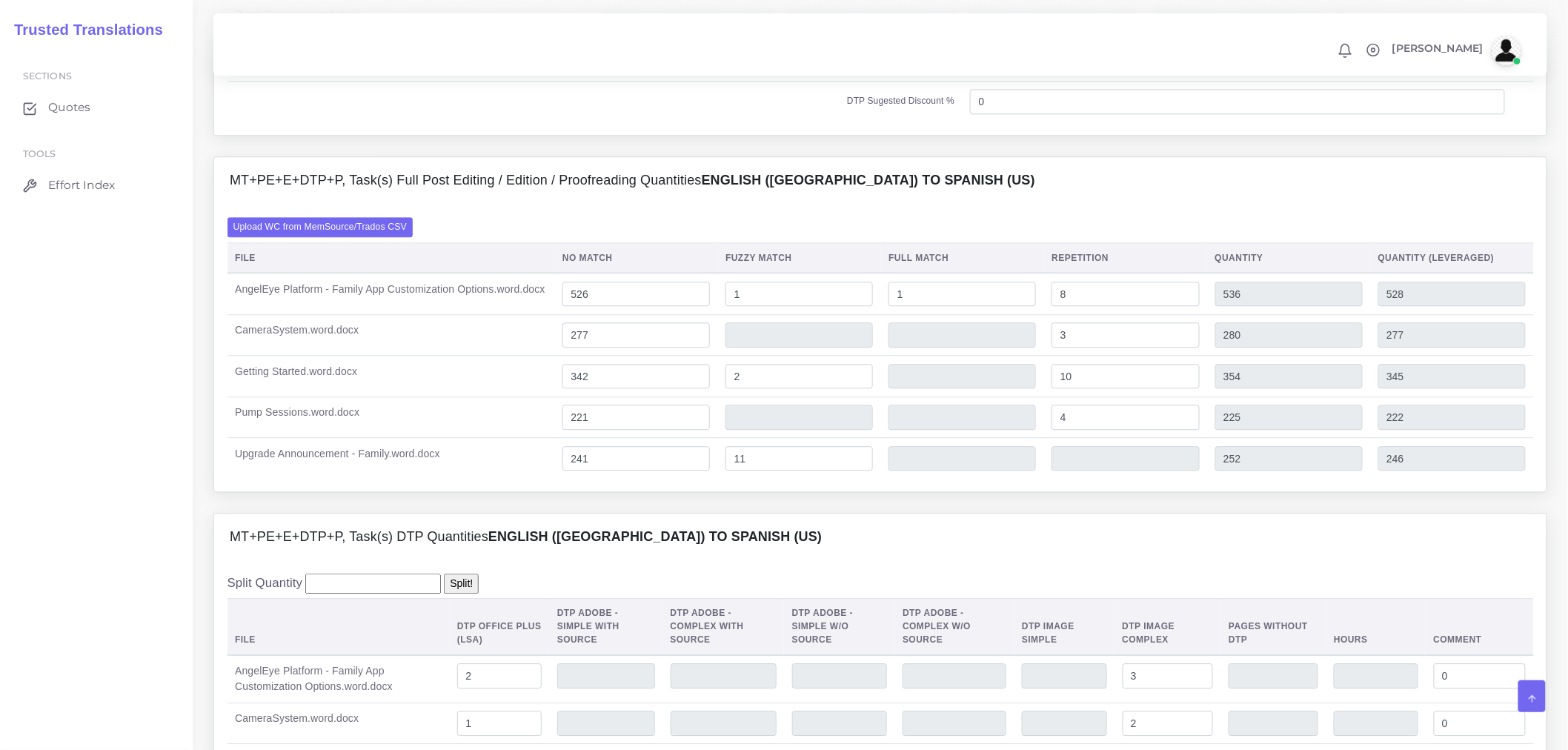
scroll to position [1651, 0]
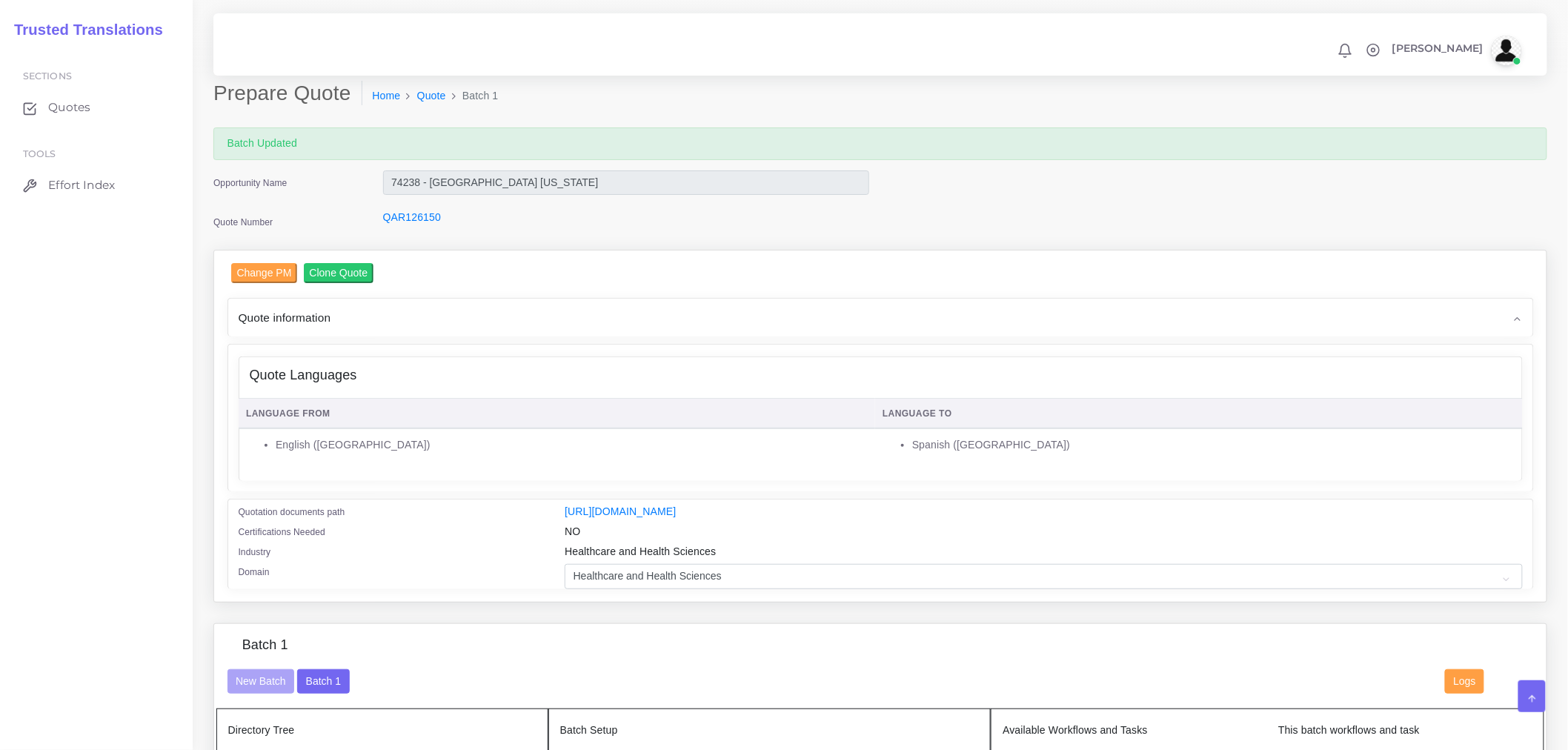
click at [542, 269] on div "Change PM Clone Quote" at bounding box center [889, 275] width 1315 height 24
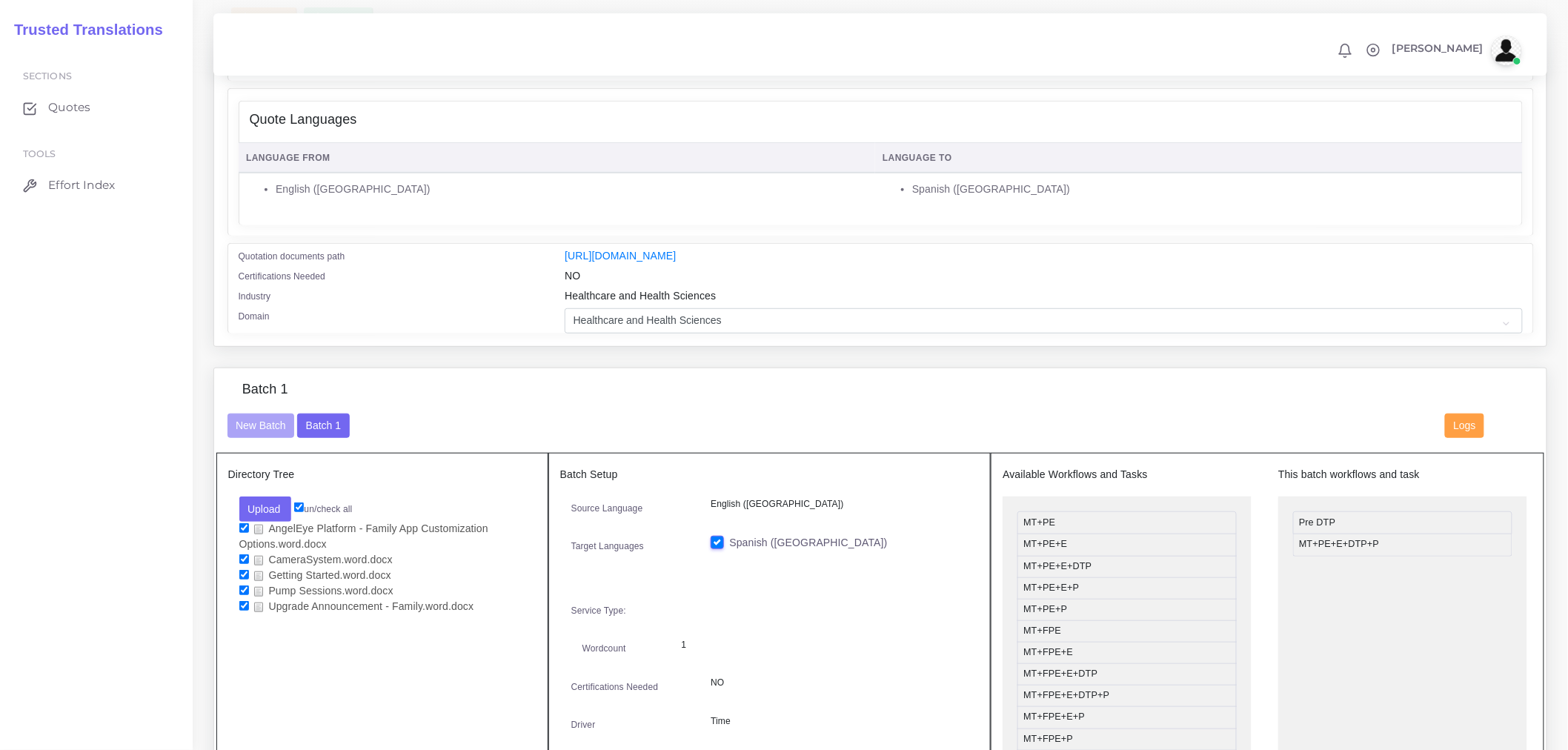
scroll to position [494, 0]
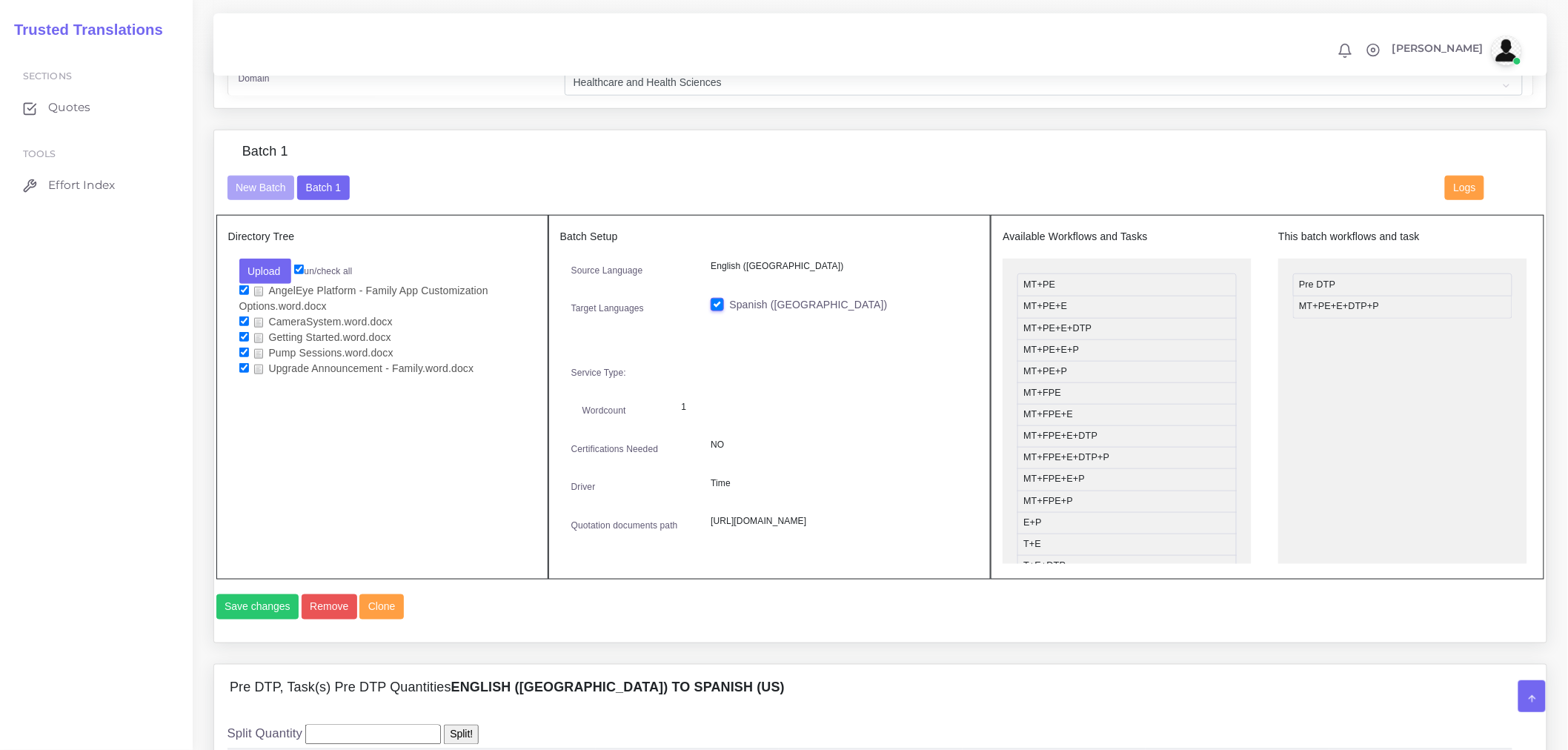
click at [620, 141] on div "Batch 1 New Batch Batch 1 Logs Files" at bounding box center [881, 386] width 1333 height 512
